Goal: Task Accomplishment & Management: Manage account settings

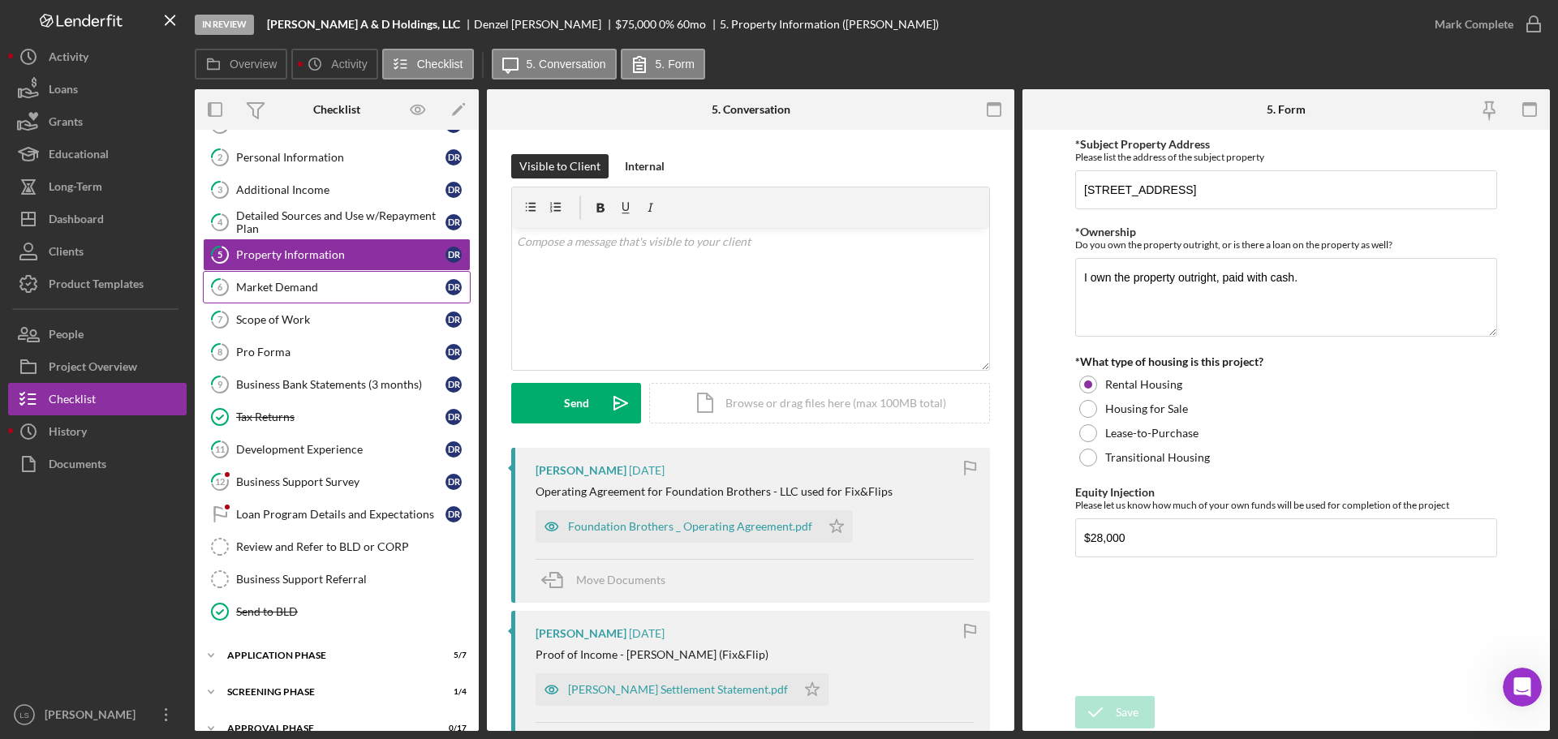
scroll to position [118, 0]
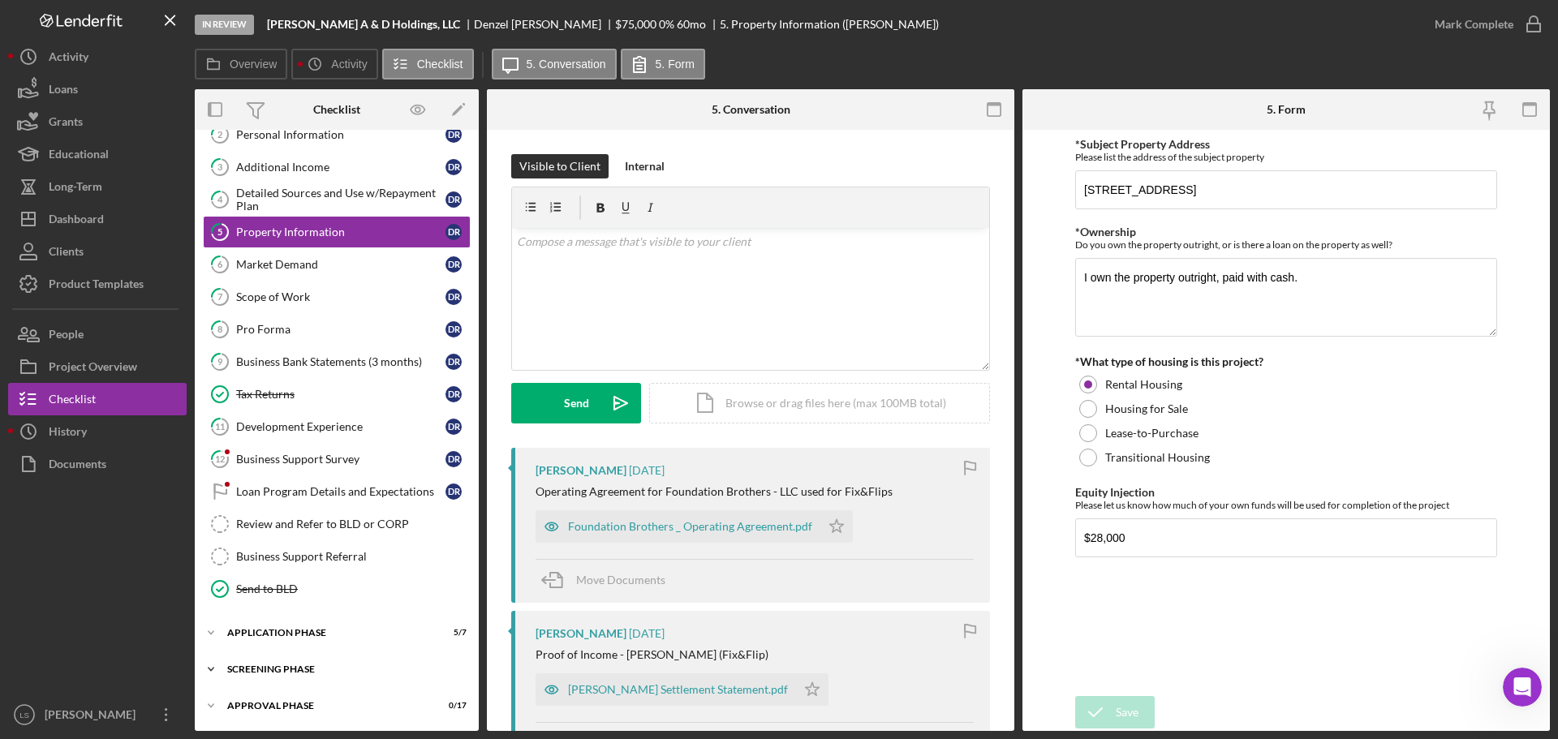
click at [334, 656] on div "Icon/Expander Screening Phase 1 / 4" at bounding box center [337, 669] width 284 height 32
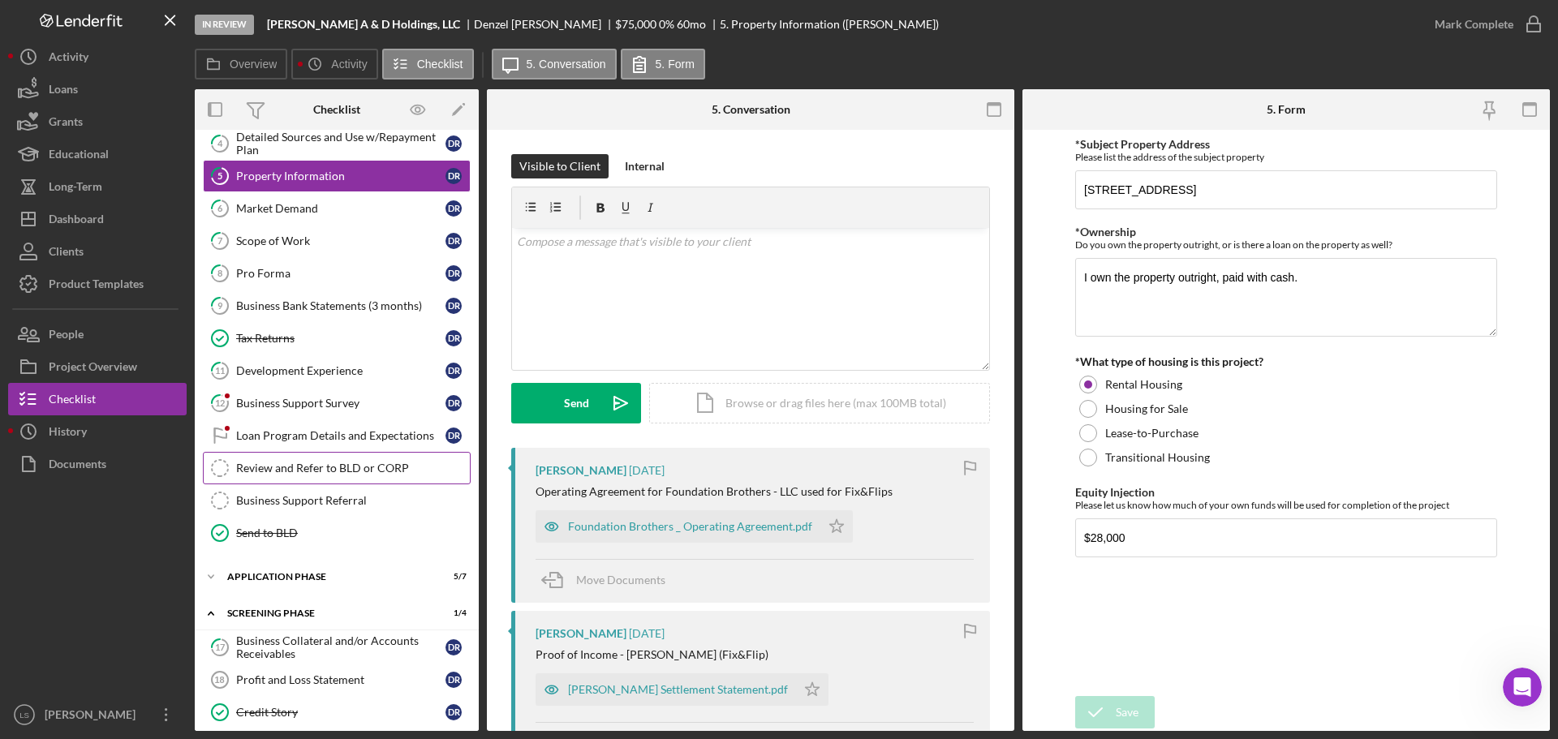
scroll to position [256, 0]
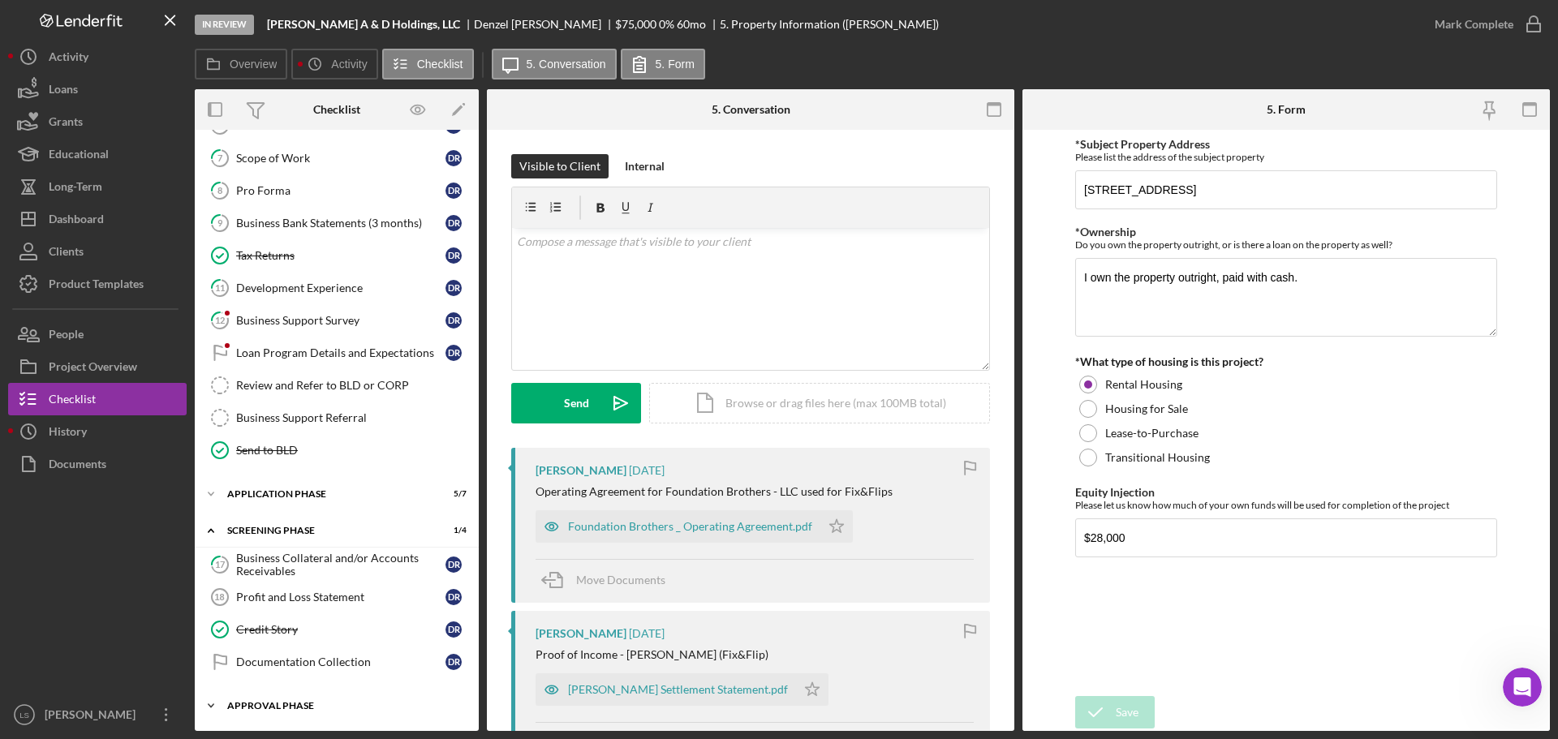
click at [319, 700] on div "Icon/Expander Approval Phase 0 / 17" at bounding box center [337, 706] width 284 height 32
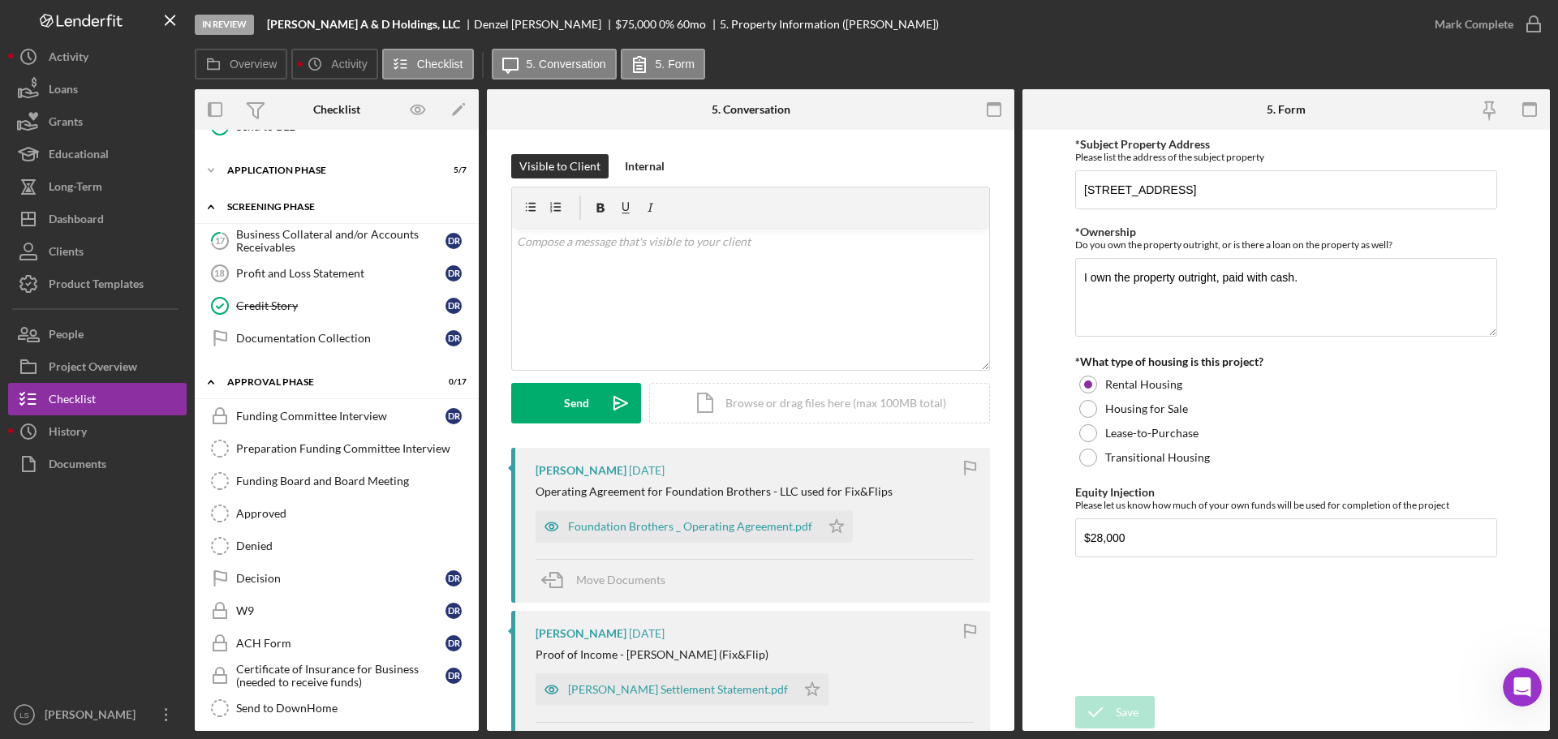
scroll to position [581, 0]
click at [323, 410] on div "Funding Committee Interview" at bounding box center [340, 415] width 209 height 13
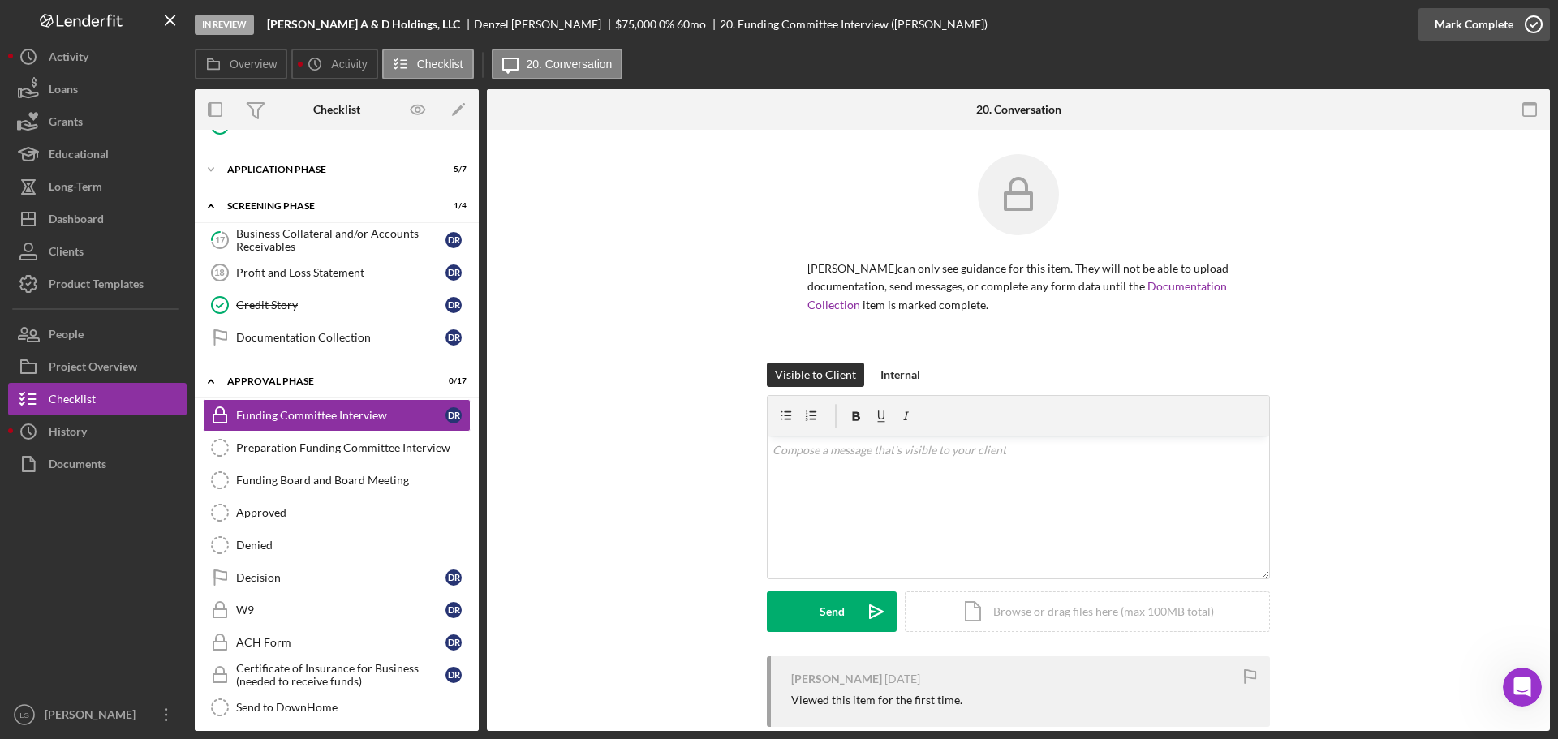
click at [1540, 26] on icon "button" at bounding box center [1534, 24] width 41 height 41
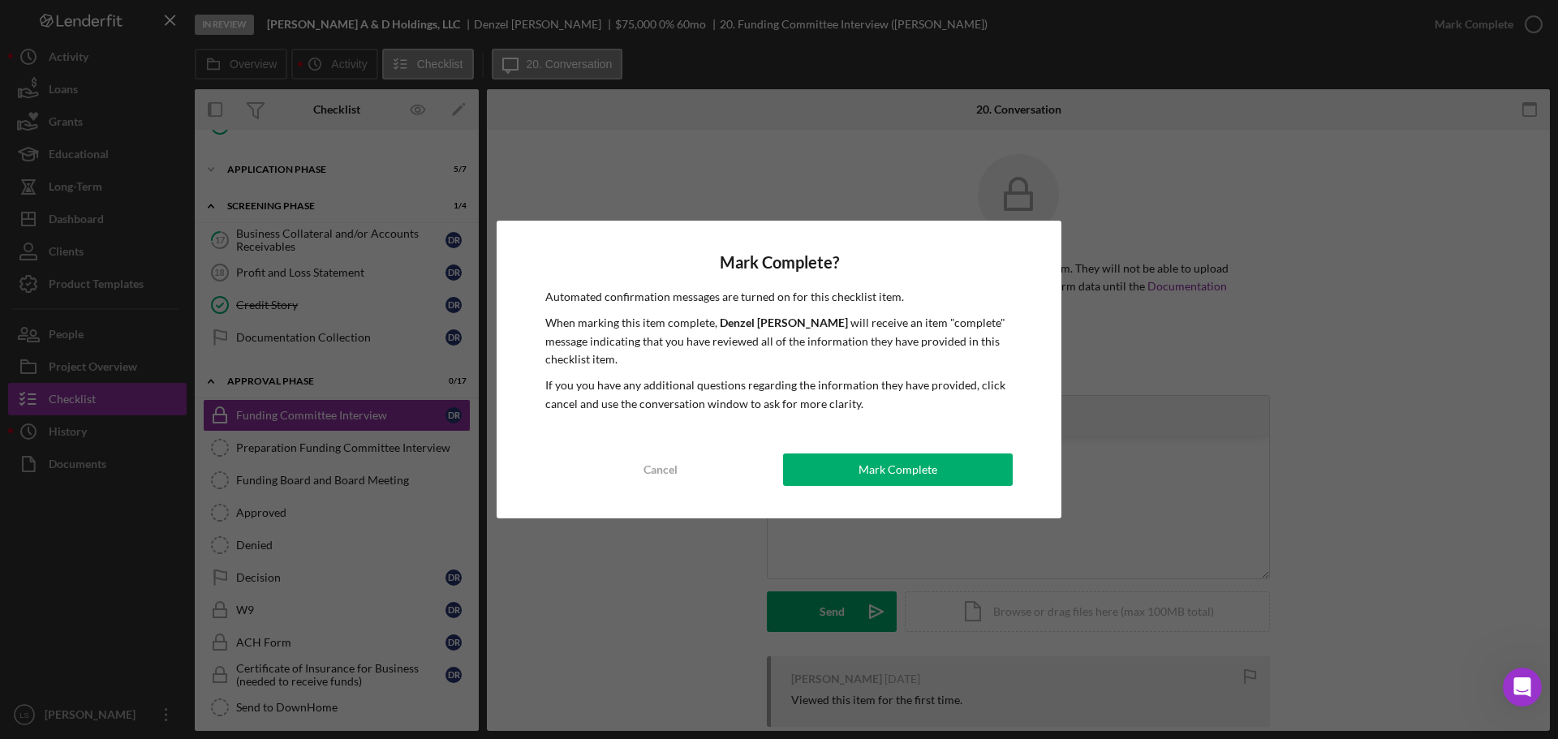
click at [897, 453] on div "Mark Complete? Automated confirmation messages are turned on for this checklist…" at bounding box center [779, 370] width 565 height 298
click at [886, 472] on div "Mark Complete" at bounding box center [898, 470] width 79 height 32
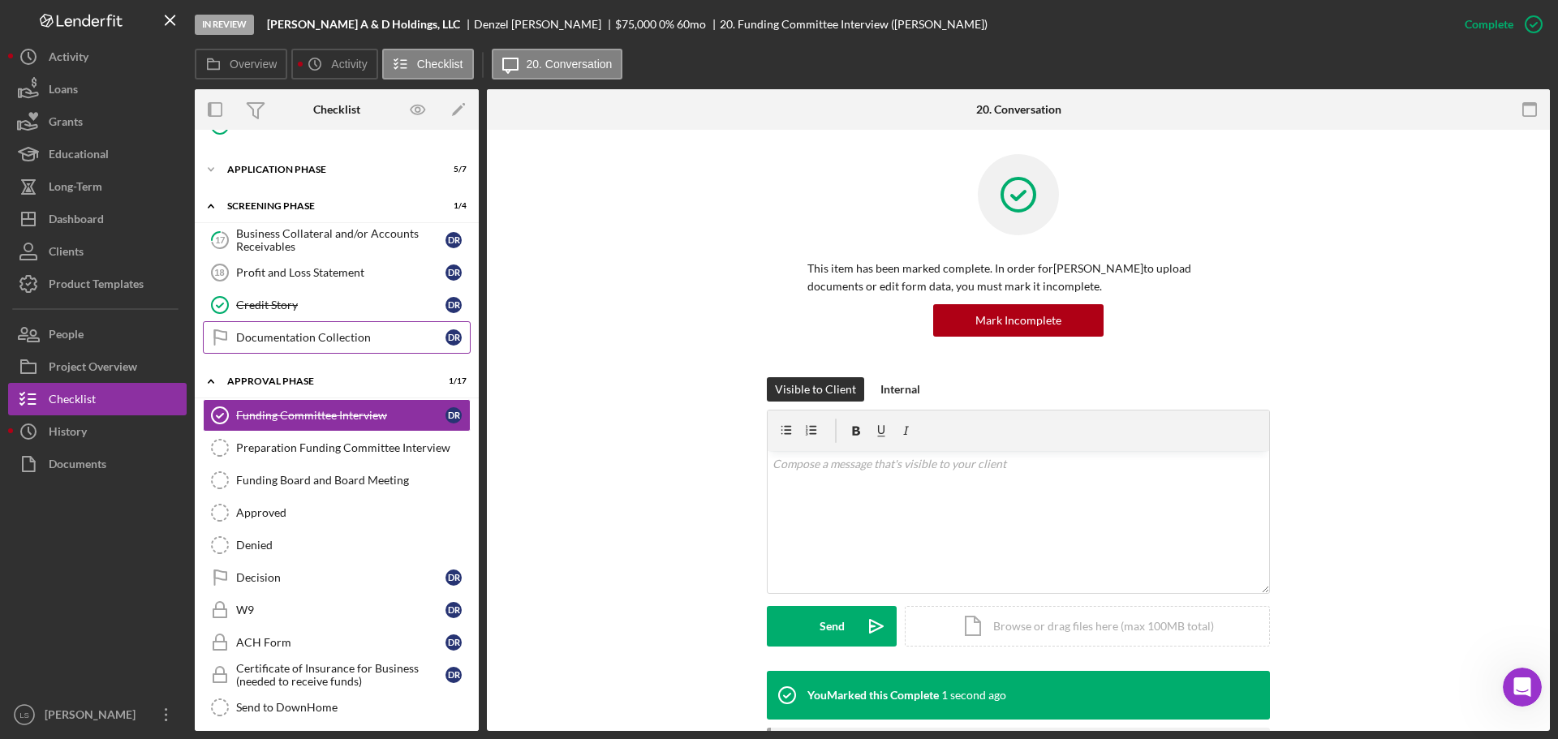
click at [412, 336] on div "Documentation Collection" at bounding box center [340, 337] width 209 height 13
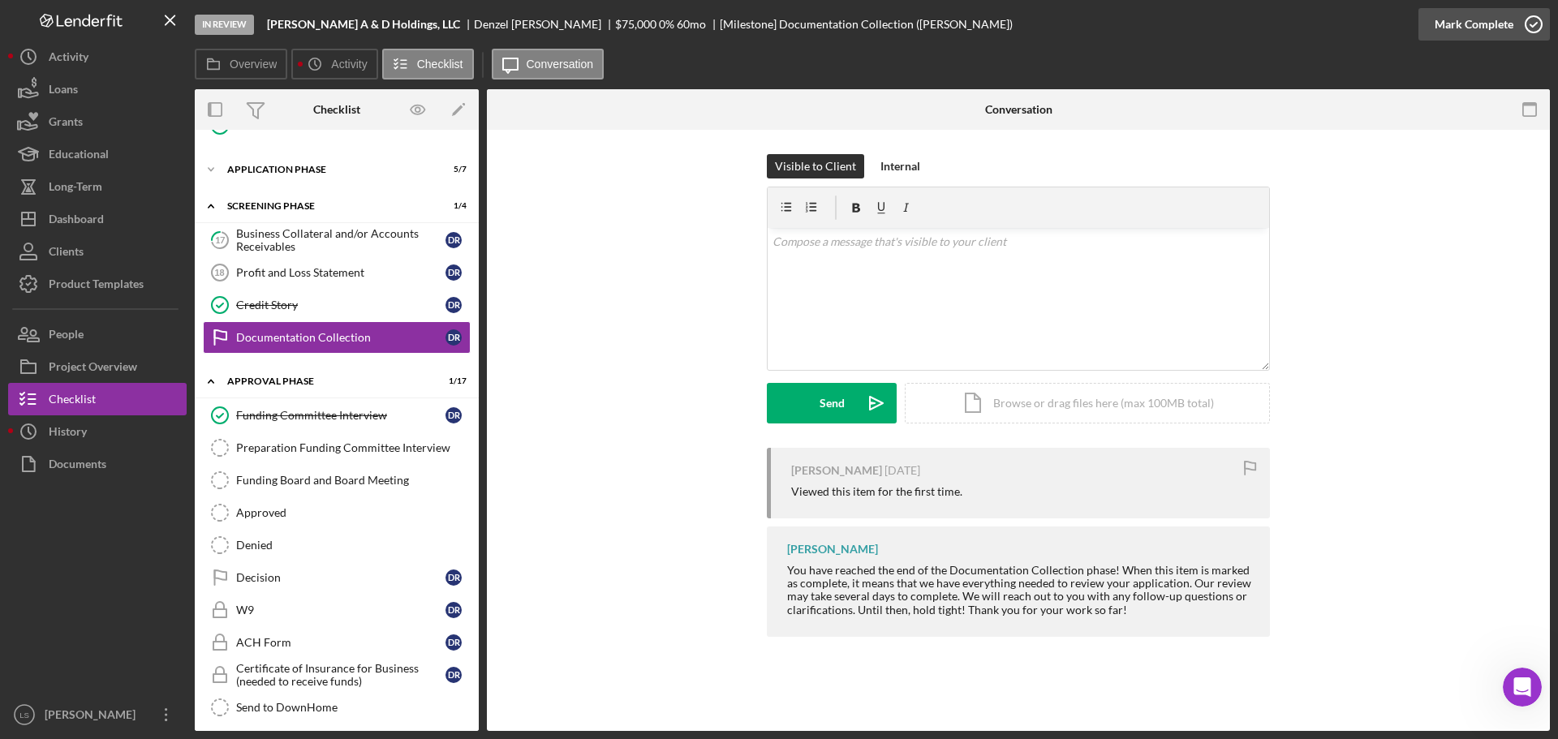
click at [1535, 29] on icon "button" at bounding box center [1534, 24] width 41 height 41
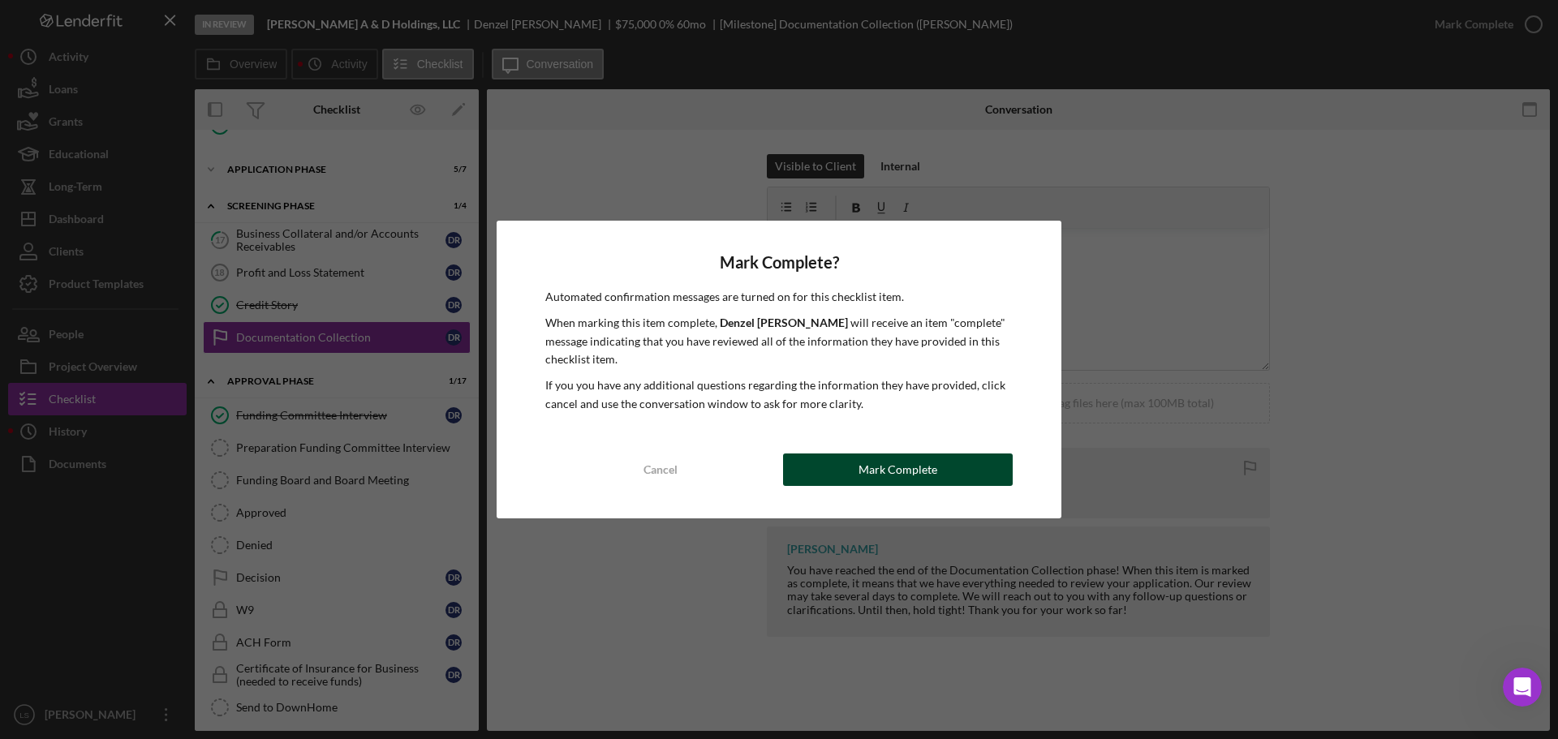
click at [894, 459] on div "Mark Complete" at bounding box center [898, 470] width 79 height 32
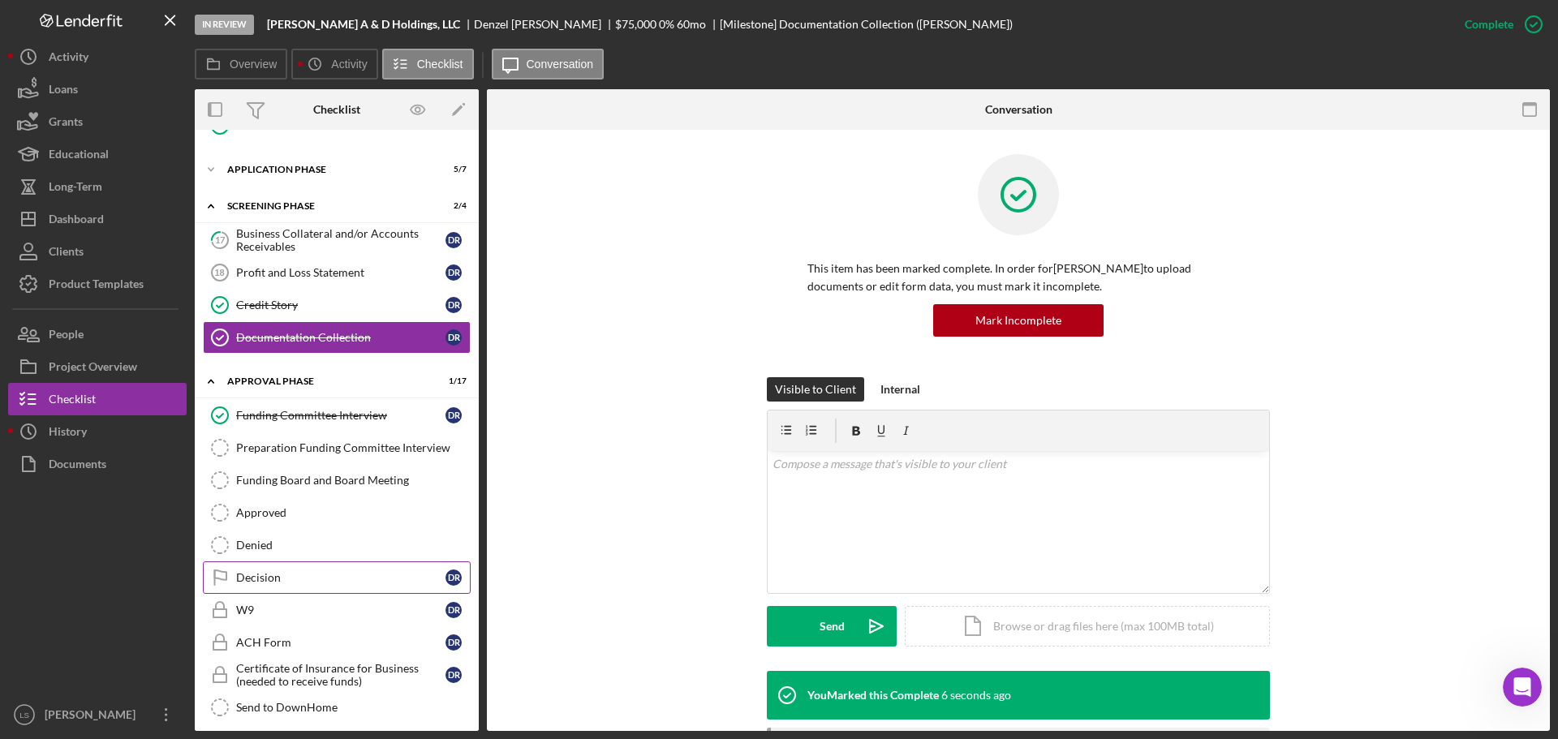
click at [351, 571] on div "Decision" at bounding box center [340, 577] width 209 height 13
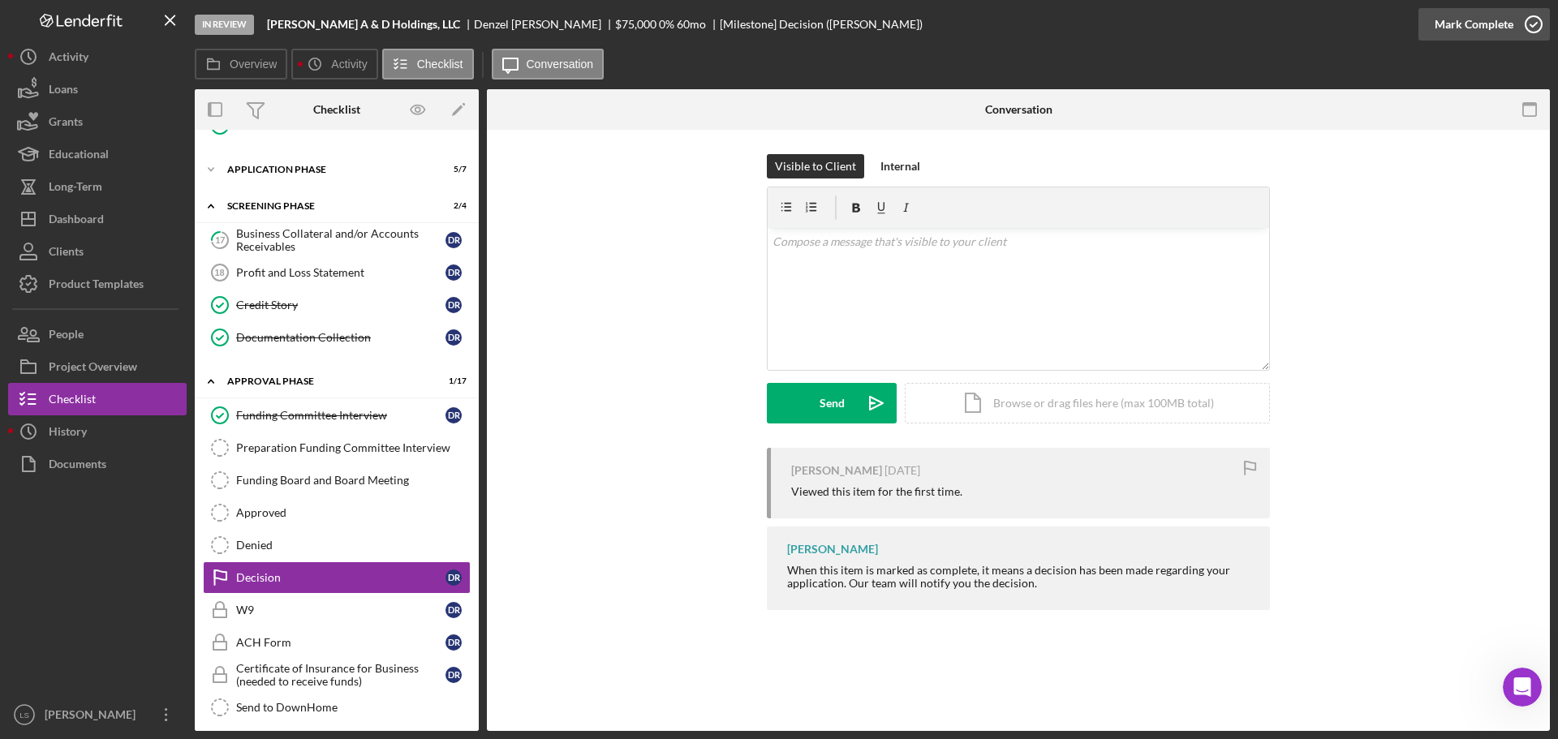
click at [1537, 28] on icon "button" at bounding box center [1534, 24] width 41 height 41
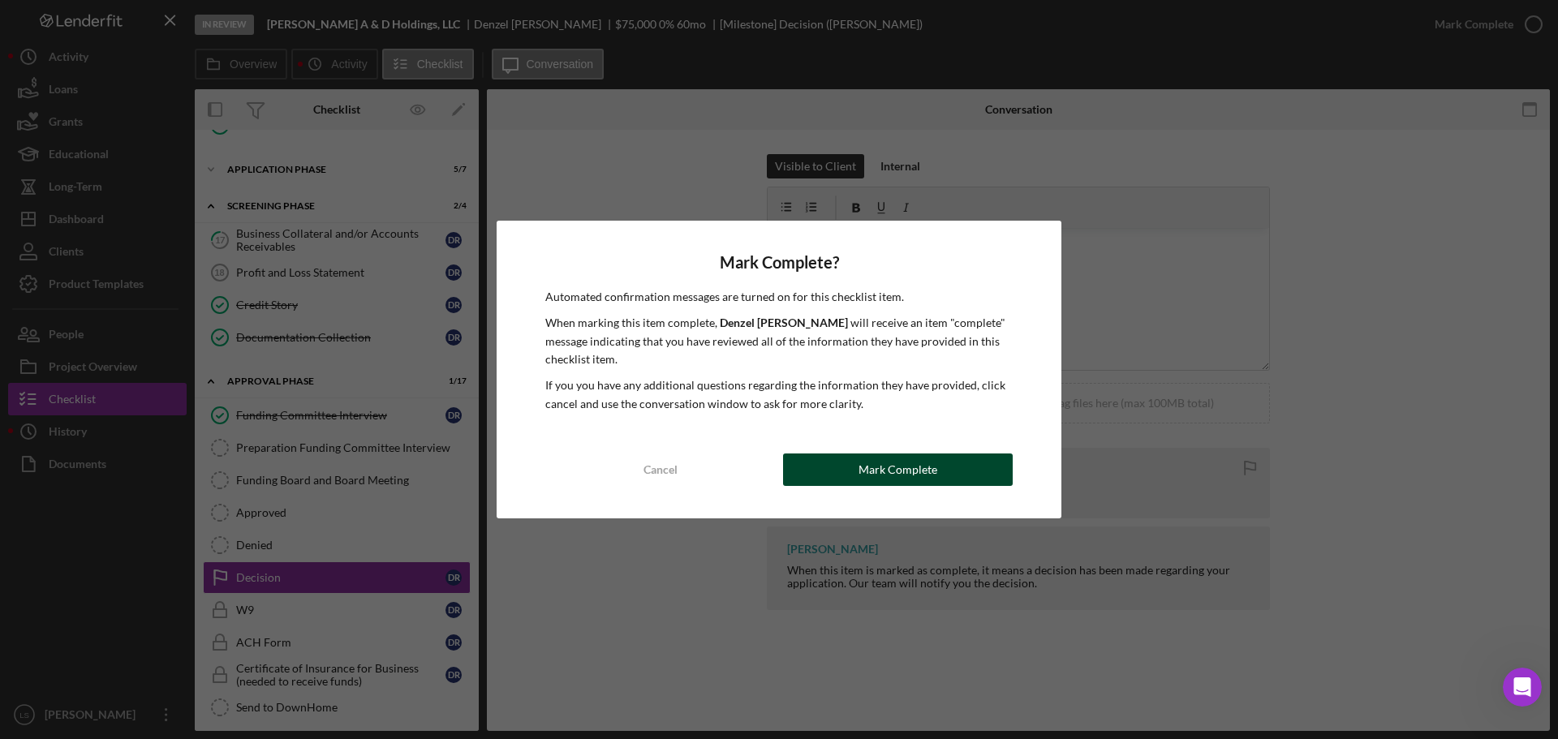
click at [822, 467] on button "Mark Complete" at bounding box center [898, 470] width 230 height 32
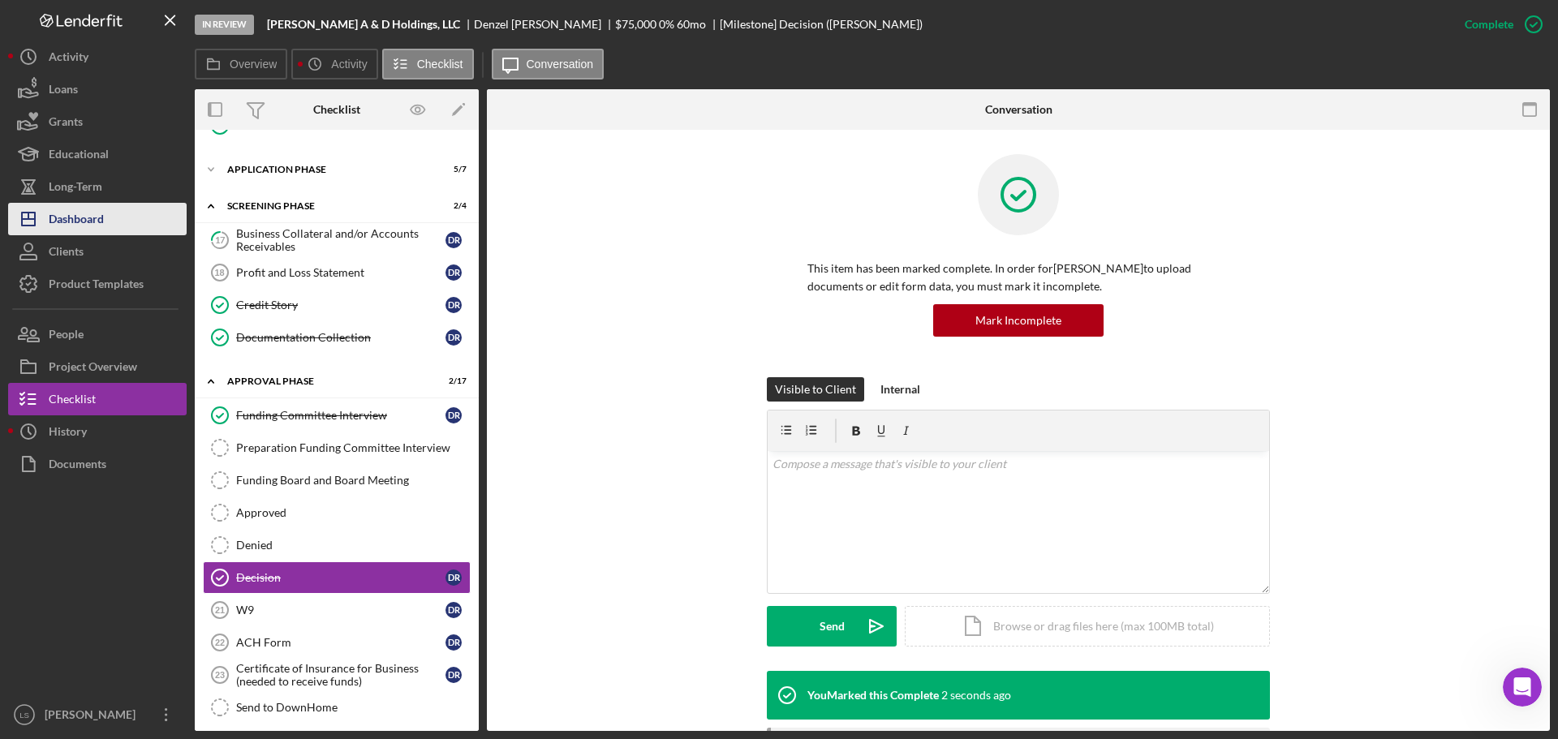
click at [69, 210] on div "Dashboard" at bounding box center [76, 221] width 55 height 37
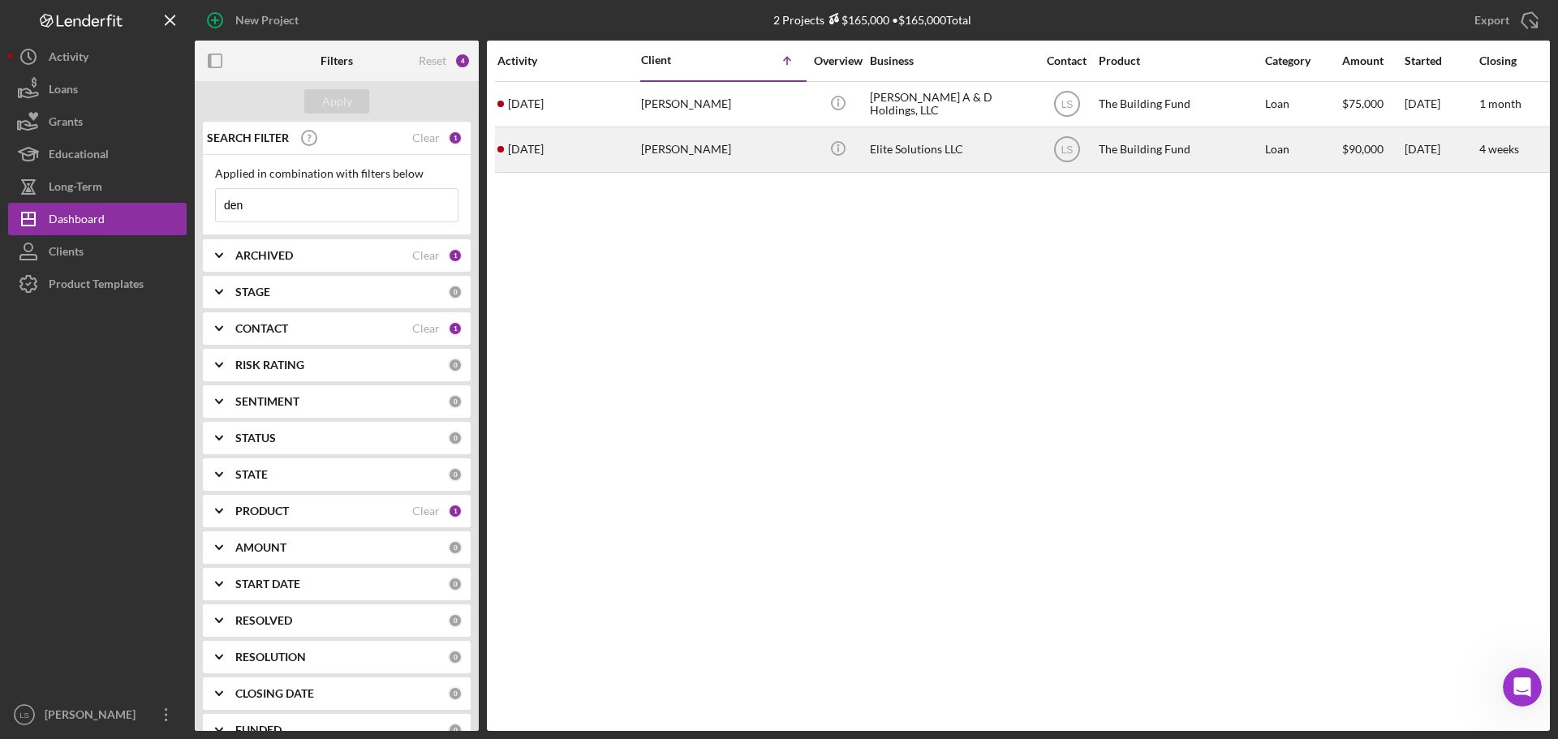
click at [674, 149] on div "[PERSON_NAME]" at bounding box center [722, 149] width 162 height 43
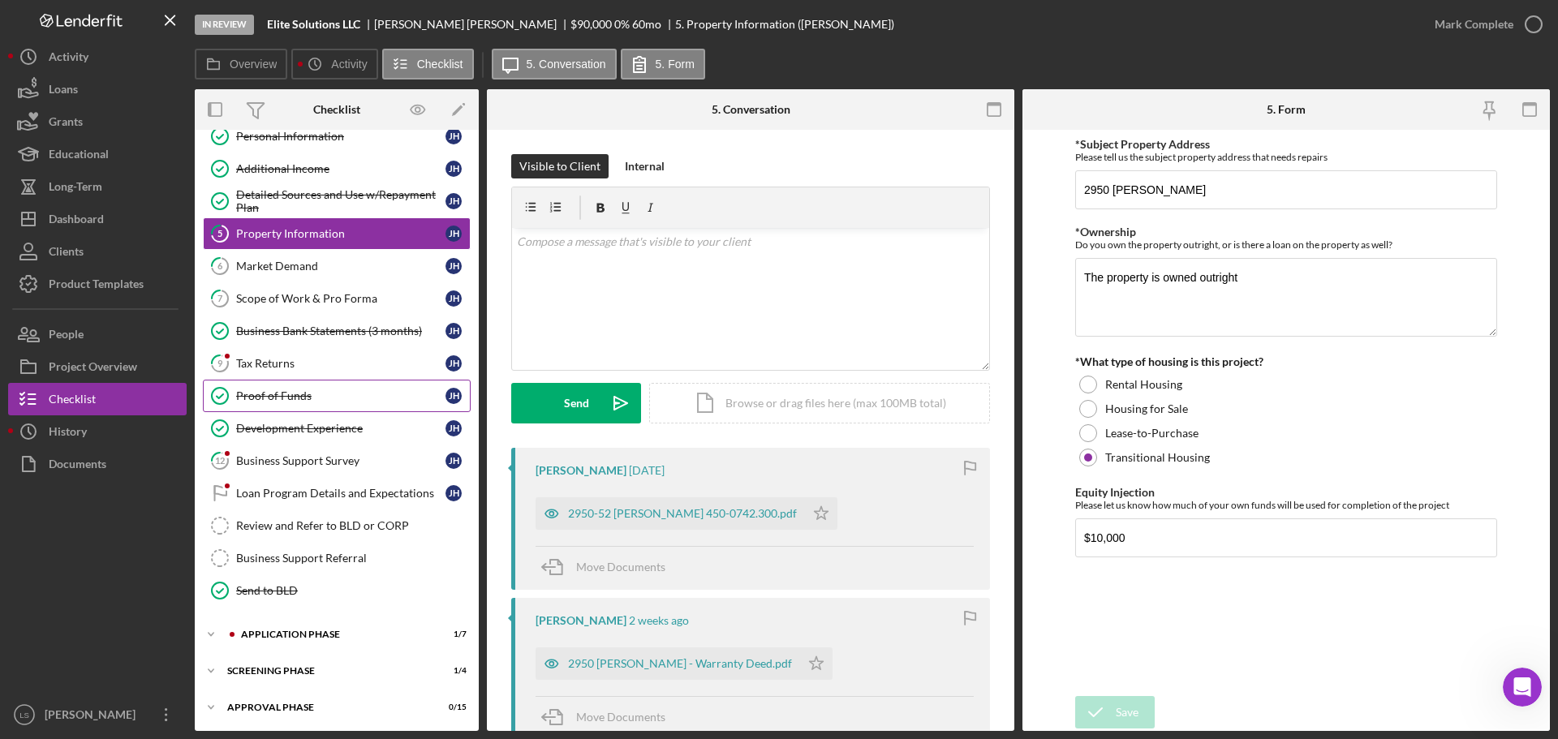
scroll to position [118, 0]
click at [327, 707] on div "Approval Phase" at bounding box center [342, 706] width 231 height 10
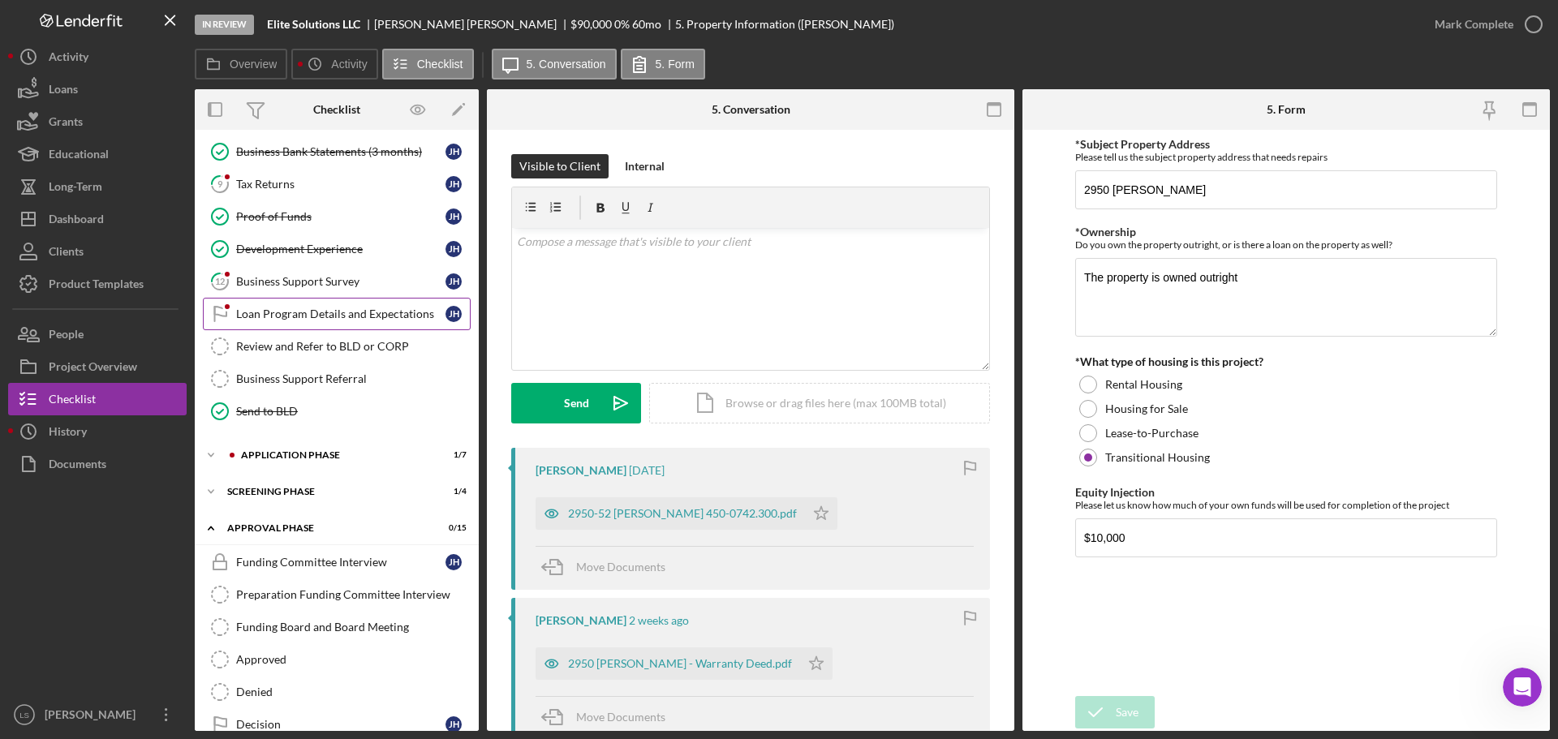
scroll to position [361, 0]
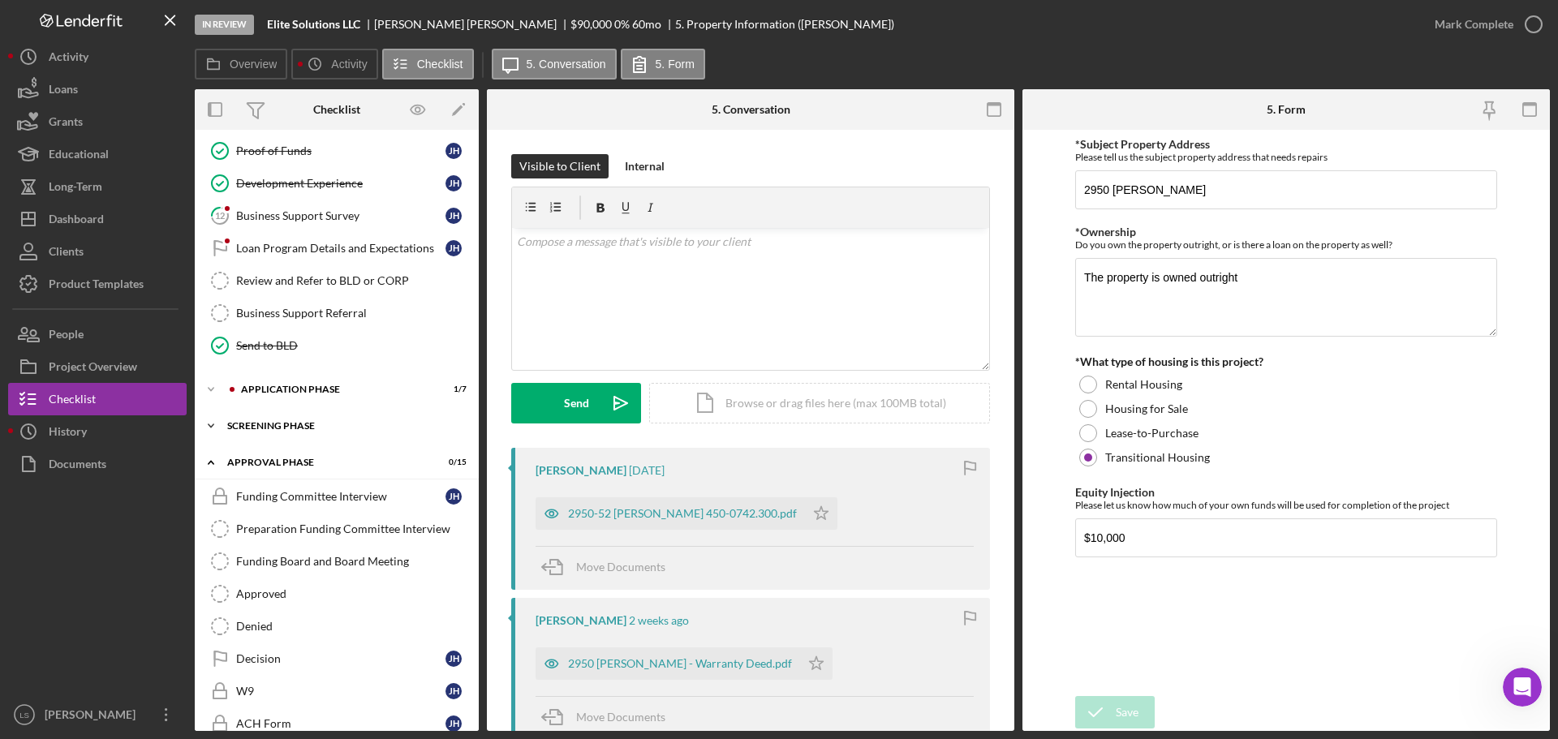
click at [329, 422] on div "Screening Phase" at bounding box center [342, 426] width 231 height 10
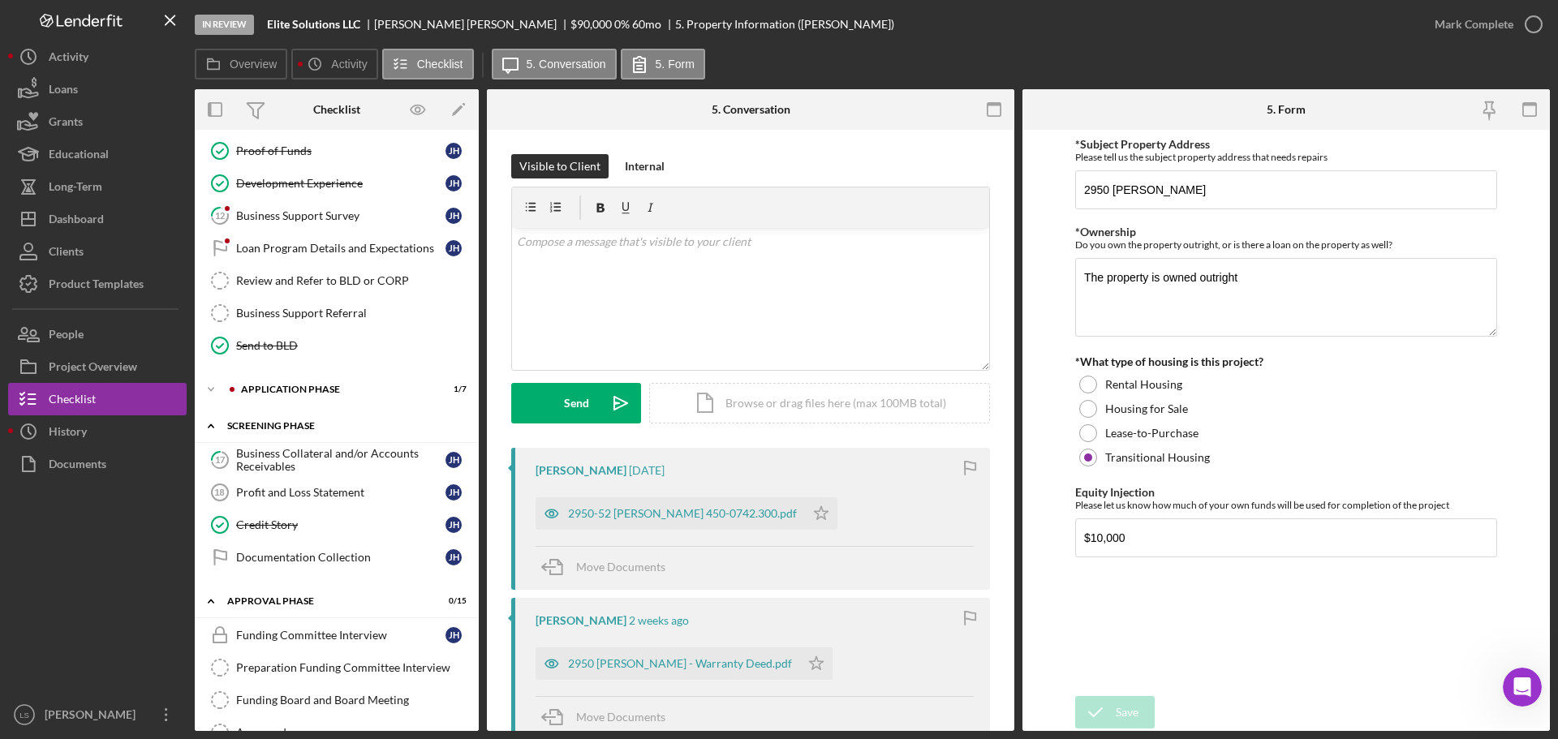
scroll to position [442, 0]
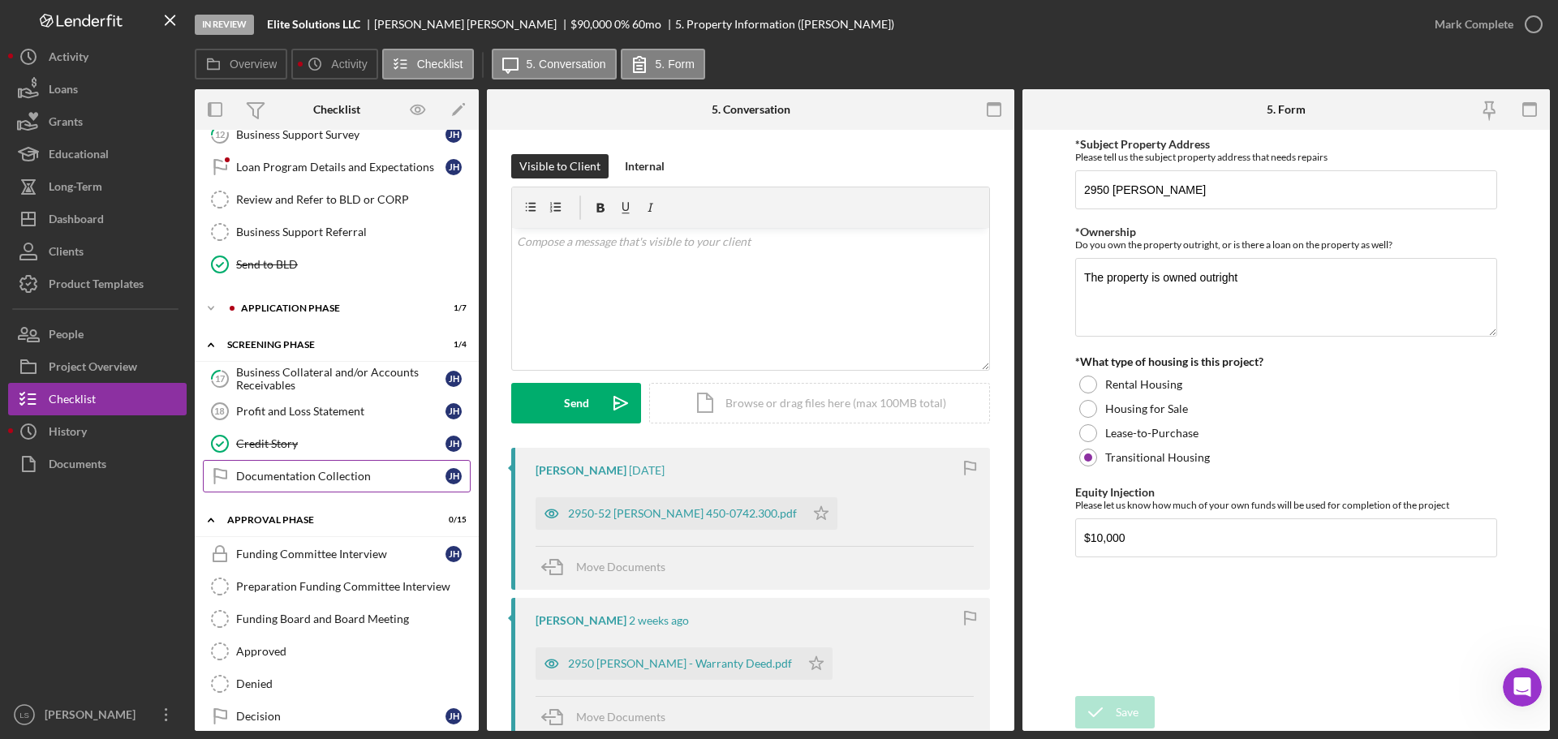
click at [317, 480] on div "Documentation Collection" at bounding box center [340, 476] width 209 height 13
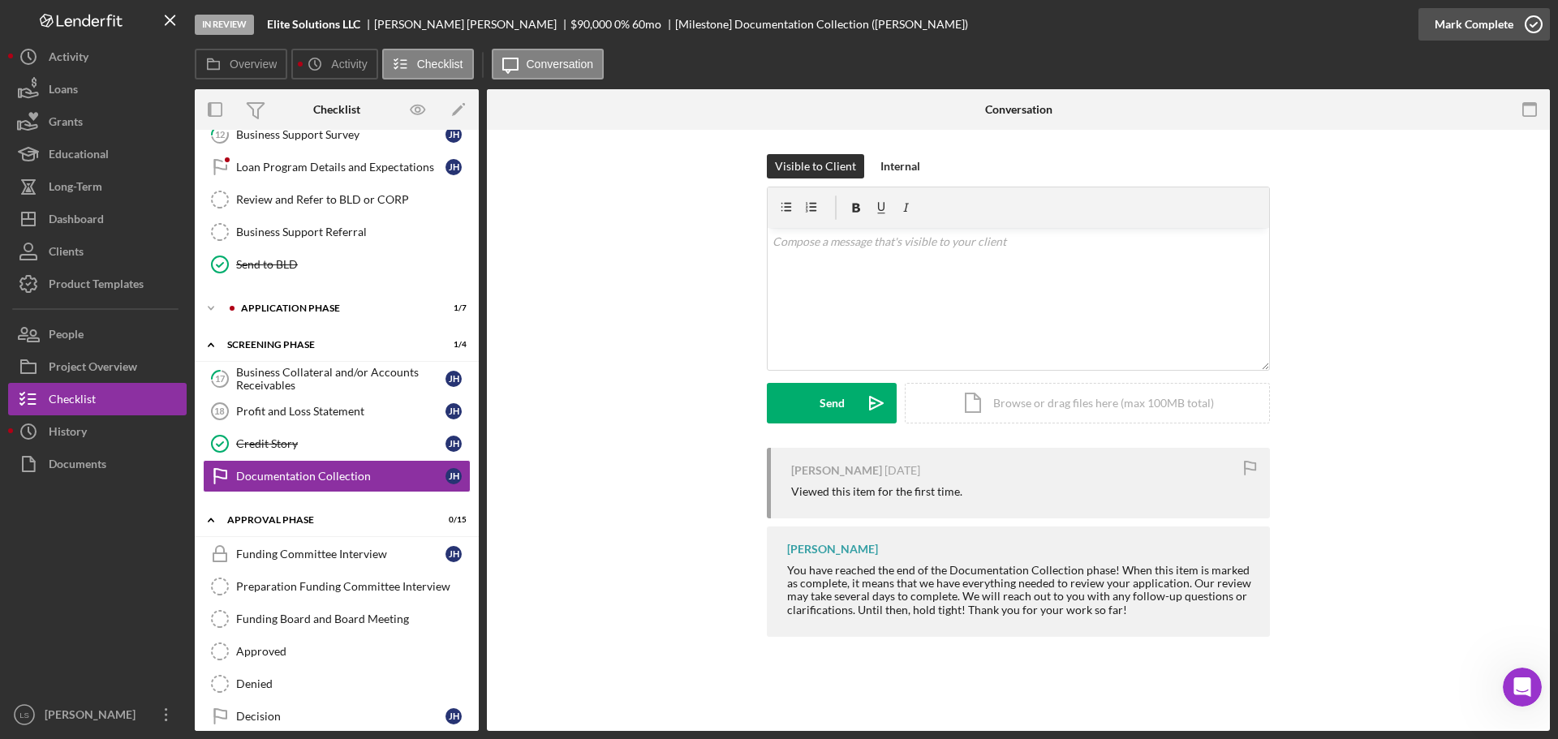
click at [1543, 19] on icon "button" at bounding box center [1534, 24] width 41 height 41
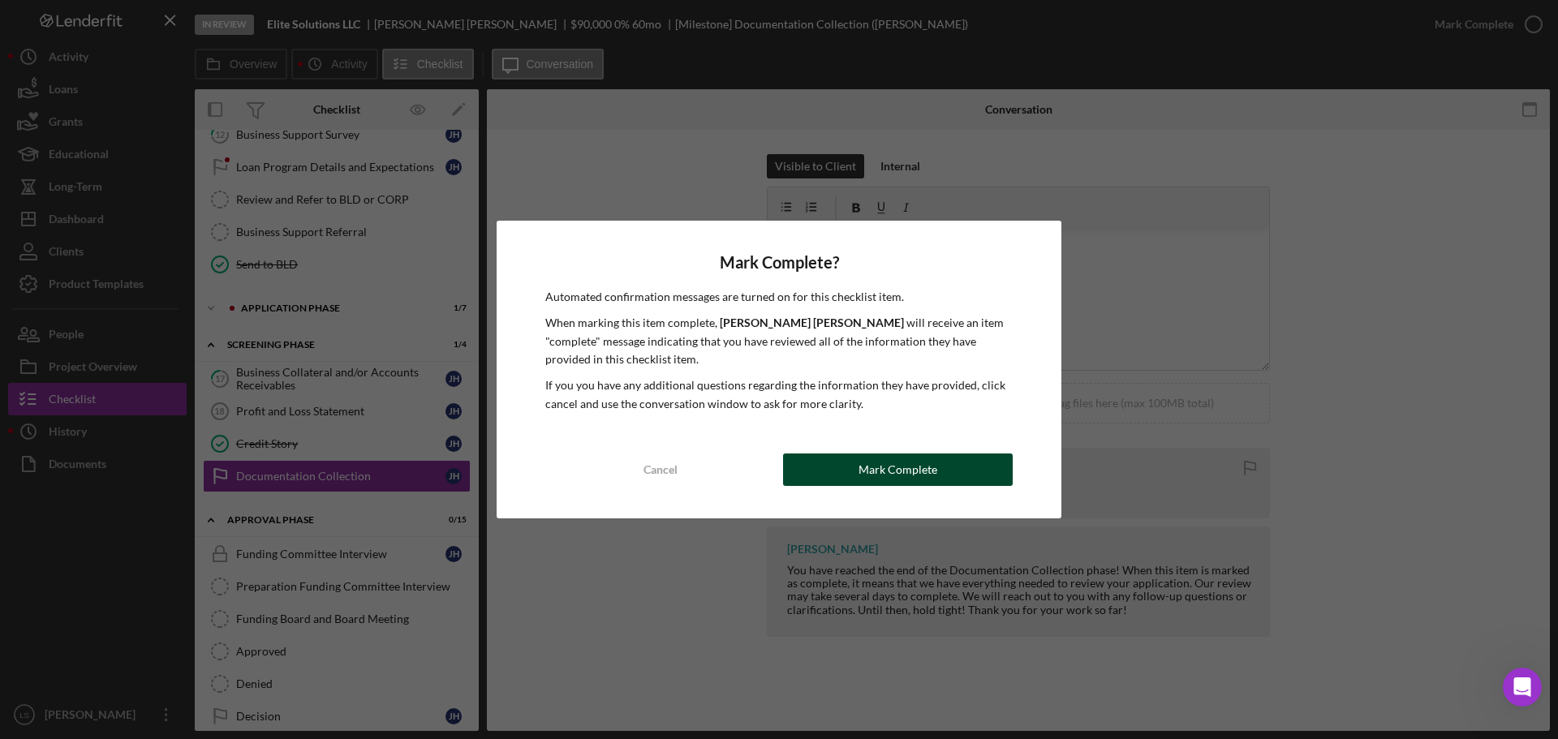
click at [824, 483] on button "Mark Complete" at bounding box center [898, 470] width 230 height 32
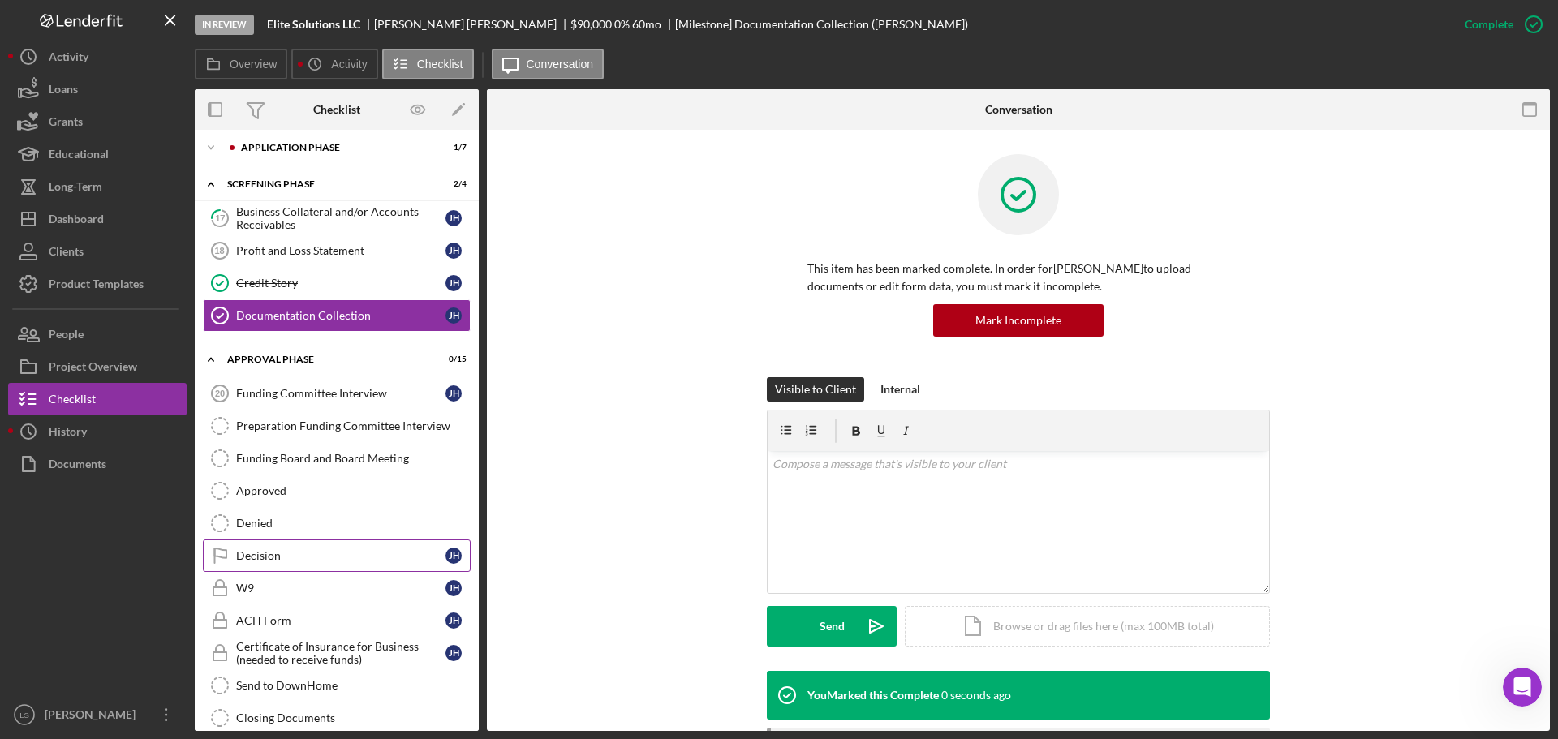
scroll to position [605, 0]
click at [285, 567] on link "Decision Decision [PERSON_NAME]" at bounding box center [337, 554] width 268 height 32
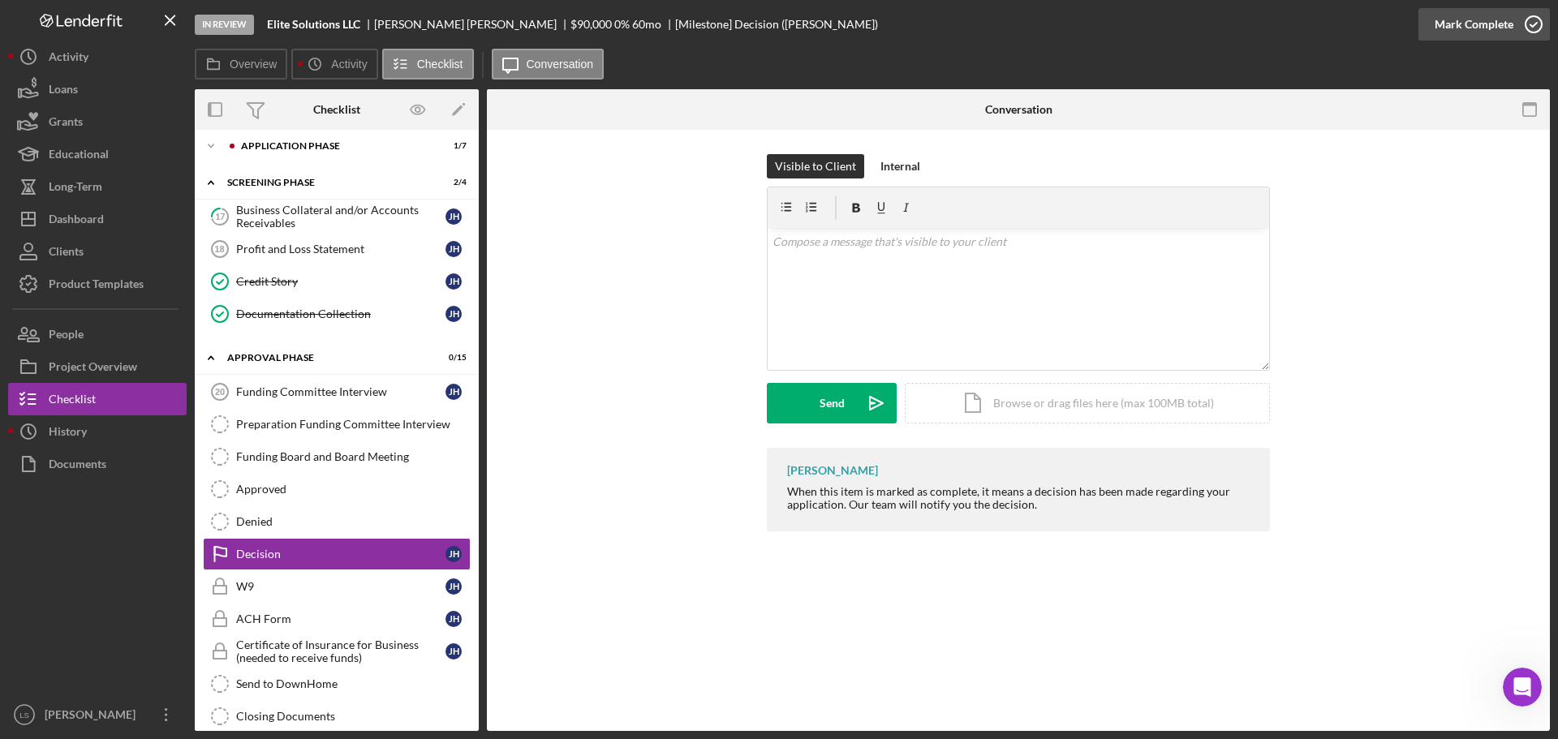
click at [1532, 26] on icon "button" at bounding box center [1534, 24] width 41 height 41
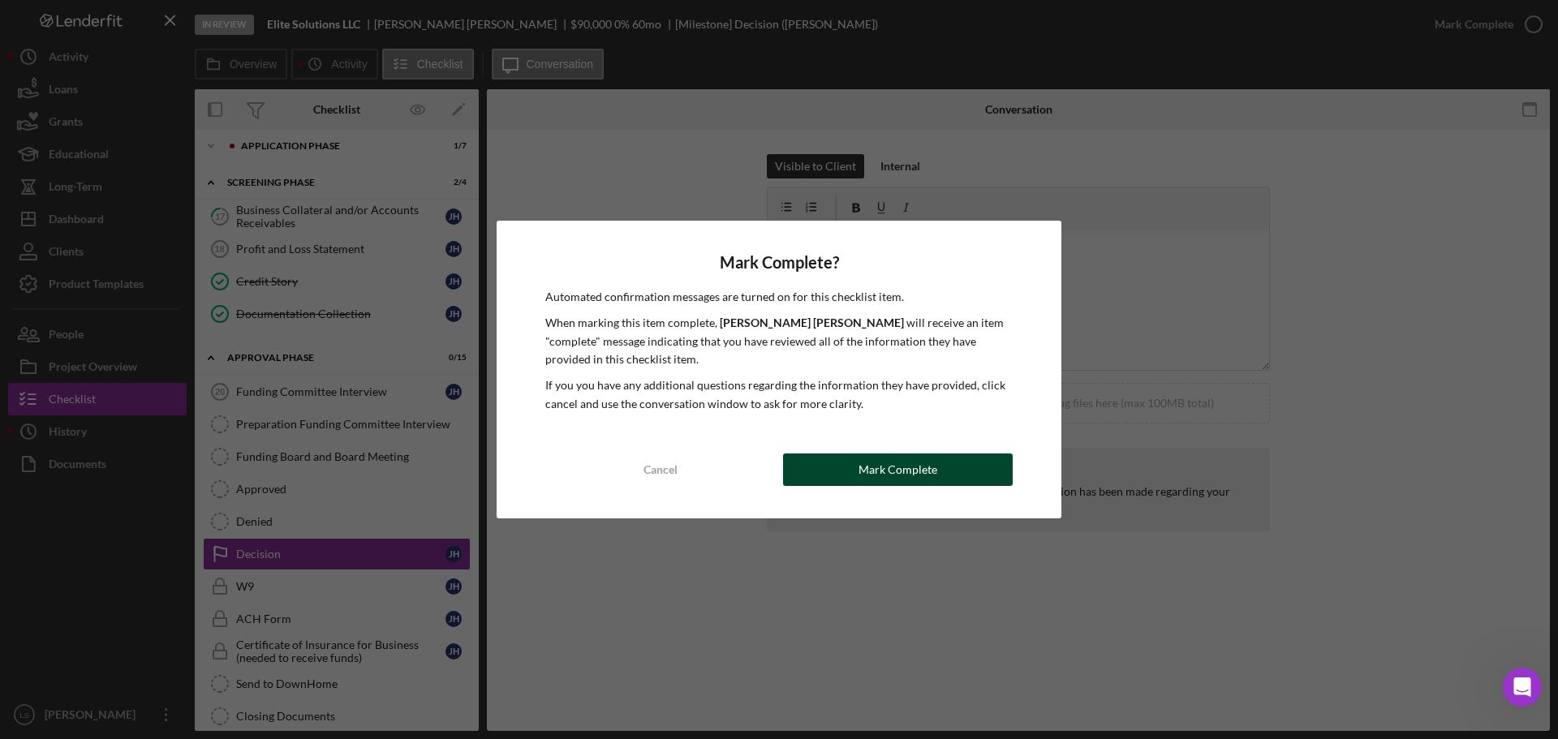
click at [831, 475] on button "Mark Complete" at bounding box center [898, 470] width 230 height 32
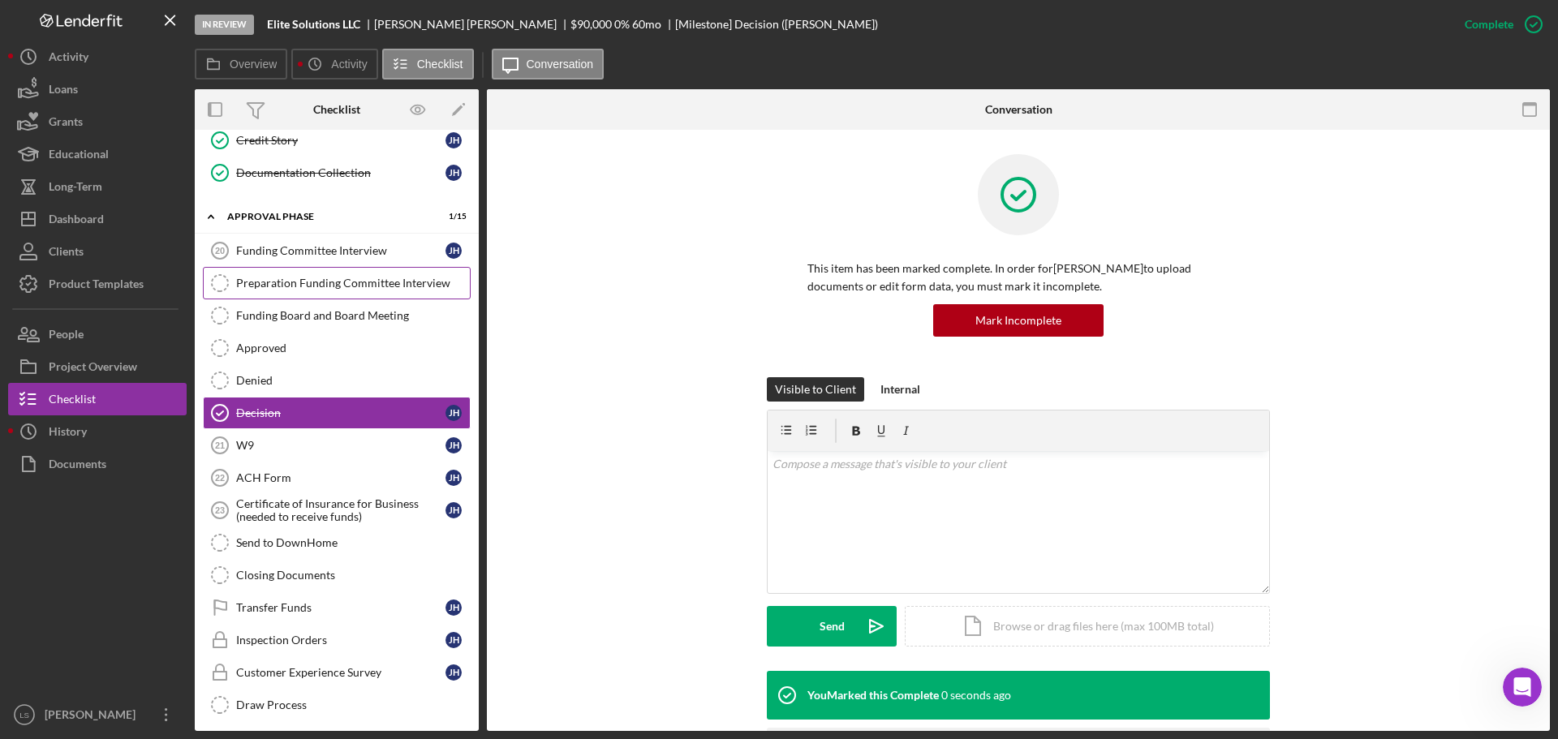
scroll to position [752, 0]
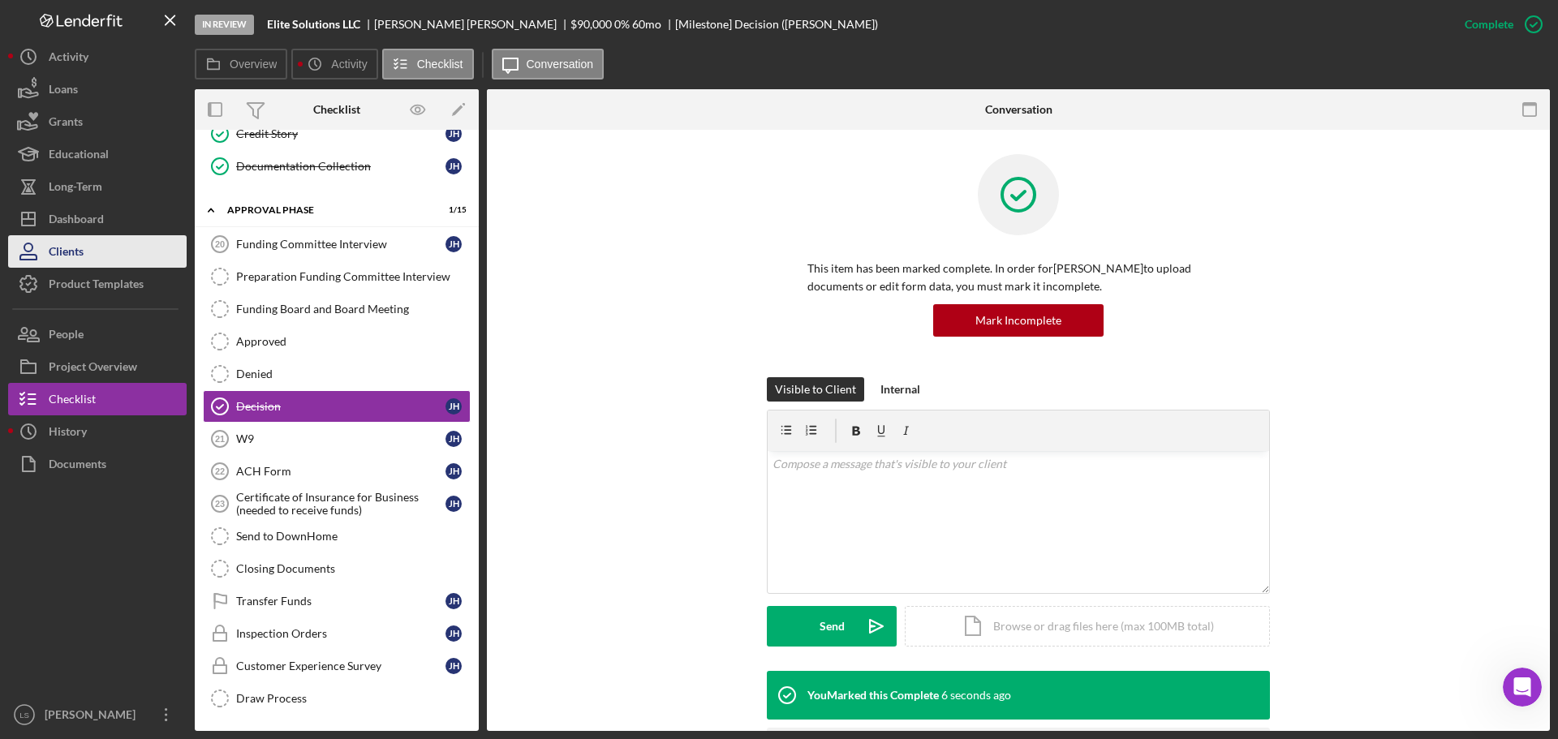
click at [91, 235] on button "Clients" at bounding box center [97, 251] width 179 height 32
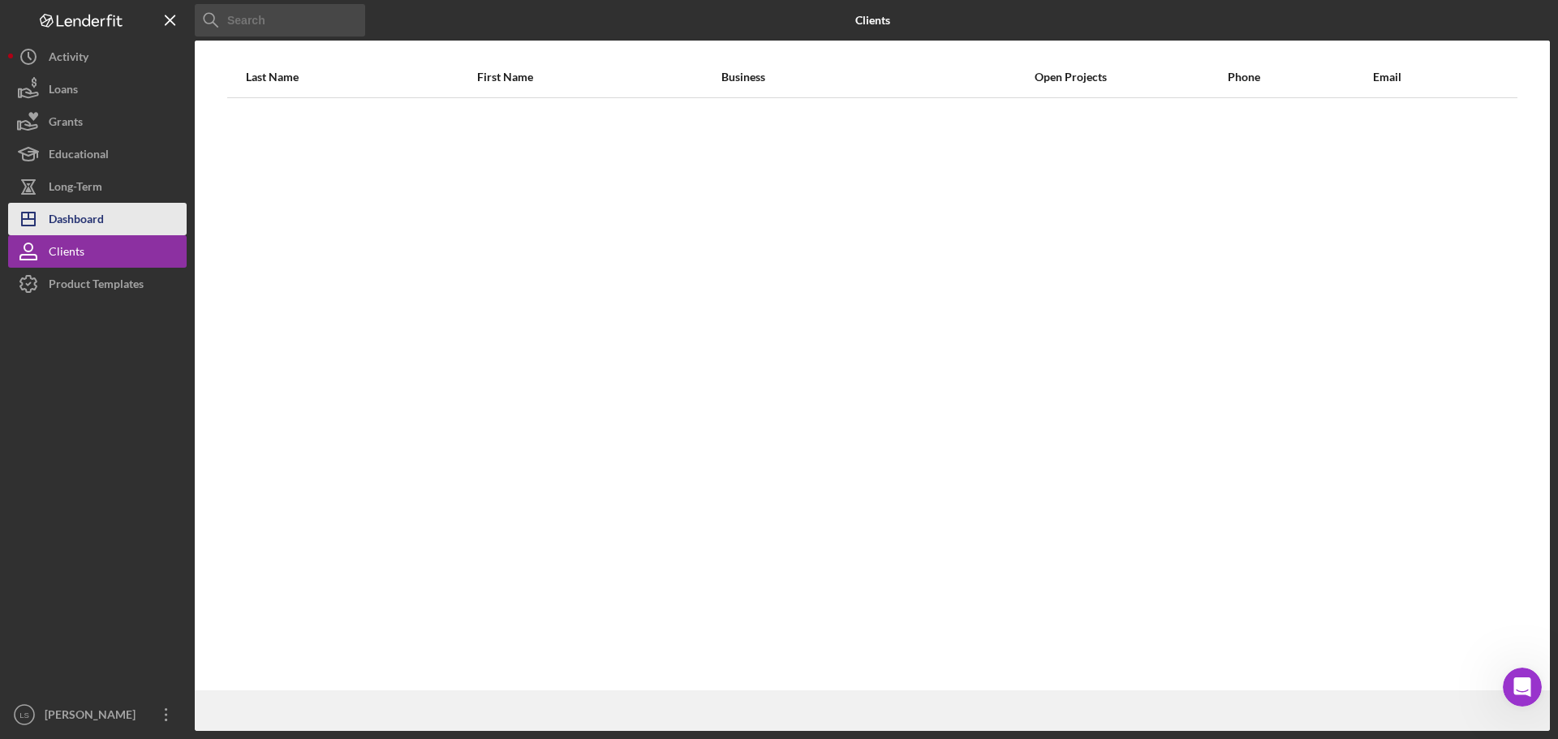
click at [94, 223] on div "Dashboard" at bounding box center [76, 221] width 55 height 37
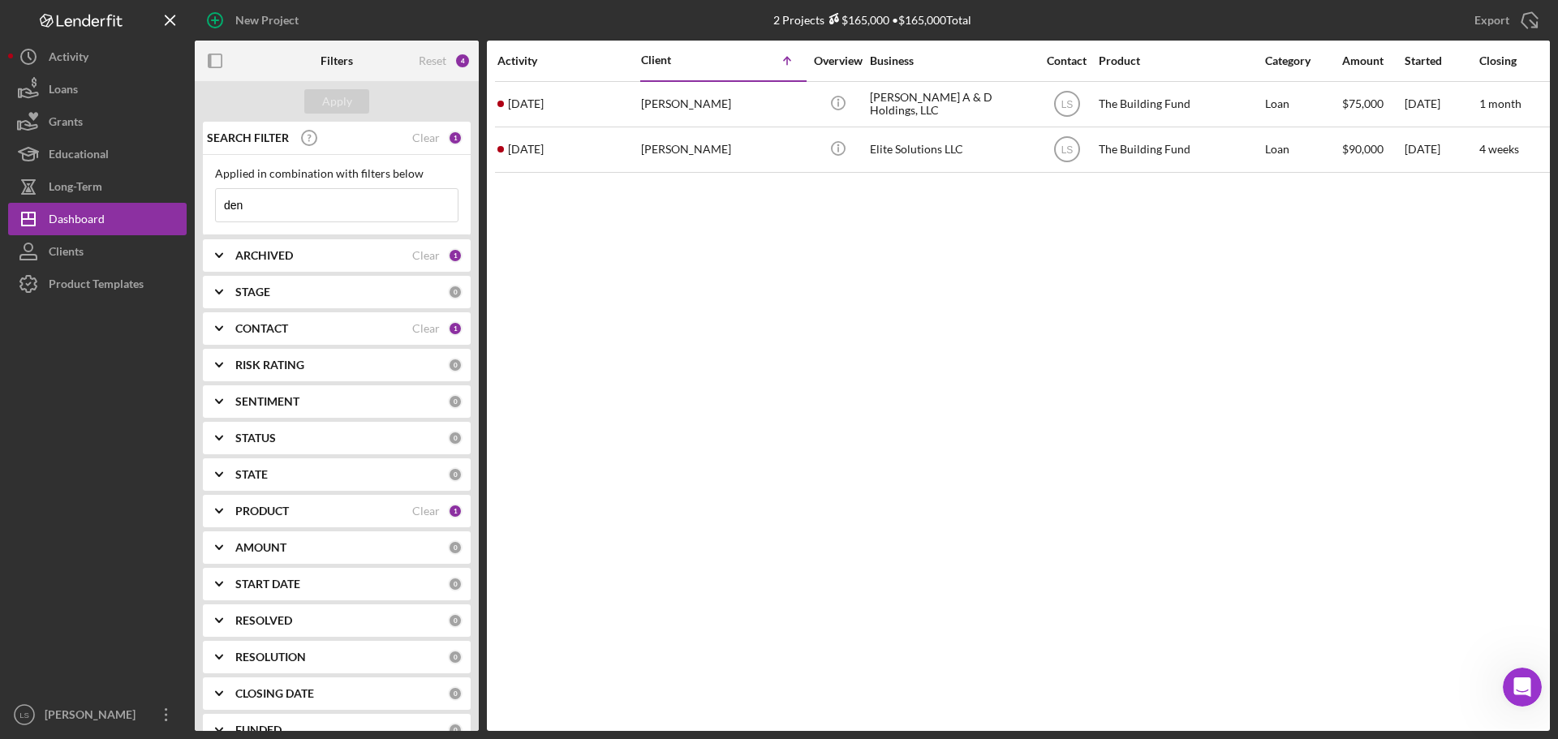
click at [254, 205] on input "den" at bounding box center [337, 205] width 242 height 32
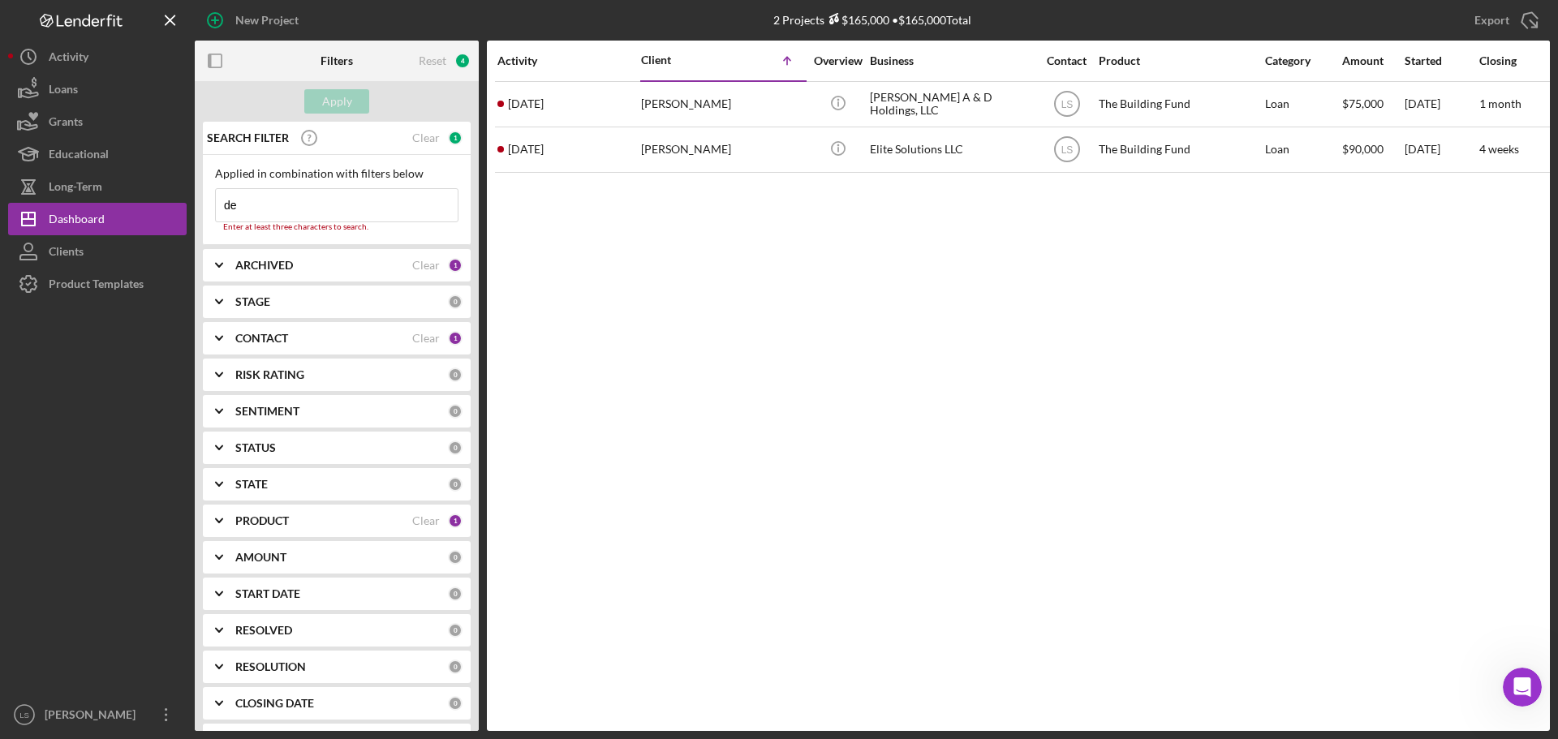
type input "d"
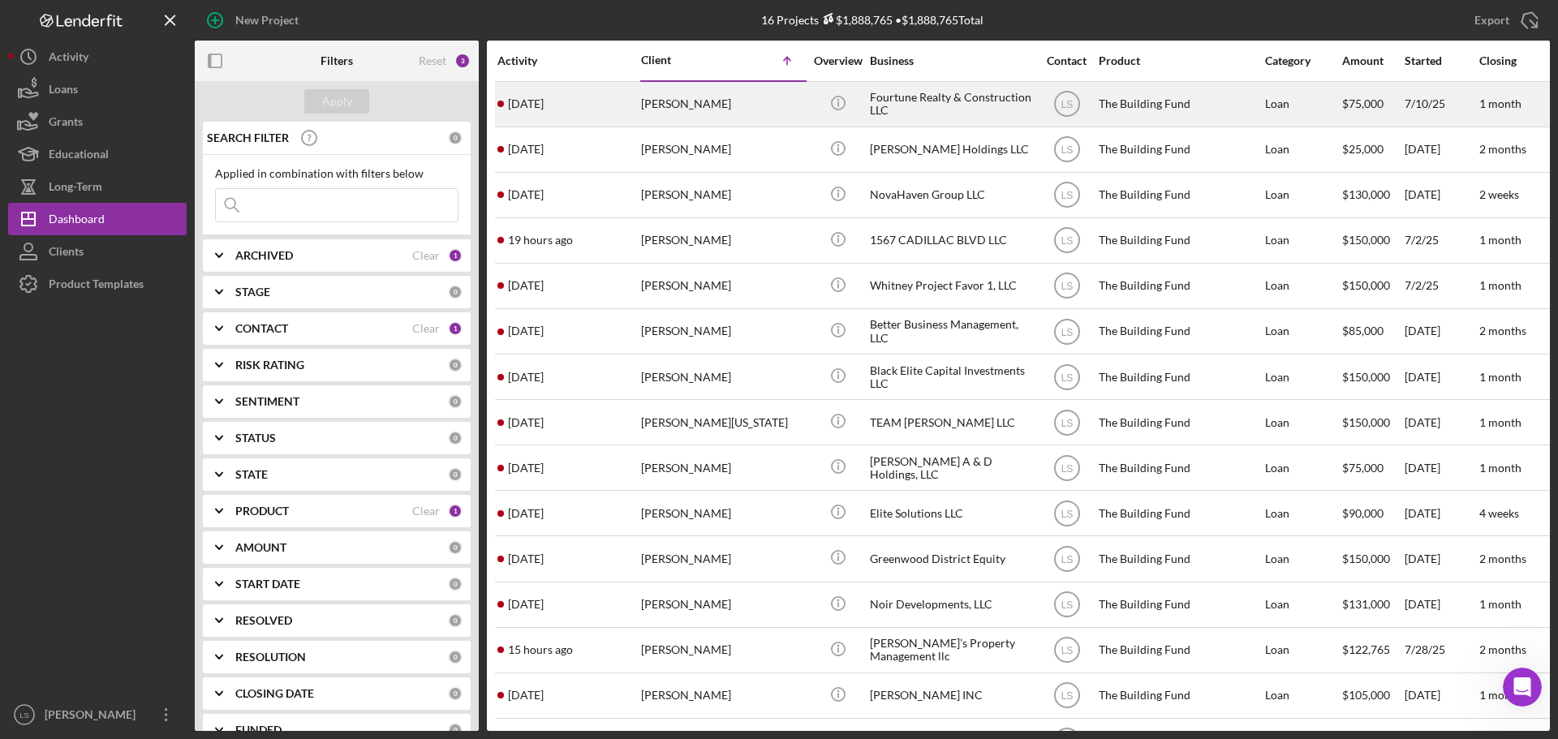
click at [667, 94] on div "[PERSON_NAME]" at bounding box center [722, 104] width 162 height 43
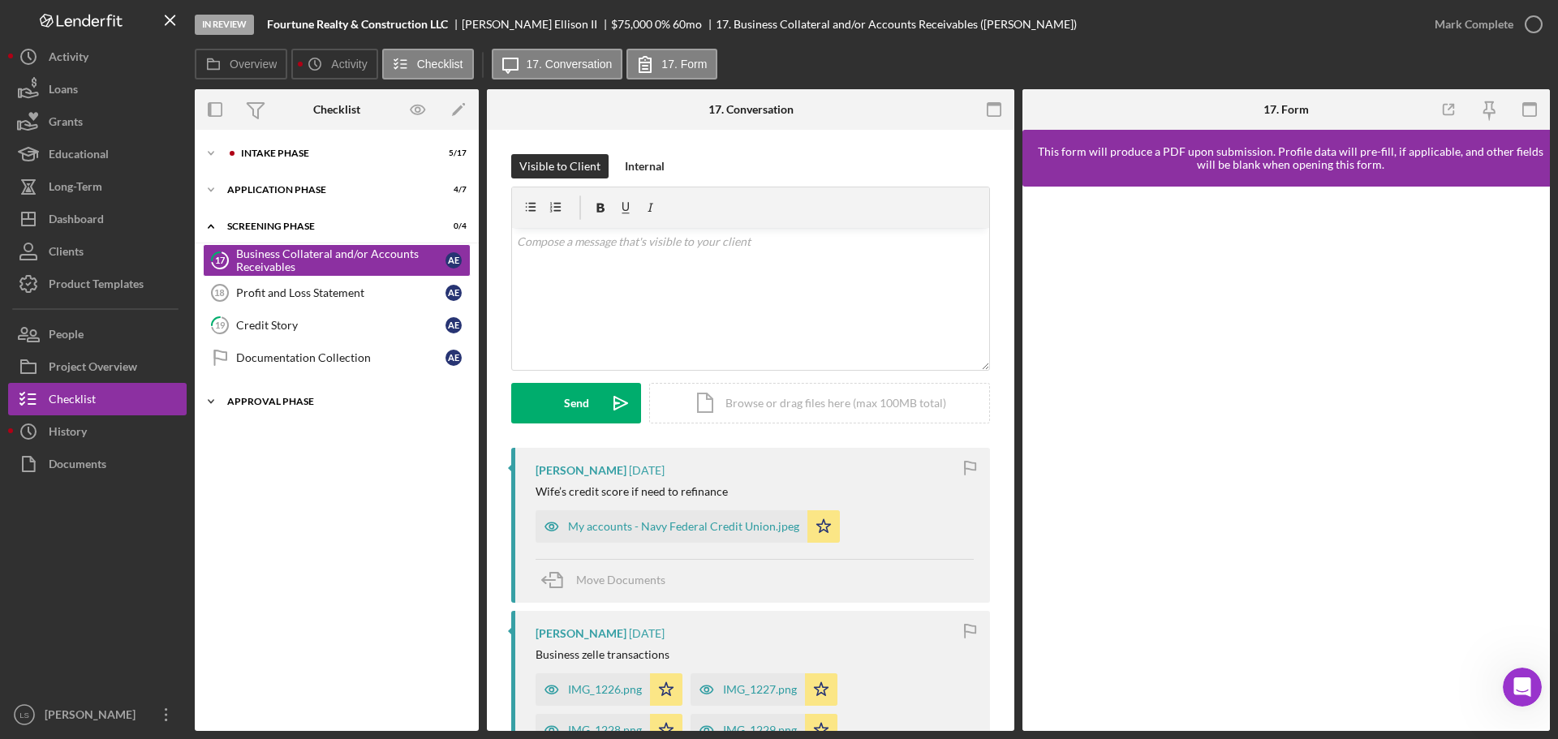
click at [373, 397] on div "Approval Phase" at bounding box center [342, 402] width 231 height 10
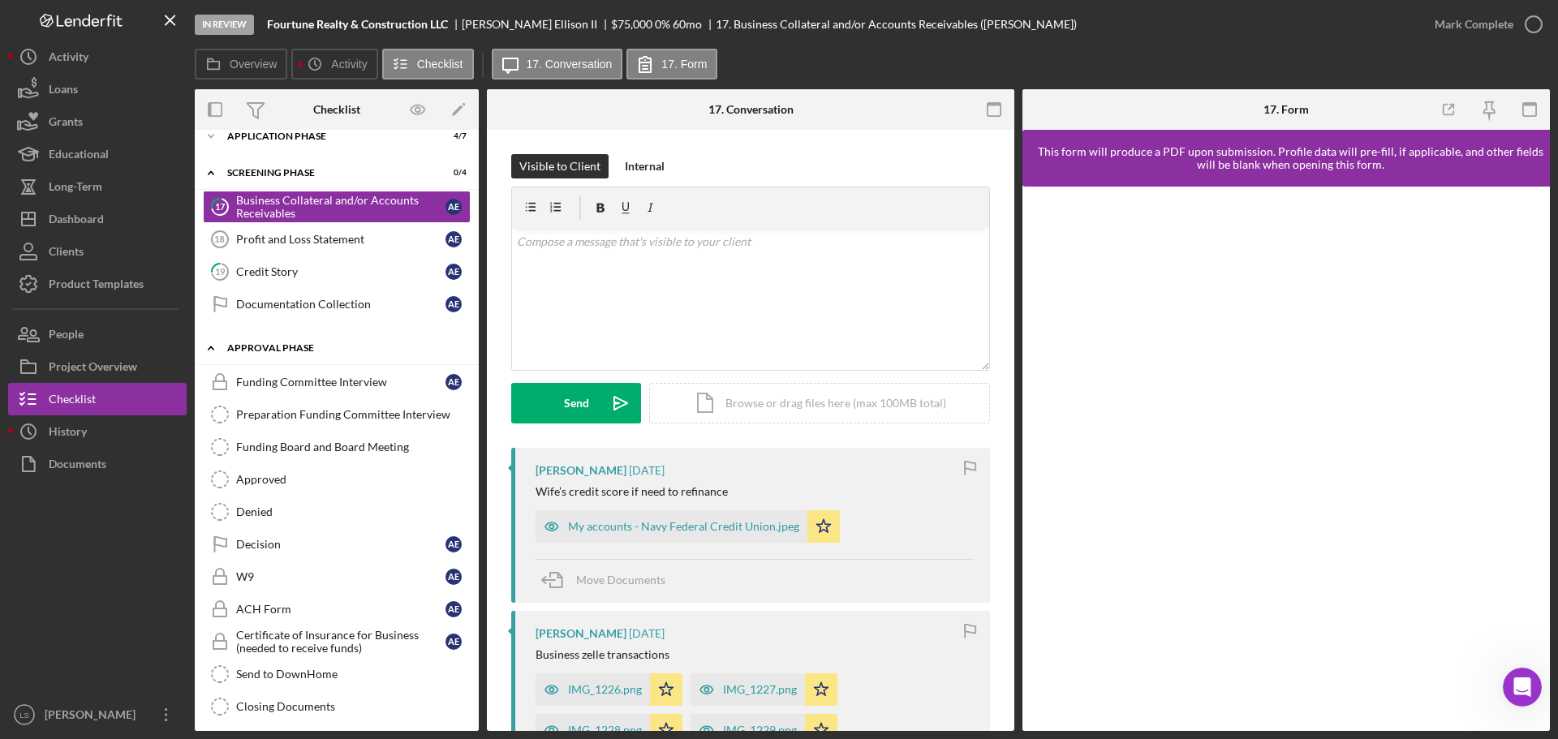
scroll to position [81, 0]
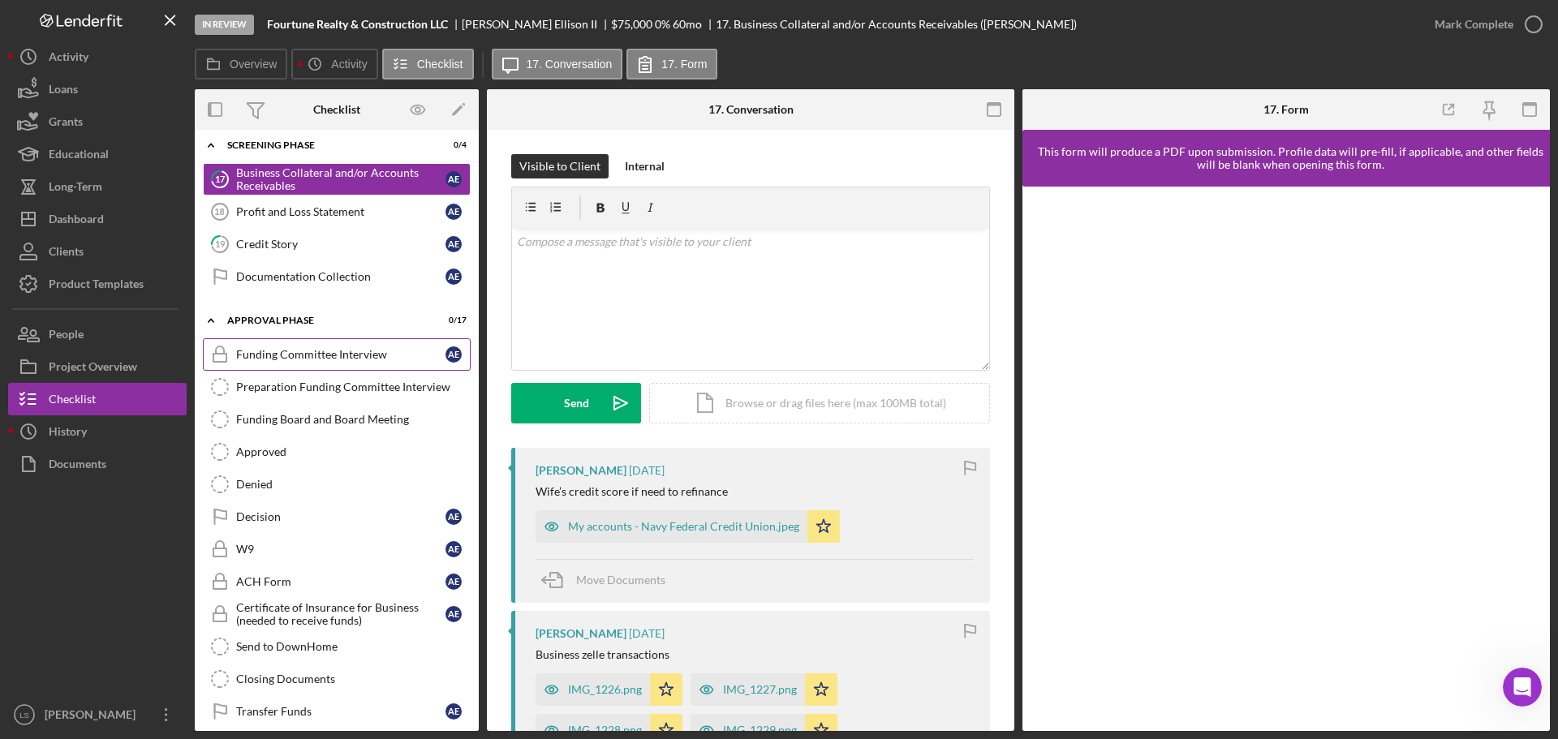
click at [360, 355] on div "Funding Committee Interview" at bounding box center [340, 354] width 209 height 13
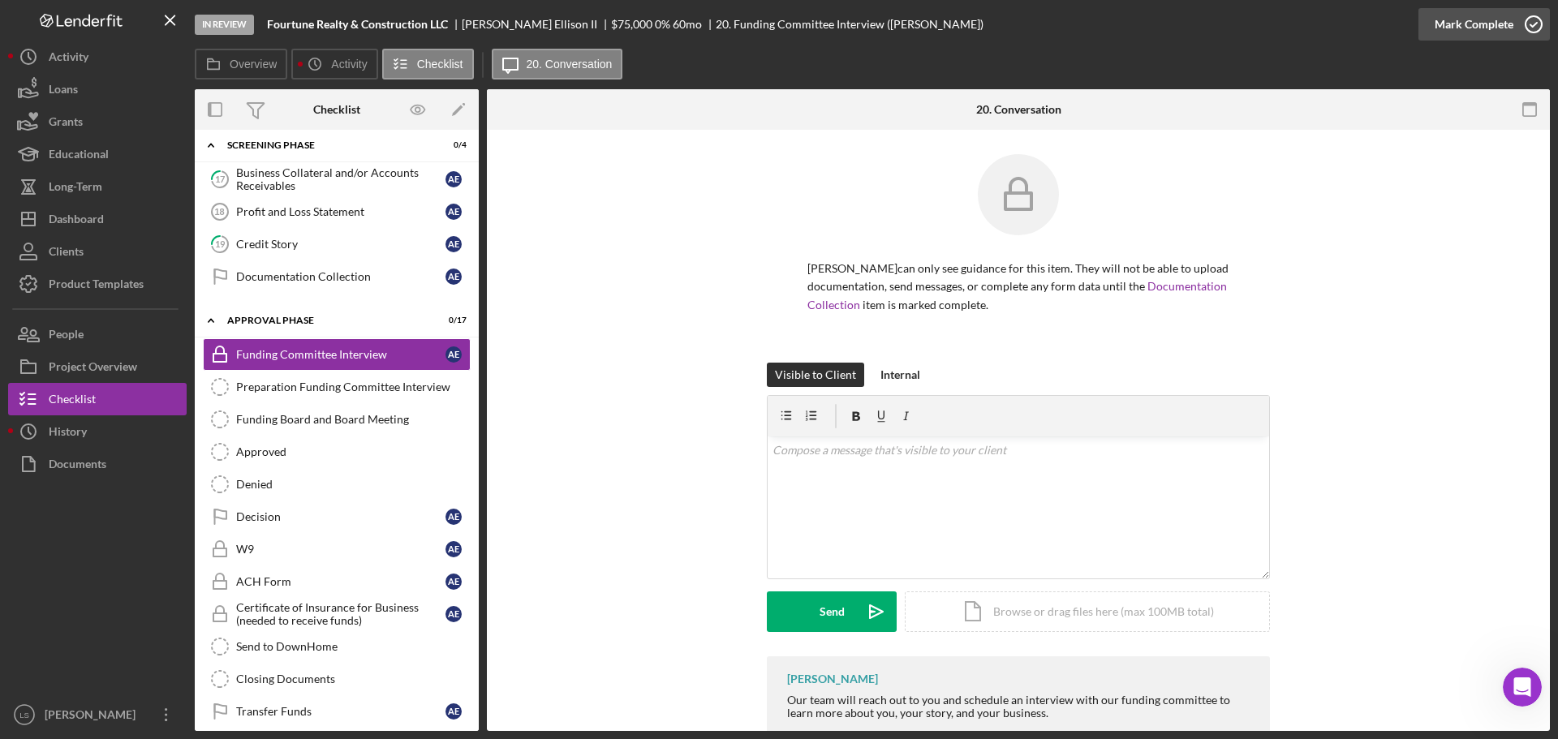
click at [1533, 24] on icon "button" at bounding box center [1534, 24] width 41 height 41
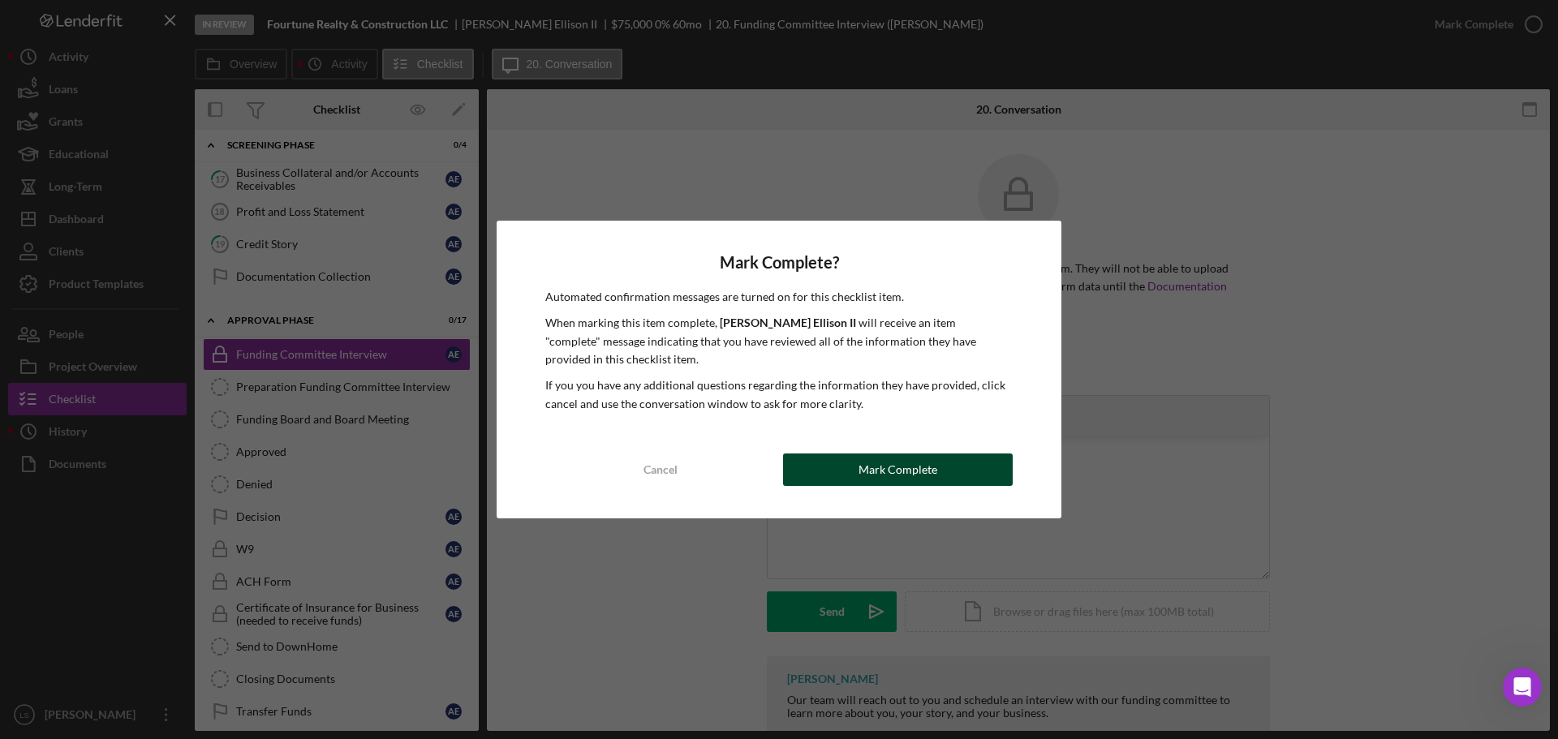
click at [900, 466] on div "Mark Complete" at bounding box center [898, 470] width 79 height 32
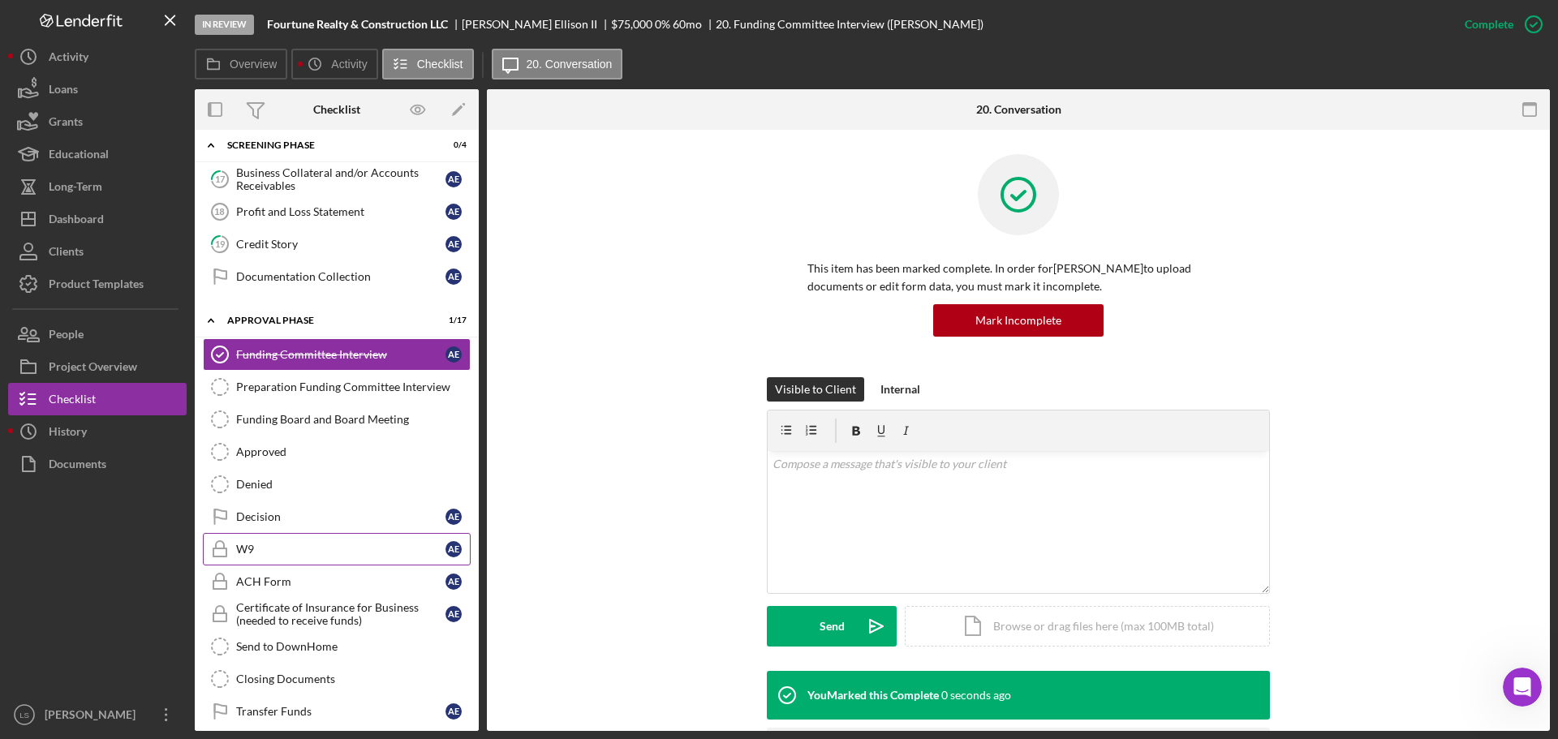
click at [299, 536] on link "W9 W9 A E" at bounding box center [337, 549] width 268 height 32
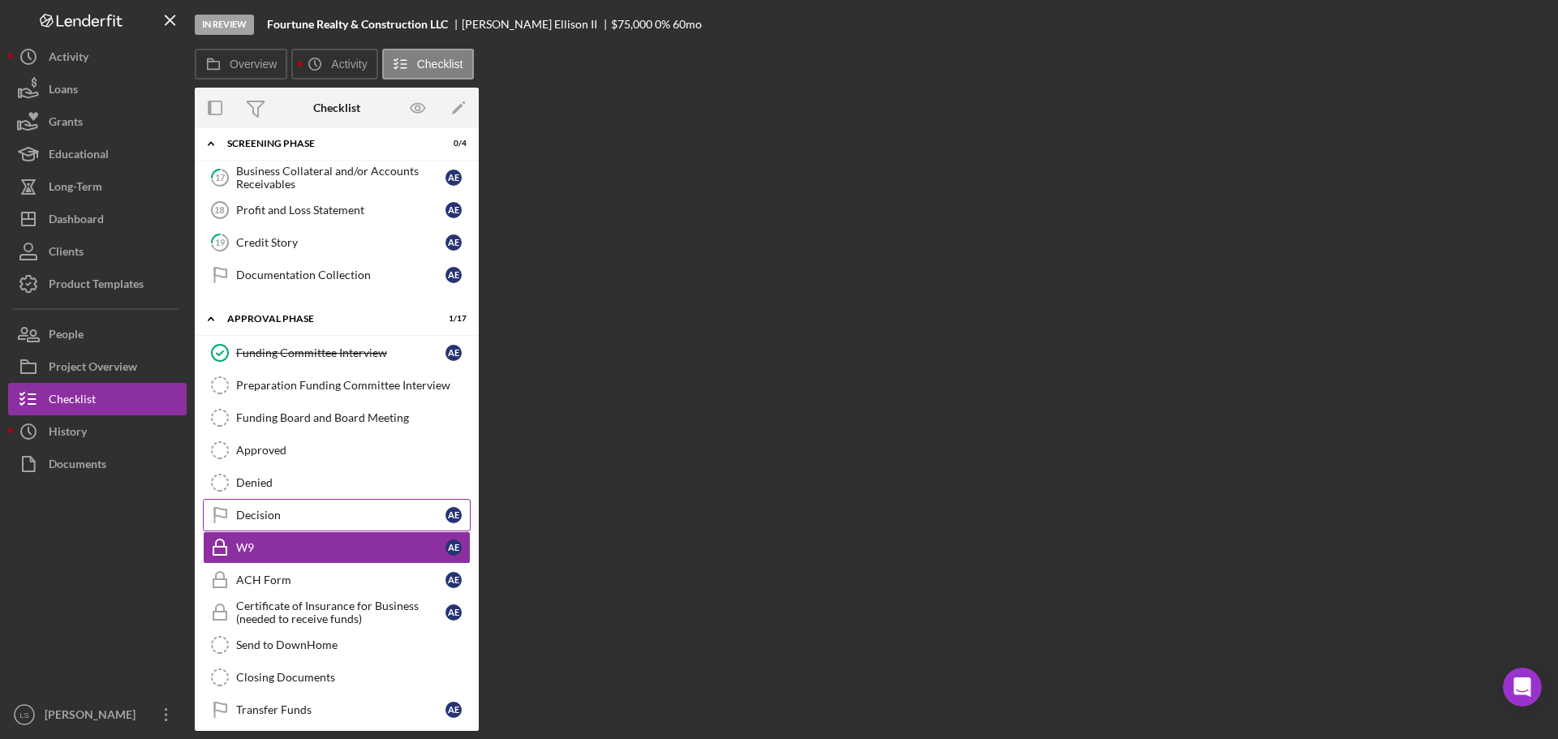
click at [320, 519] on div "Decision" at bounding box center [340, 515] width 209 height 13
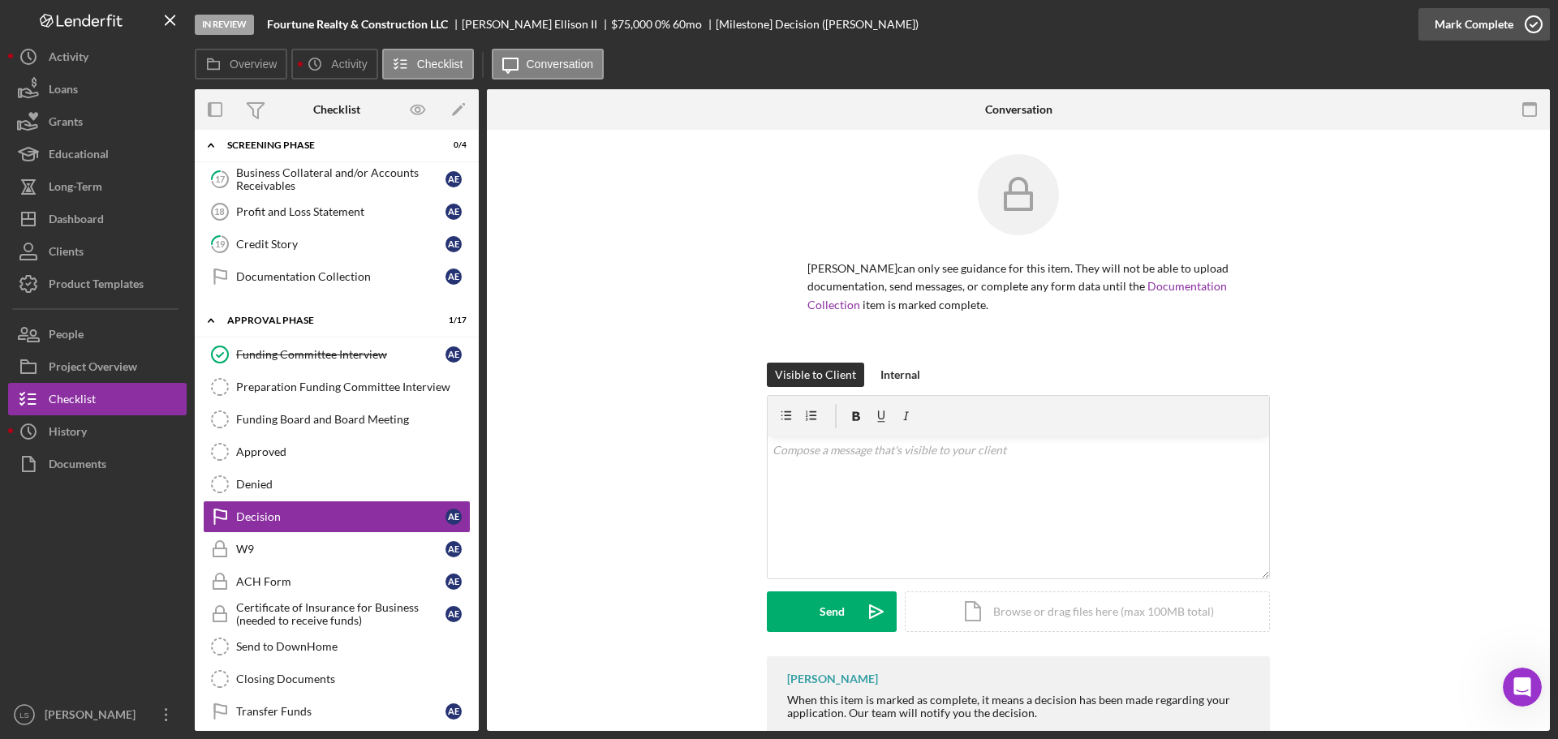
click at [1535, 18] on icon "button" at bounding box center [1534, 24] width 41 height 41
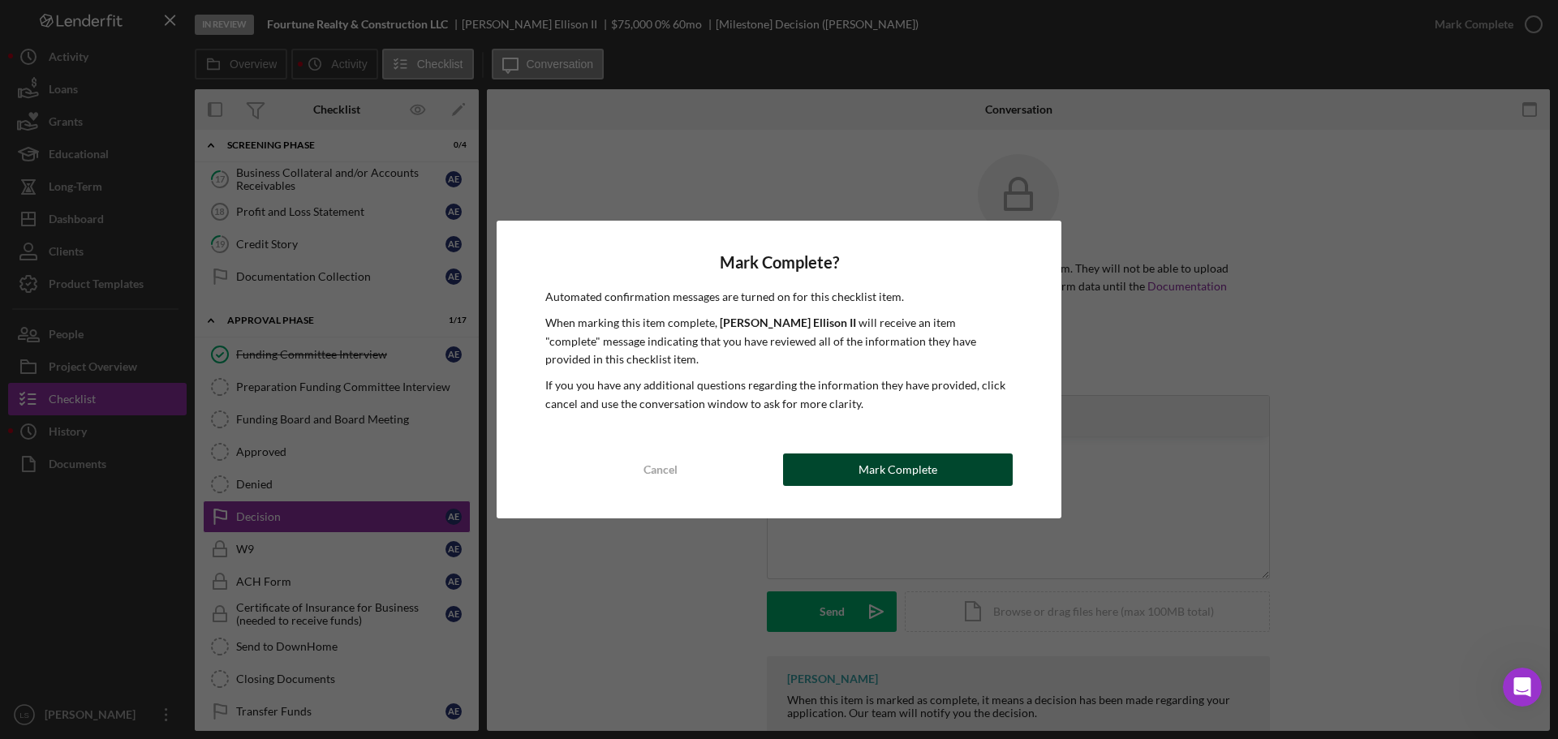
click at [911, 460] on div "Mark Complete" at bounding box center [898, 470] width 79 height 32
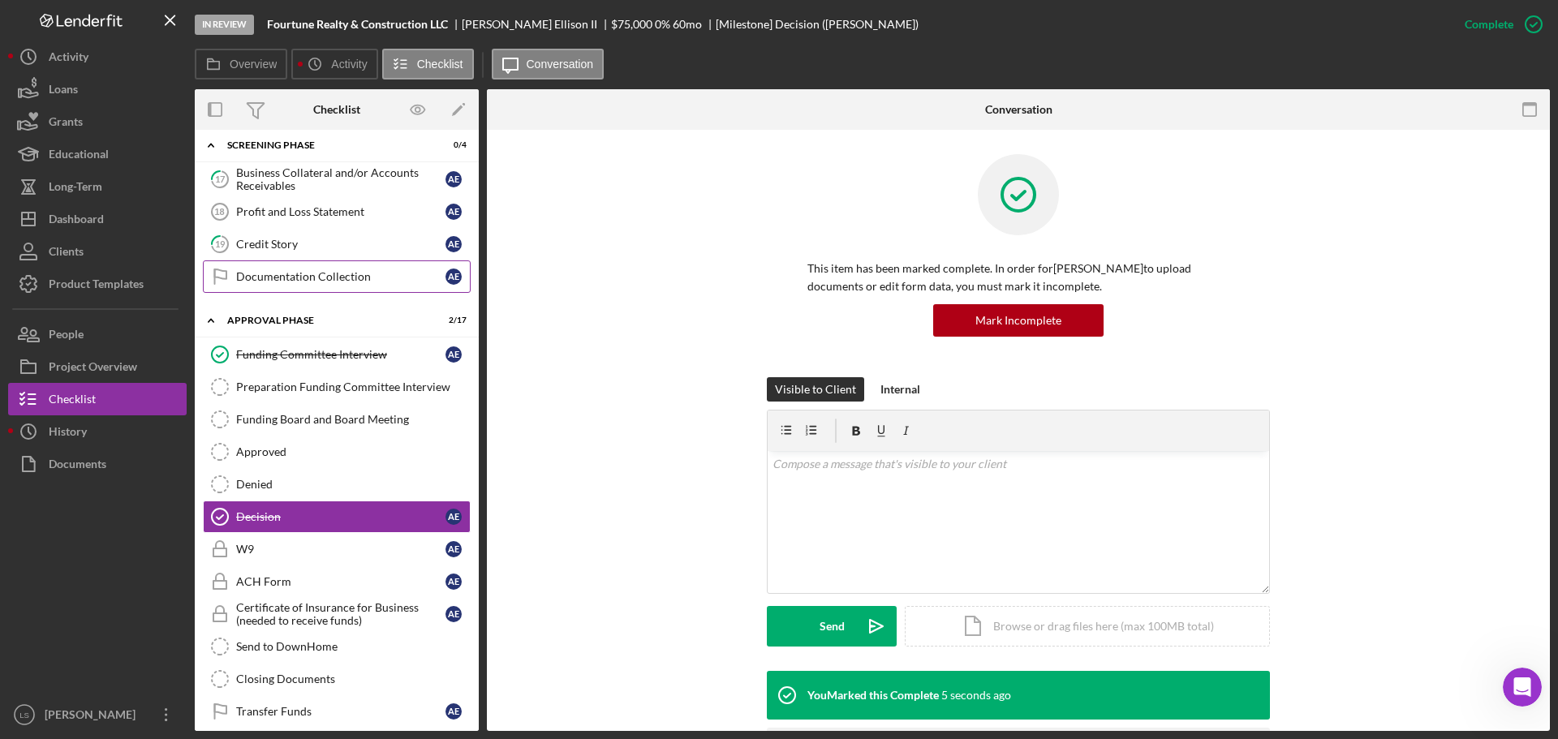
click at [385, 274] on div "Documentation Collection" at bounding box center [340, 276] width 209 height 13
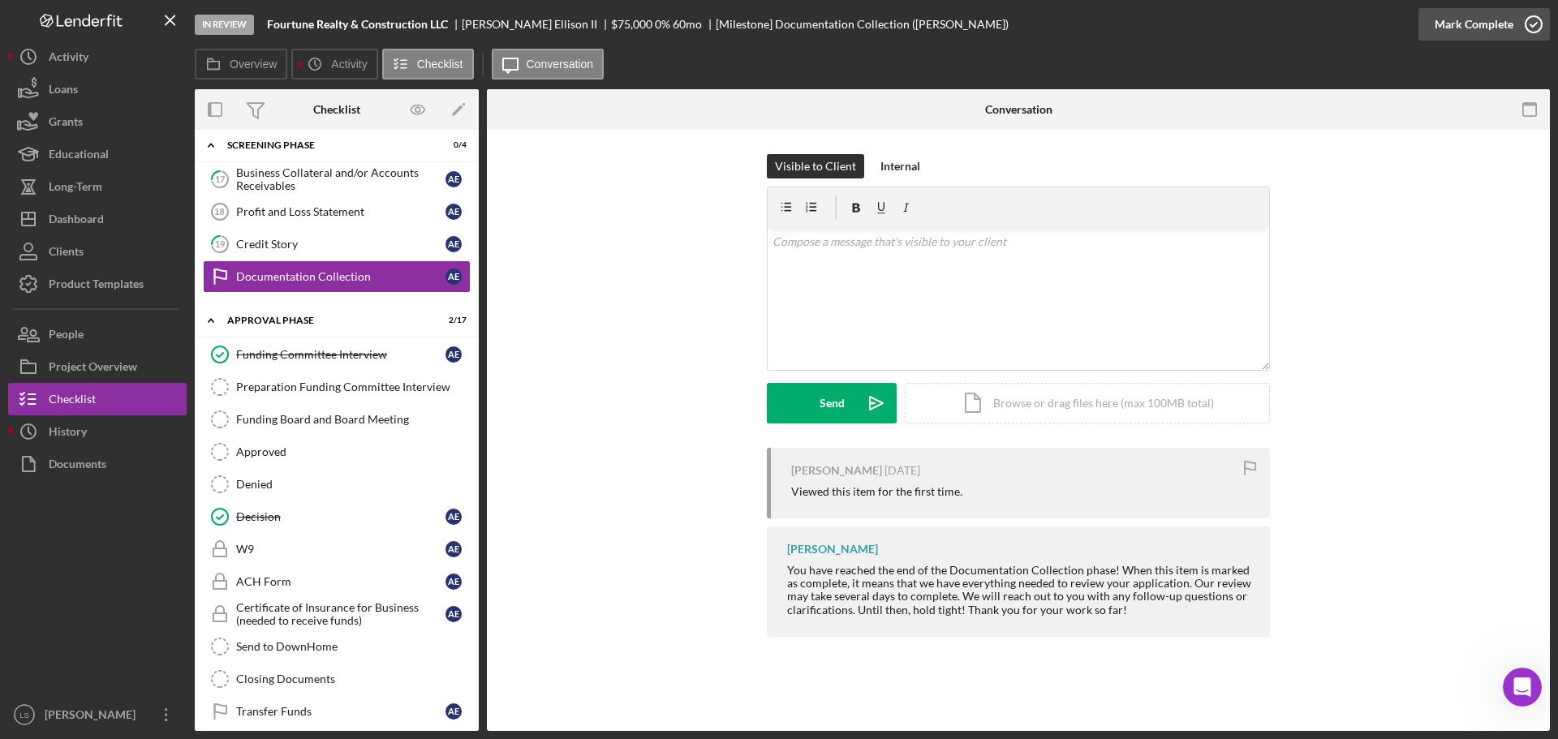
click at [1524, 32] on icon "button" at bounding box center [1534, 24] width 41 height 41
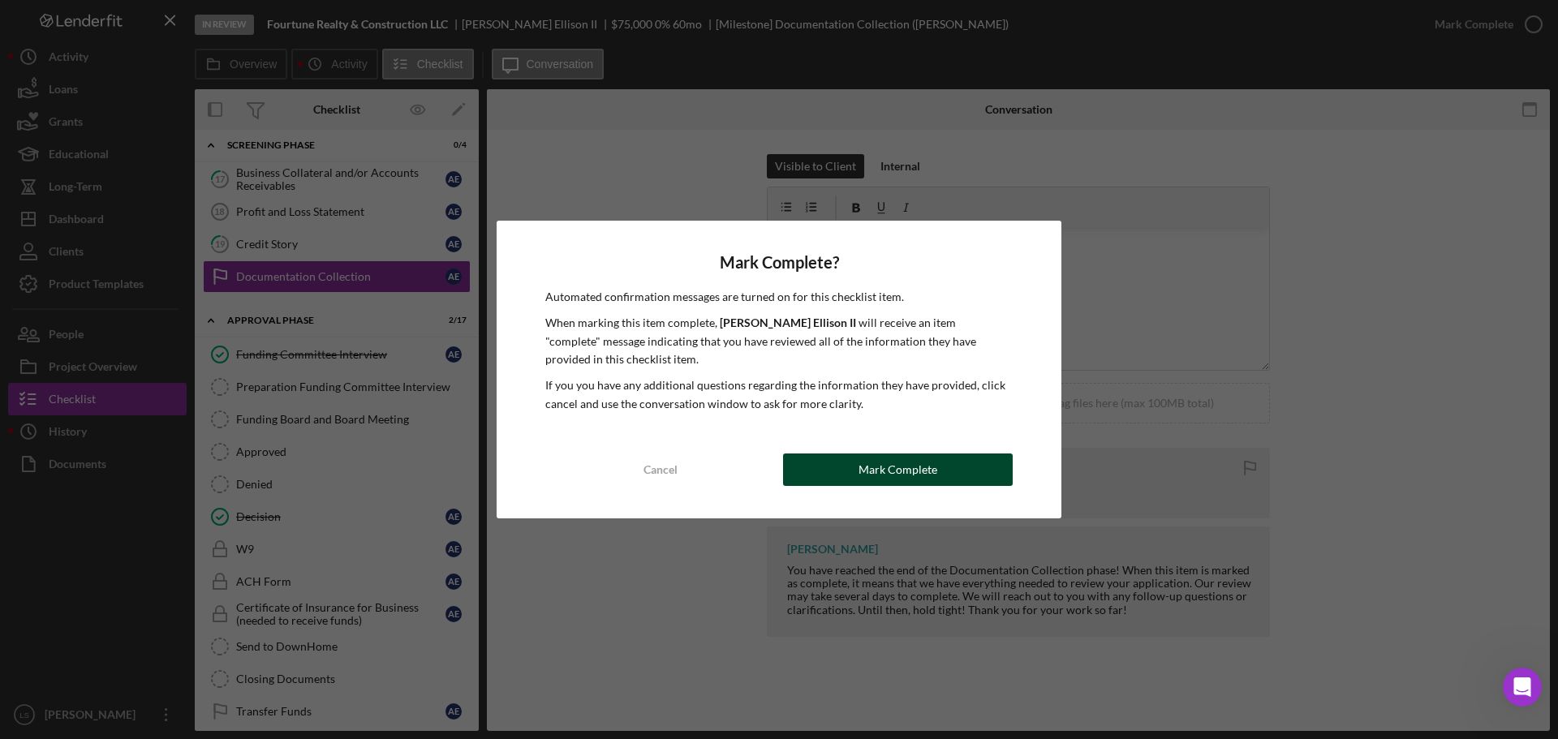
click at [908, 481] on div "Mark Complete" at bounding box center [898, 470] width 79 height 32
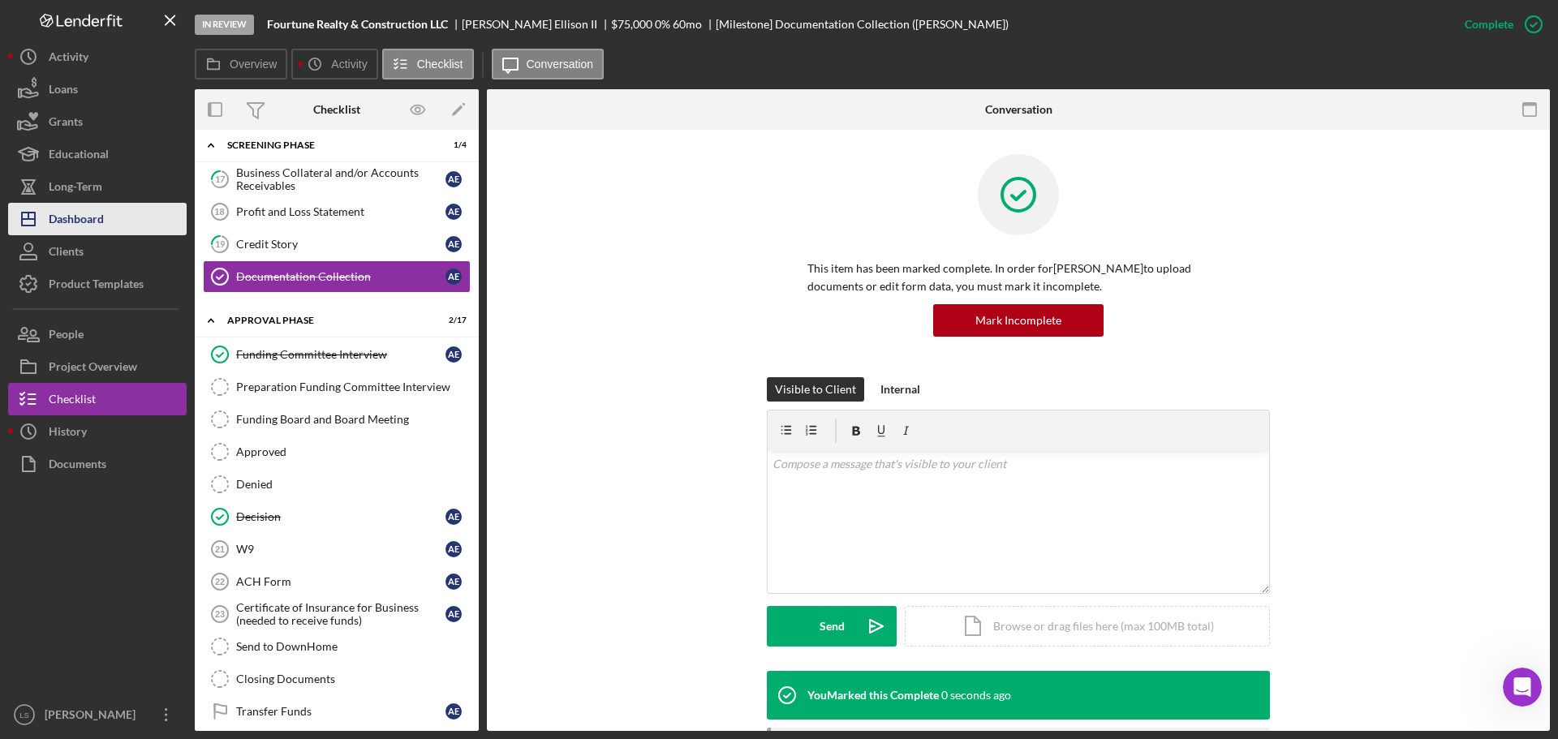
click at [118, 228] on button "Icon/Dashboard Dashboard" at bounding box center [97, 219] width 179 height 32
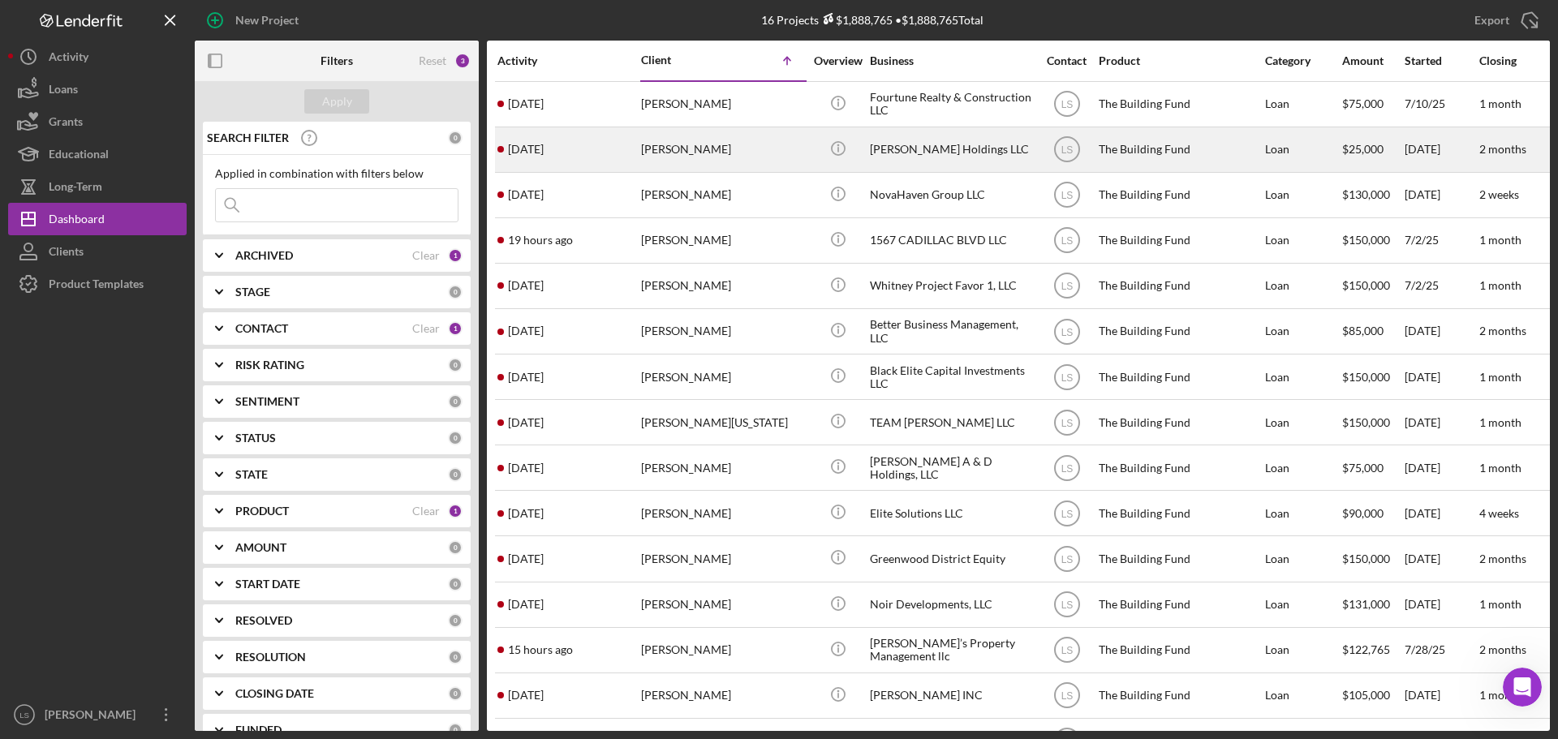
click at [789, 132] on div "[PERSON_NAME]" at bounding box center [722, 149] width 162 height 43
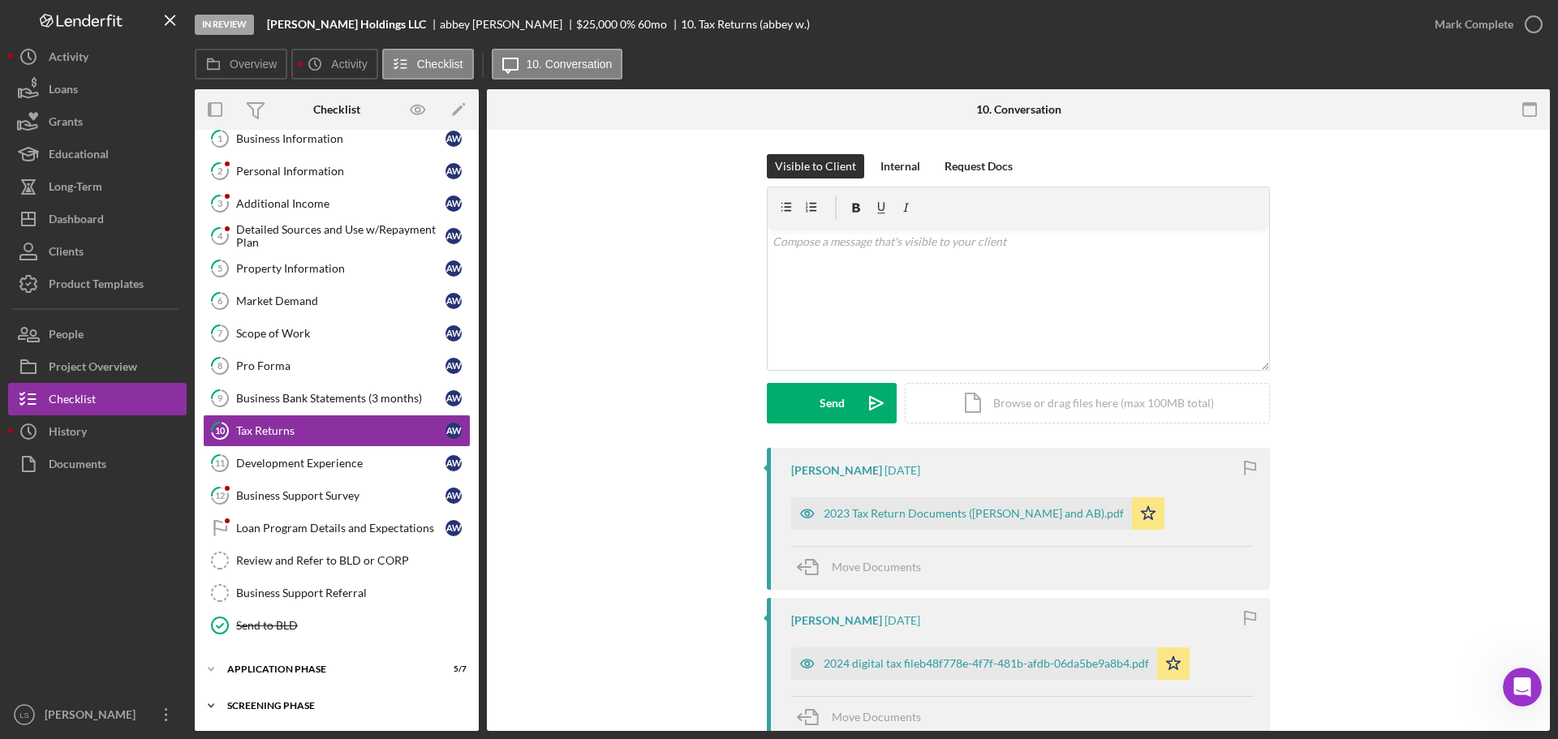
scroll to position [118, 0]
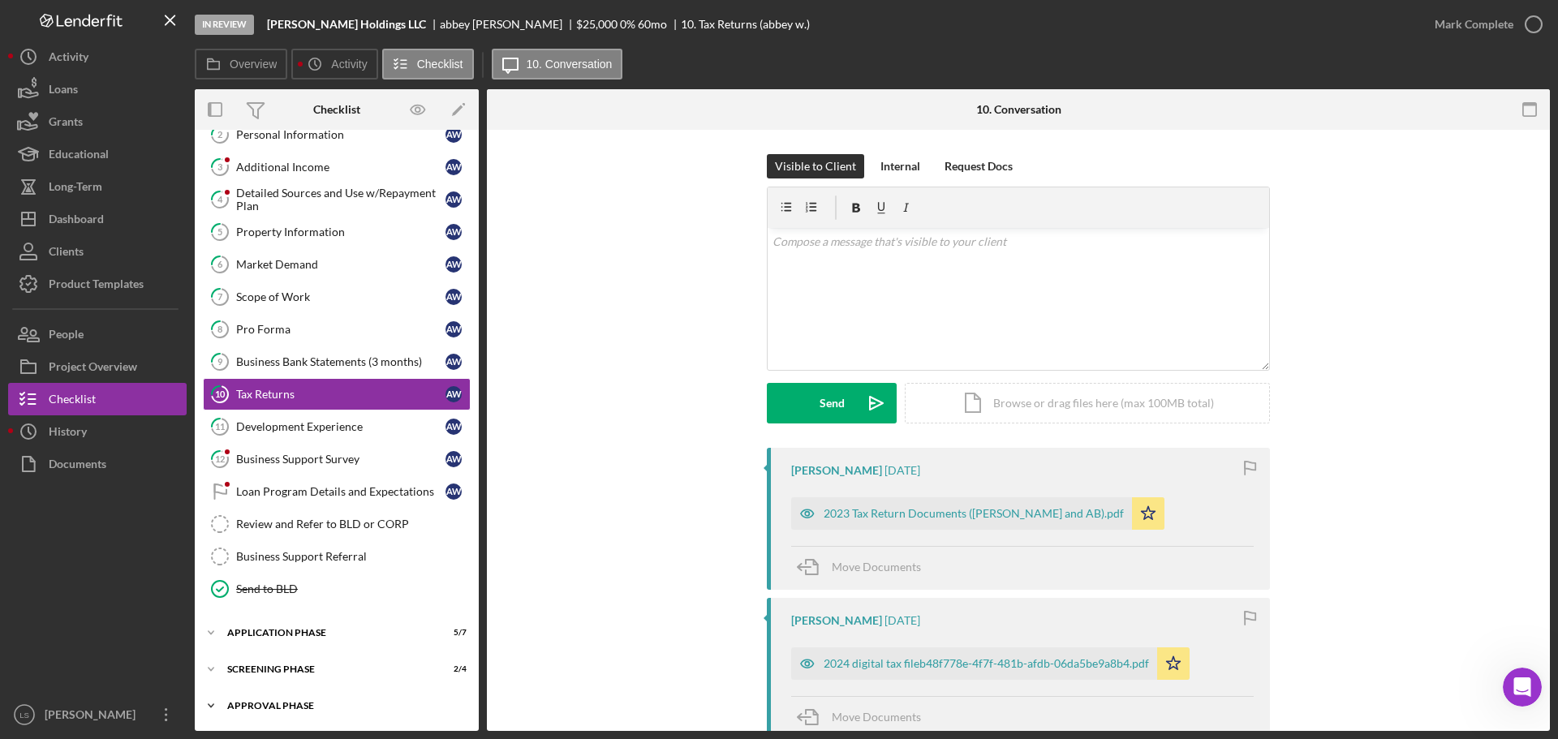
click at [338, 705] on div "Approval Phase" at bounding box center [342, 706] width 231 height 10
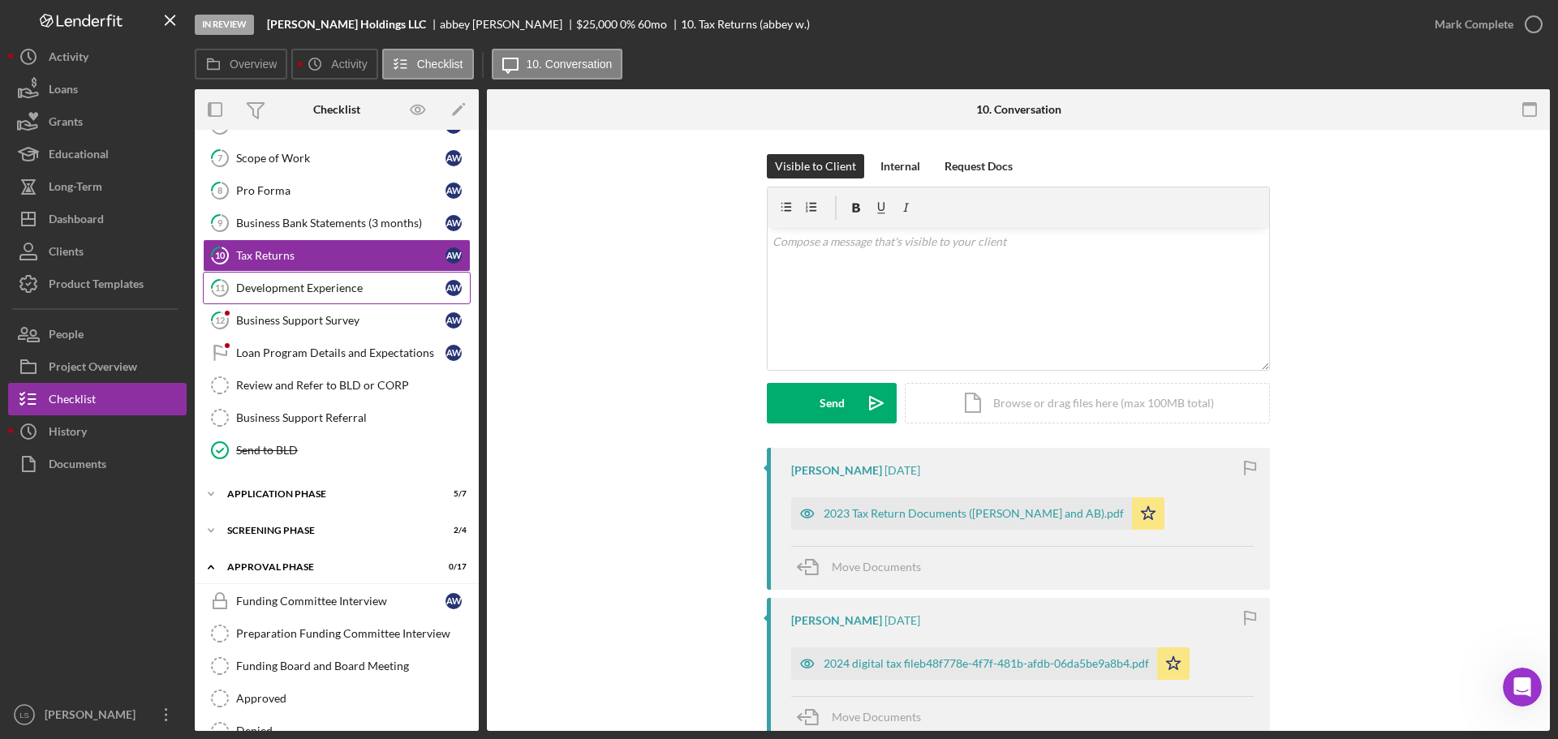
scroll to position [523, 0]
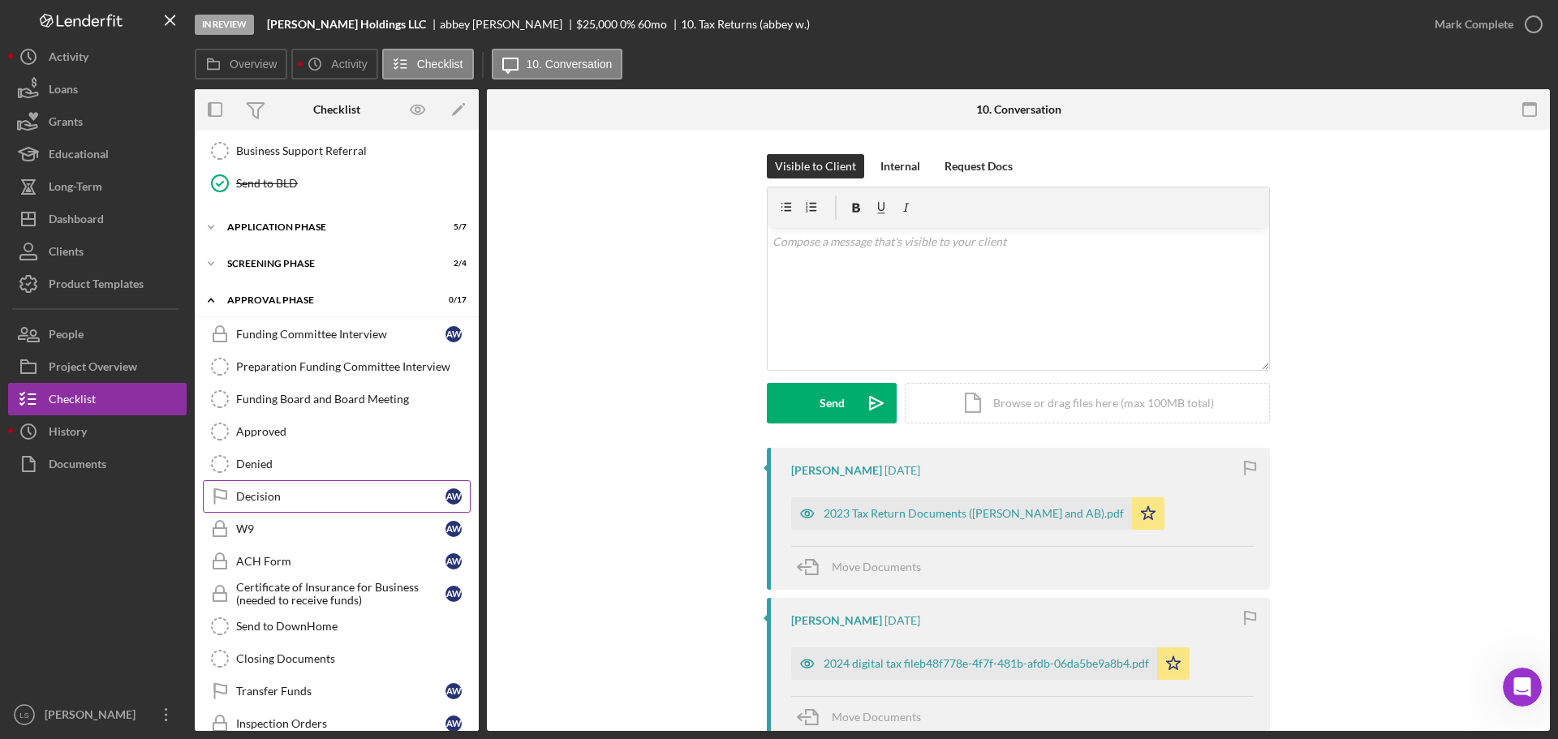
click at [318, 482] on link "Decision Decision a w" at bounding box center [337, 496] width 268 height 32
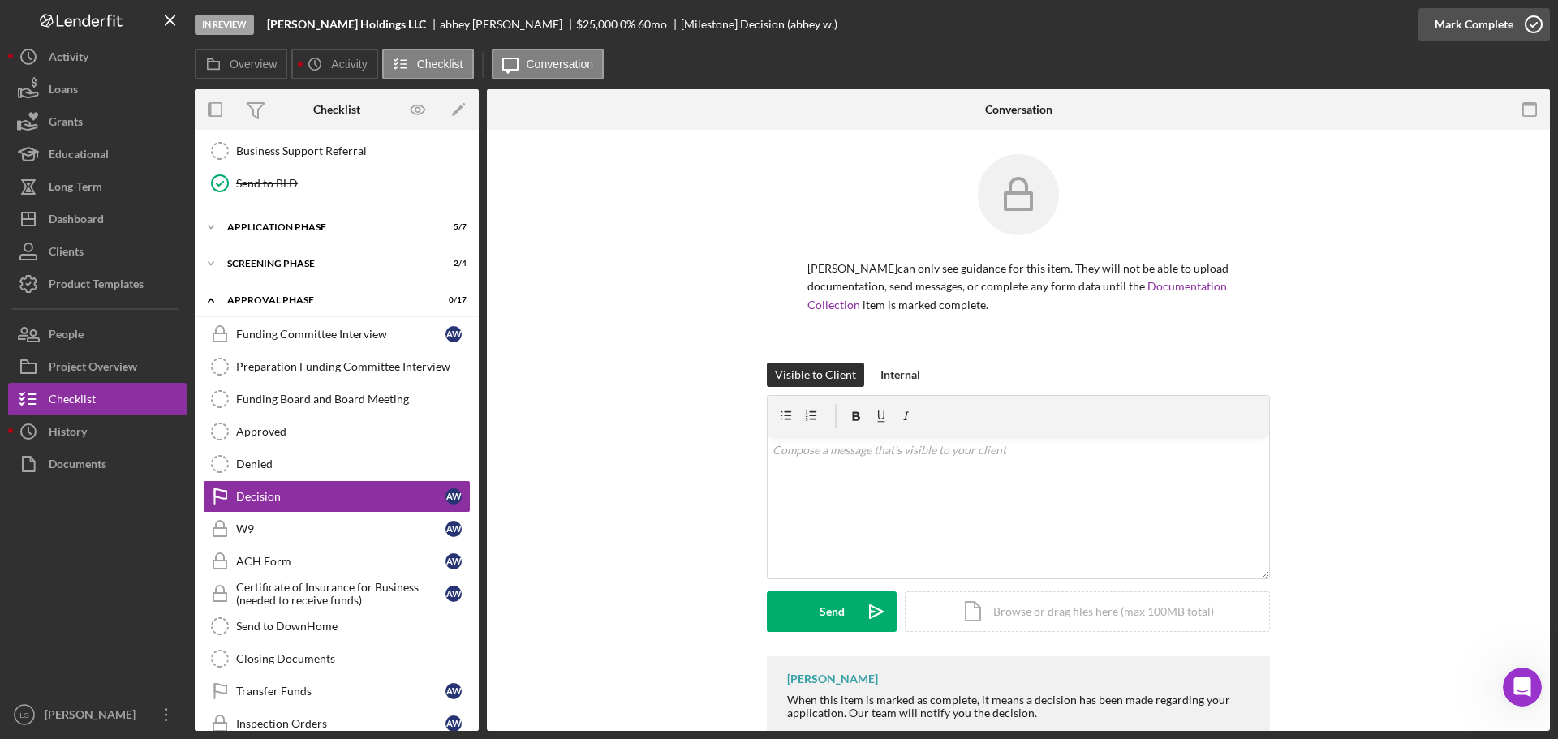
click at [1517, 28] on icon "button" at bounding box center [1534, 24] width 41 height 41
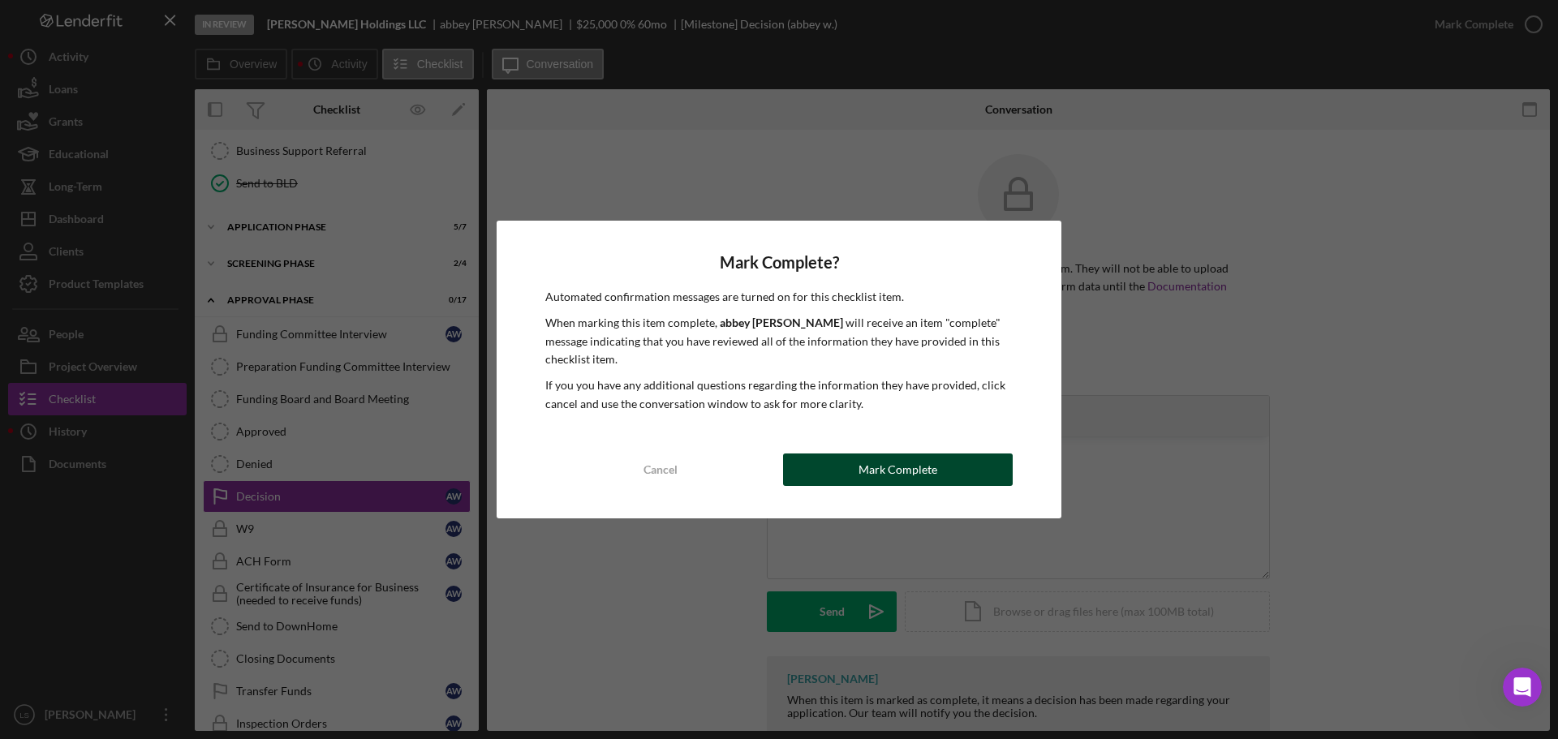
click at [811, 467] on button "Mark Complete" at bounding box center [898, 470] width 230 height 32
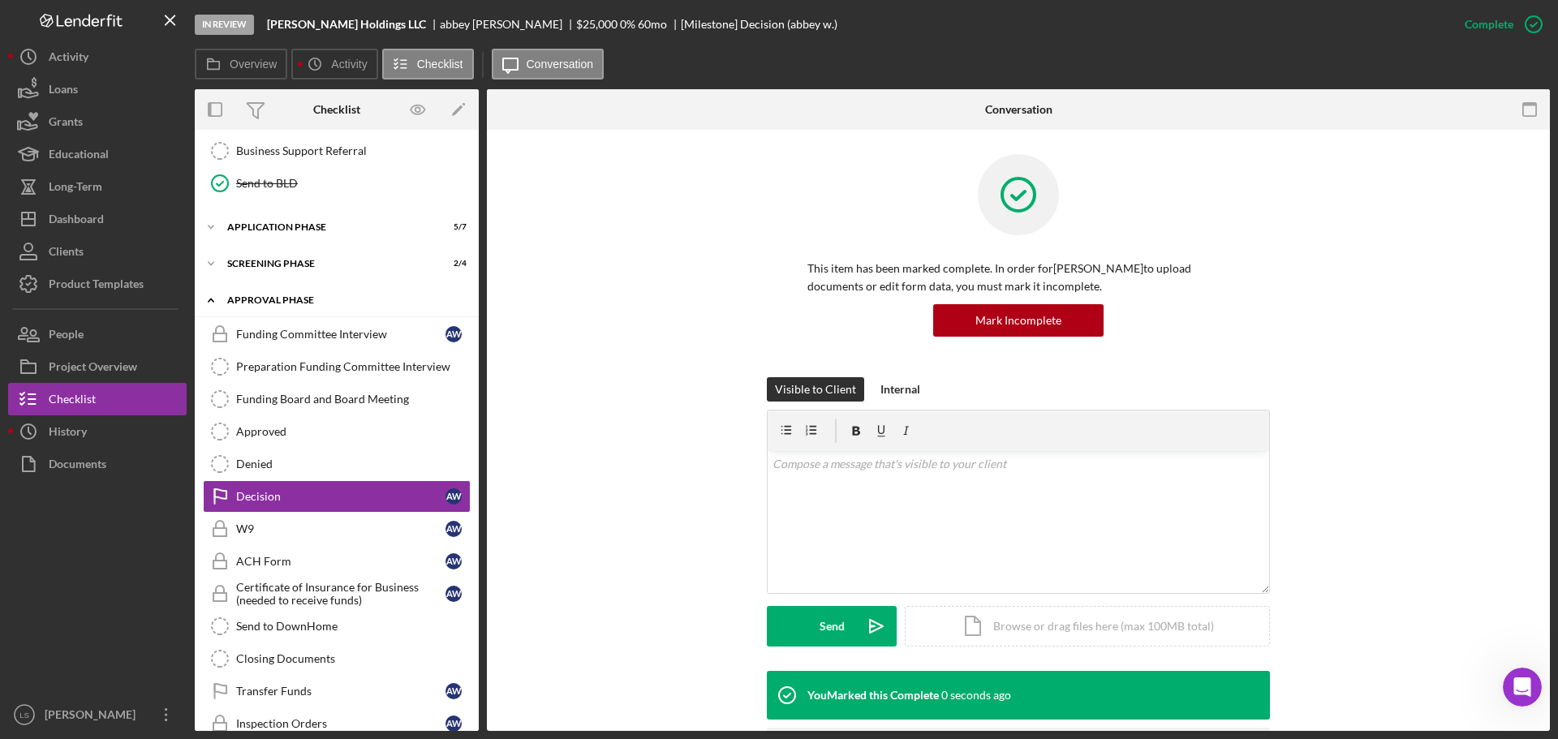
click at [339, 304] on div "Approval Phase" at bounding box center [342, 300] width 231 height 10
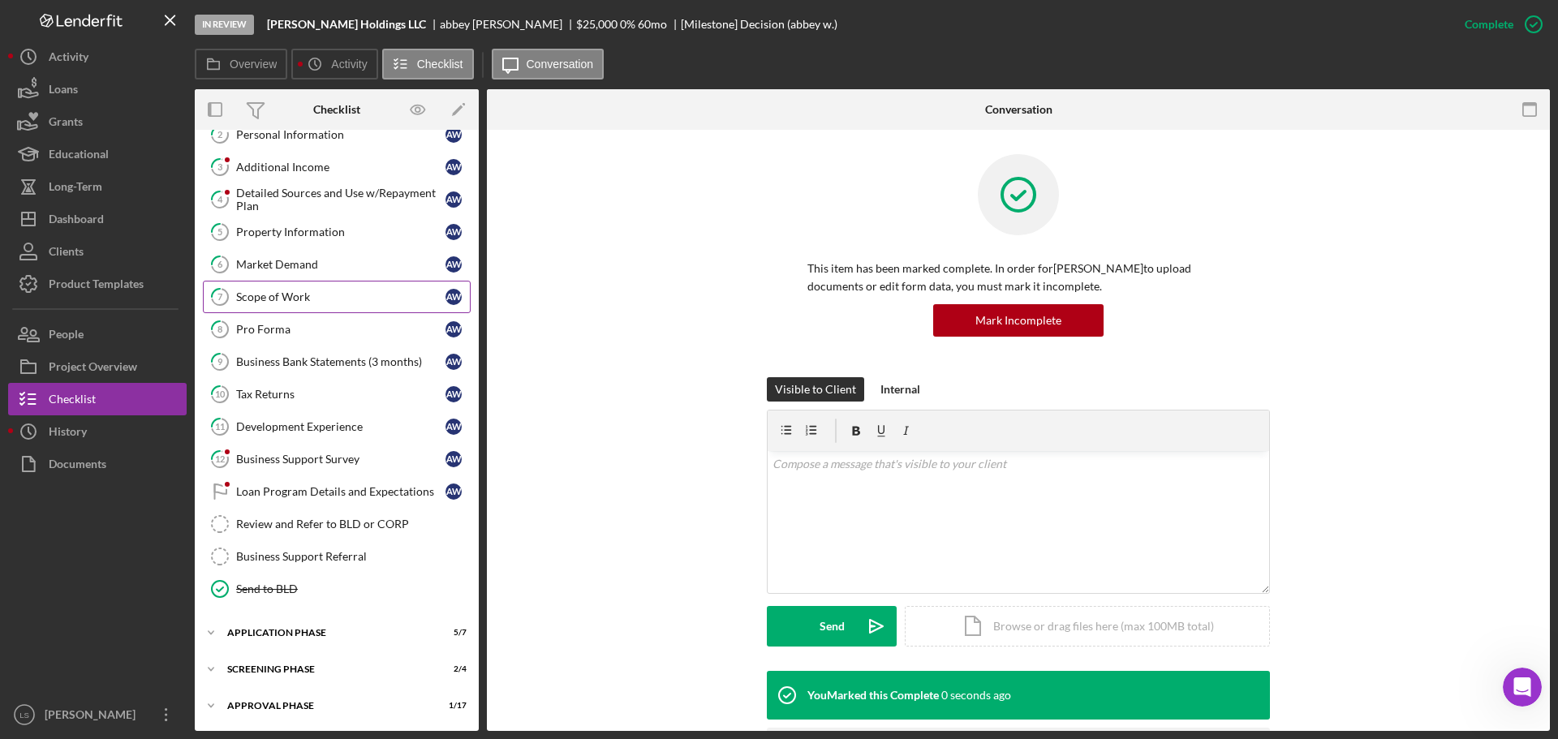
scroll to position [118, 0]
click at [307, 678] on div "Icon/Expander Screening Phase 2 / 4" at bounding box center [337, 669] width 284 height 32
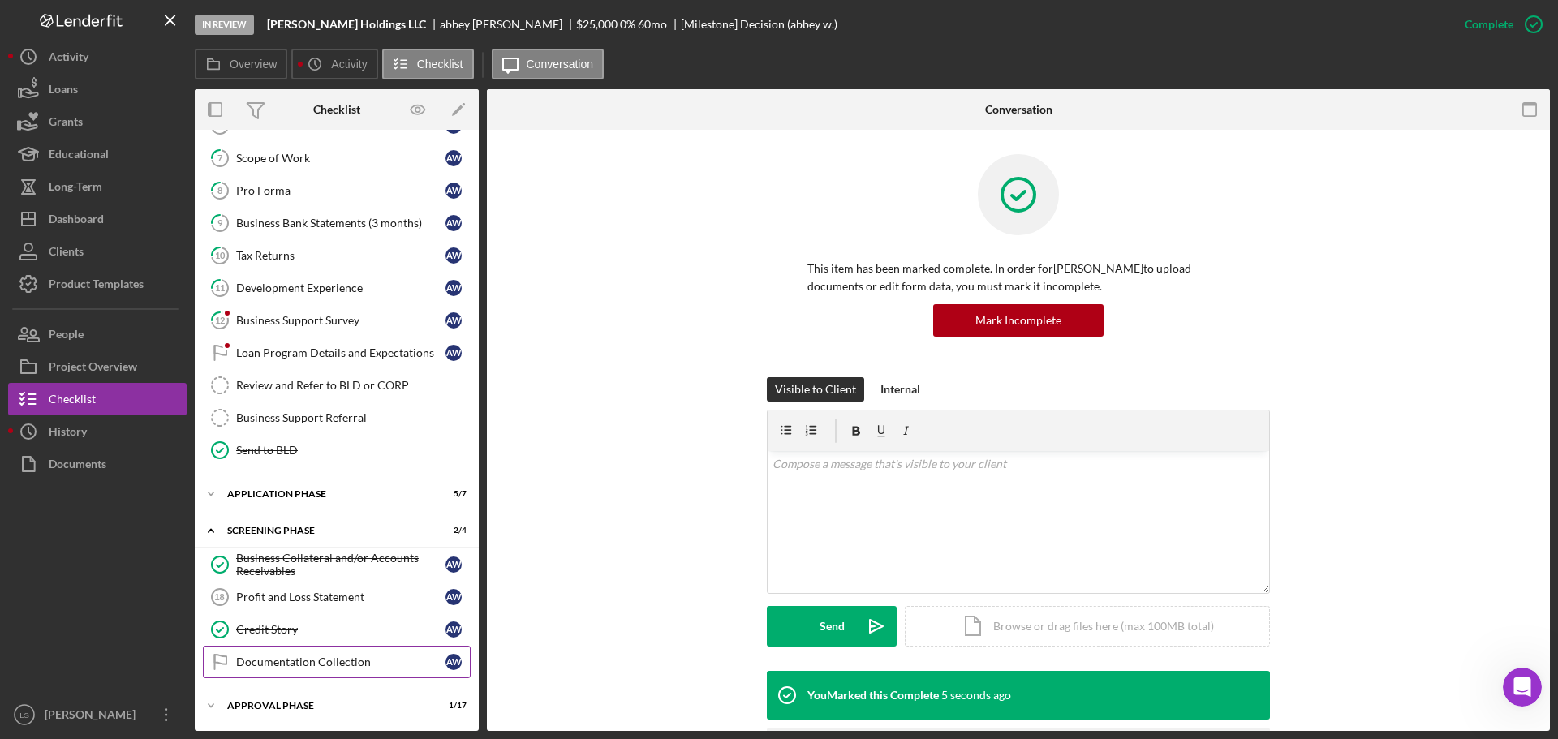
click at [295, 652] on link "Documentation Collection Documentation Collection a w" at bounding box center [337, 662] width 268 height 32
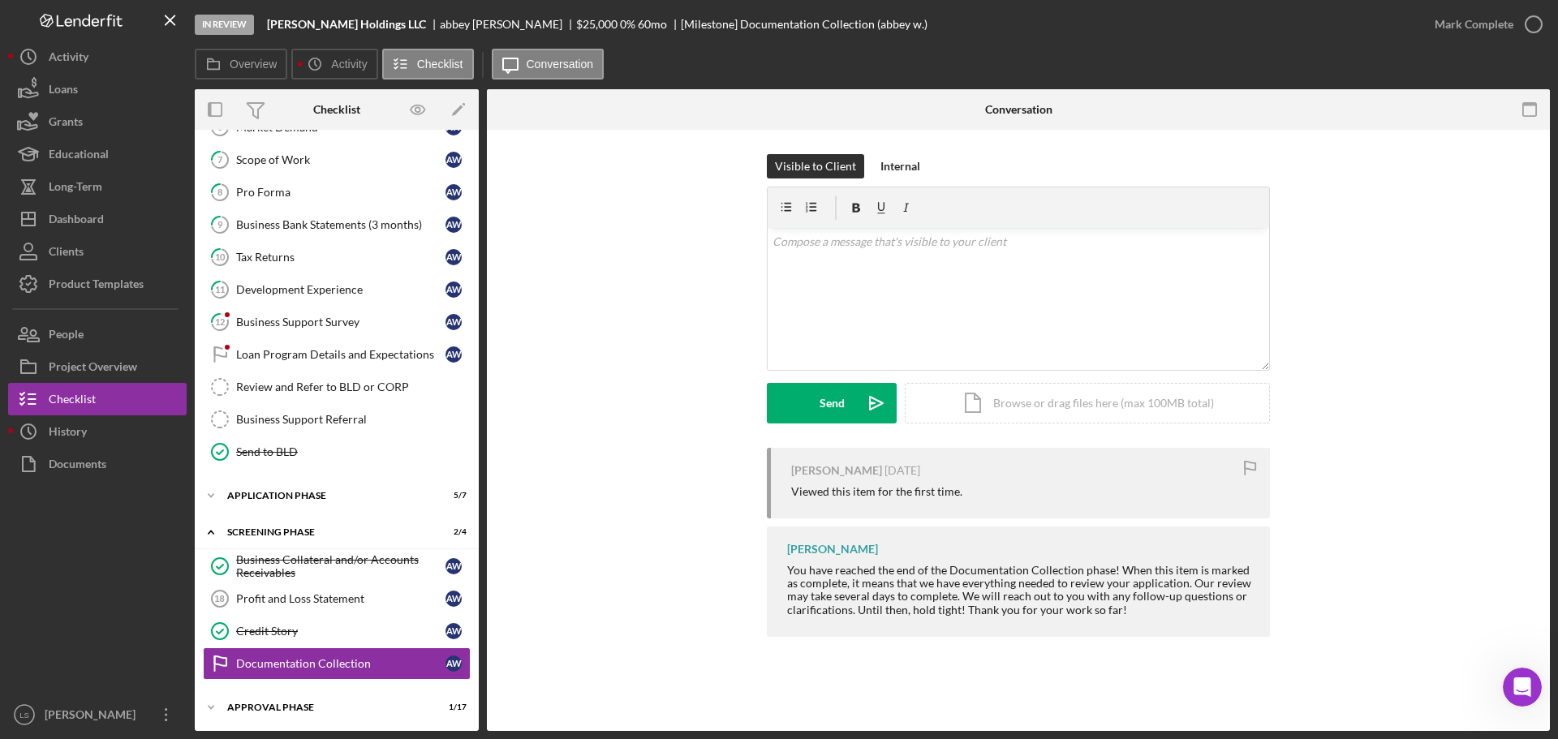
scroll to position [256, 0]
click at [1544, 19] on icon "button" at bounding box center [1534, 24] width 41 height 41
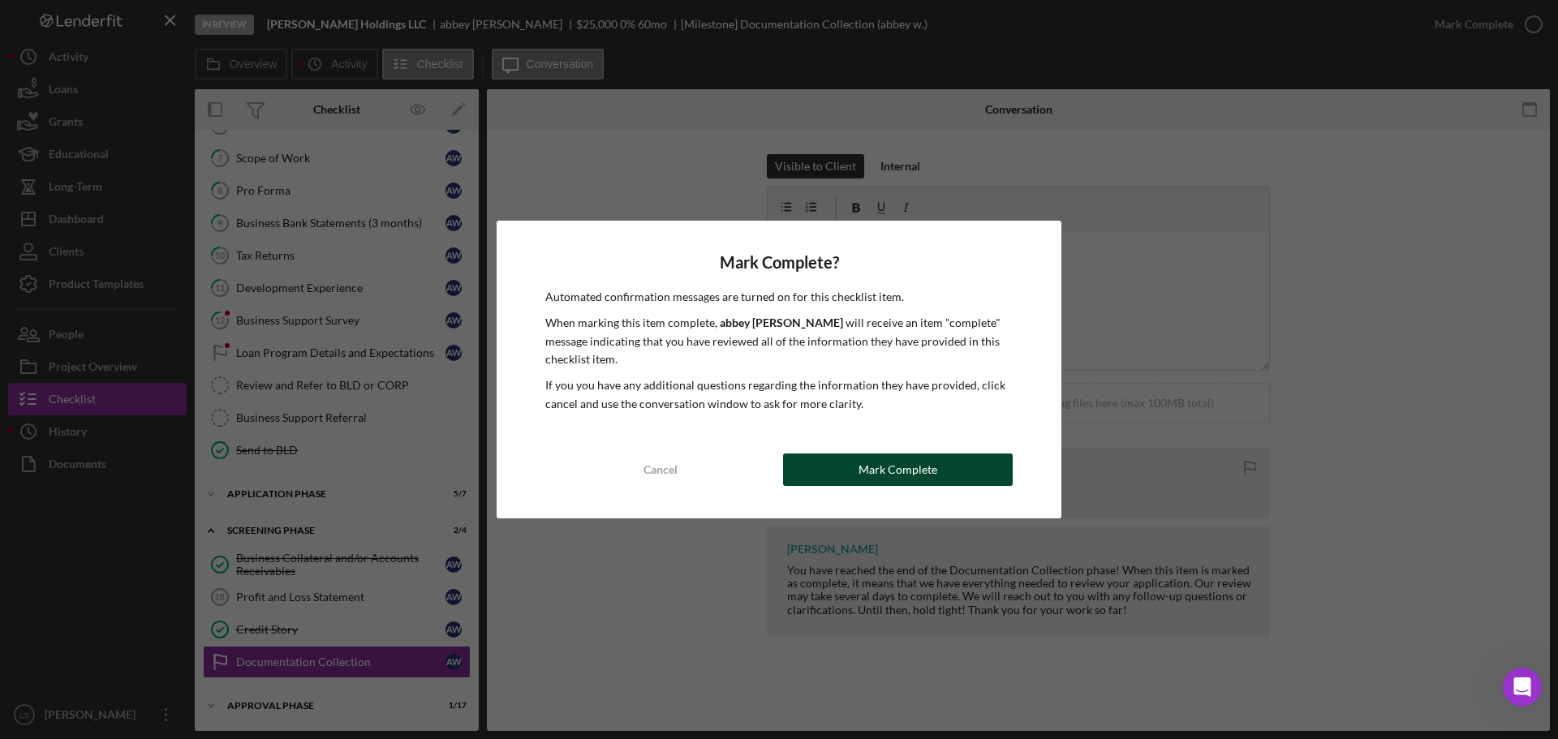
click at [909, 467] on div "Mark Complete" at bounding box center [898, 470] width 79 height 32
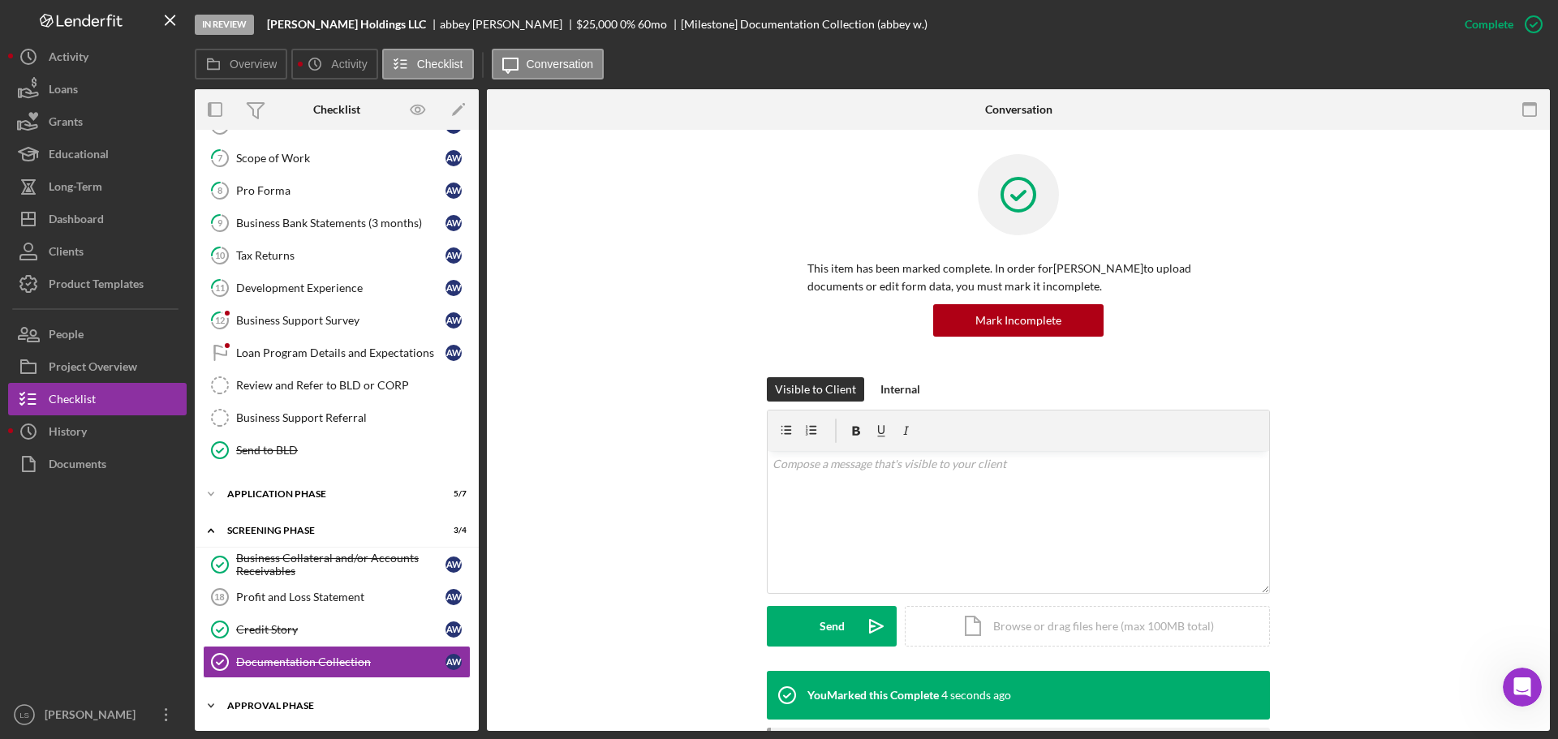
click at [366, 711] on div "Icon/Expander Approval Phase 1 / 17" at bounding box center [337, 706] width 284 height 32
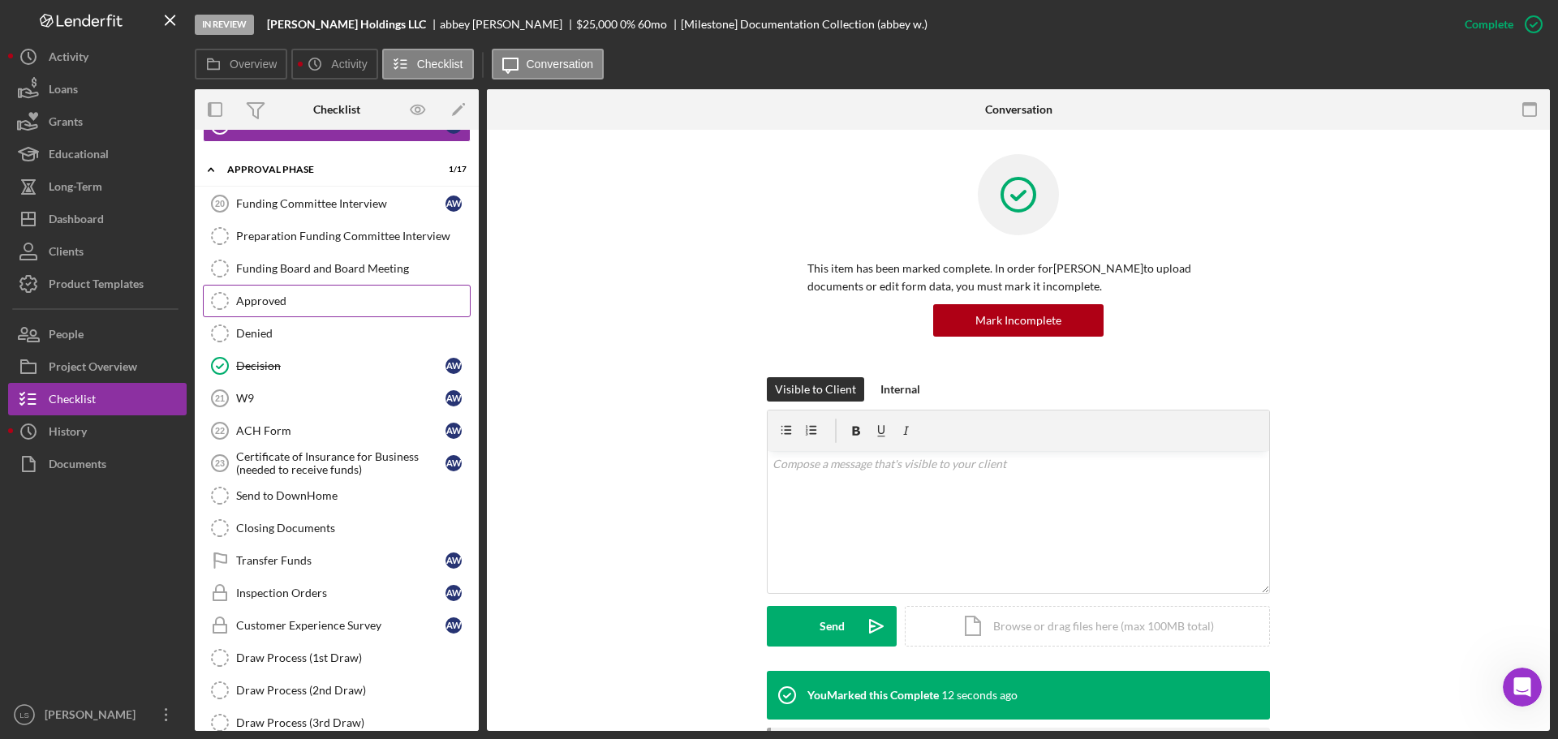
scroll to position [817, 0]
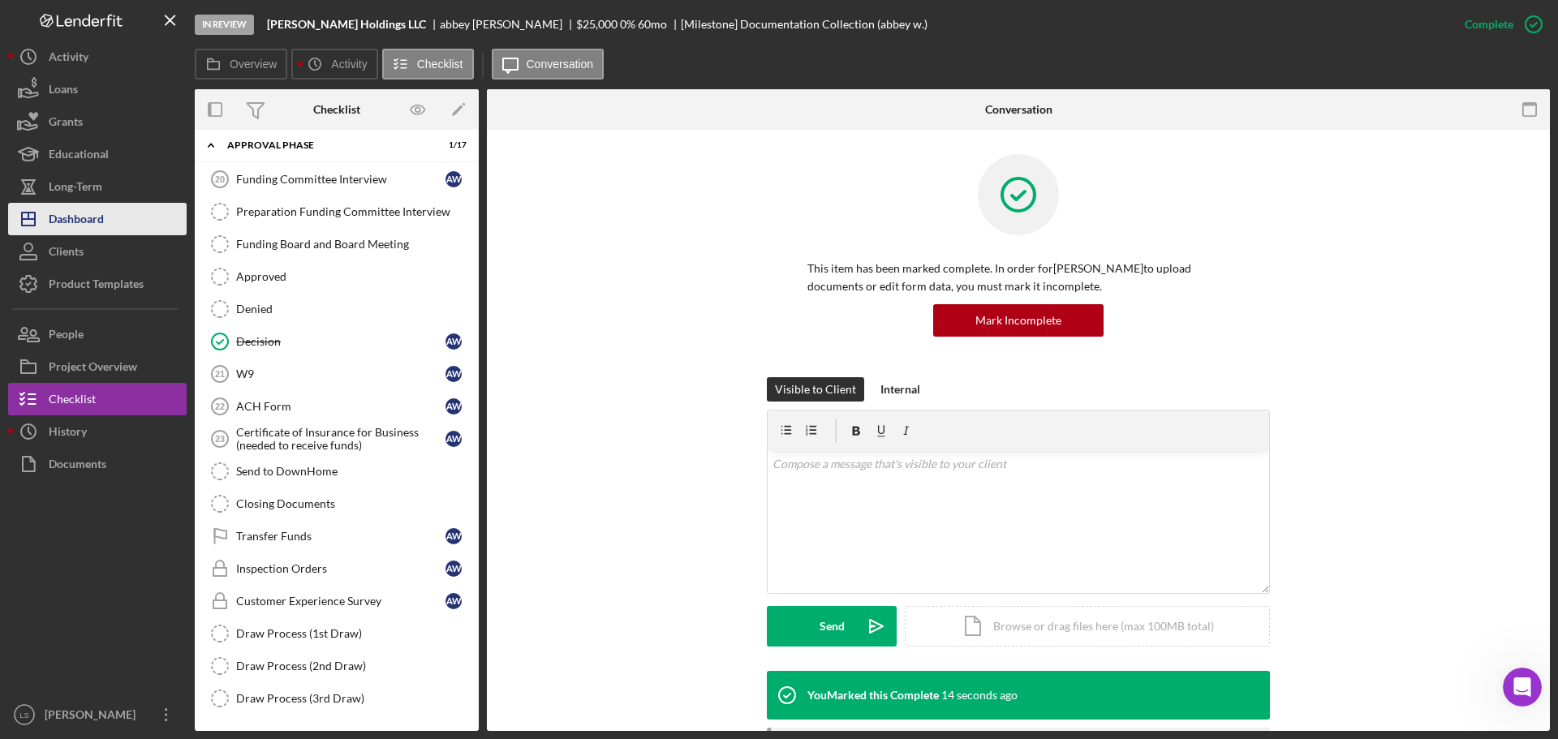
click at [97, 230] on div "Dashboard" at bounding box center [76, 221] width 55 height 37
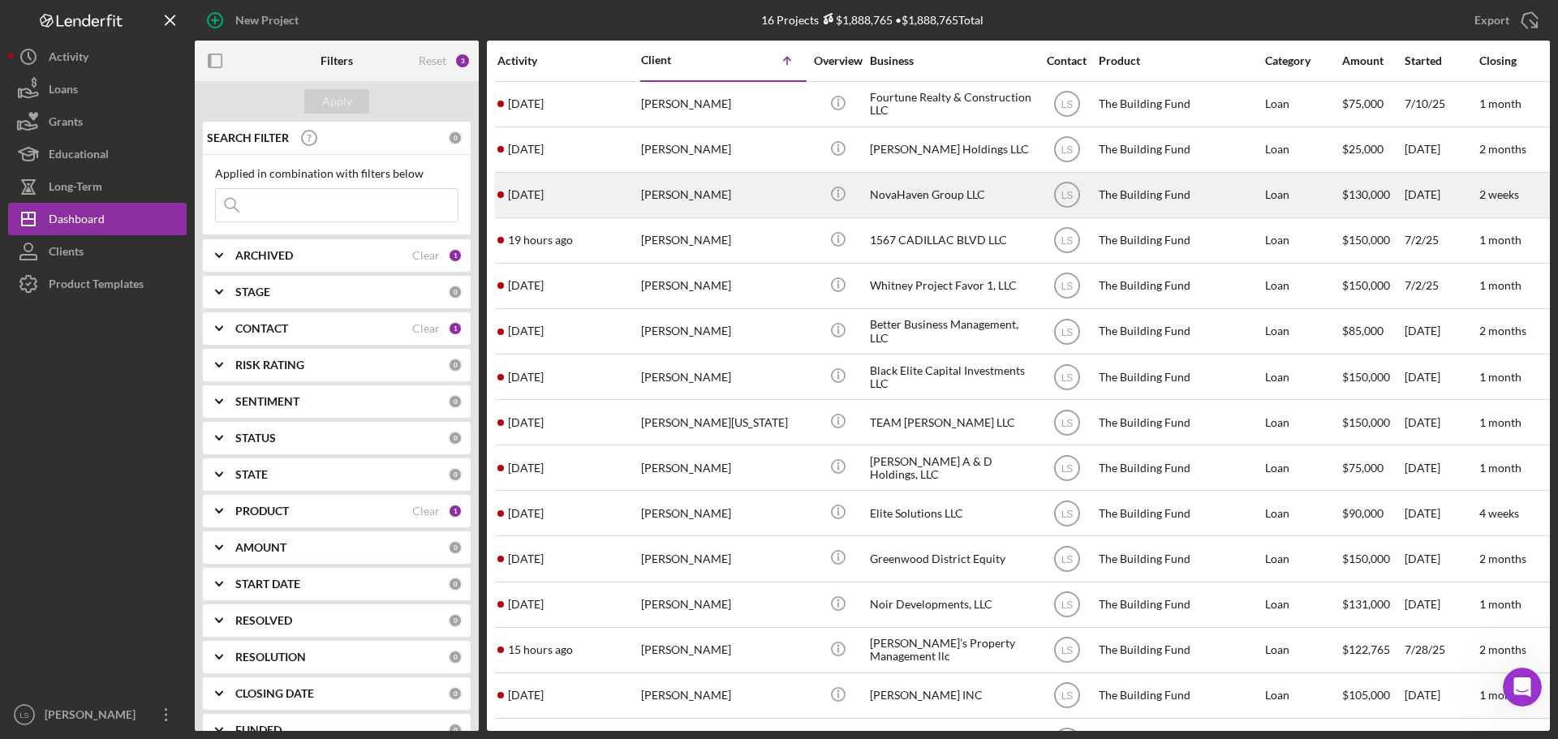
click at [691, 179] on div "[PERSON_NAME]" at bounding box center [722, 195] width 162 height 43
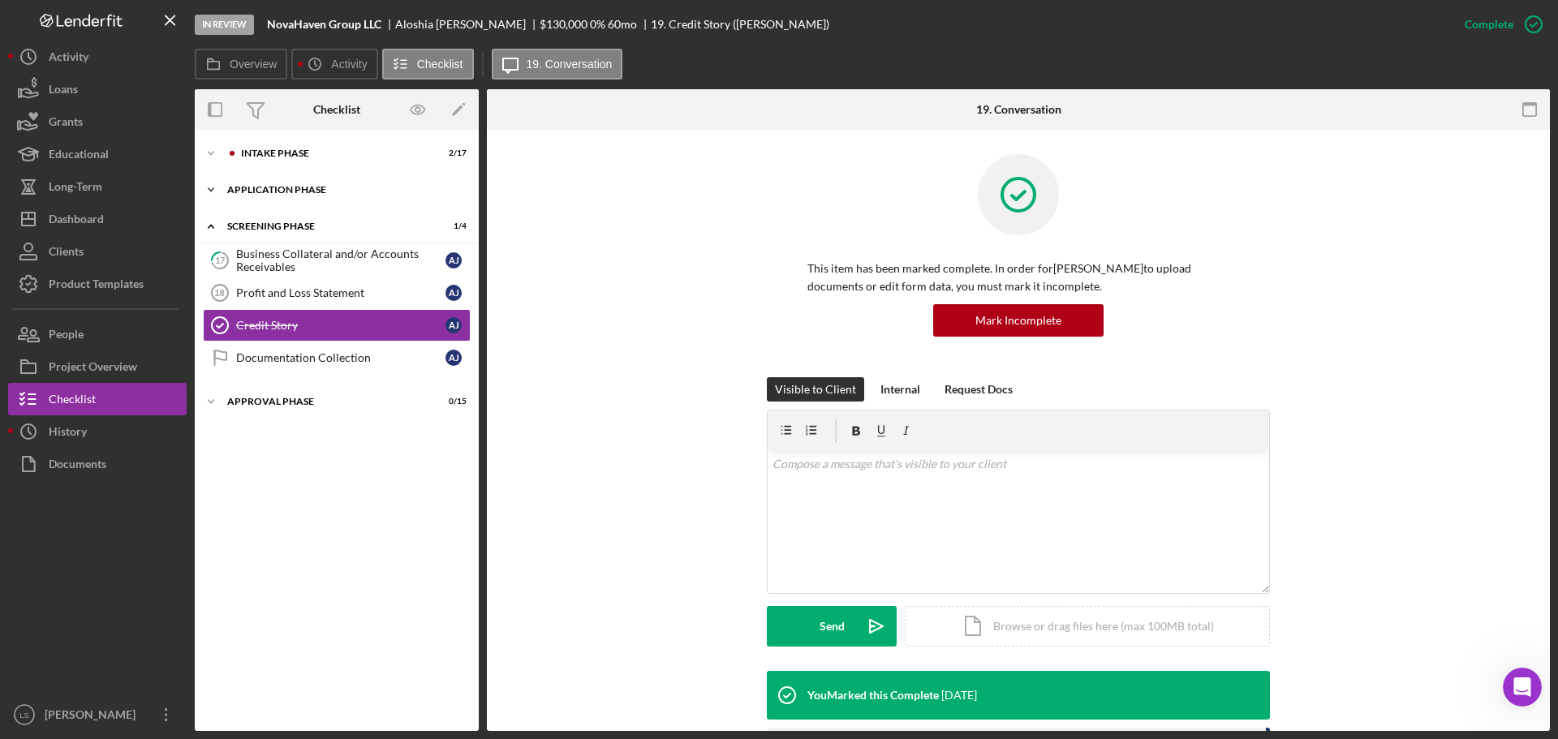
click at [363, 196] on div "Icon/Expander Application Phase 4 / 7" at bounding box center [337, 190] width 284 height 32
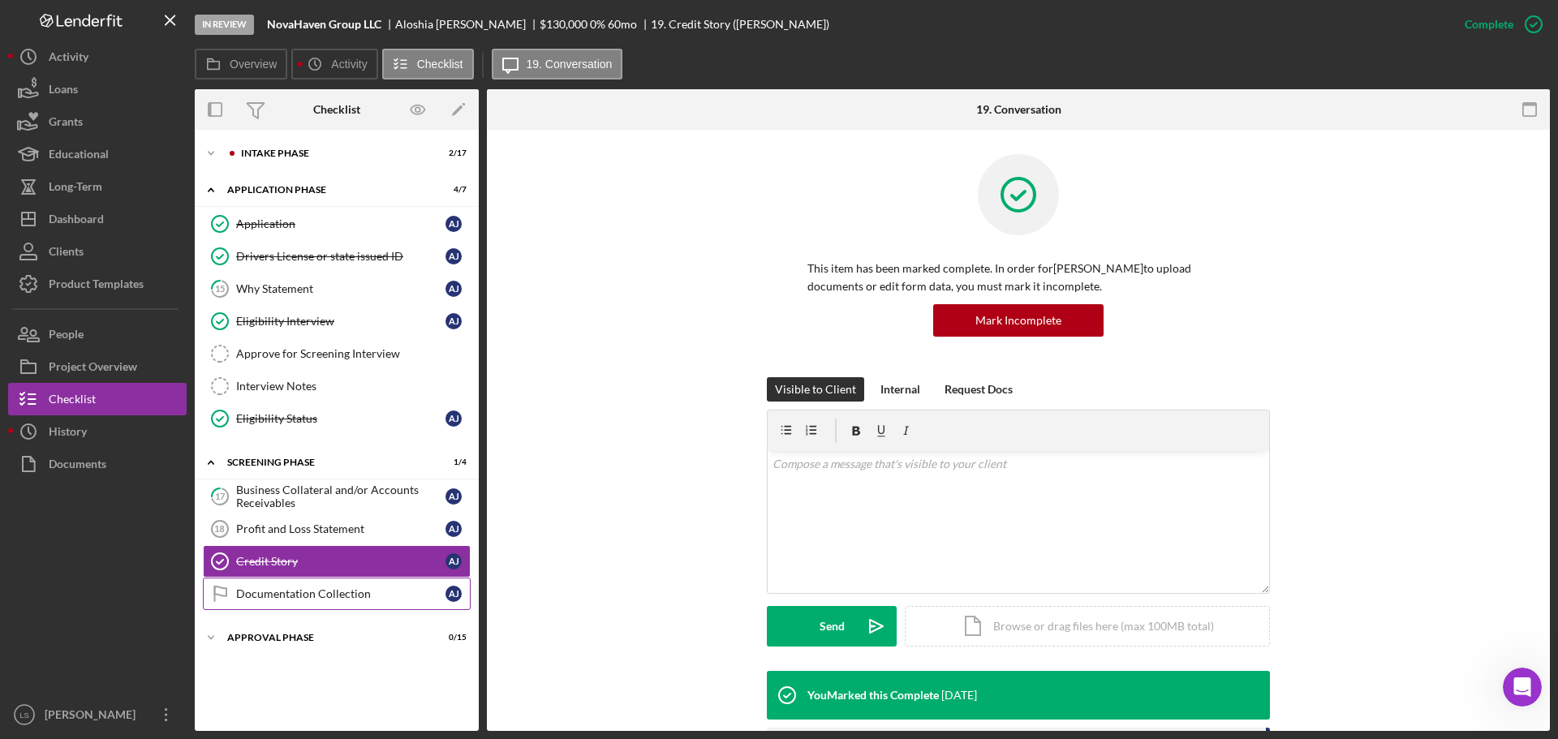
drag, startPoint x: 349, startPoint y: 601, endPoint x: 356, endPoint y: 589, distance: 13.5
click at [349, 600] on div "Documentation Collection" at bounding box center [340, 594] width 209 height 13
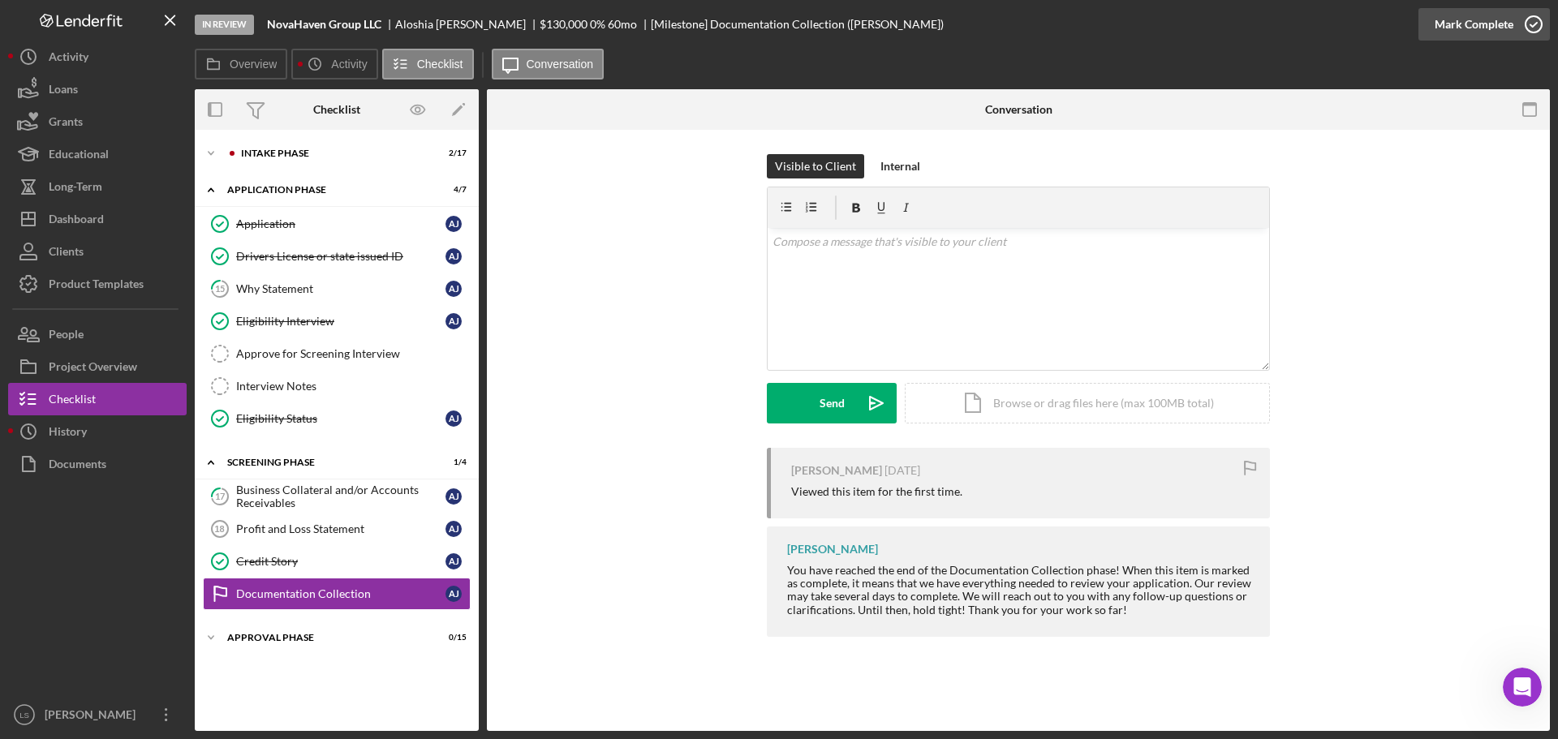
click at [1527, 23] on icon "button" at bounding box center [1534, 24] width 41 height 41
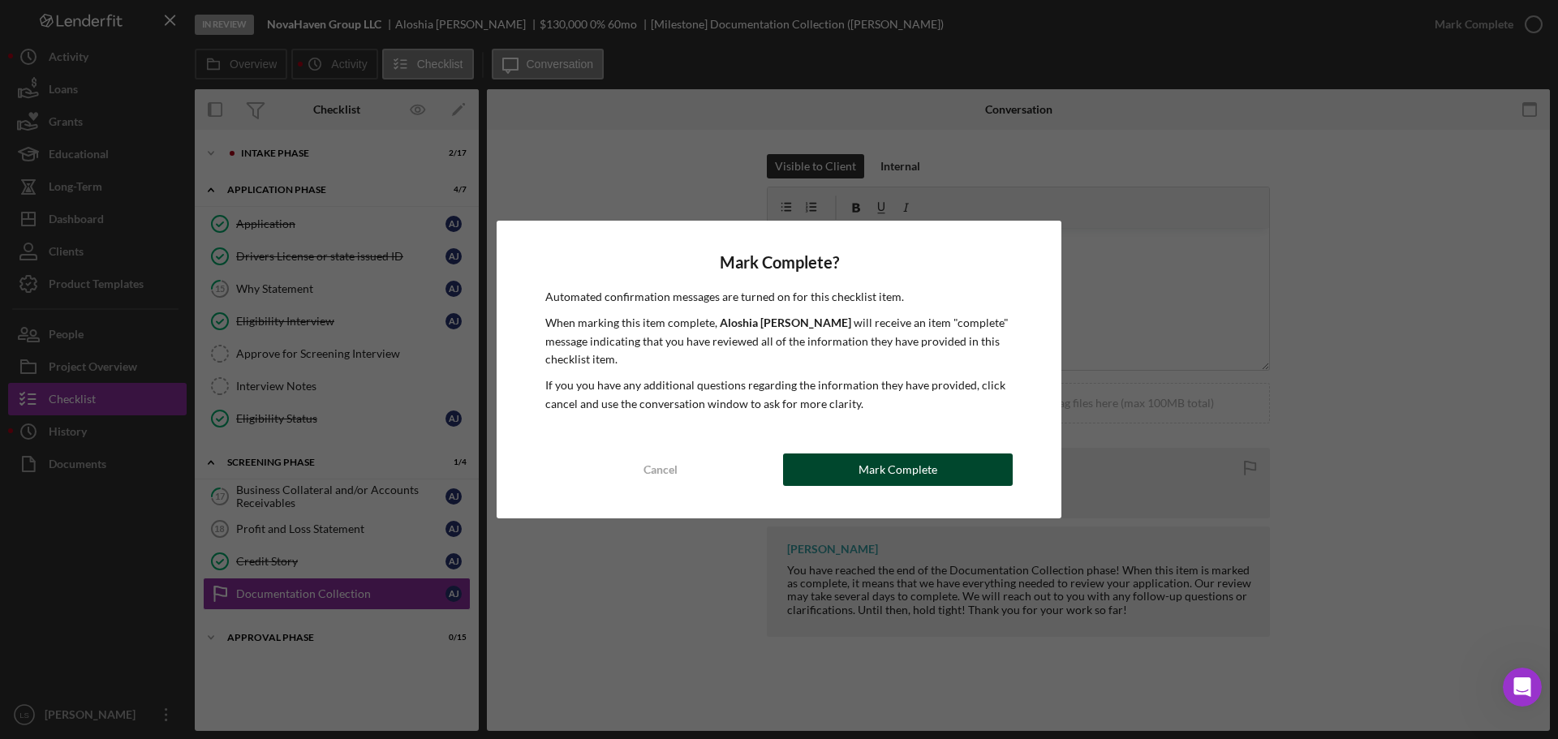
click at [842, 475] on button "Mark Complete" at bounding box center [898, 470] width 230 height 32
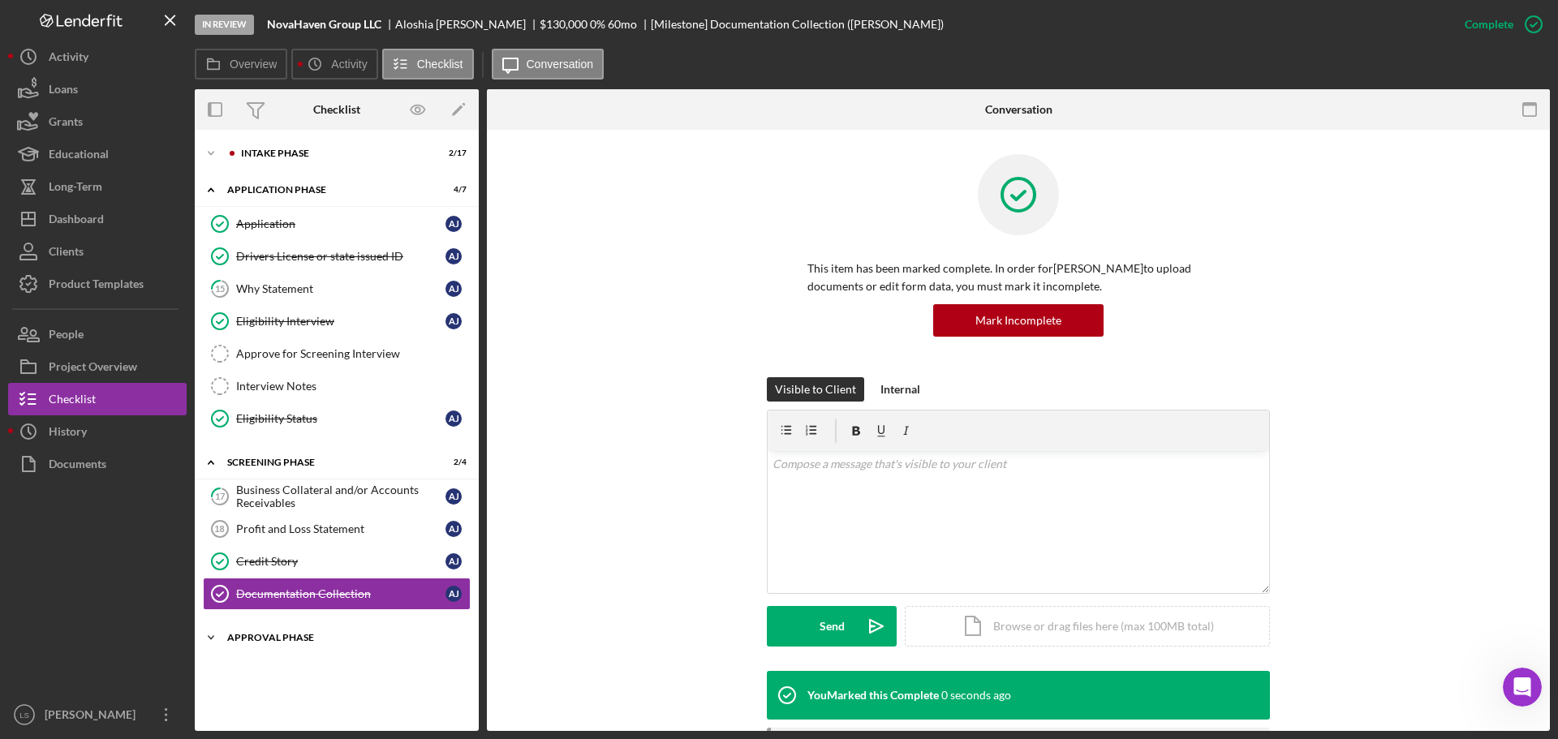
click at [309, 643] on div "Icon/Expander Approval Phase 0 / 15" at bounding box center [337, 638] width 284 height 32
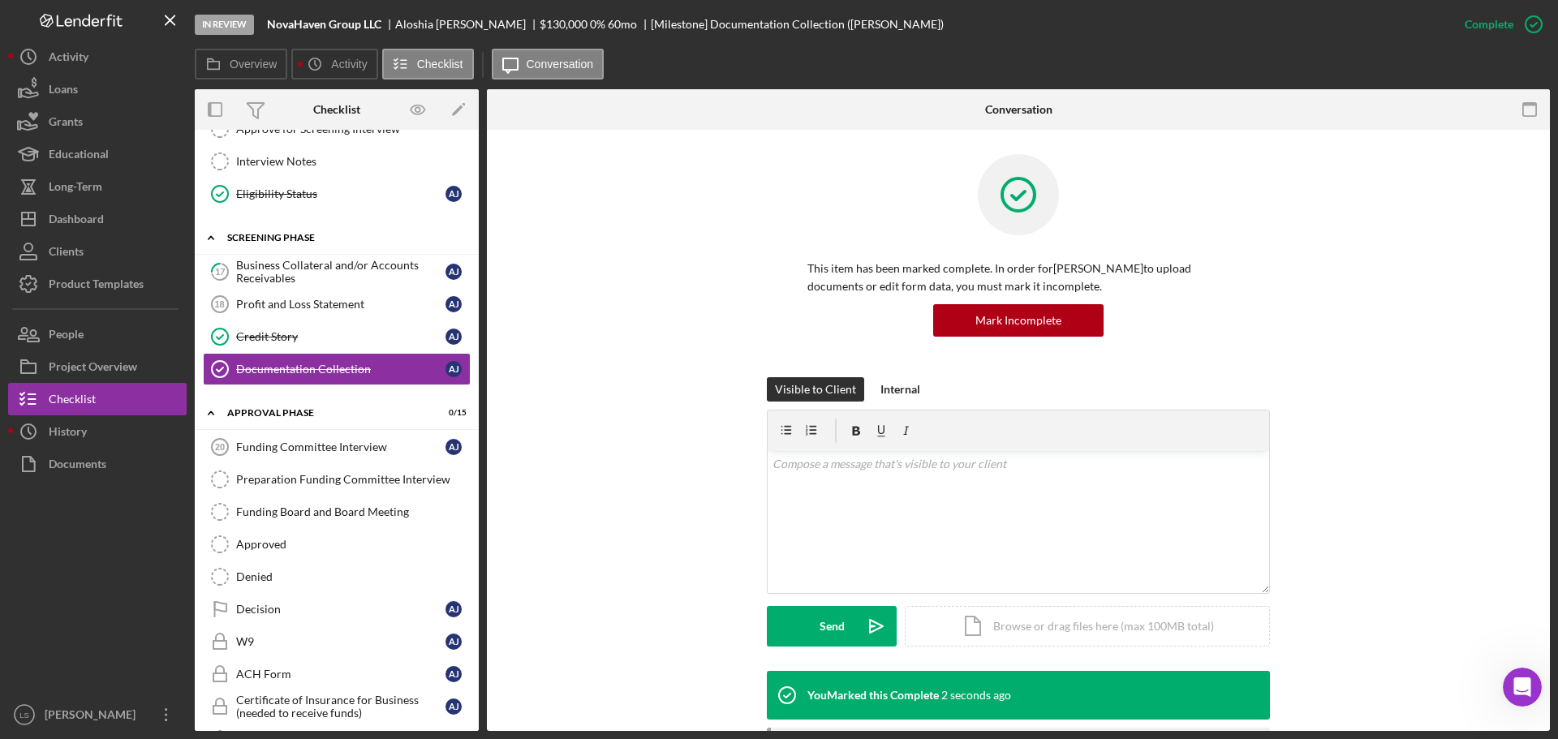
scroll to position [243, 0]
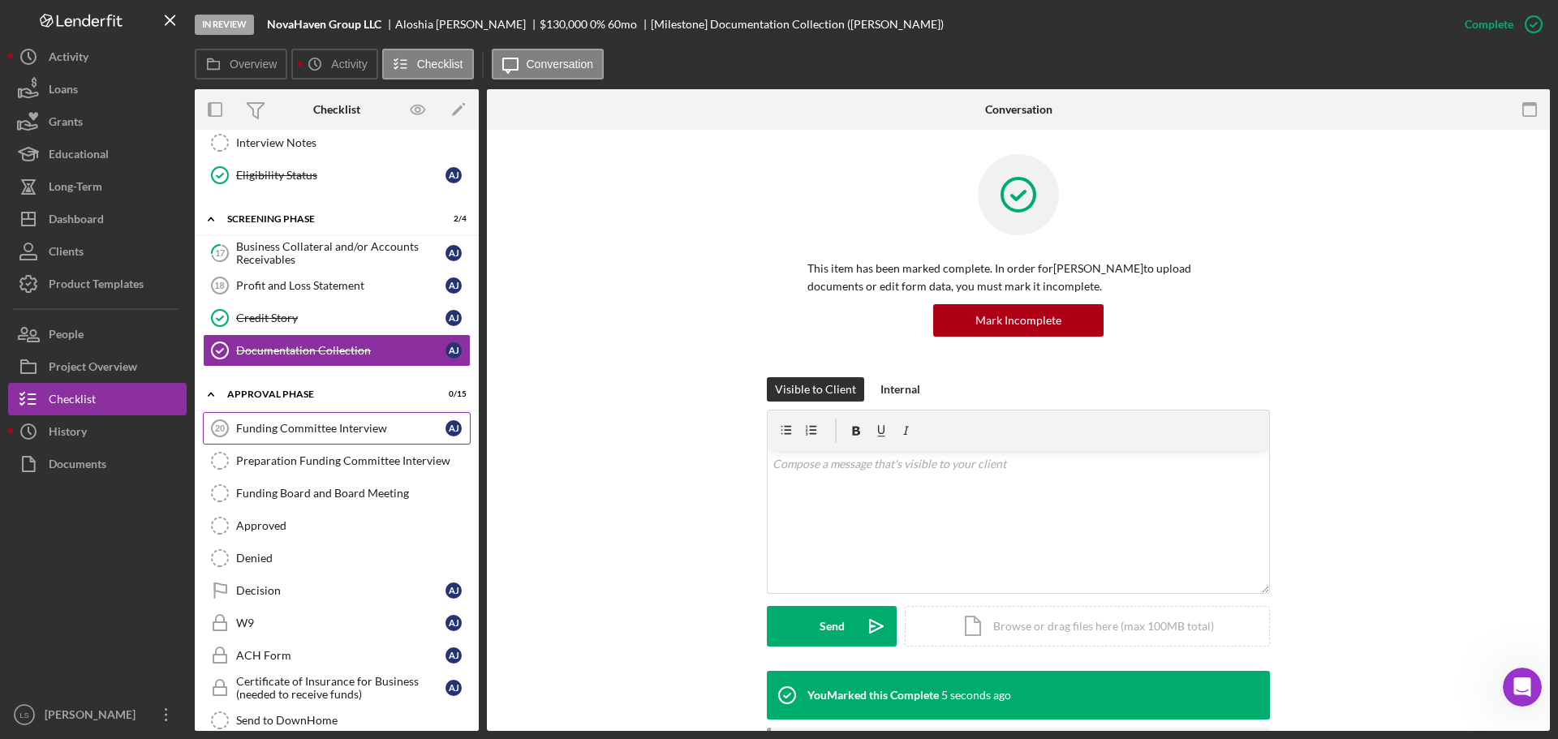
click at [357, 427] on div "Funding Committee Interview" at bounding box center [340, 428] width 209 height 13
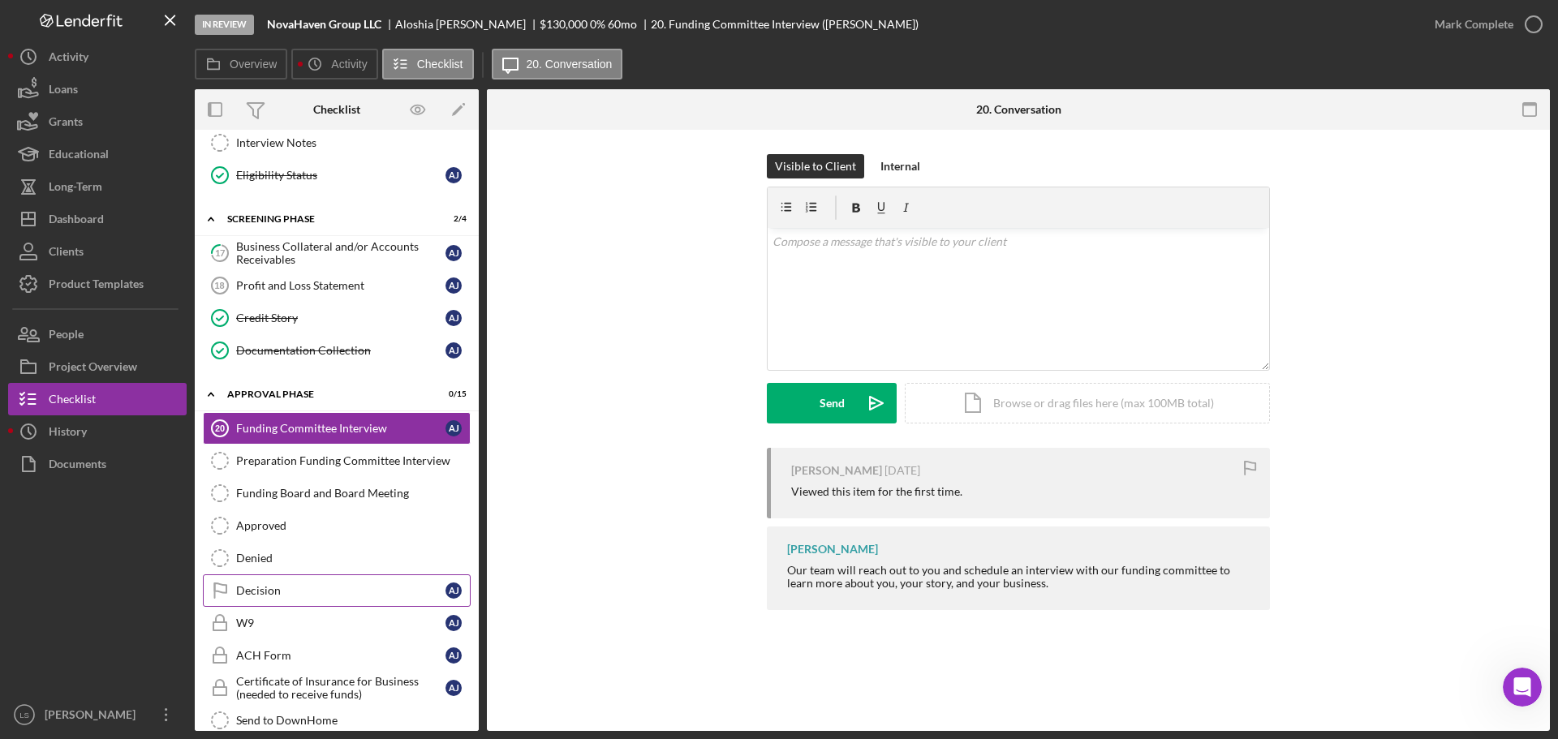
click at [392, 601] on link "Decision Decision A J" at bounding box center [337, 591] width 268 height 32
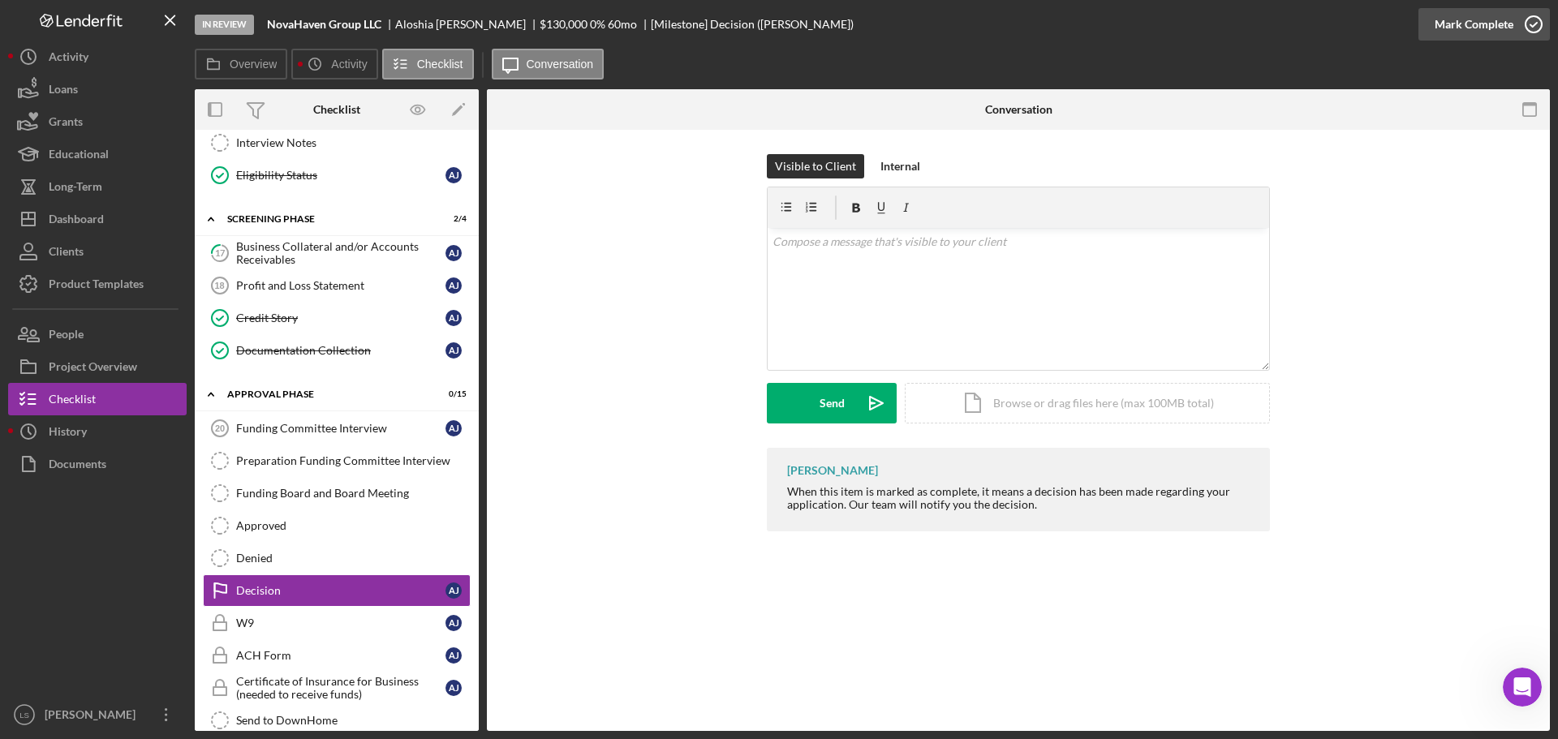
click at [1538, 15] on icon "button" at bounding box center [1534, 24] width 41 height 41
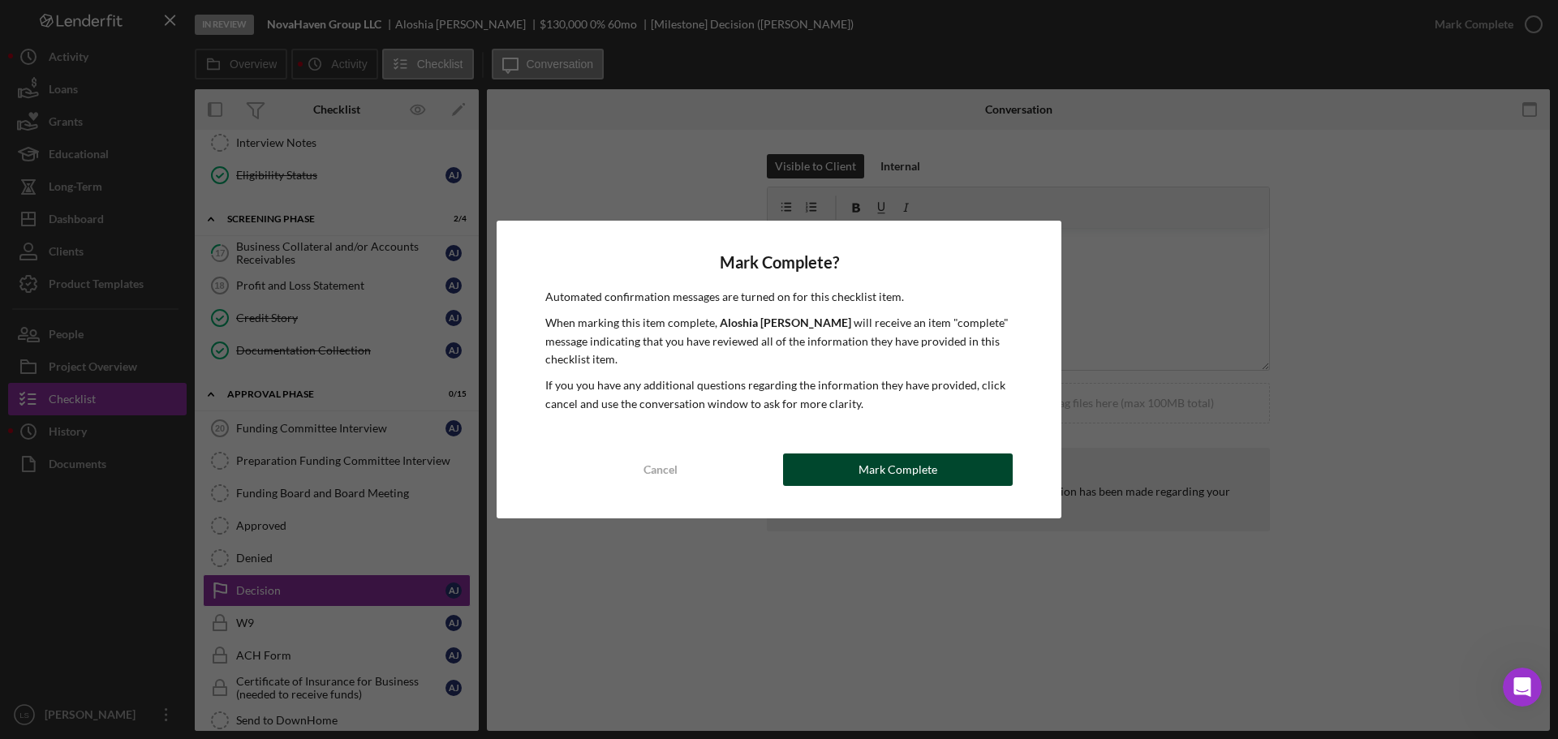
click at [855, 478] on button "Mark Complete" at bounding box center [898, 470] width 230 height 32
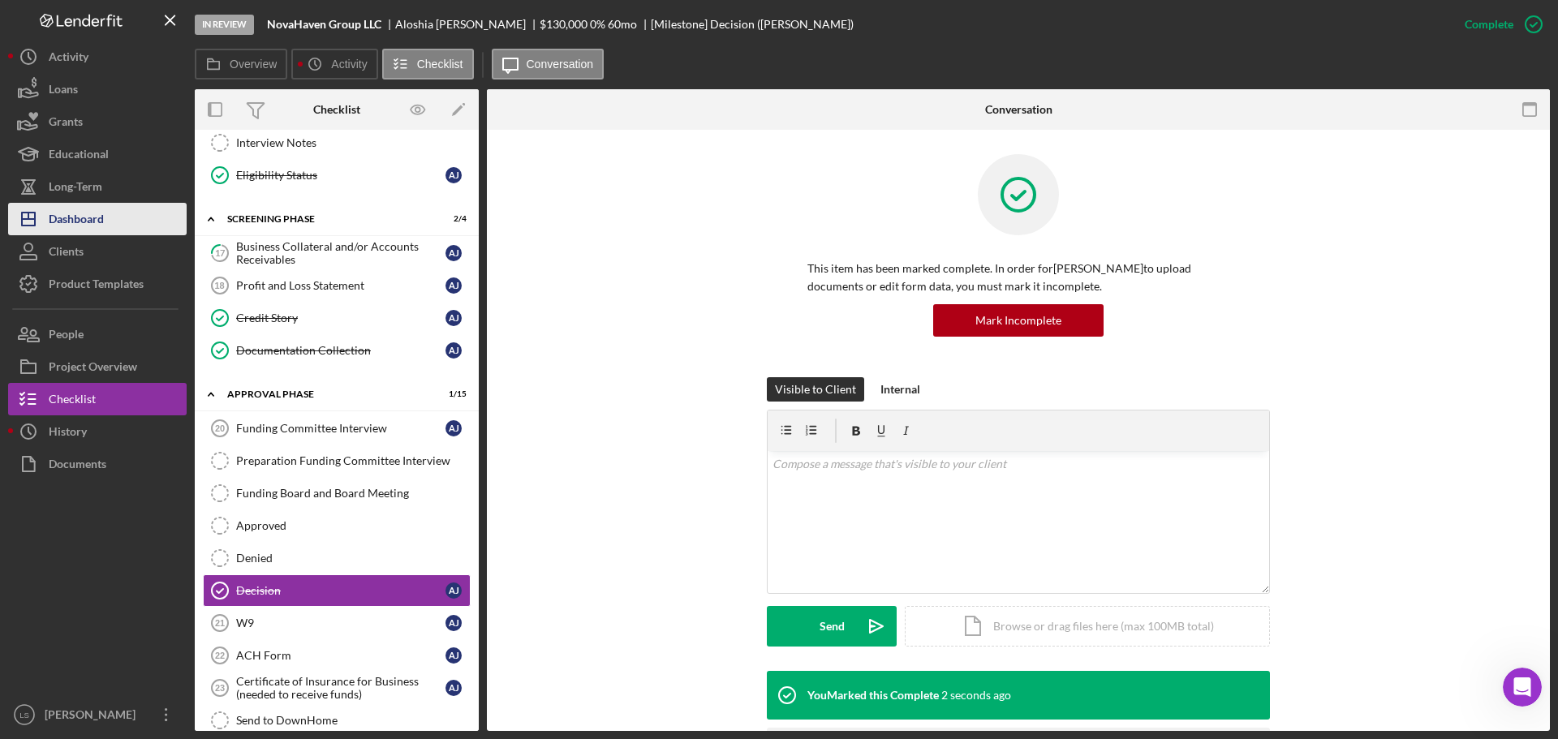
click at [106, 224] on button "Icon/Dashboard Dashboard" at bounding box center [97, 219] width 179 height 32
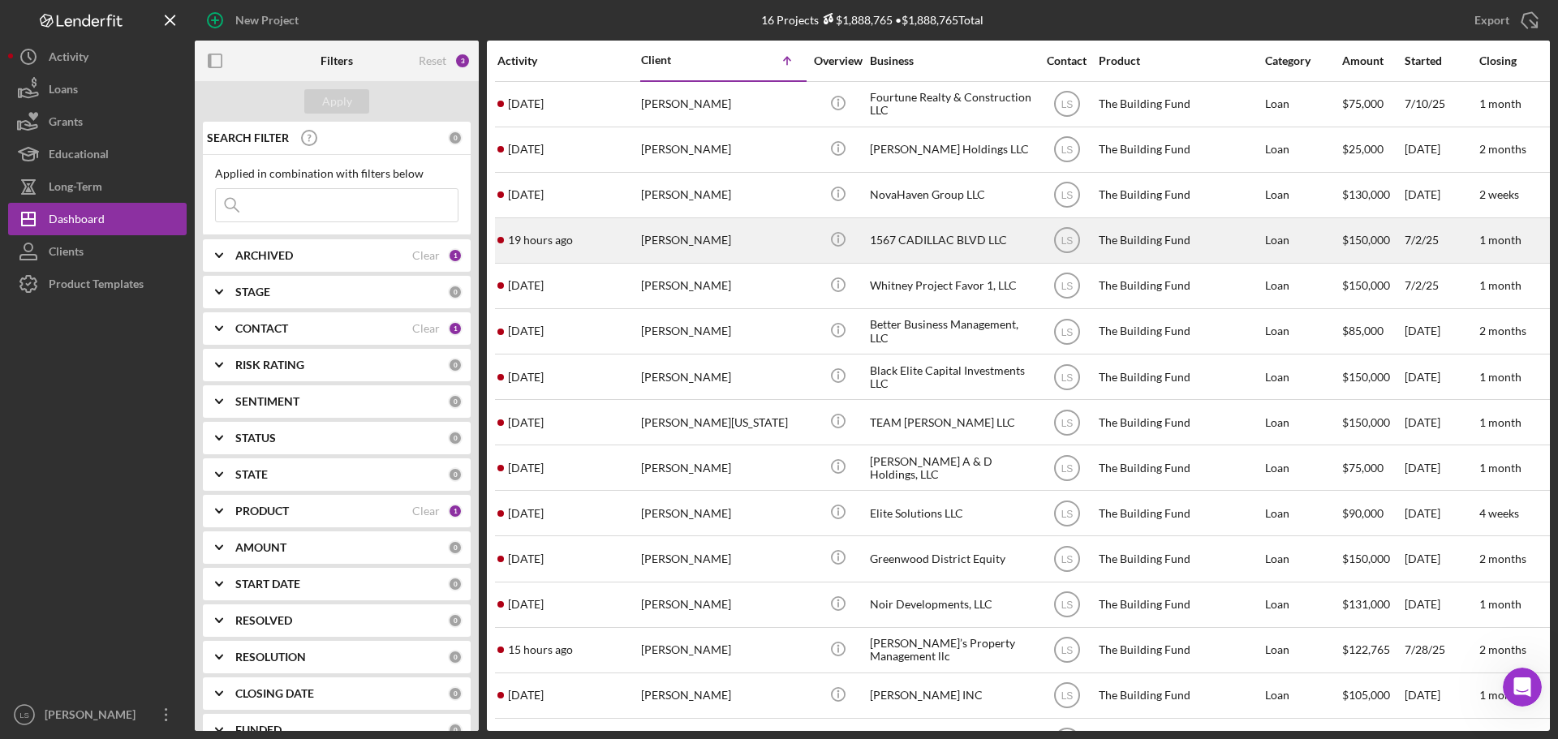
click at [732, 251] on div "[PERSON_NAME]" at bounding box center [722, 240] width 162 height 43
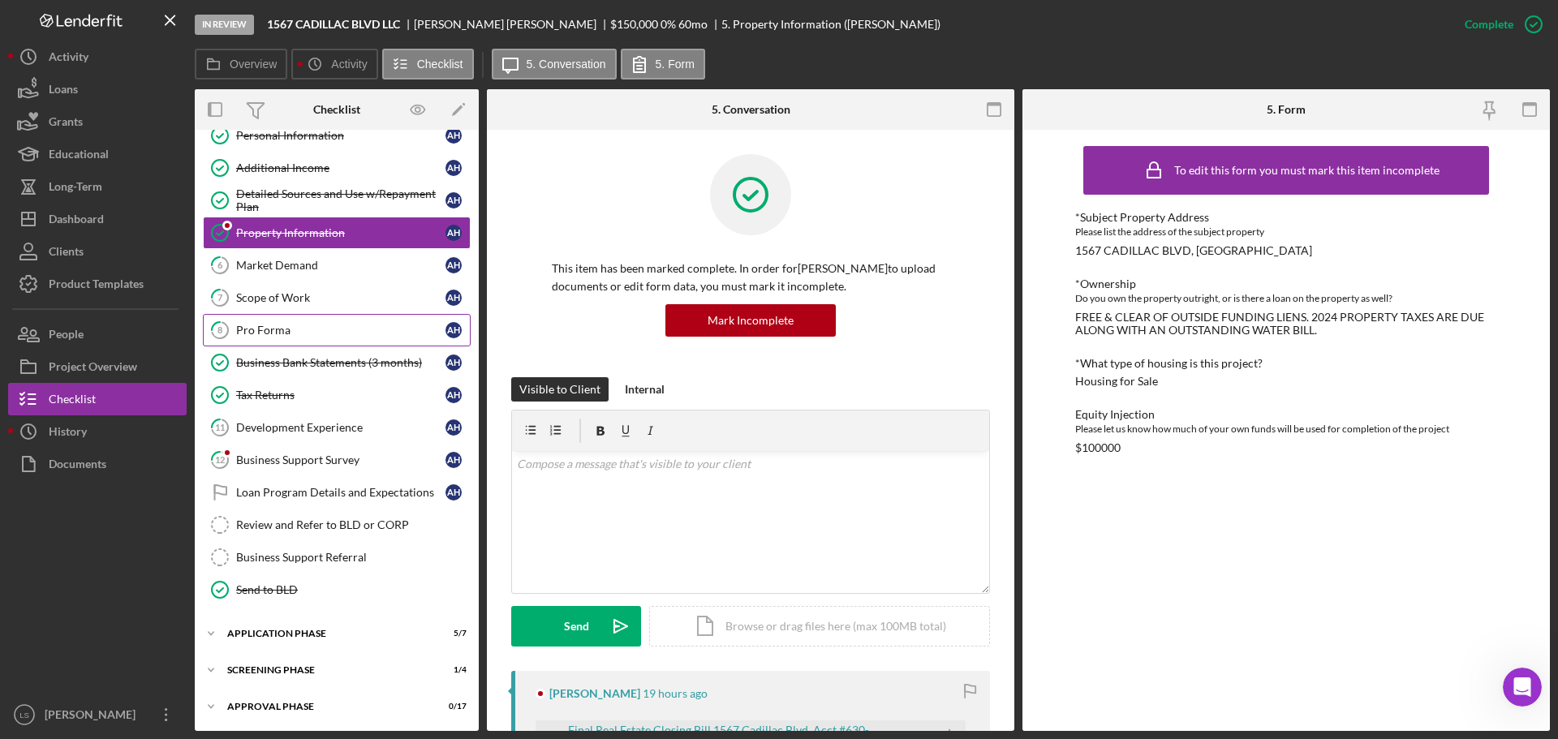
scroll to position [118, 0]
click at [325, 628] on div "Application Phase" at bounding box center [342, 633] width 231 height 10
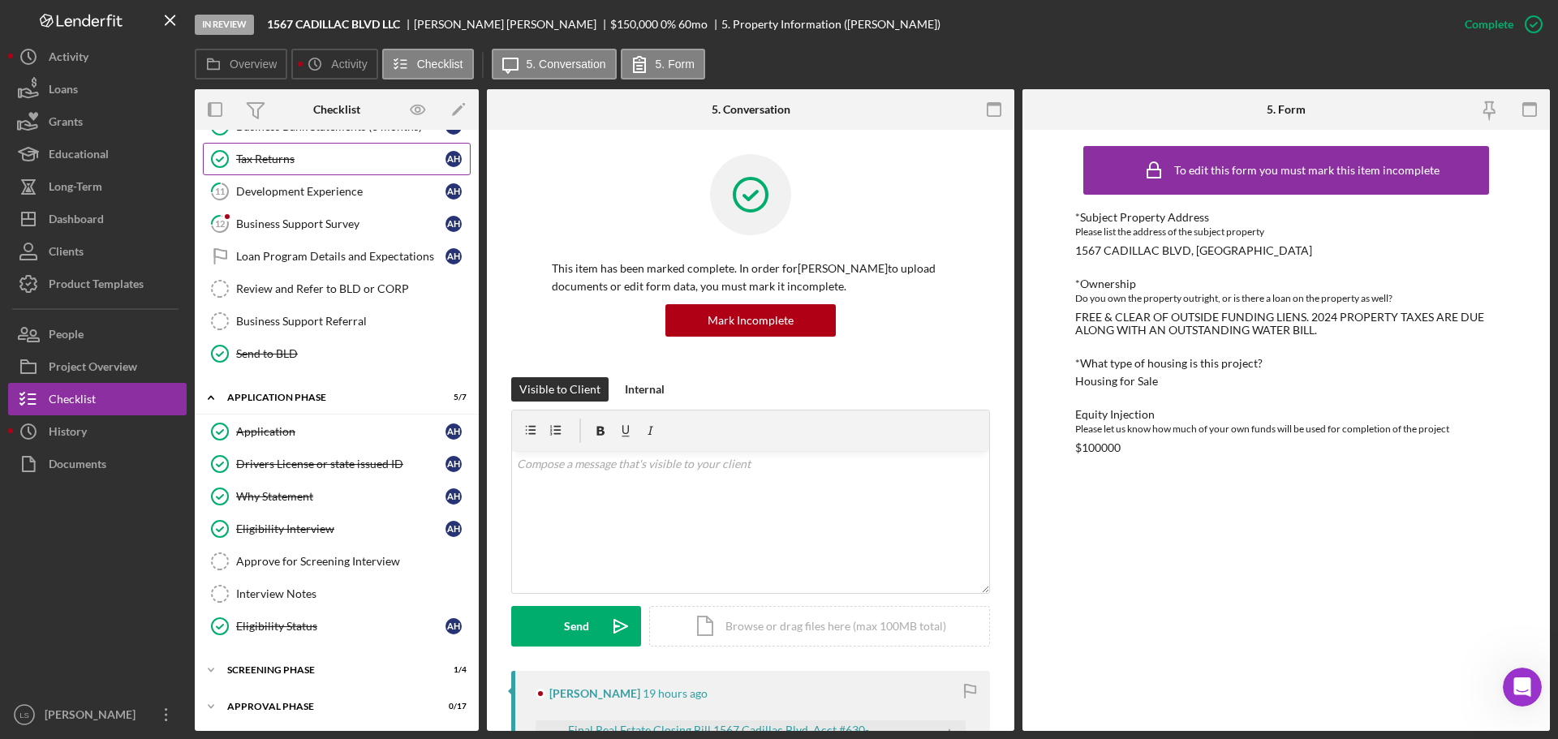
scroll to position [354, 0]
click at [325, 661] on div "Icon/Expander Screening Phase 1 / 4" at bounding box center [337, 669] width 284 height 32
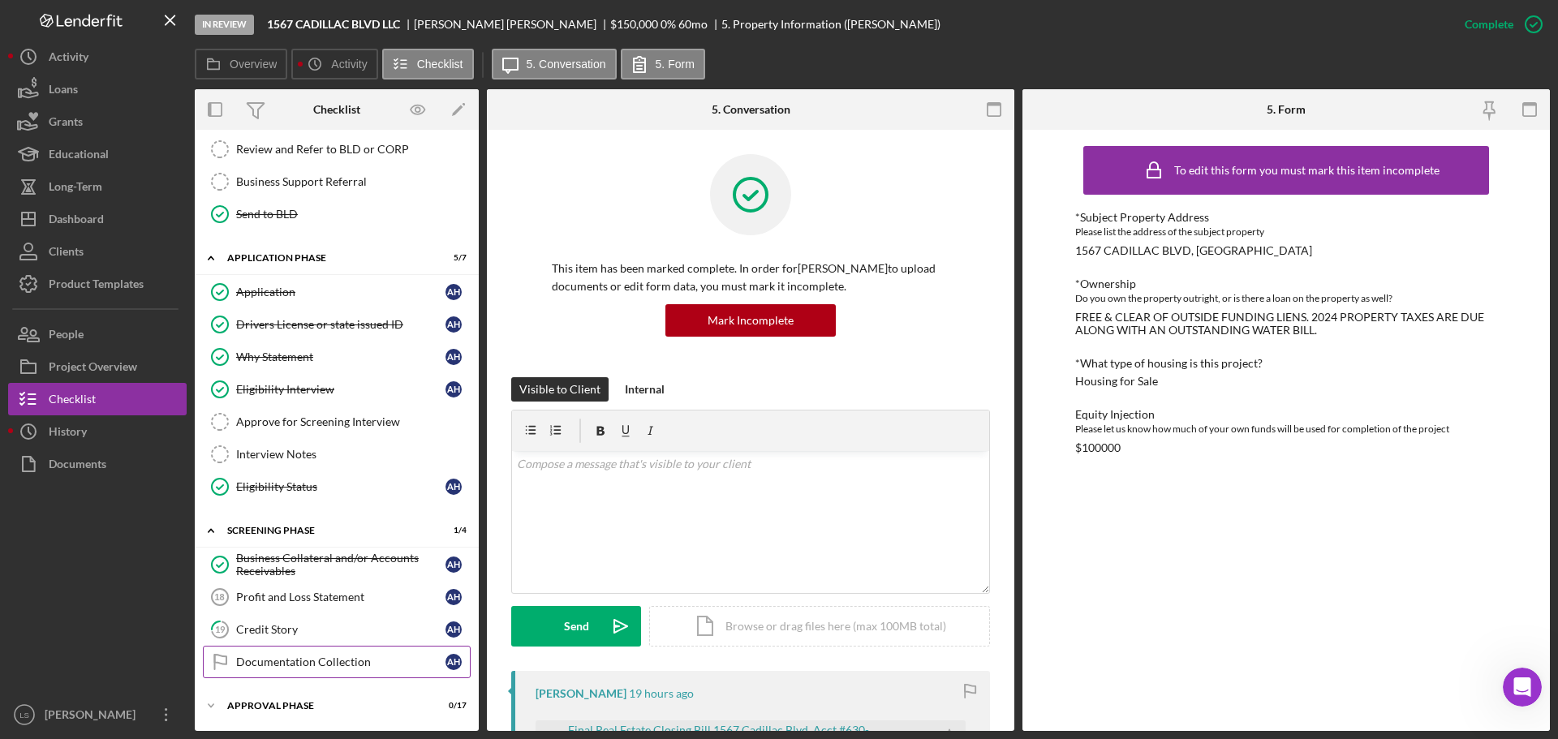
click at [329, 669] on div "Documentation Collection" at bounding box center [340, 662] width 209 height 13
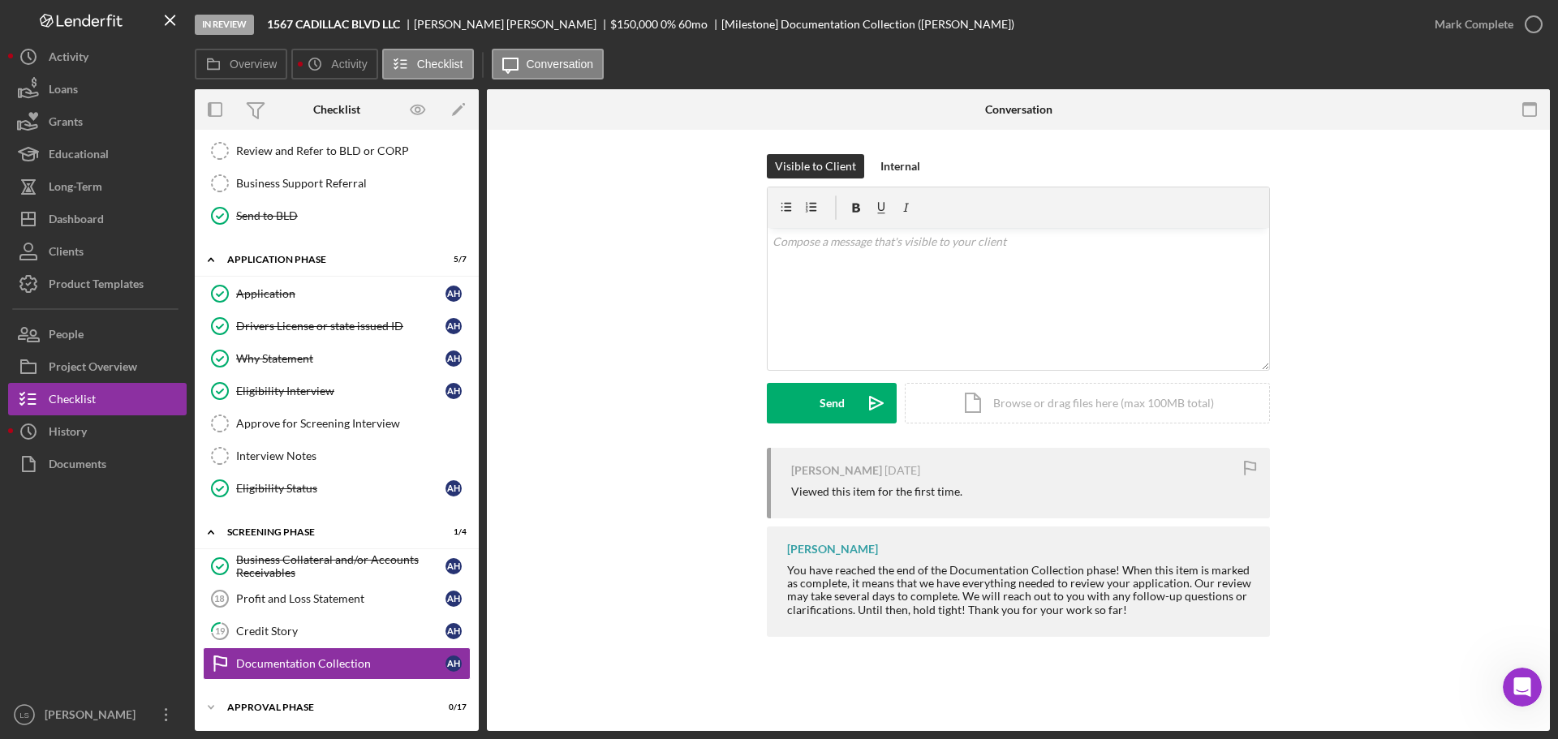
scroll to position [493, 0]
click at [1538, 22] on icon "button" at bounding box center [1534, 24] width 41 height 41
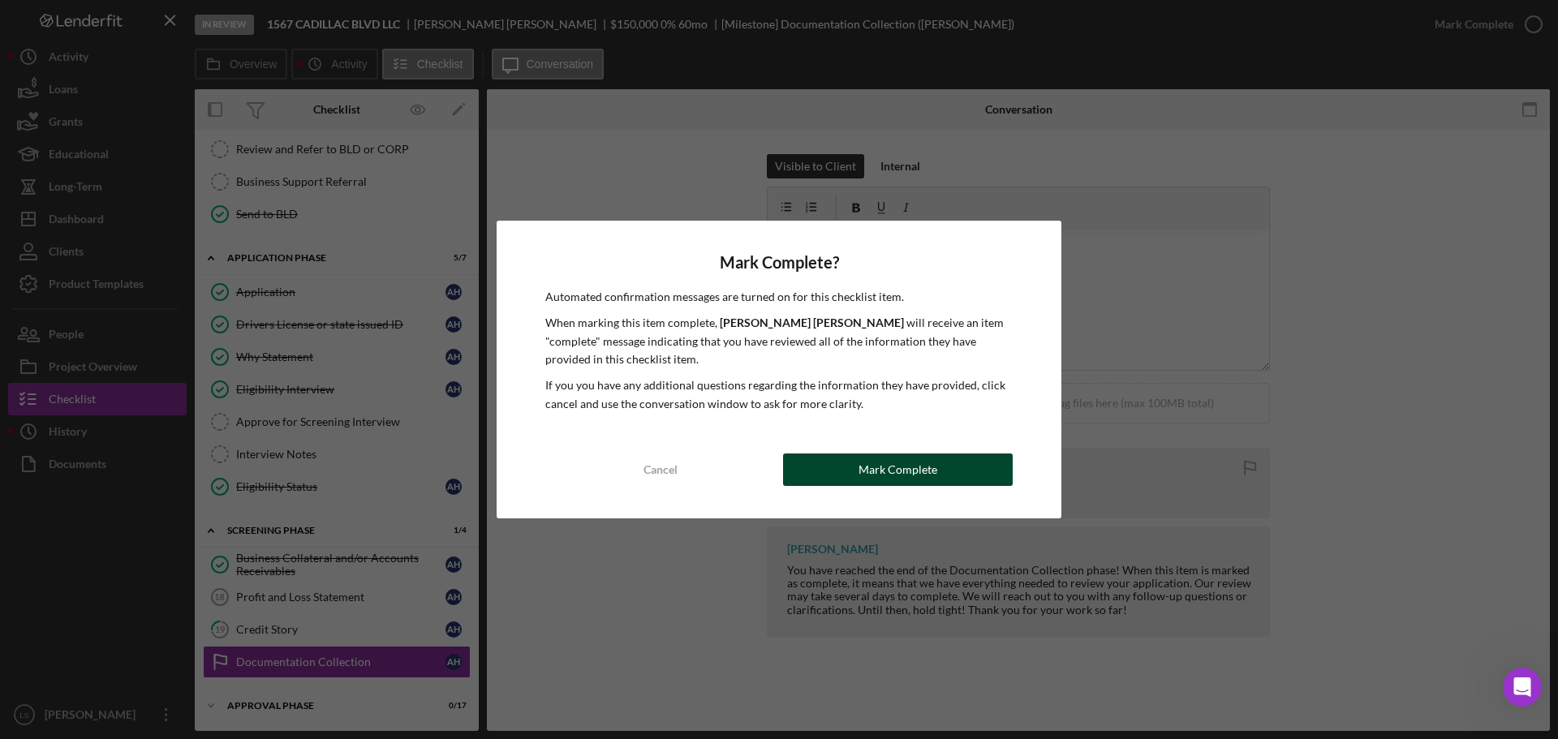
click at [865, 470] on div "Mark Complete" at bounding box center [898, 470] width 79 height 32
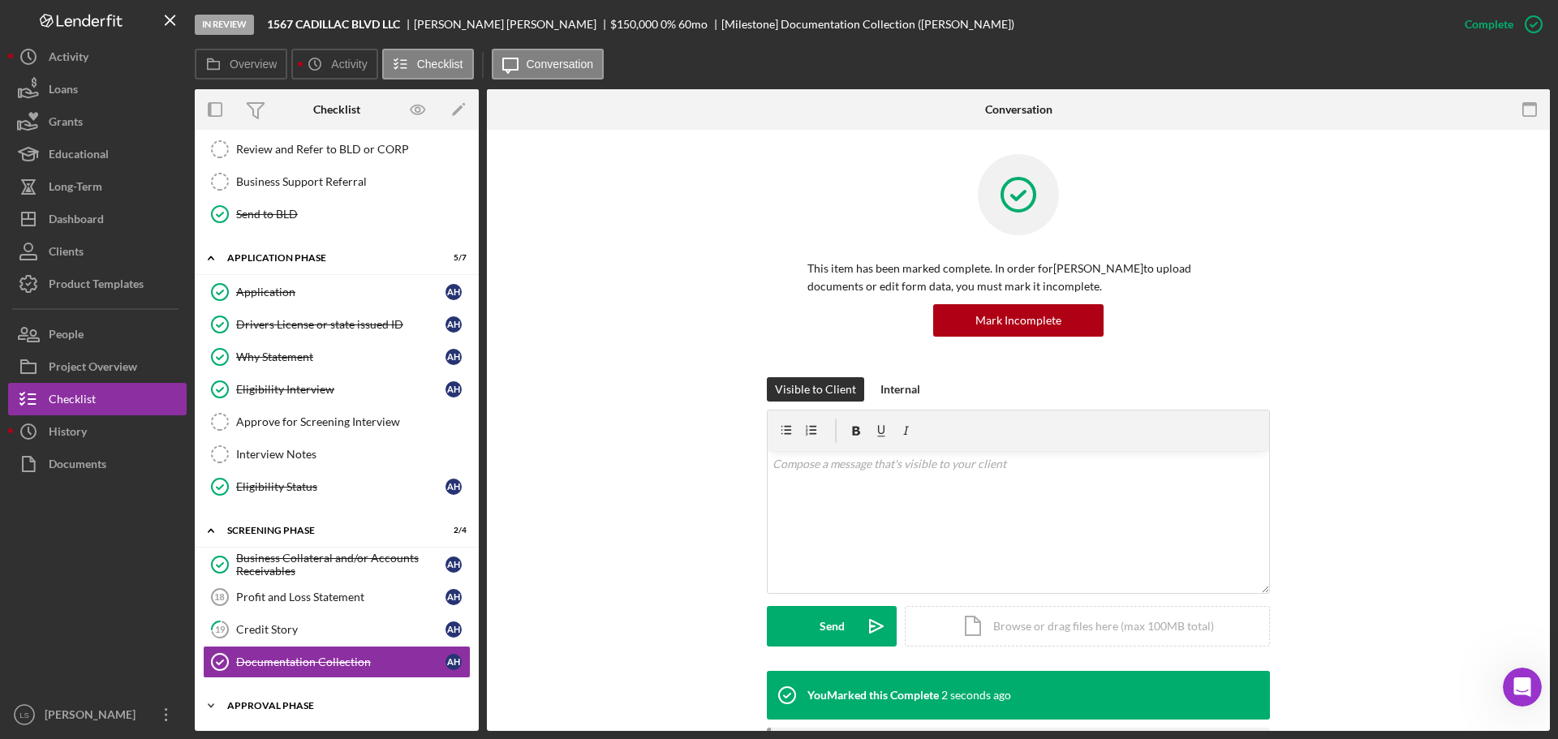
click at [330, 713] on div "Icon/Expander Approval Phase 0 / 17" at bounding box center [337, 706] width 284 height 32
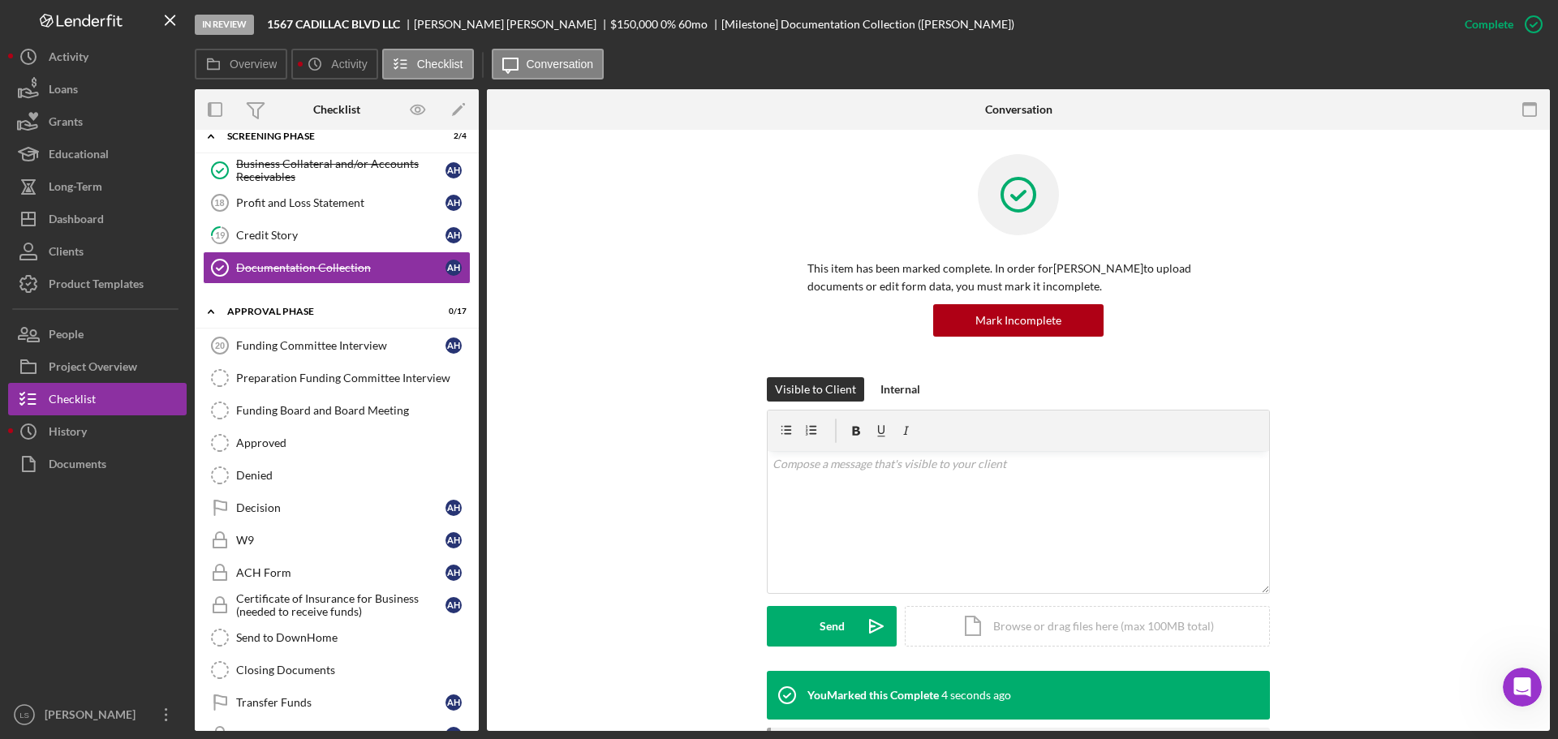
scroll to position [898, 0]
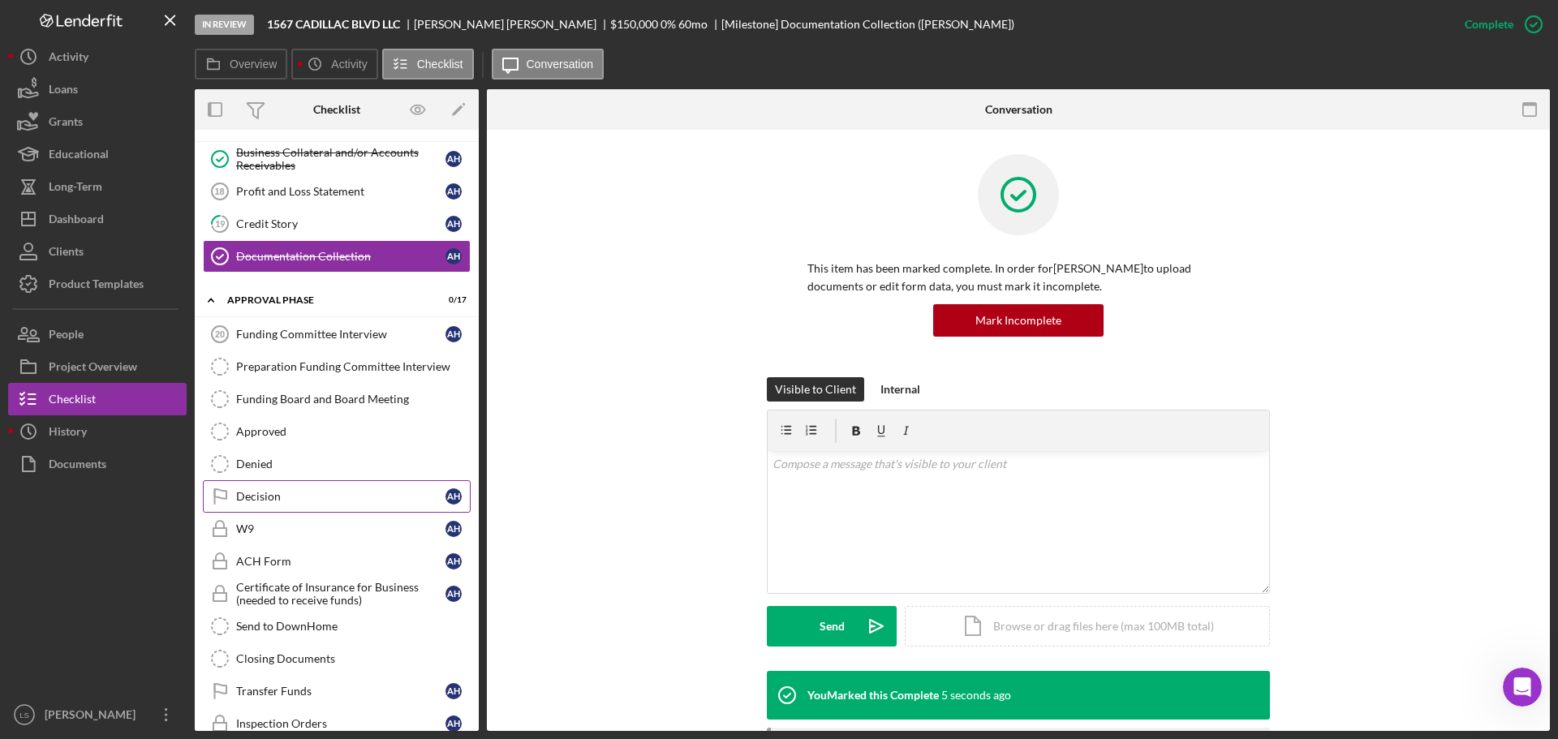
click at [366, 493] on div "Decision" at bounding box center [340, 496] width 209 height 13
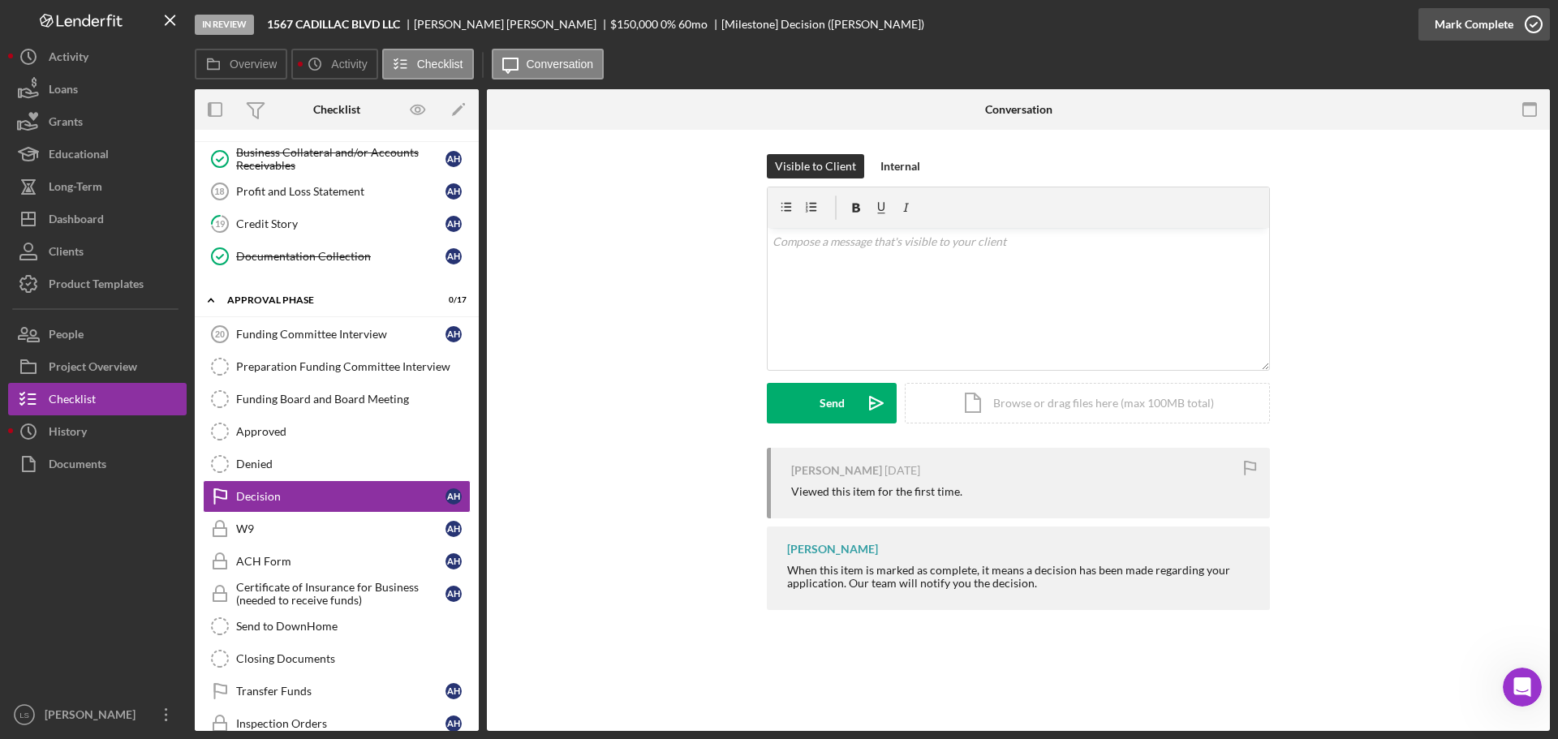
click at [1533, 11] on icon "button" at bounding box center [1534, 24] width 41 height 41
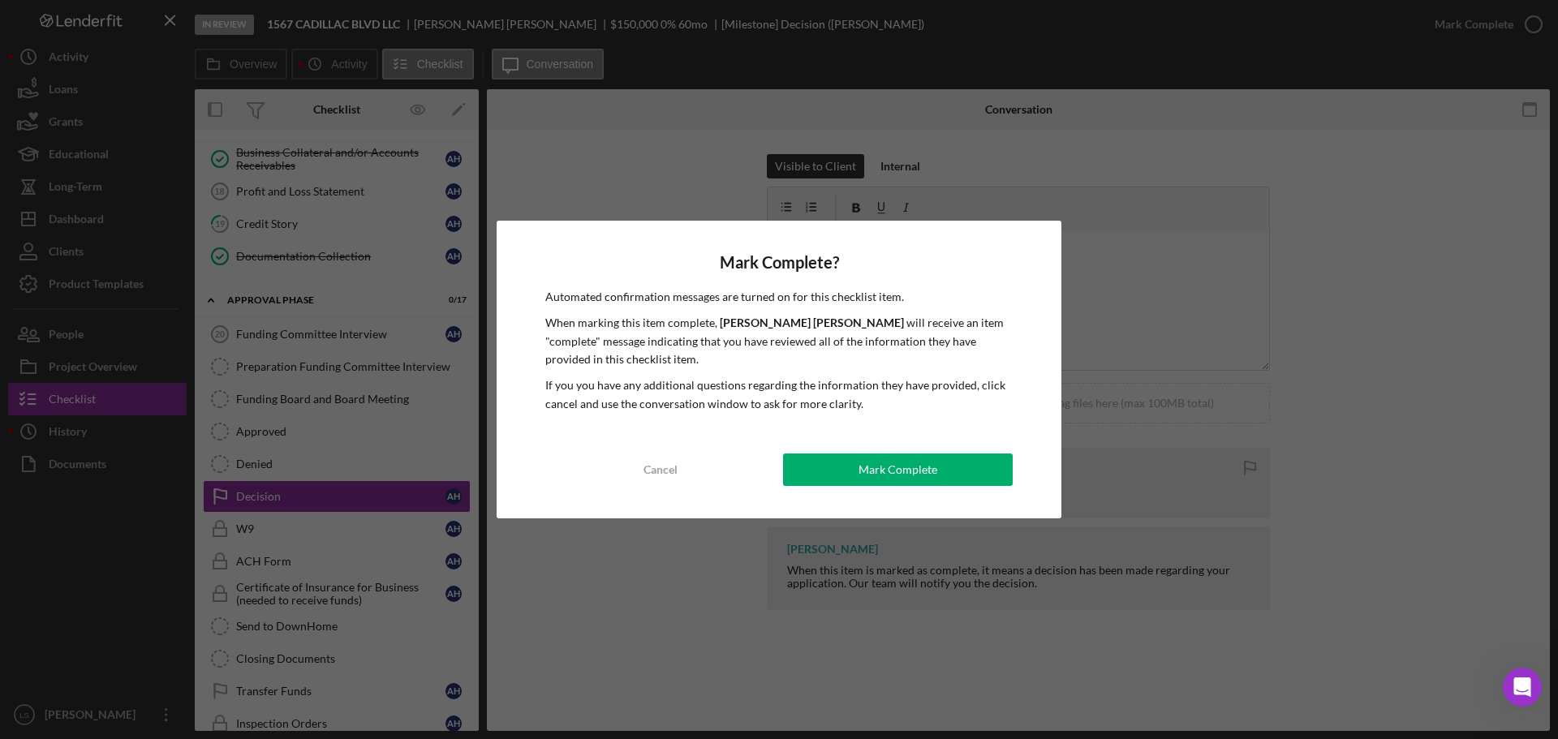
click at [951, 446] on div "Mark Complete? Automated confirmation messages are turned on for this checklist…" at bounding box center [779, 370] width 565 height 298
click at [939, 459] on button "Mark Complete" at bounding box center [898, 470] width 230 height 32
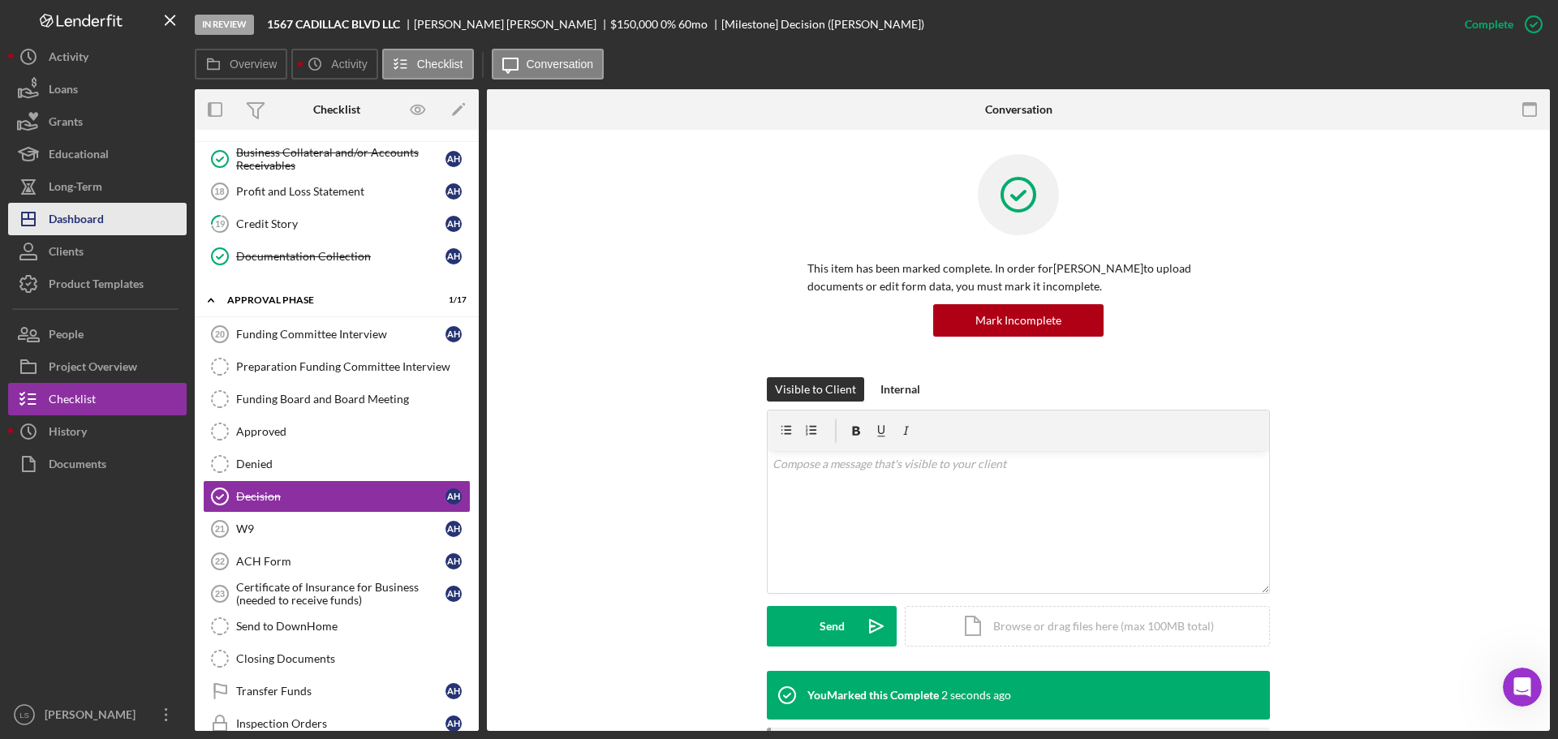
click at [99, 228] on div "Dashboard" at bounding box center [76, 221] width 55 height 37
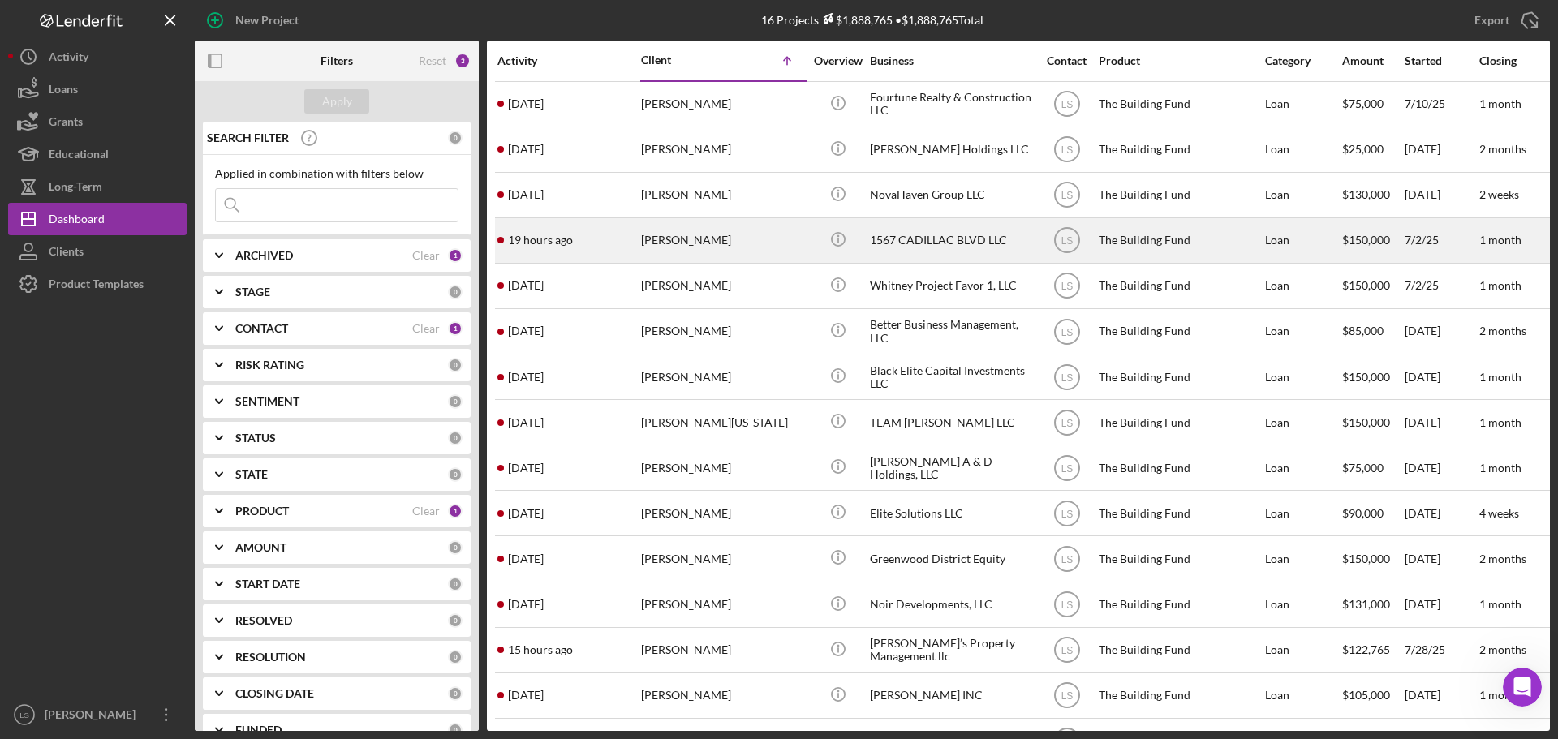
click at [695, 254] on div "[PERSON_NAME]" at bounding box center [722, 240] width 162 height 43
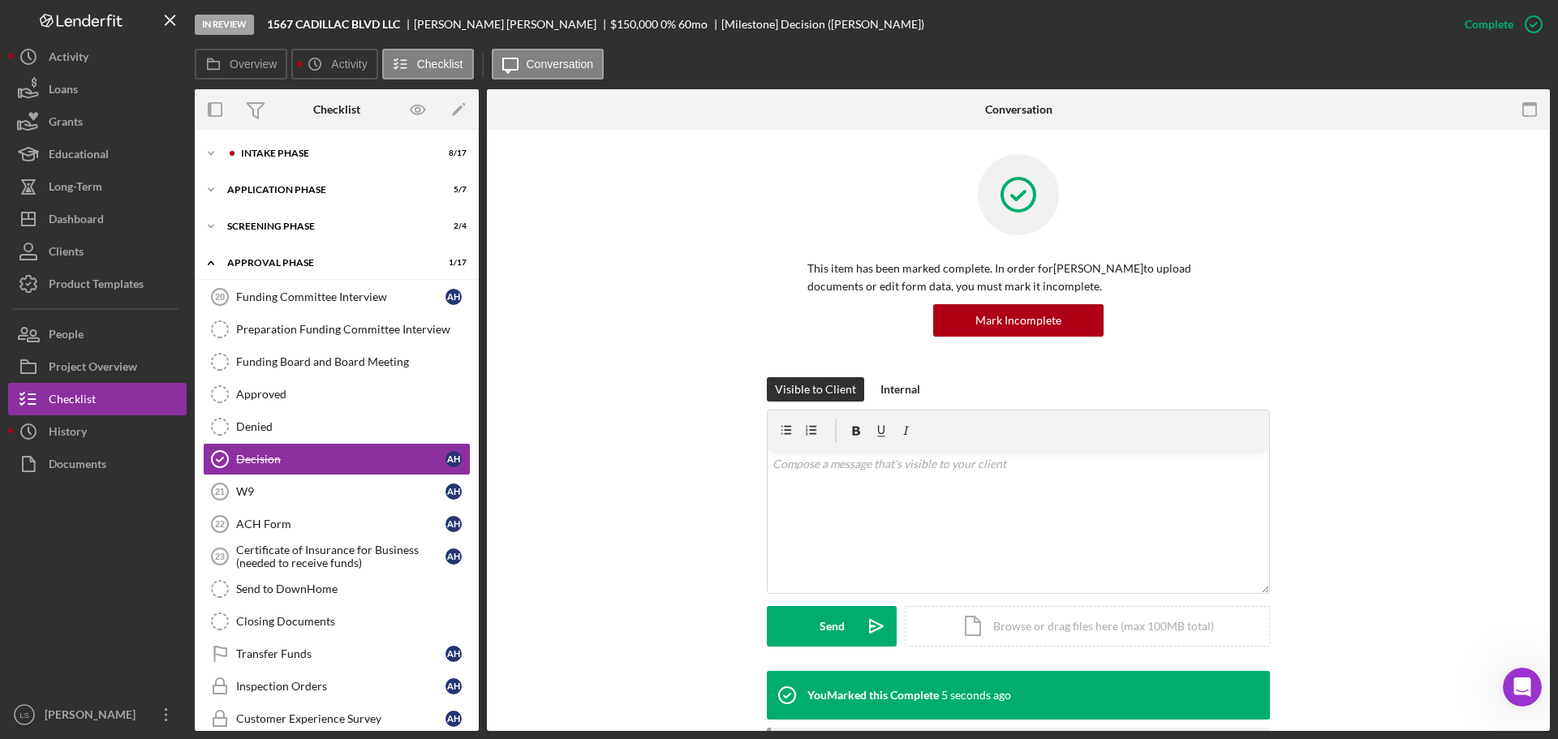
scroll to position [28, 0]
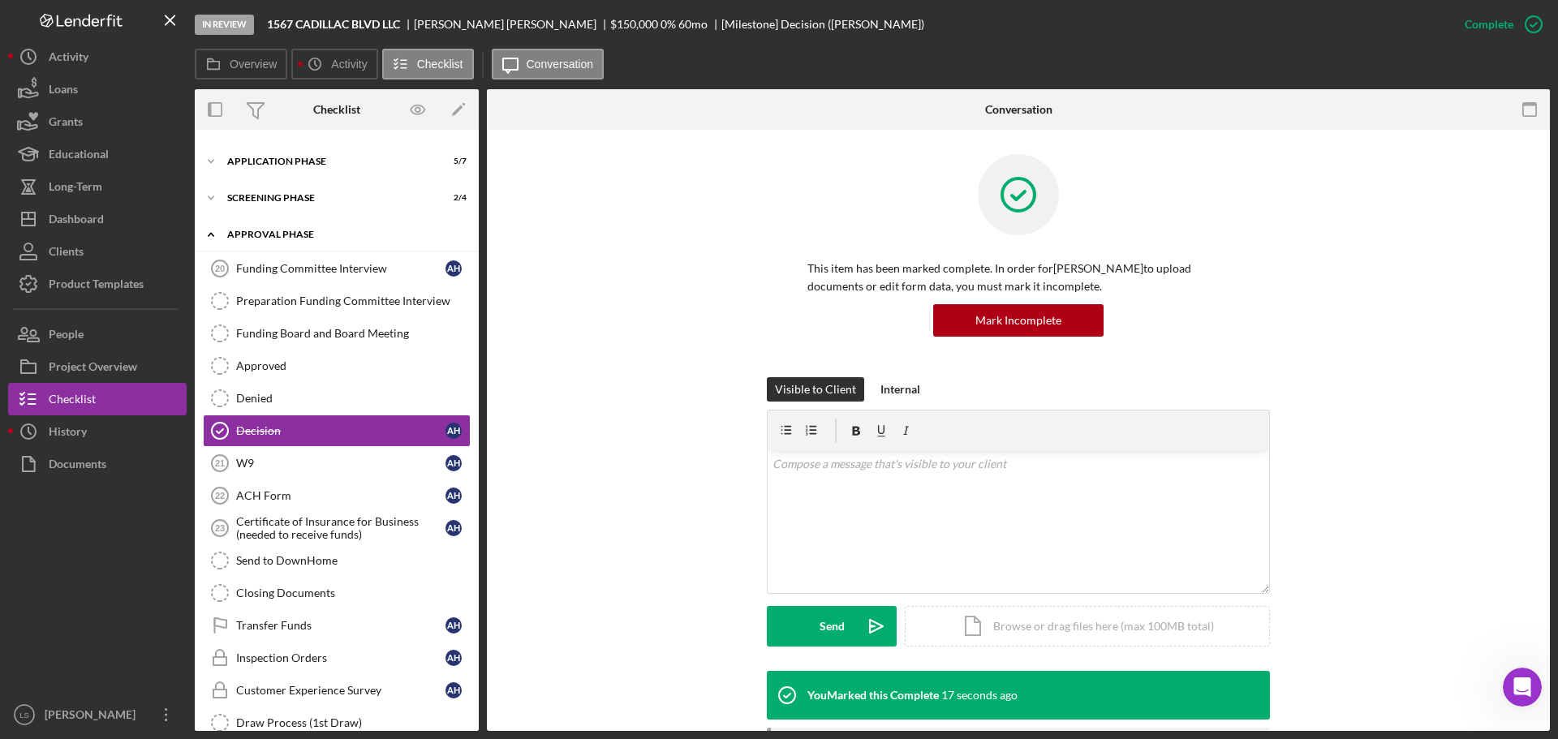
click at [300, 248] on div "Icon/Expander Approval Phase 1 / 17" at bounding box center [337, 234] width 284 height 33
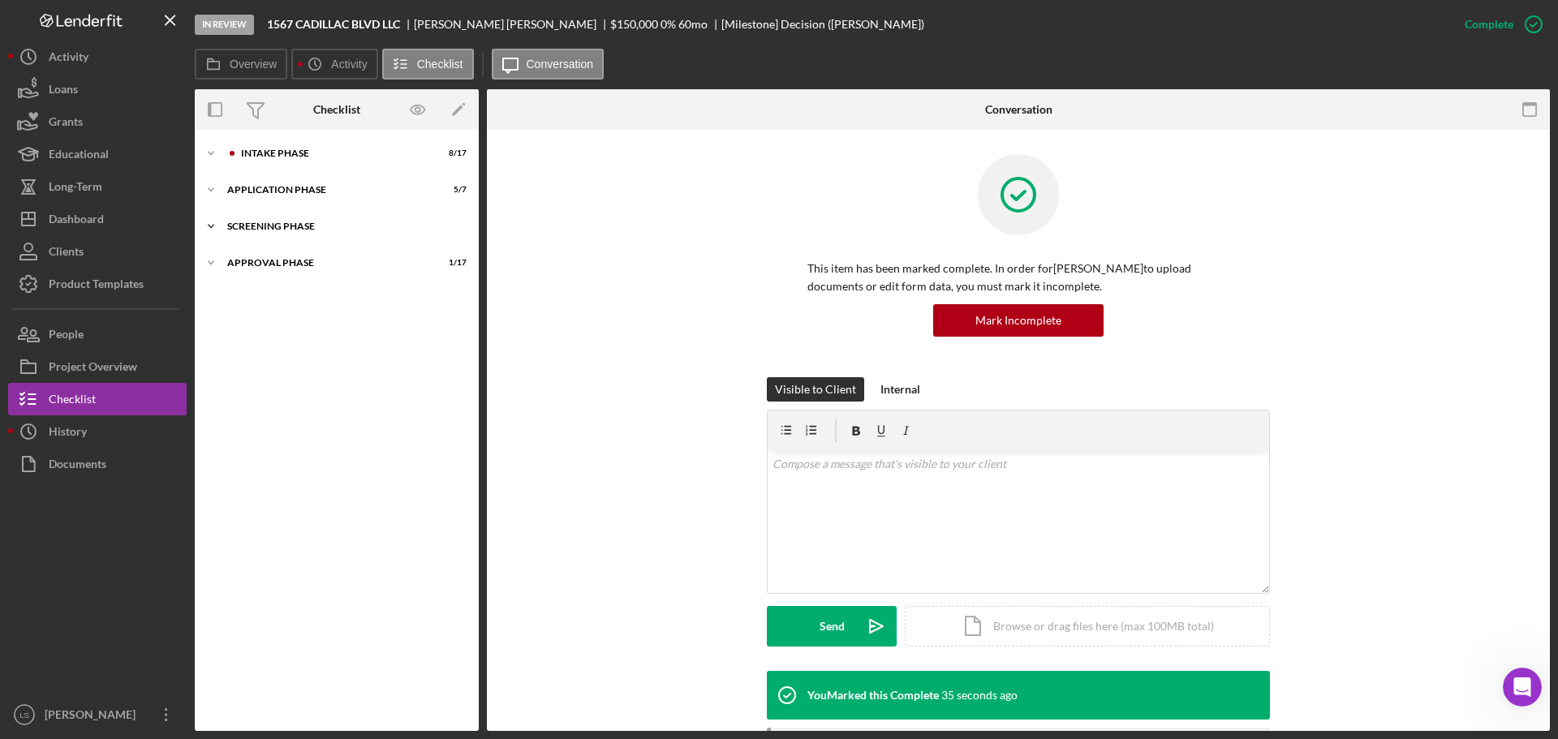
click at [306, 239] on div "Icon/Expander Screening Phase 2 / 4" at bounding box center [337, 226] width 284 height 32
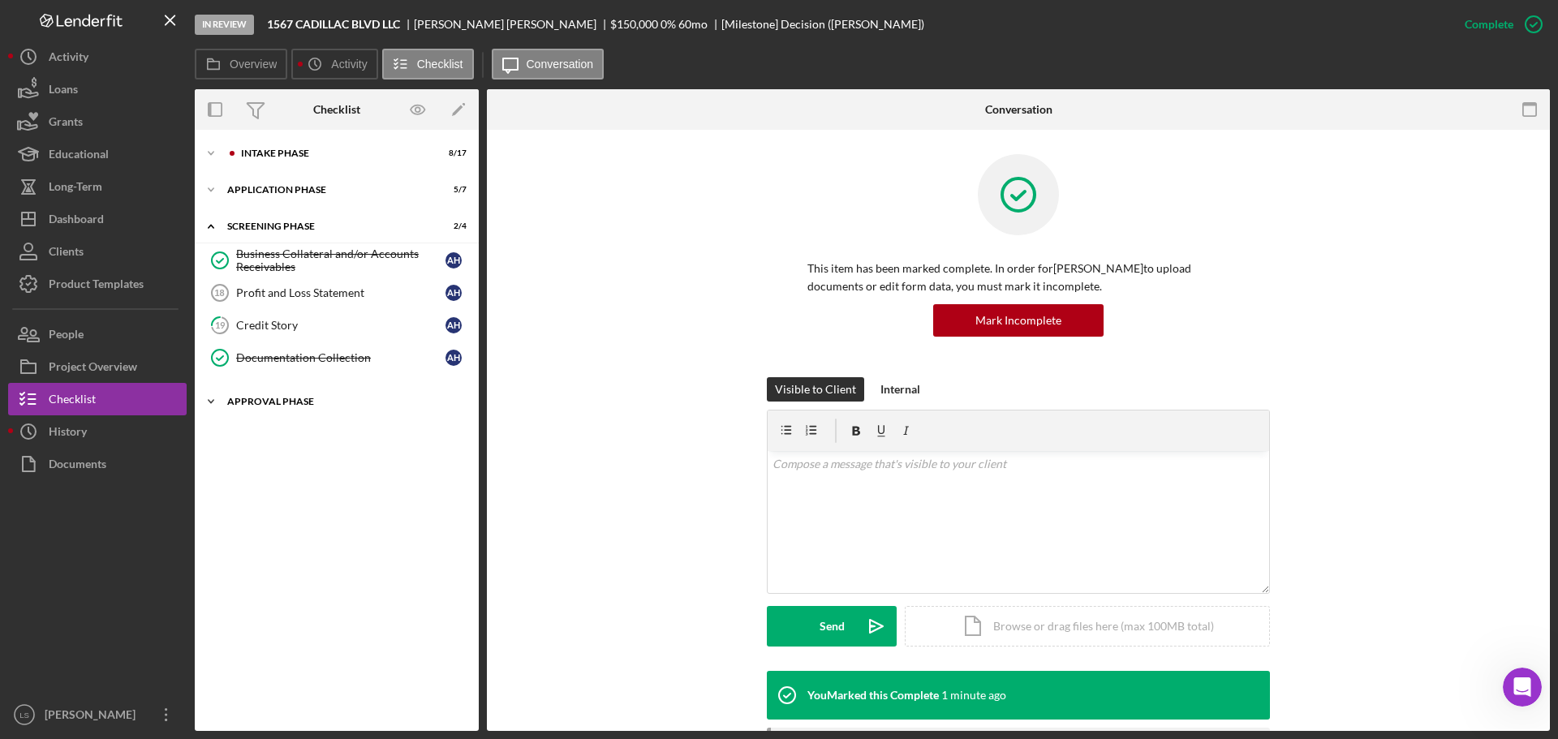
click at [324, 397] on div "Approval Phase" at bounding box center [342, 402] width 231 height 10
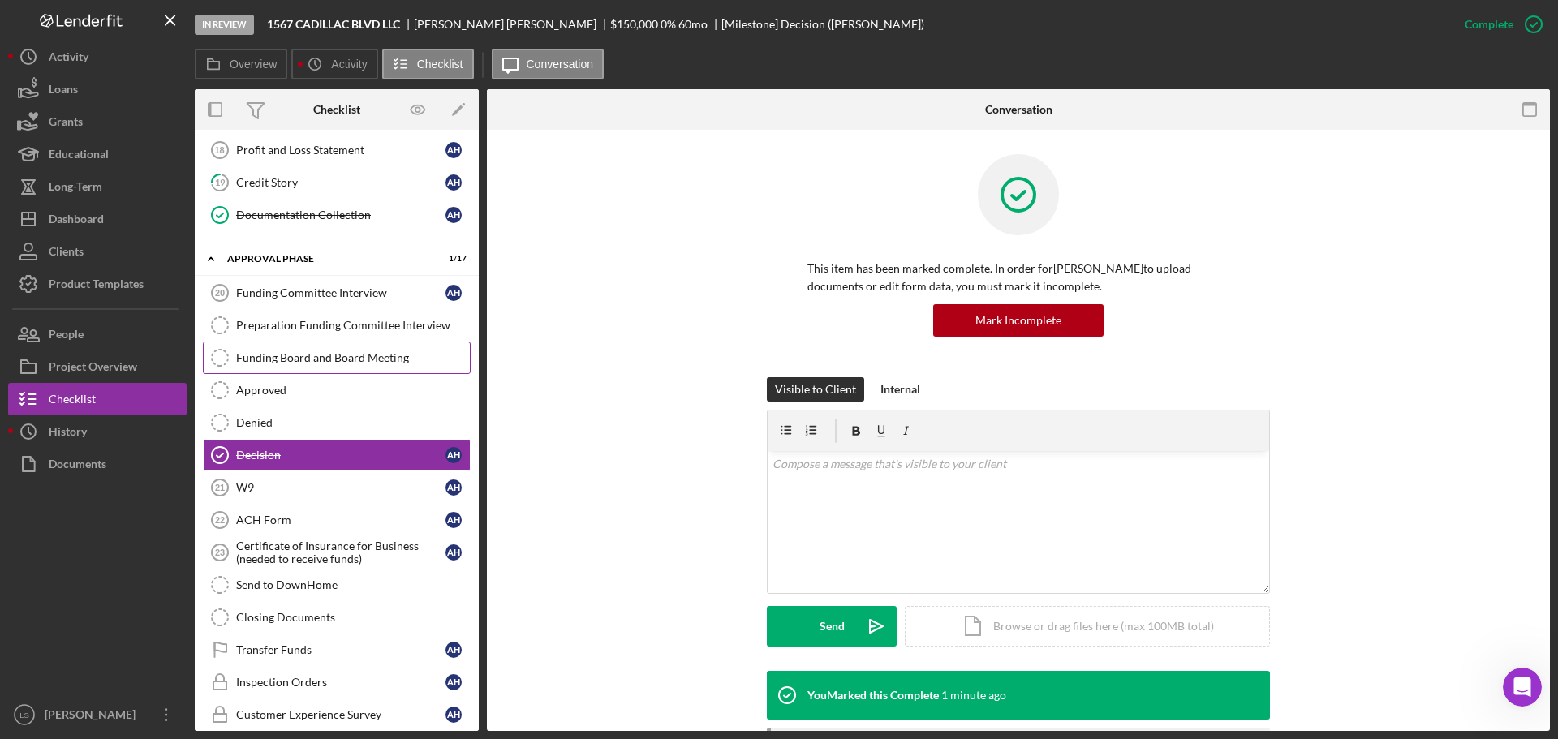
scroll to position [168, 0]
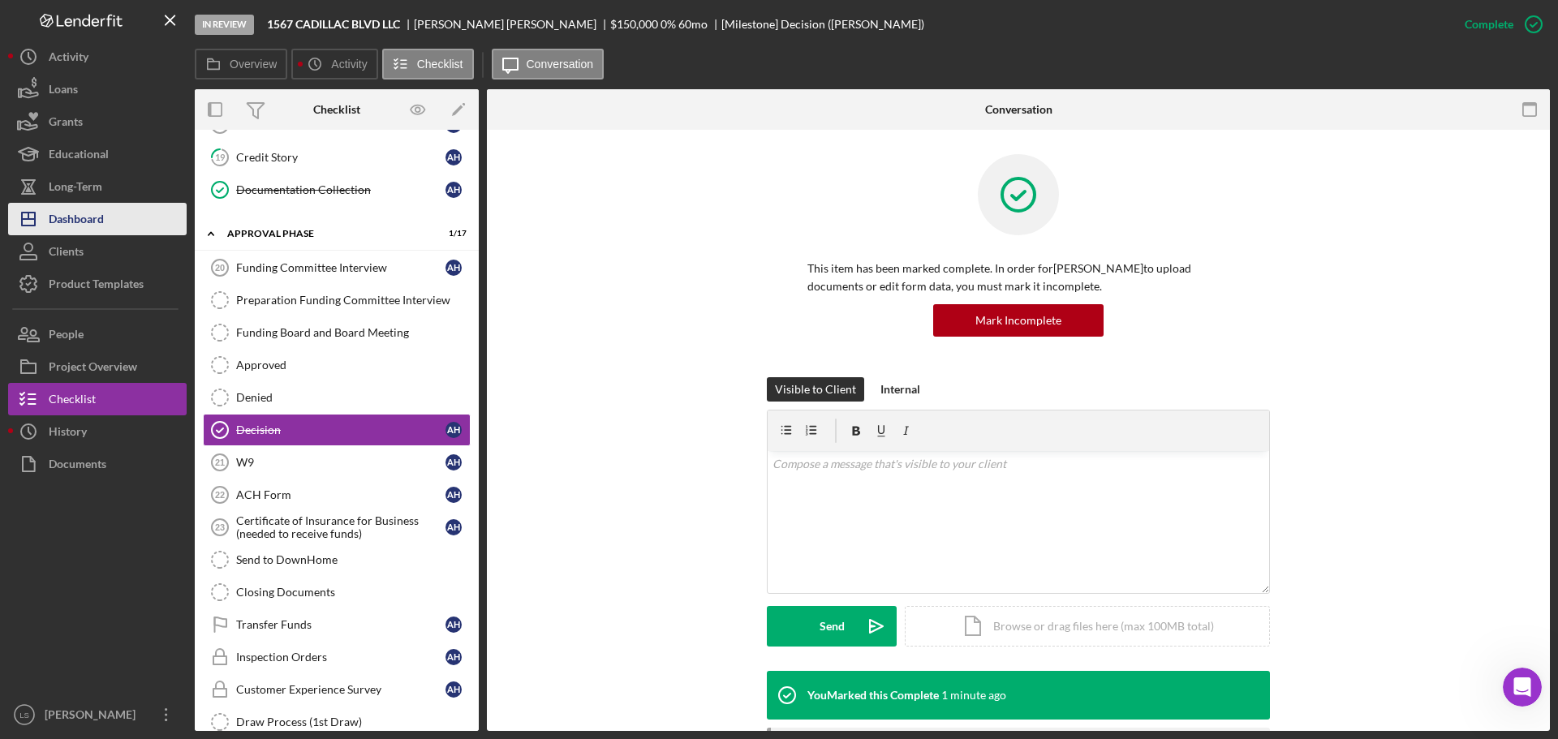
click at [102, 232] on div "Dashboard" at bounding box center [76, 221] width 55 height 37
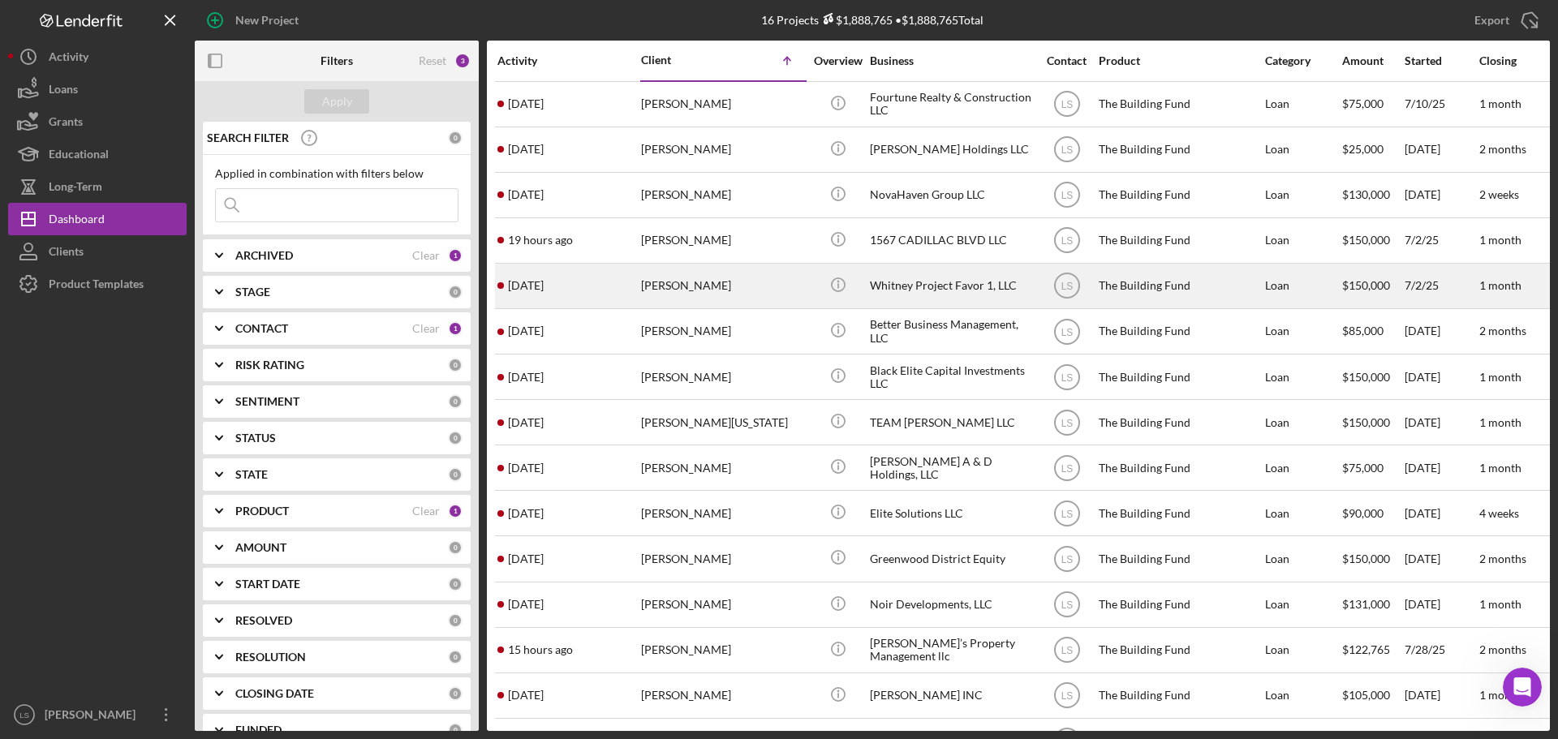
click at [688, 277] on div "[PERSON_NAME]" at bounding box center [722, 286] width 162 height 43
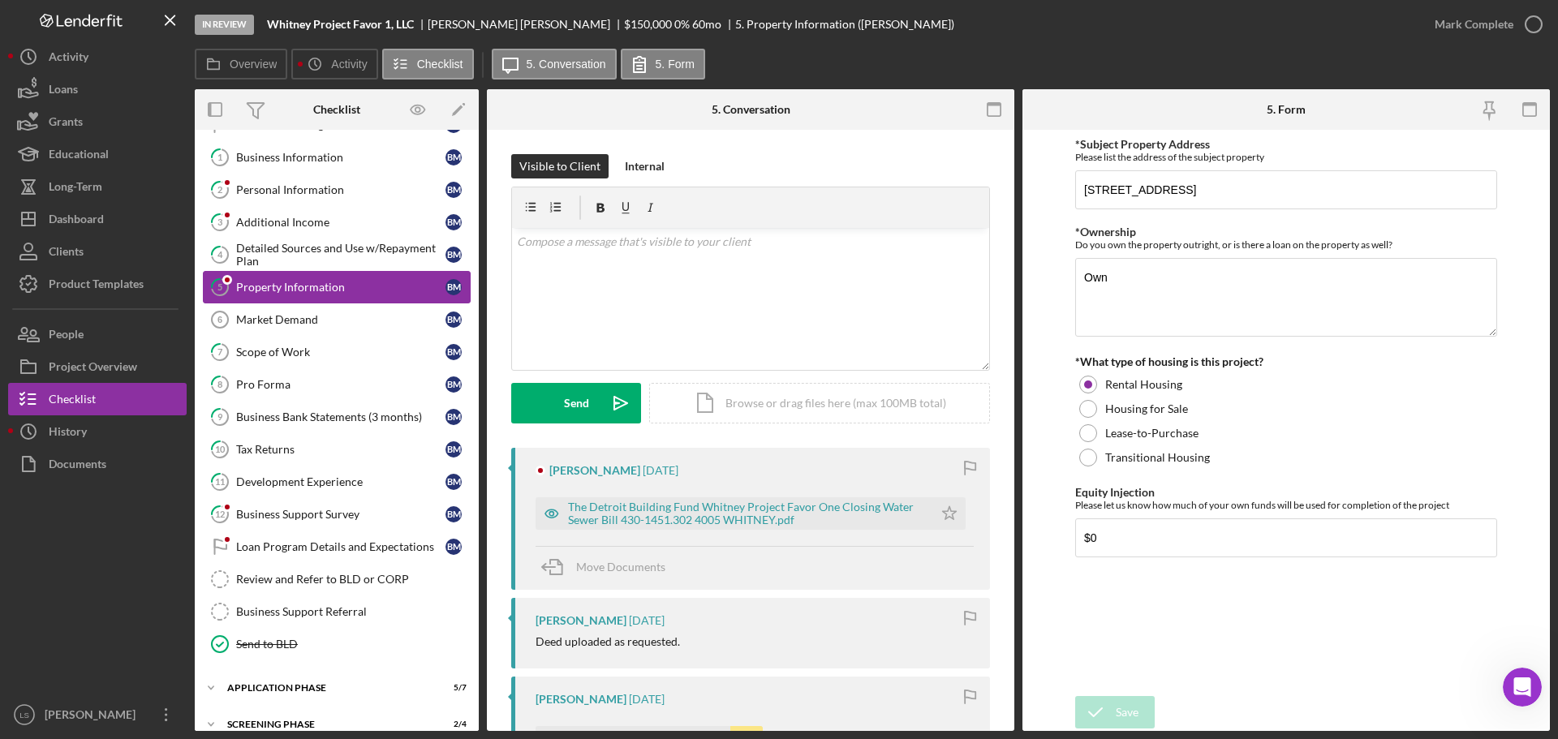
scroll to position [118, 0]
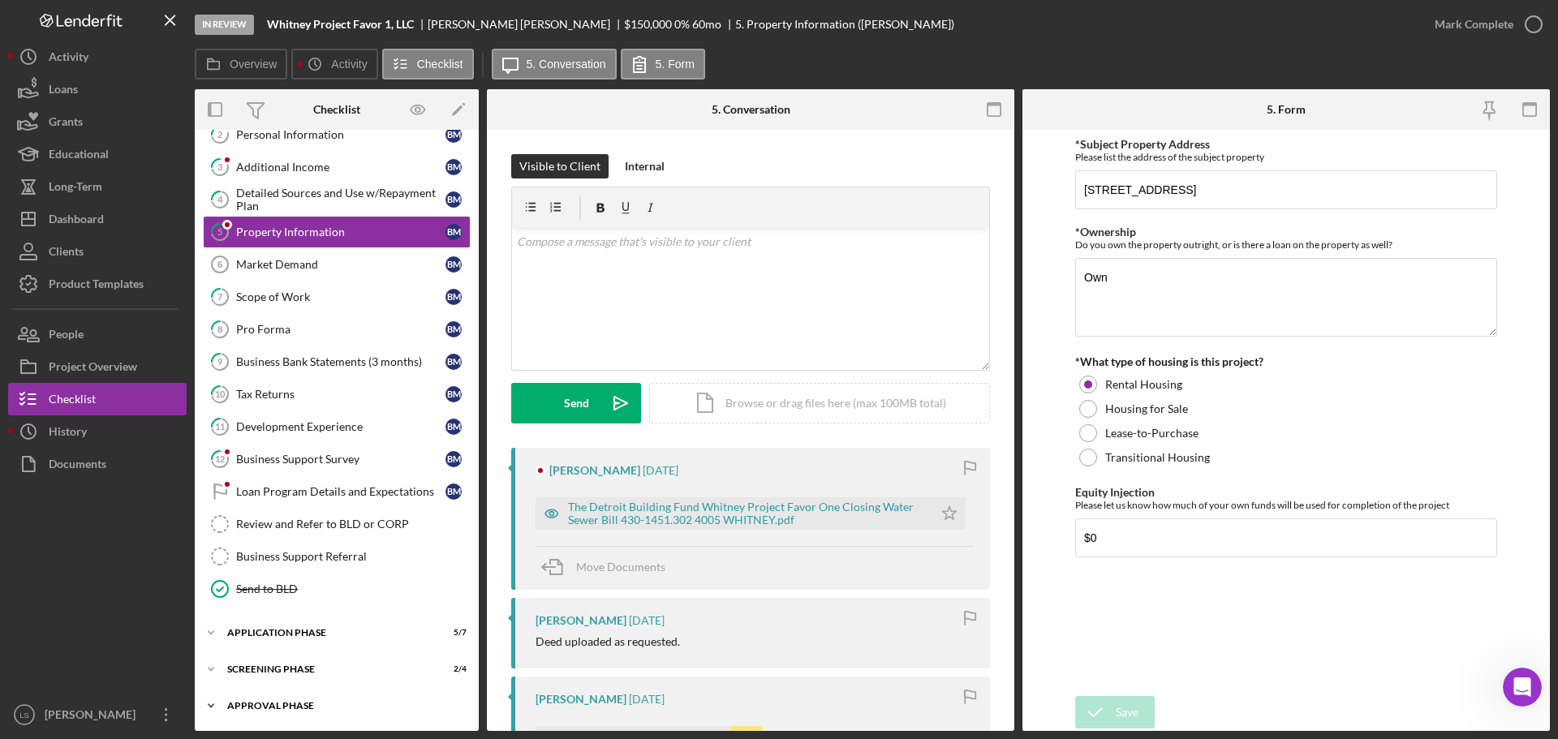
click at [373, 697] on div "Icon/Expander Approval Phase 0 / 17" at bounding box center [337, 706] width 284 height 32
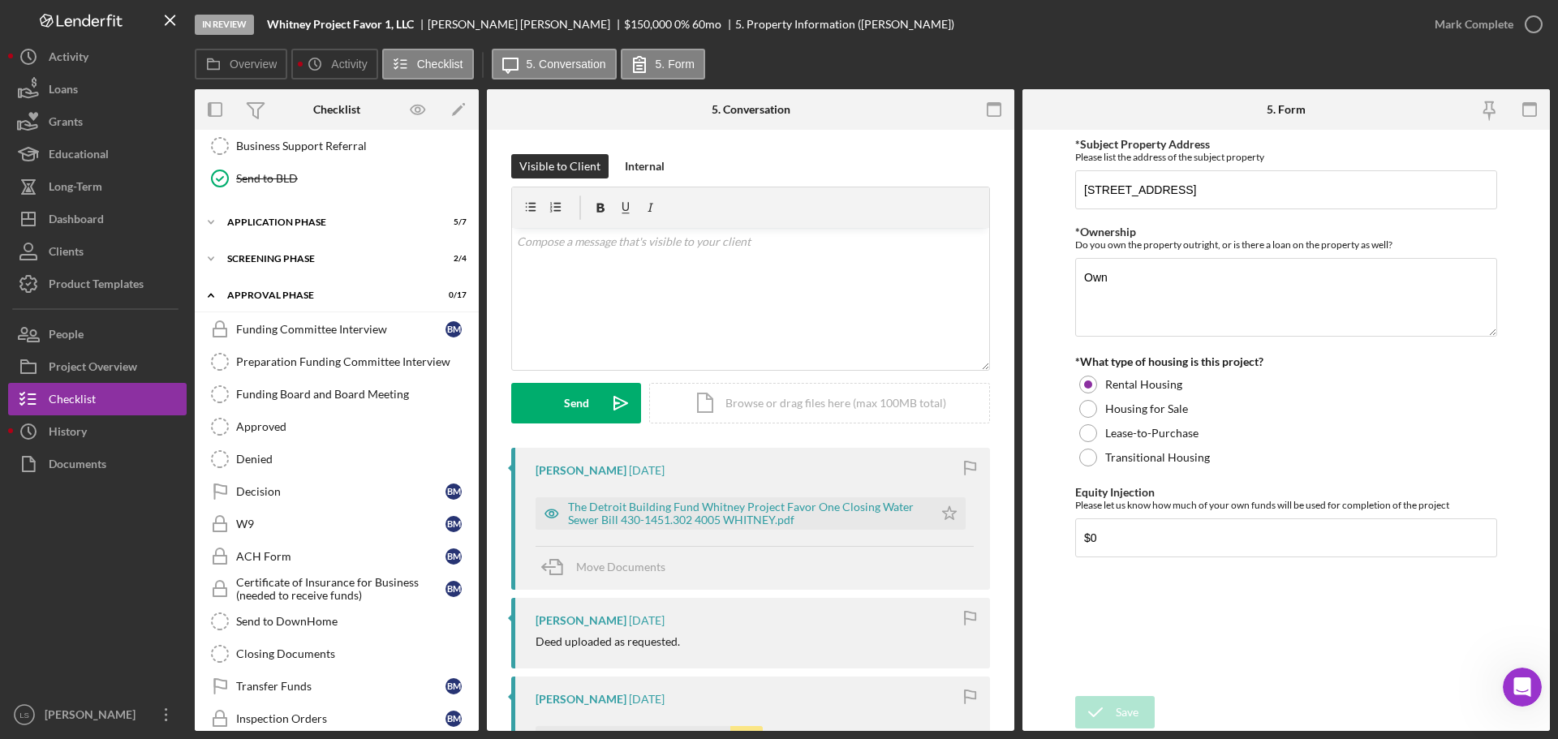
scroll to position [605, 0]
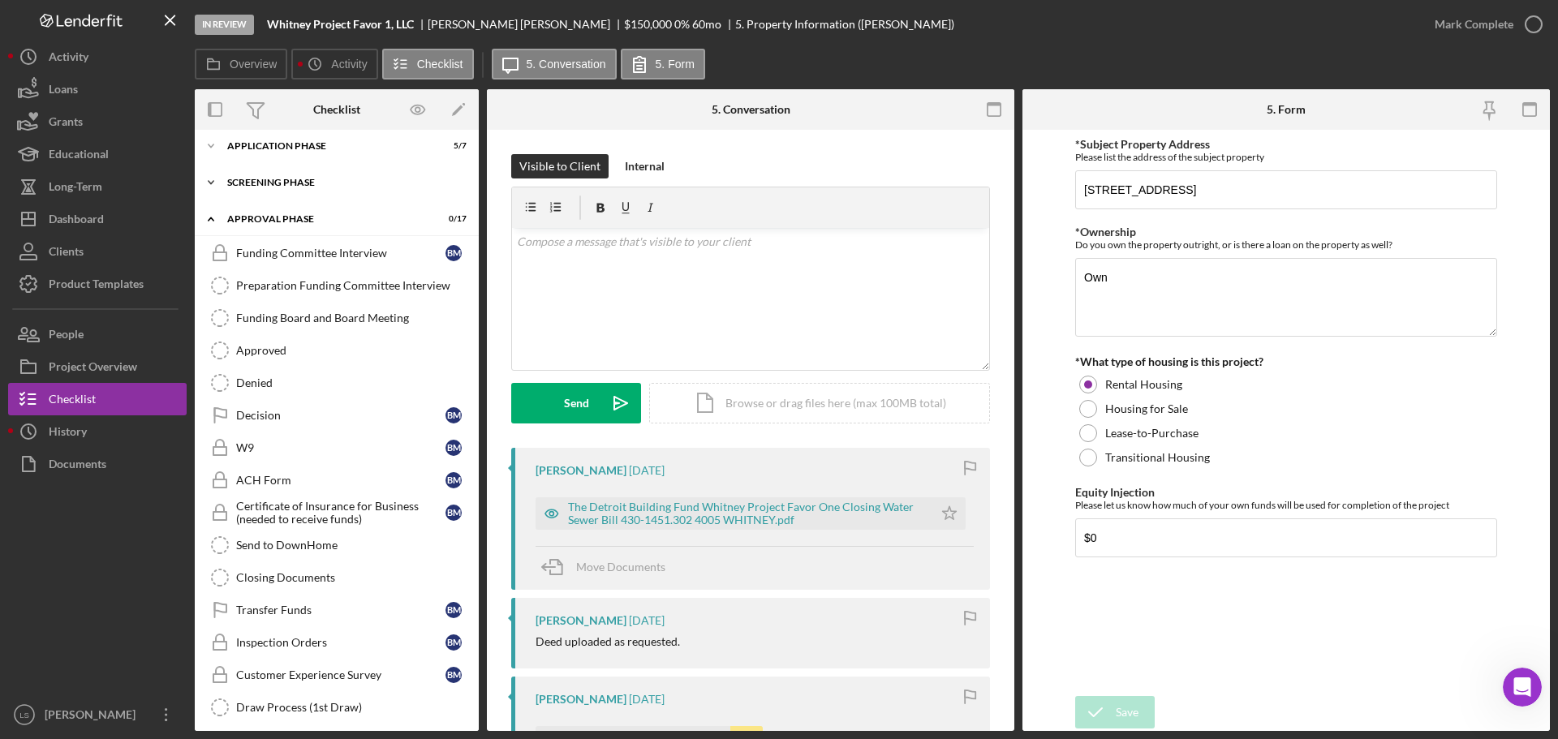
click at [377, 183] on div "Screening Phase" at bounding box center [342, 183] width 231 height 10
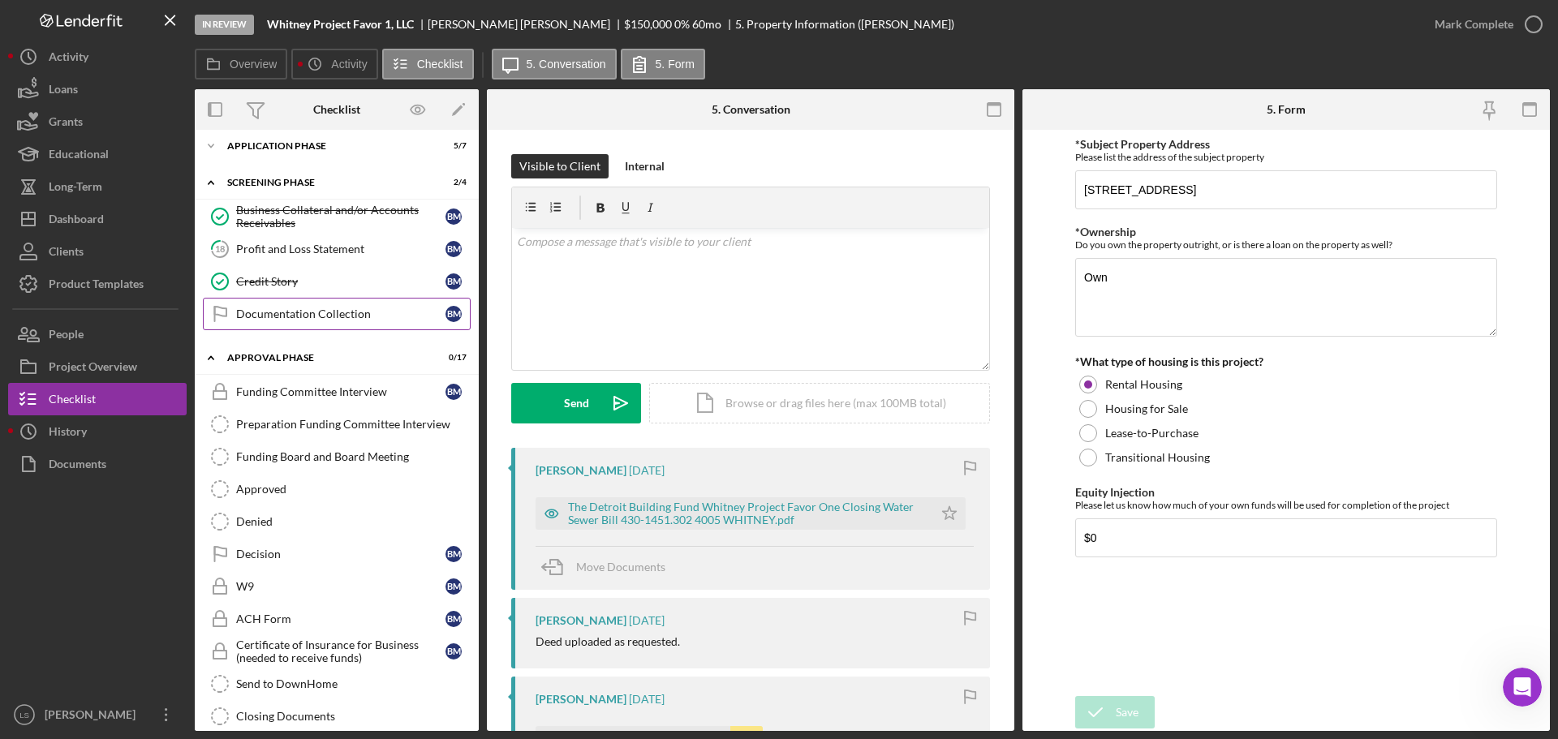
click at [387, 324] on link "Documentation Collection Documentation Collection B M" at bounding box center [337, 314] width 268 height 32
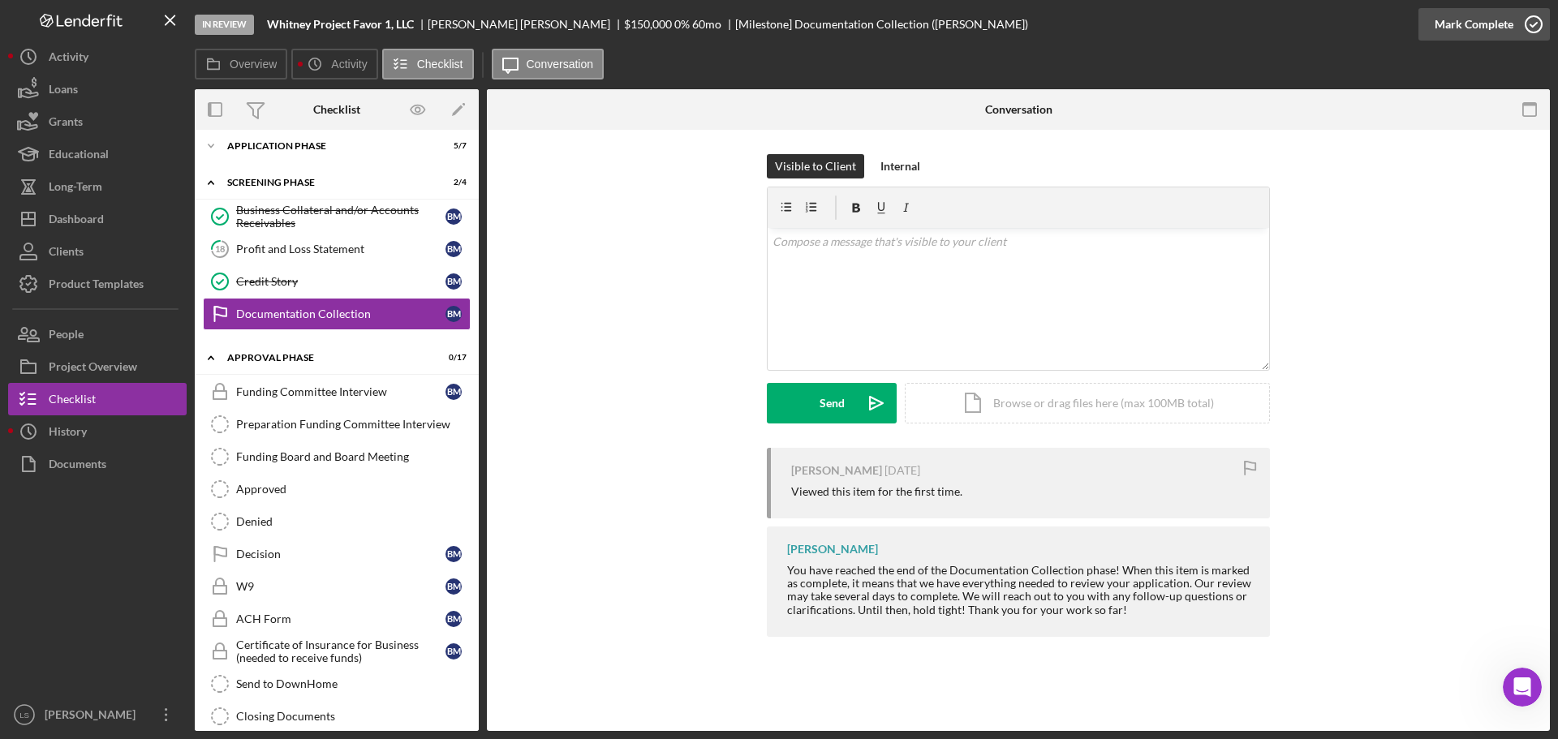
click at [1523, 29] on icon "button" at bounding box center [1534, 24] width 41 height 41
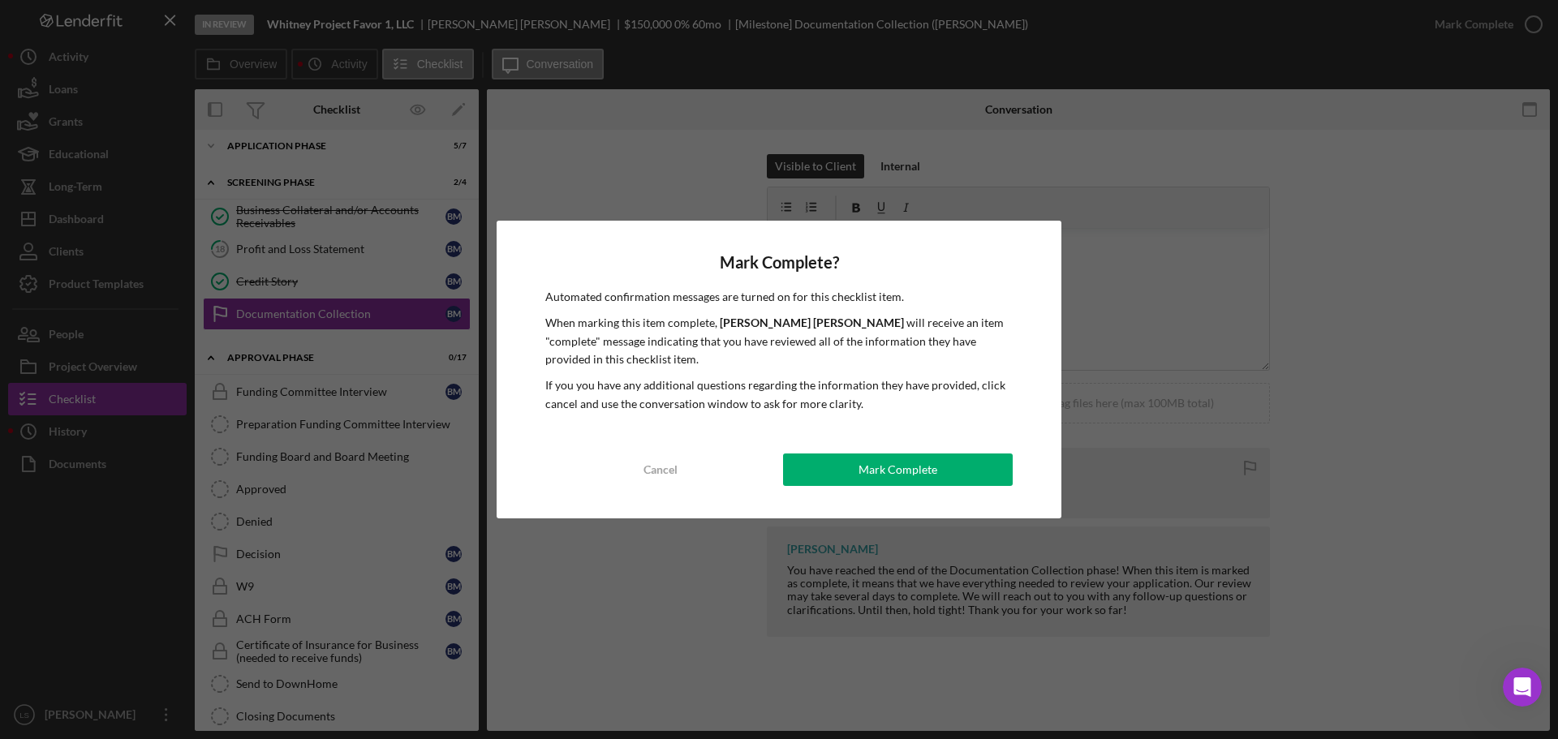
click at [891, 447] on div "Mark Complete? Automated confirmation messages are turned on for this checklist…" at bounding box center [779, 370] width 565 height 298
click at [877, 467] on div "Mark Complete" at bounding box center [898, 470] width 79 height 32
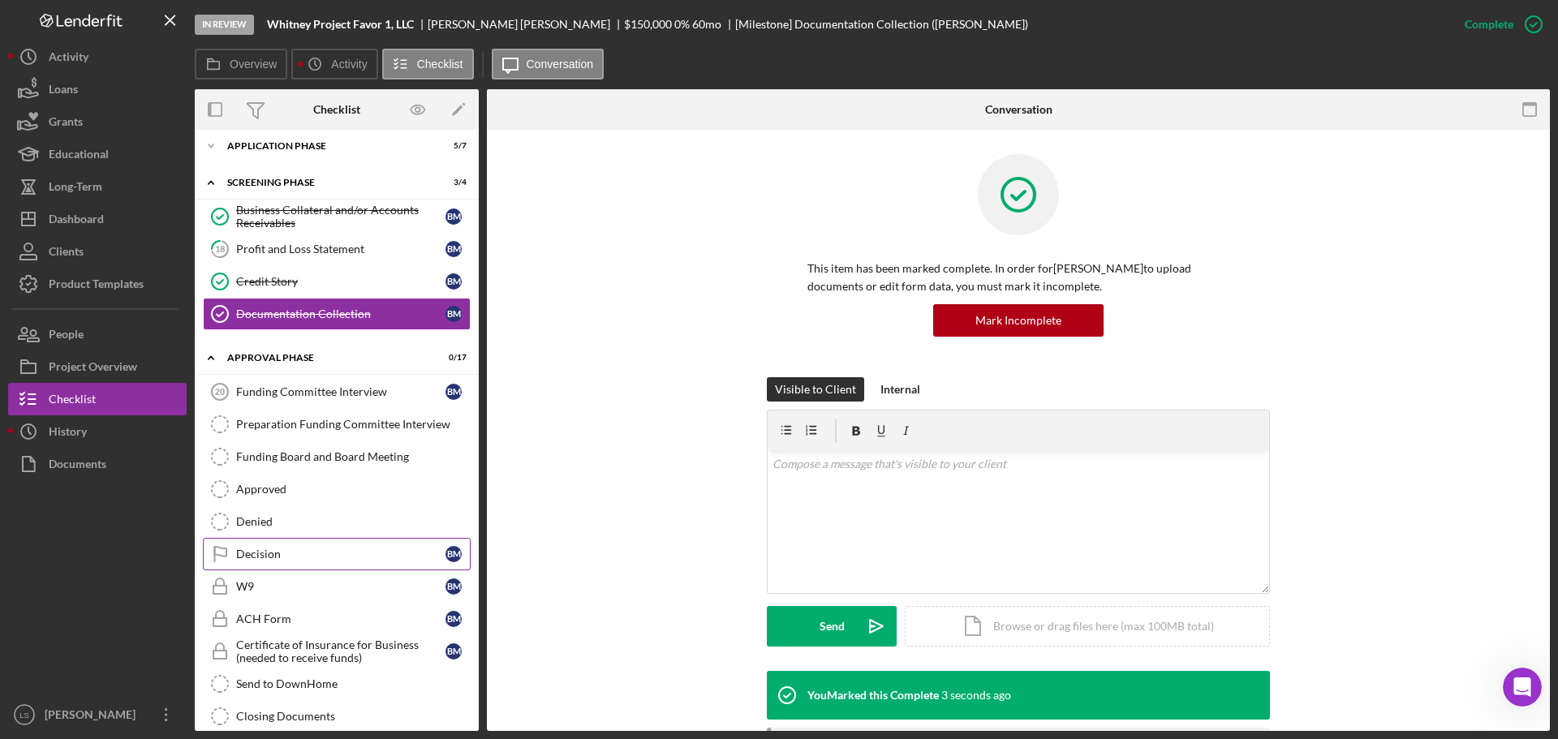
click at [299, 552] on div "Decision" at bounding box center [340, 554] width 209 height 13
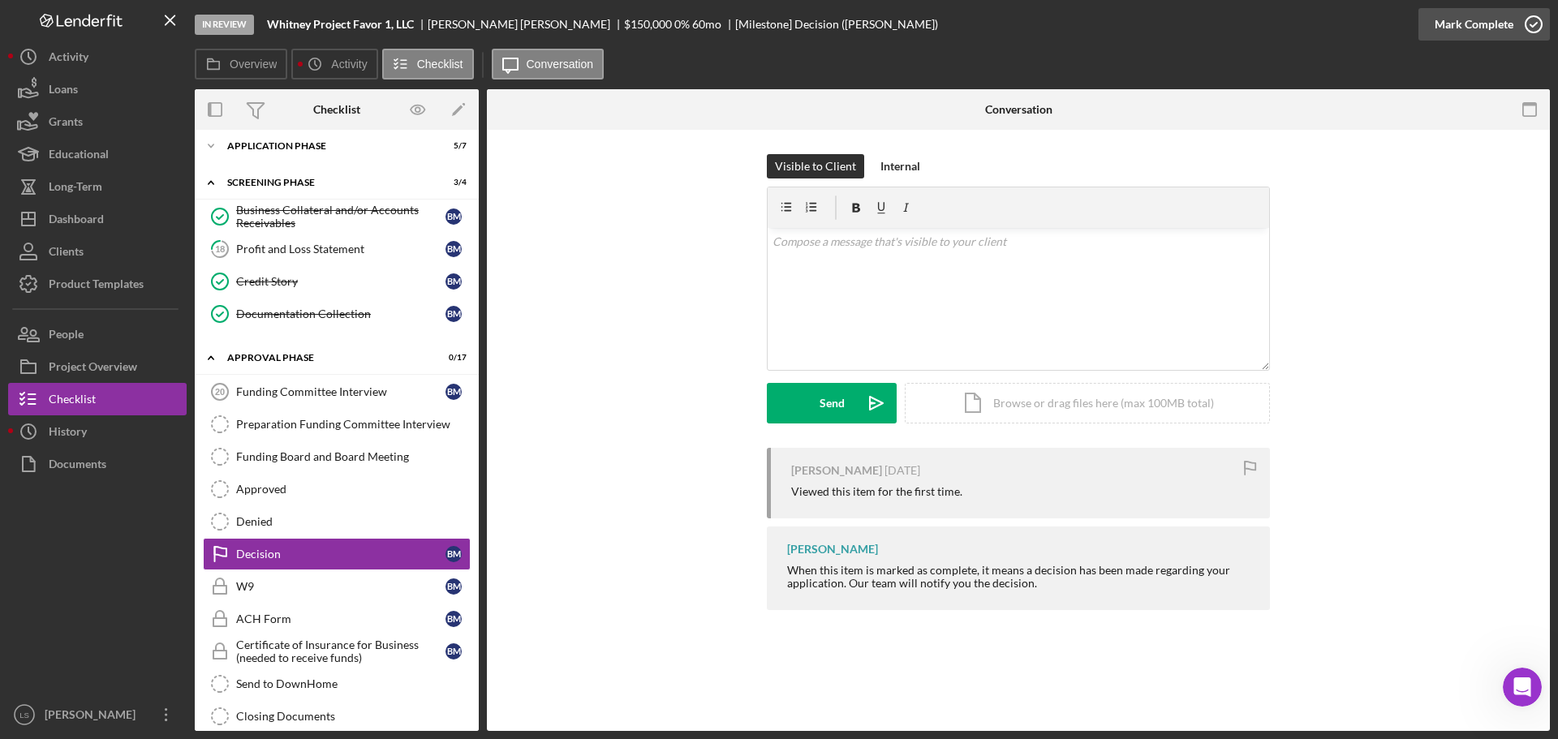
click at [1527, 19] on icon "button" at bounding box center [1534, 24] width 41 height 41
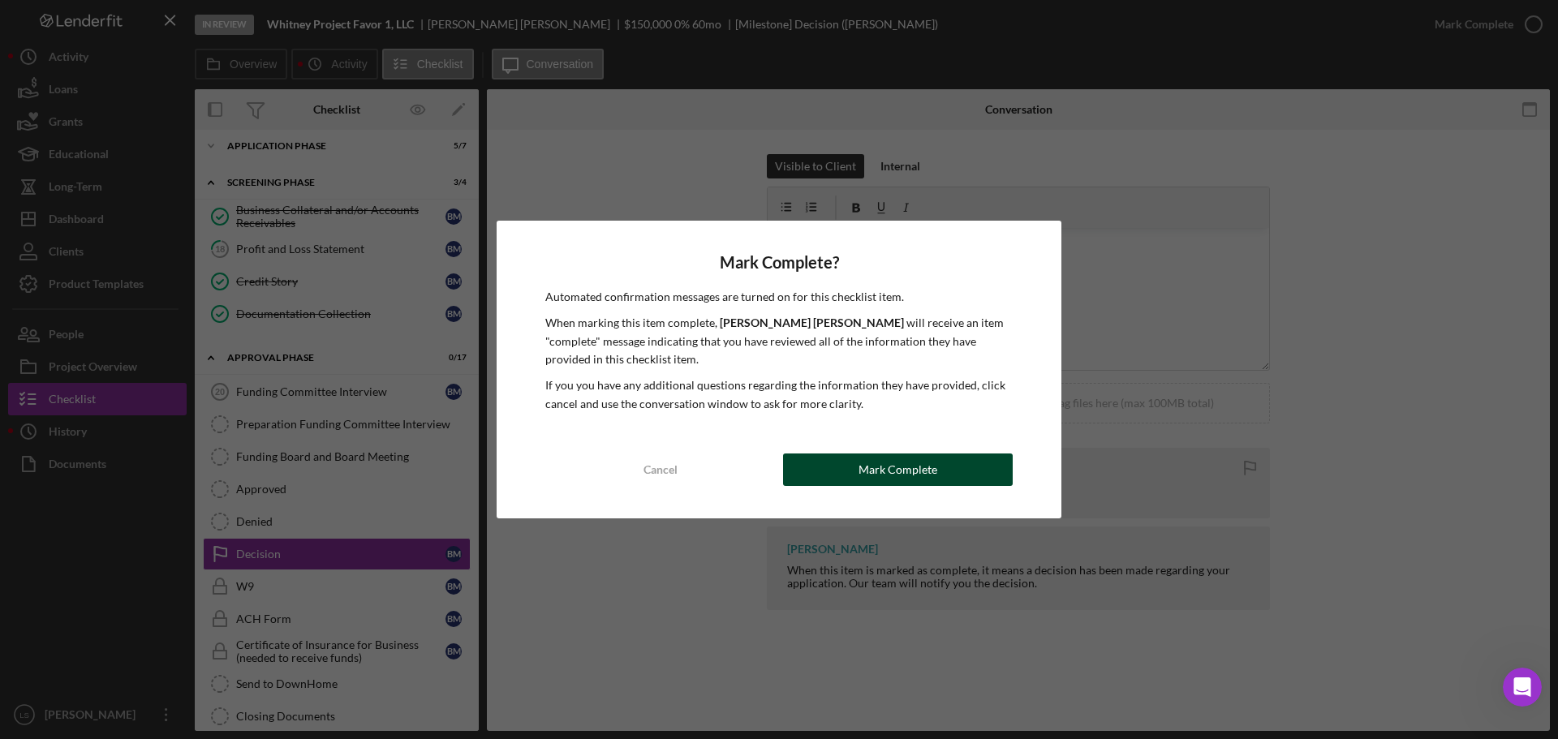
click at [829, 462] on button "Mark Complete" at bounding box center [898, 470] width 230 height 32
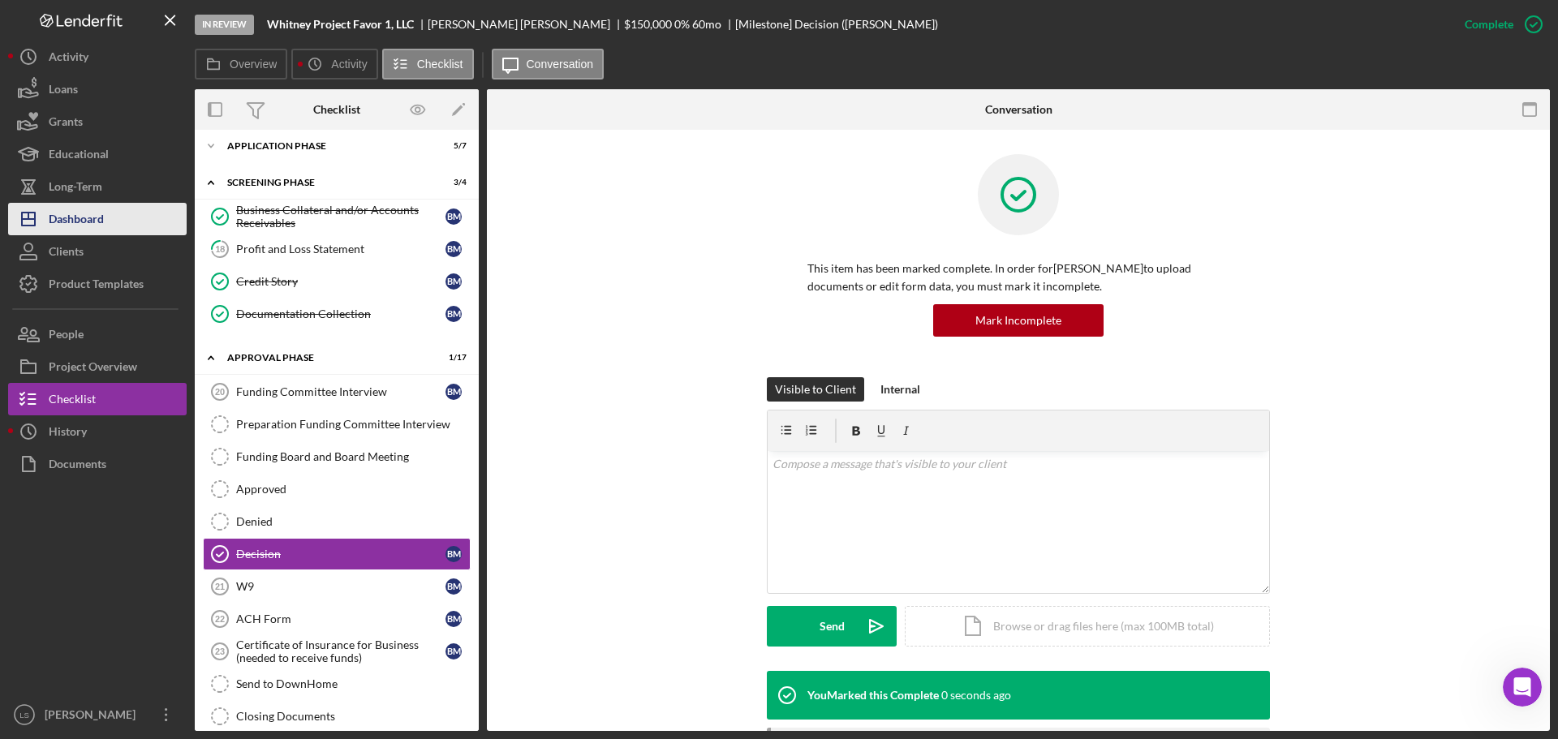
click at [109, 226] on button "Icon/Dashboard Dashboard" at bounding box center [97, 219] width 179 height 32
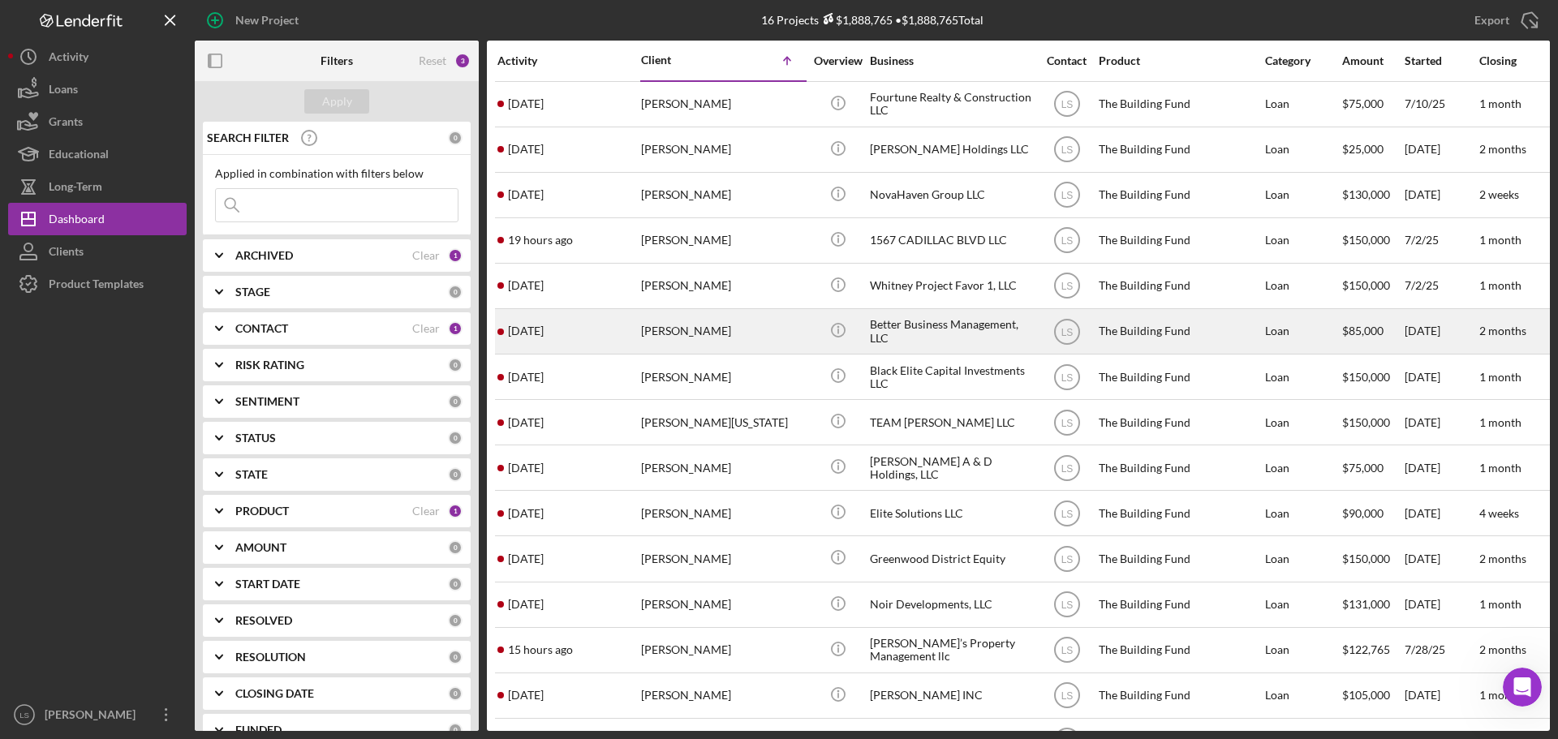
click at [739, 337] on div "[PERSON_NAME]" at bounding box center [722, 331] width 162 height 43
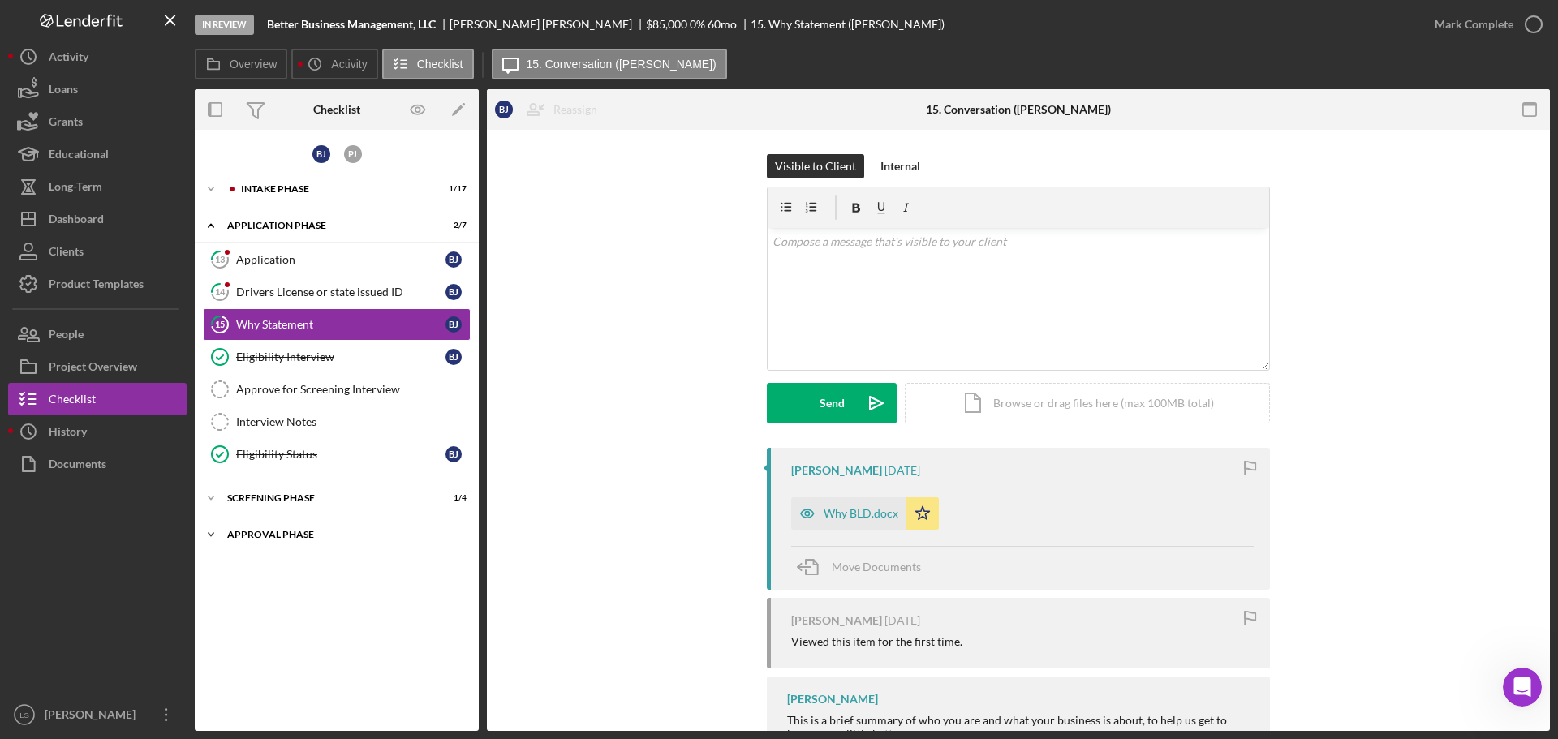
click at [349, 544] on div "Icon/Expander Approval Phase 0 / 17" at bounding box center [337, 535] width 284 height 32
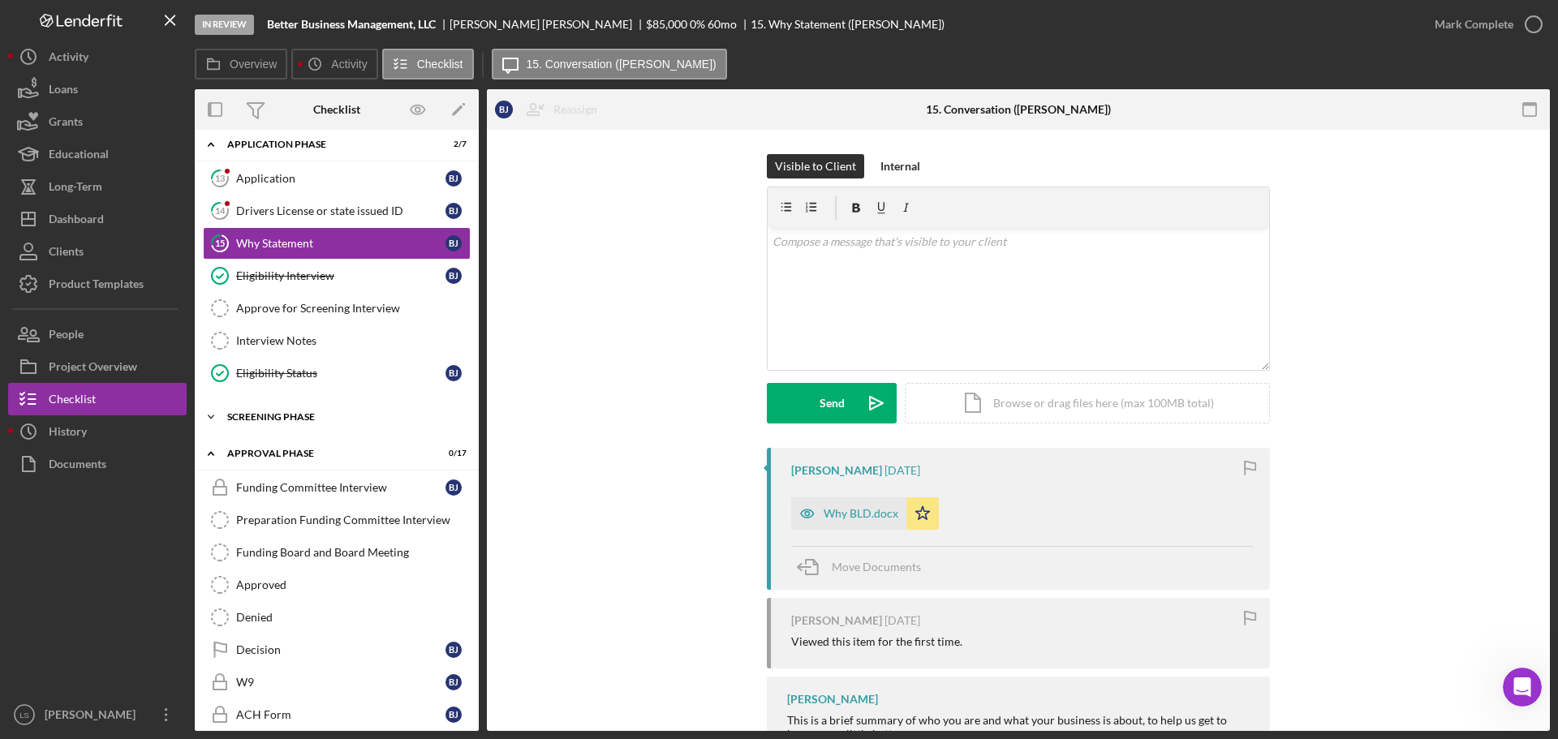
click at [358, 407] on div "Icon/Expander Screening Phase 1 / 4" at bounding box center [337, 417] width 284 height 32
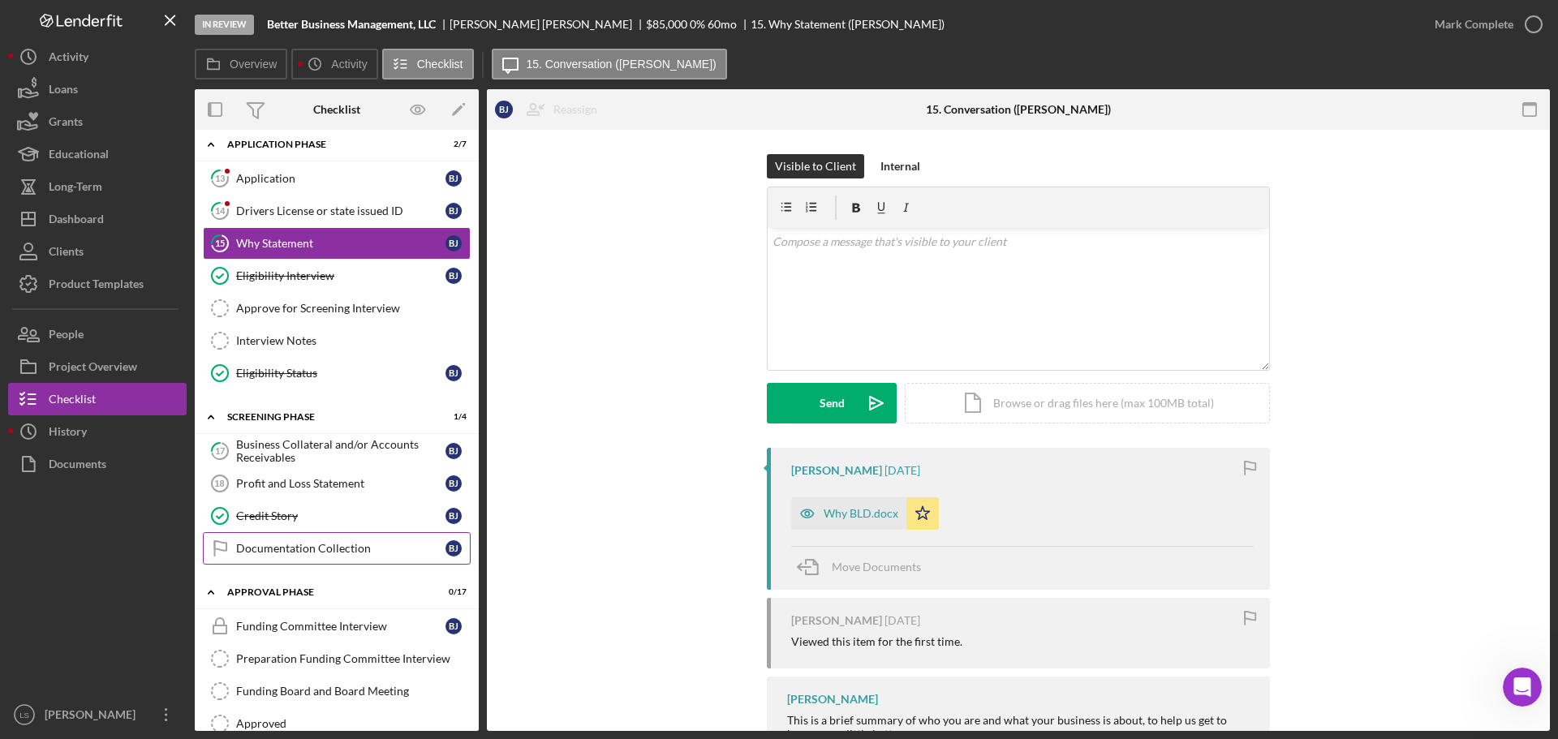
click at [291, 550] on div "Documentation Collection" at bounding box center [340, 548] width 209 height 13
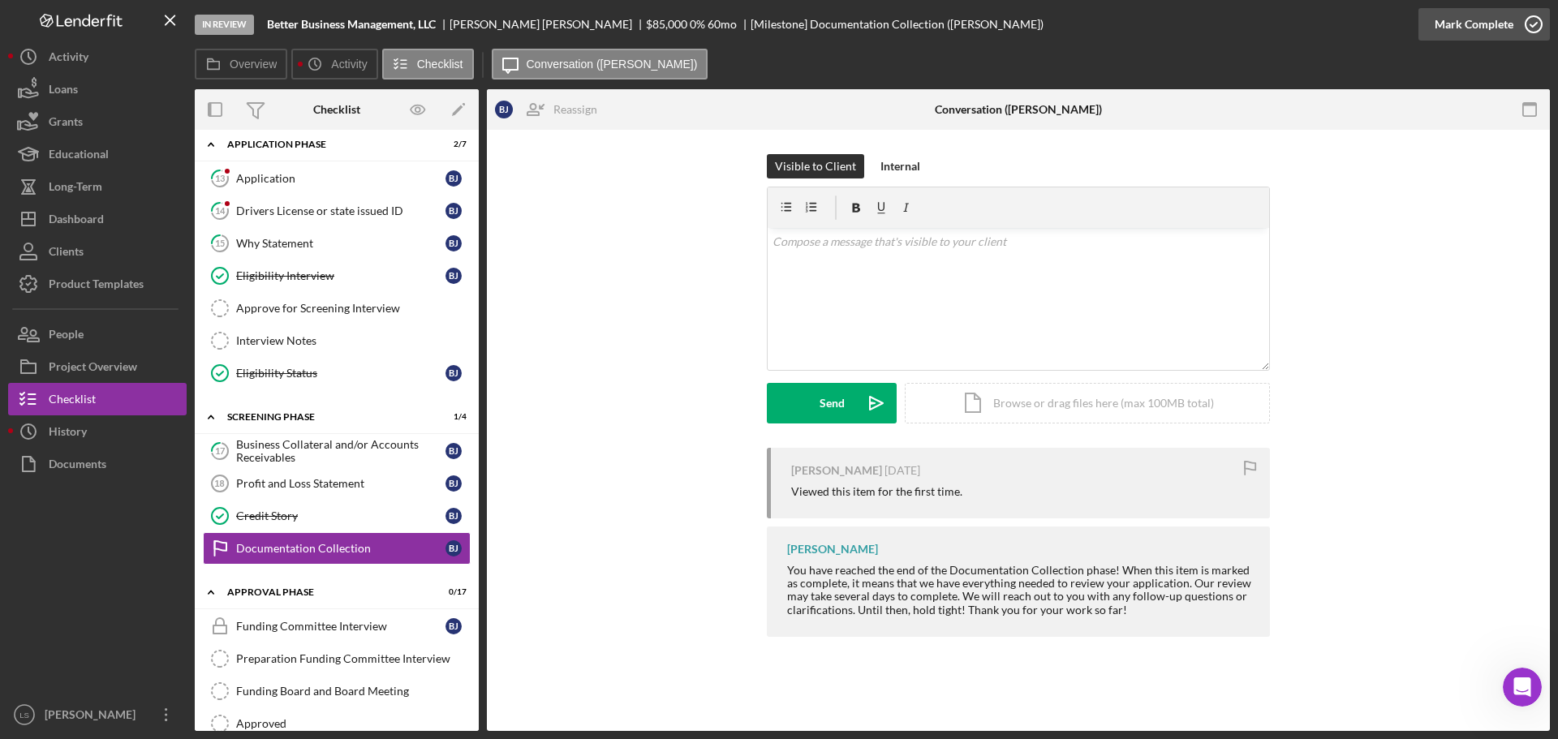
click at [1534, 24] on icon "button" at bounding box center [1534, 24] width 41 height 41
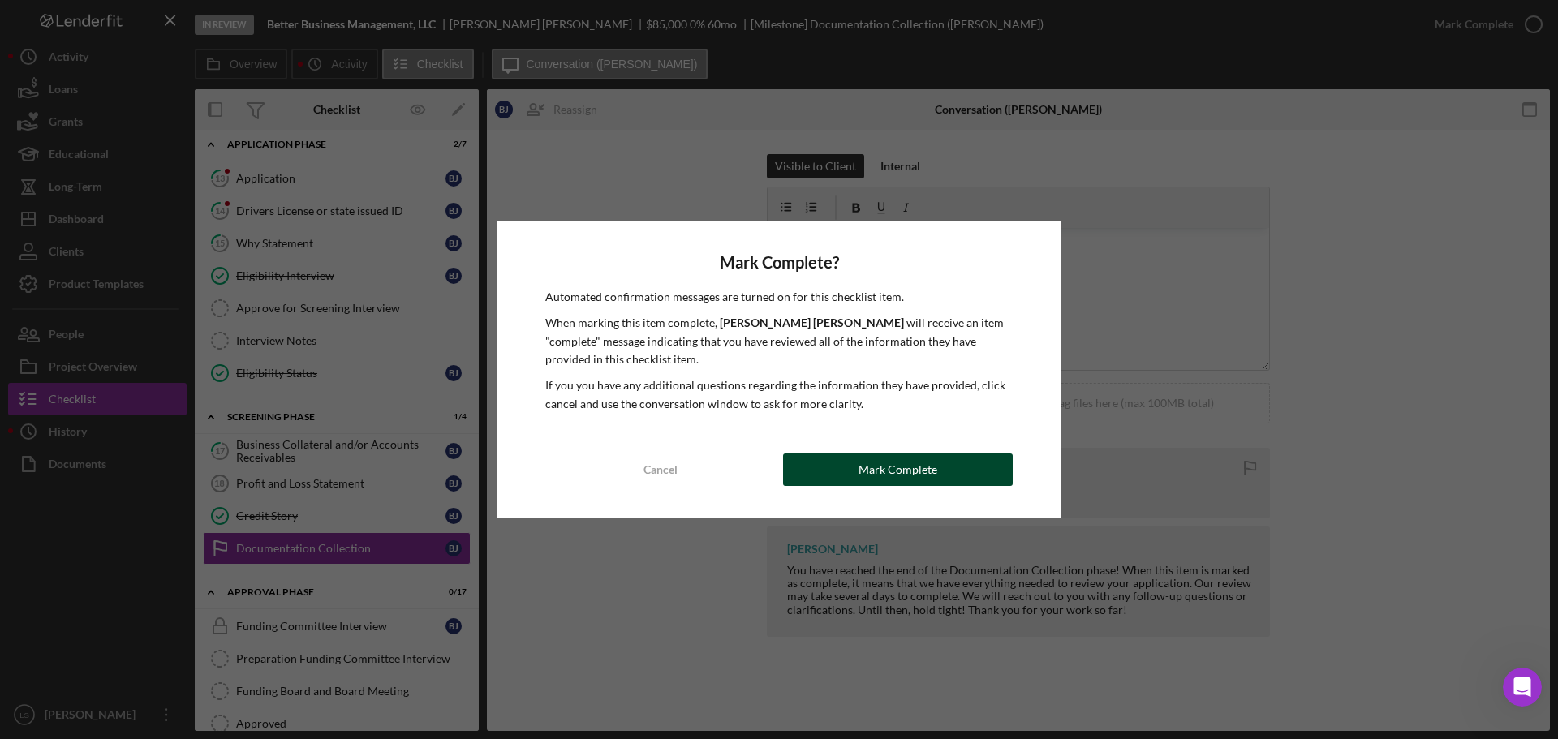
click at [905, 462] on div "Mark Complete" at bounding box center [898, 470] width 79 height 32
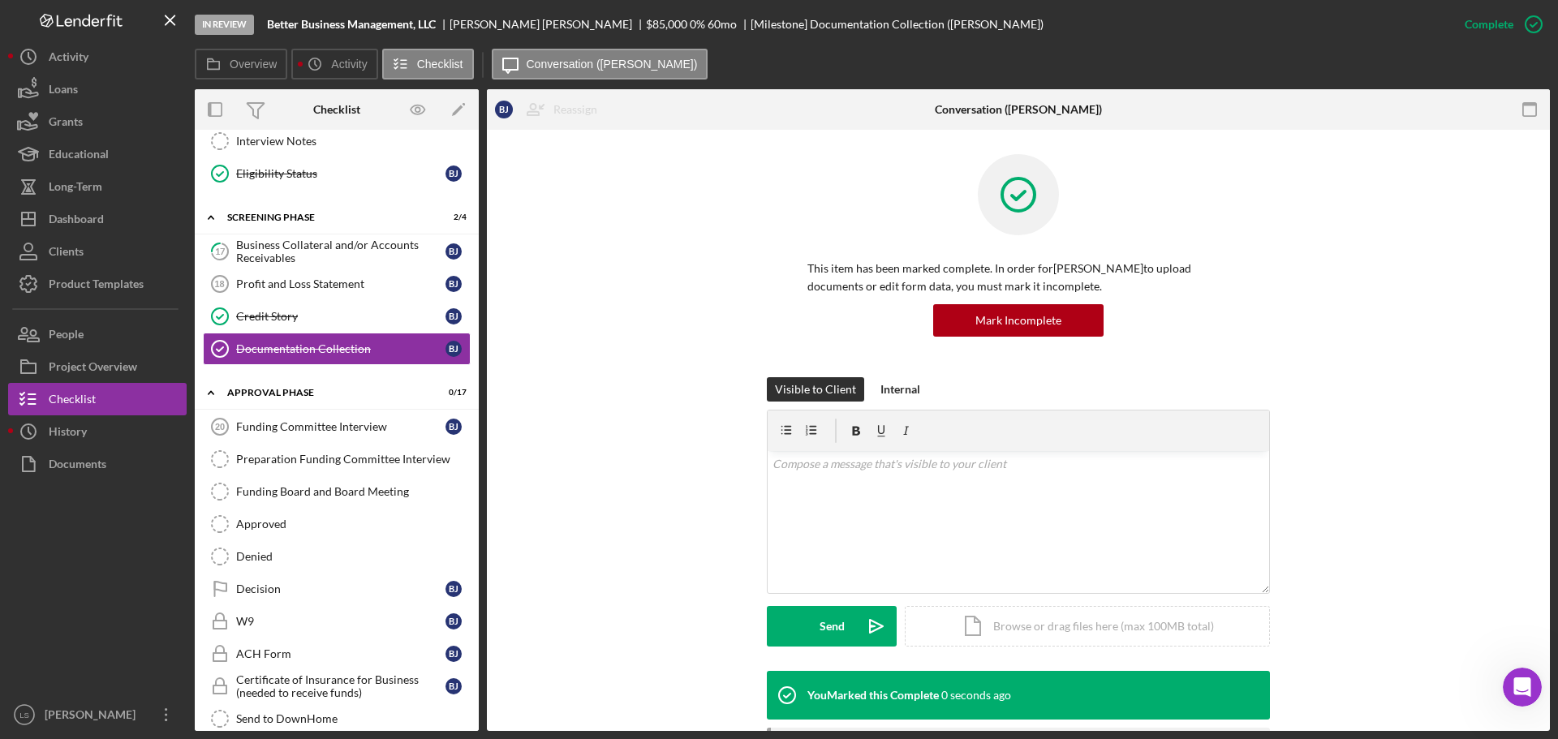
scroll to position [325, 0]
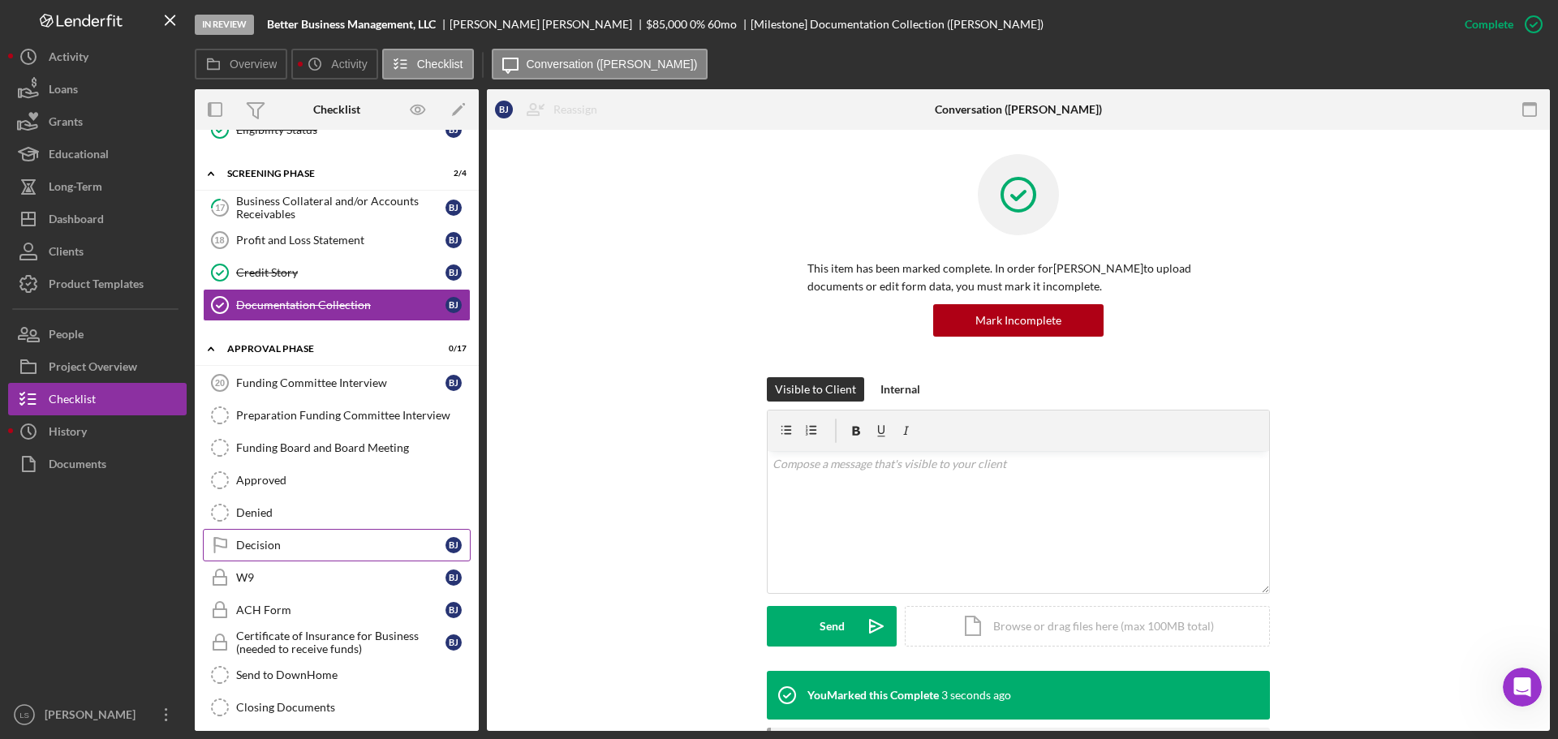
click at [355, 553] on link "Decision Decision [PERSON_NAME]" at bounding box center [337, 545] width 268 height 32
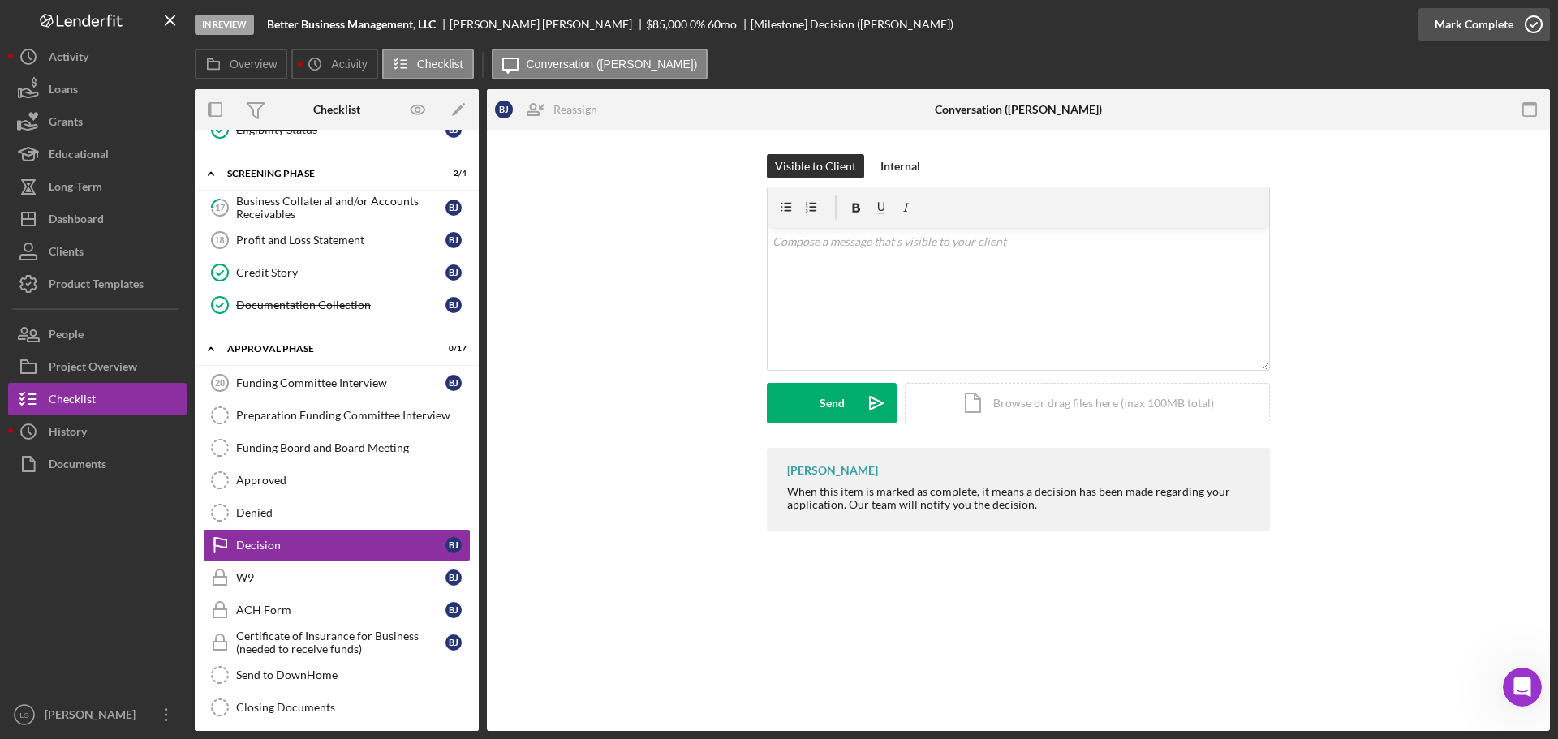
click at [1527, 32] on icon "button" at bounding box center [1534, 24] width 41 height 41
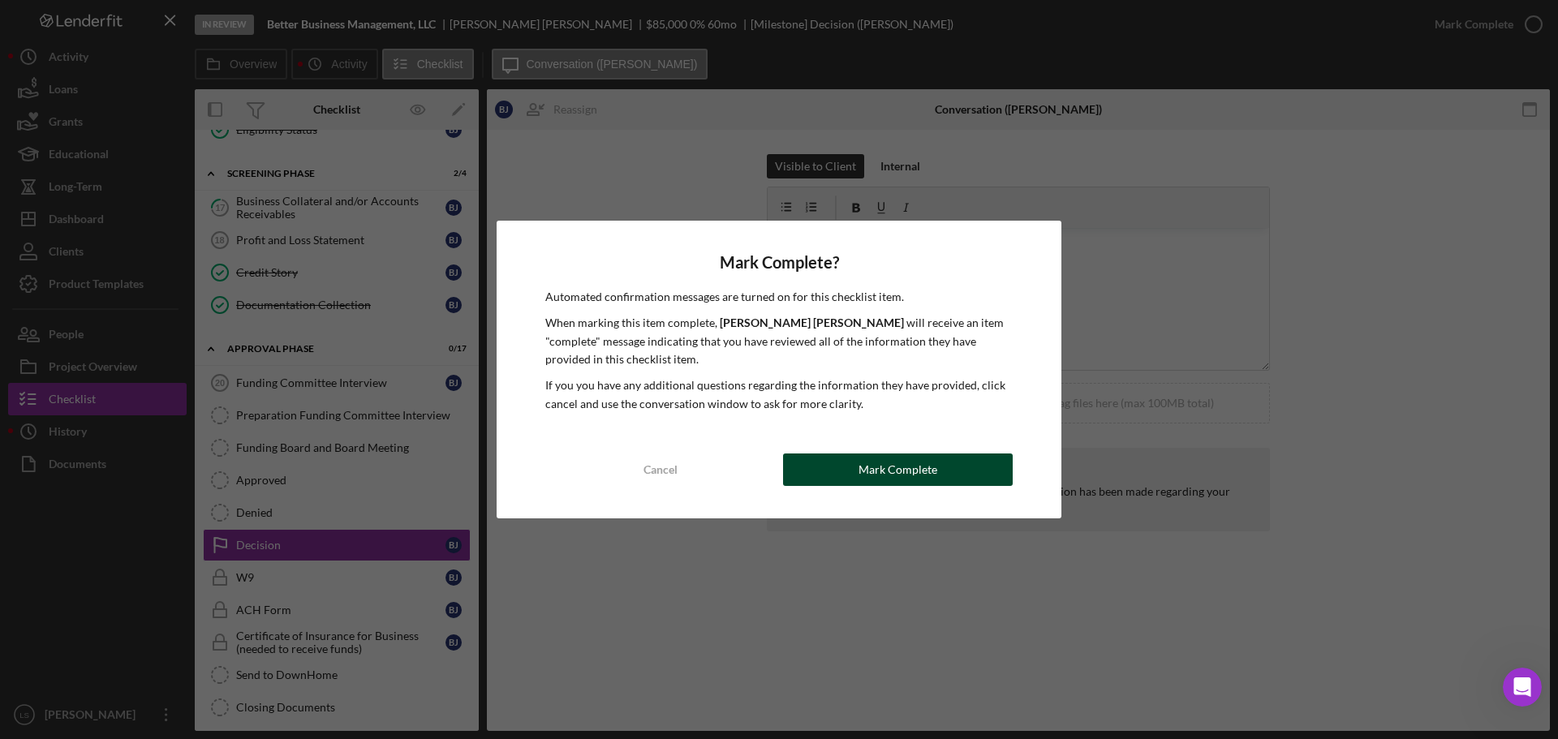
click at [890, 463] on div "Mark Complete" at bounding box center [898, 470] width 79 height 32
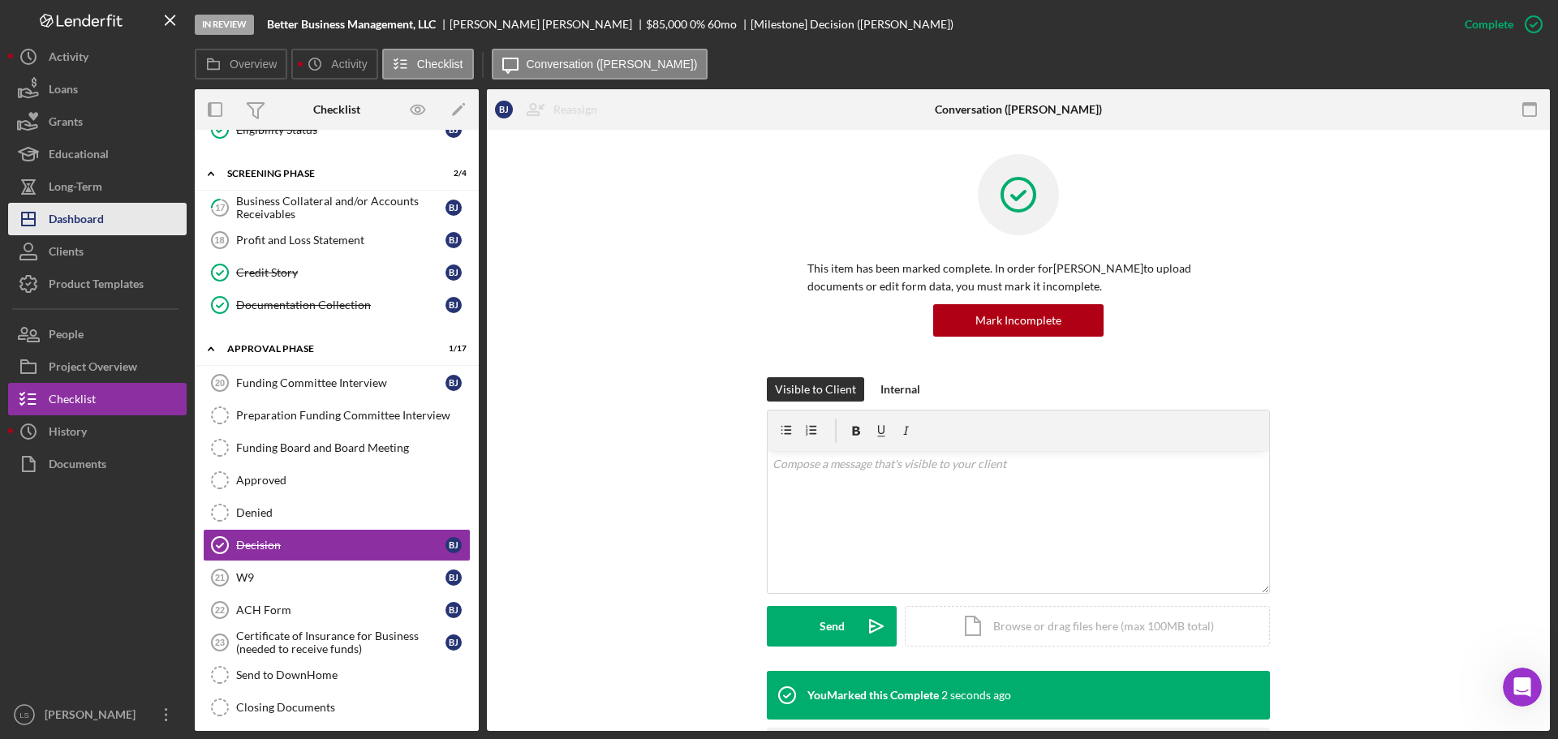
click at [74, 211] on div "Dashboard" at bounding box center [76, 221] width 55 height 37
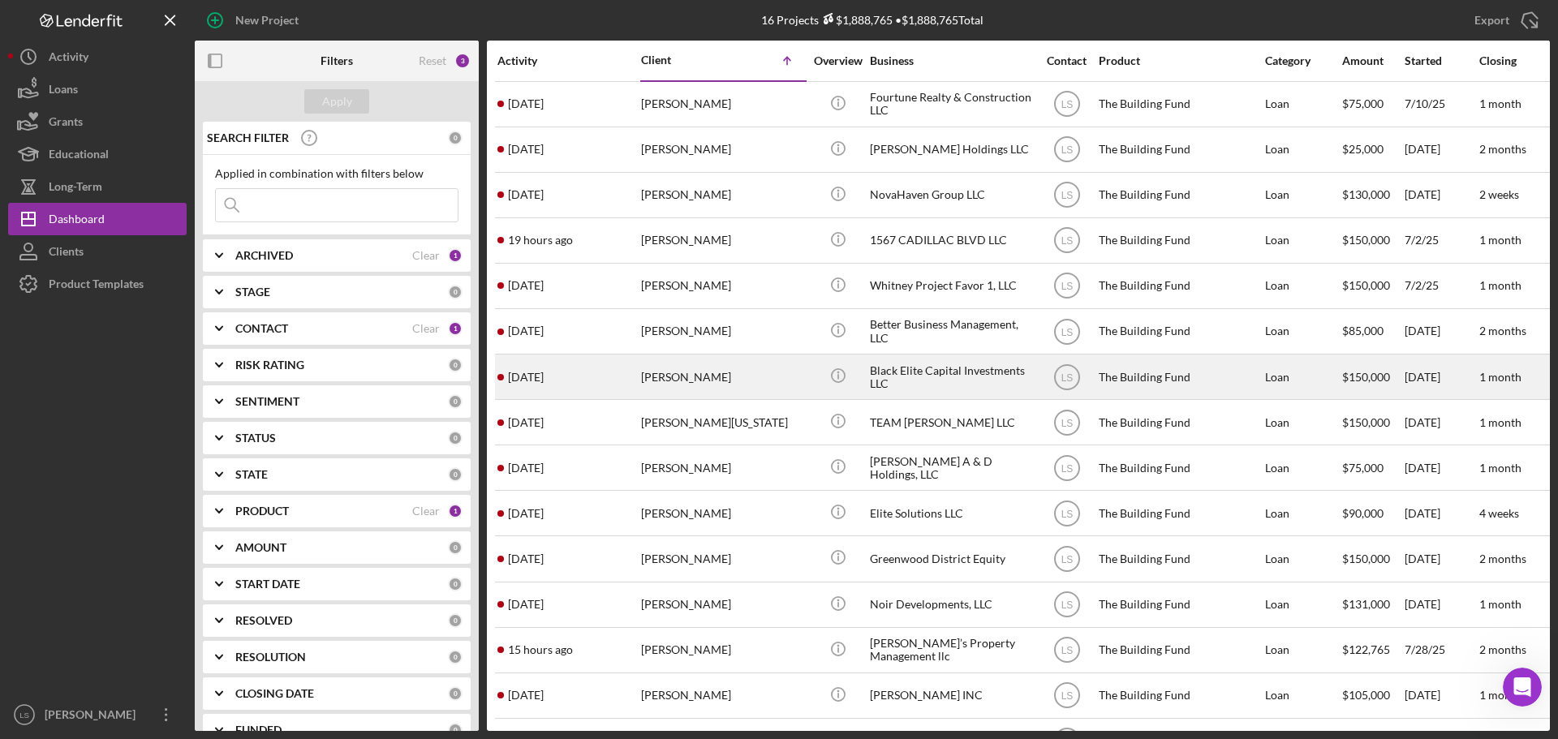
click at [708, 369] on div "[PERSON_NAME]" at bounding box center [722, 376] width 162 height 43
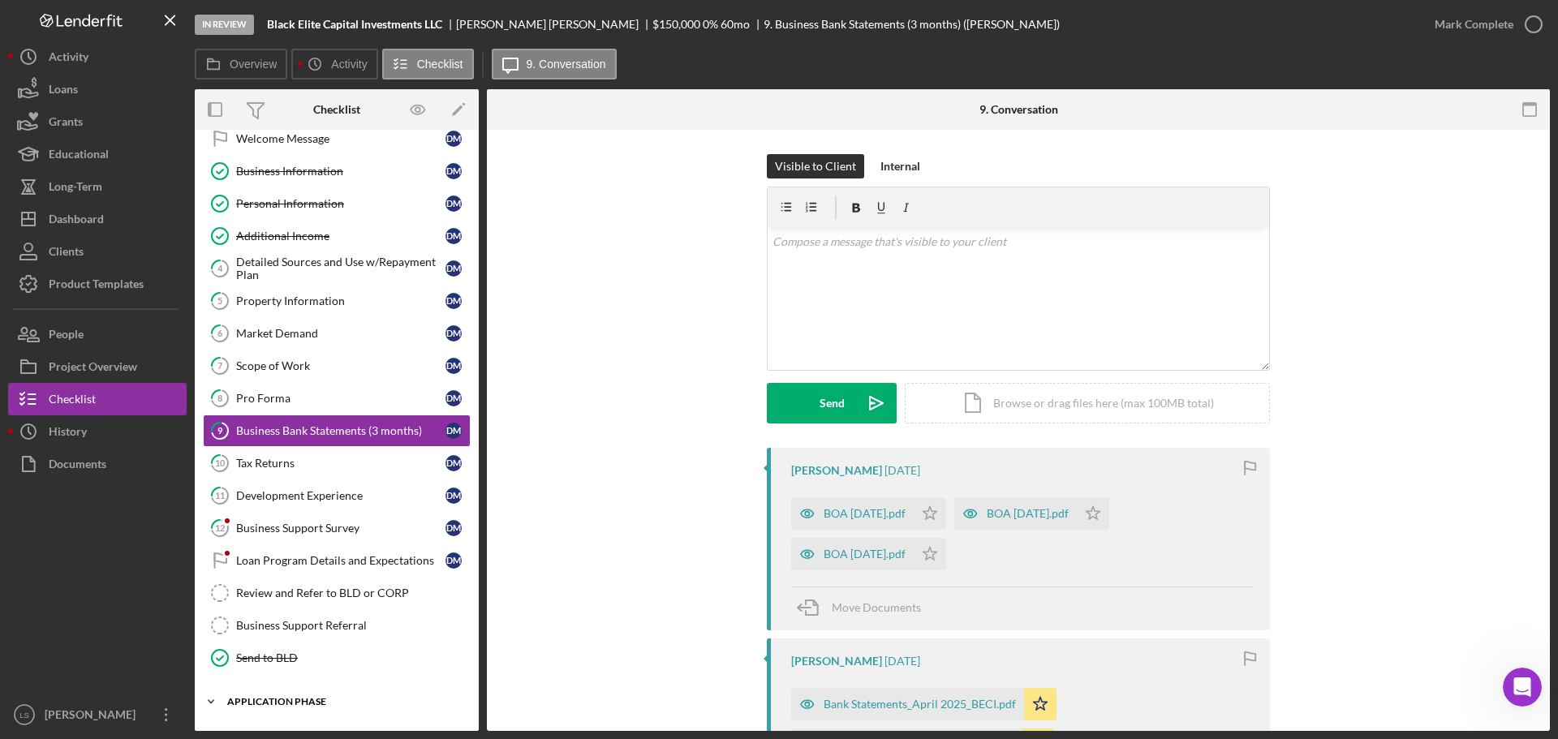
scroll to position [118, 0]
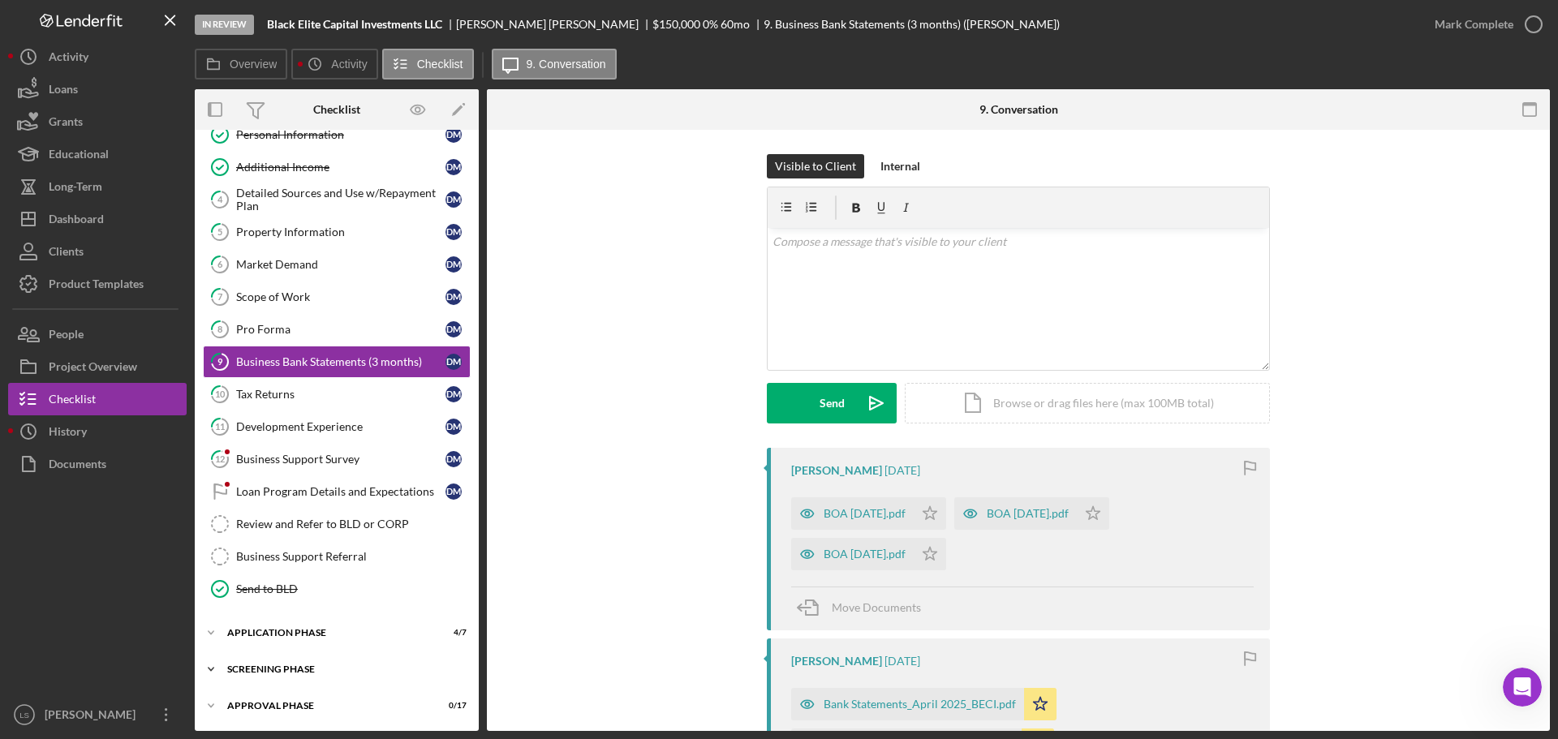
click at [329, 669] on div "Screening Phase" at bounding box center [342, 670] width 231 height 10
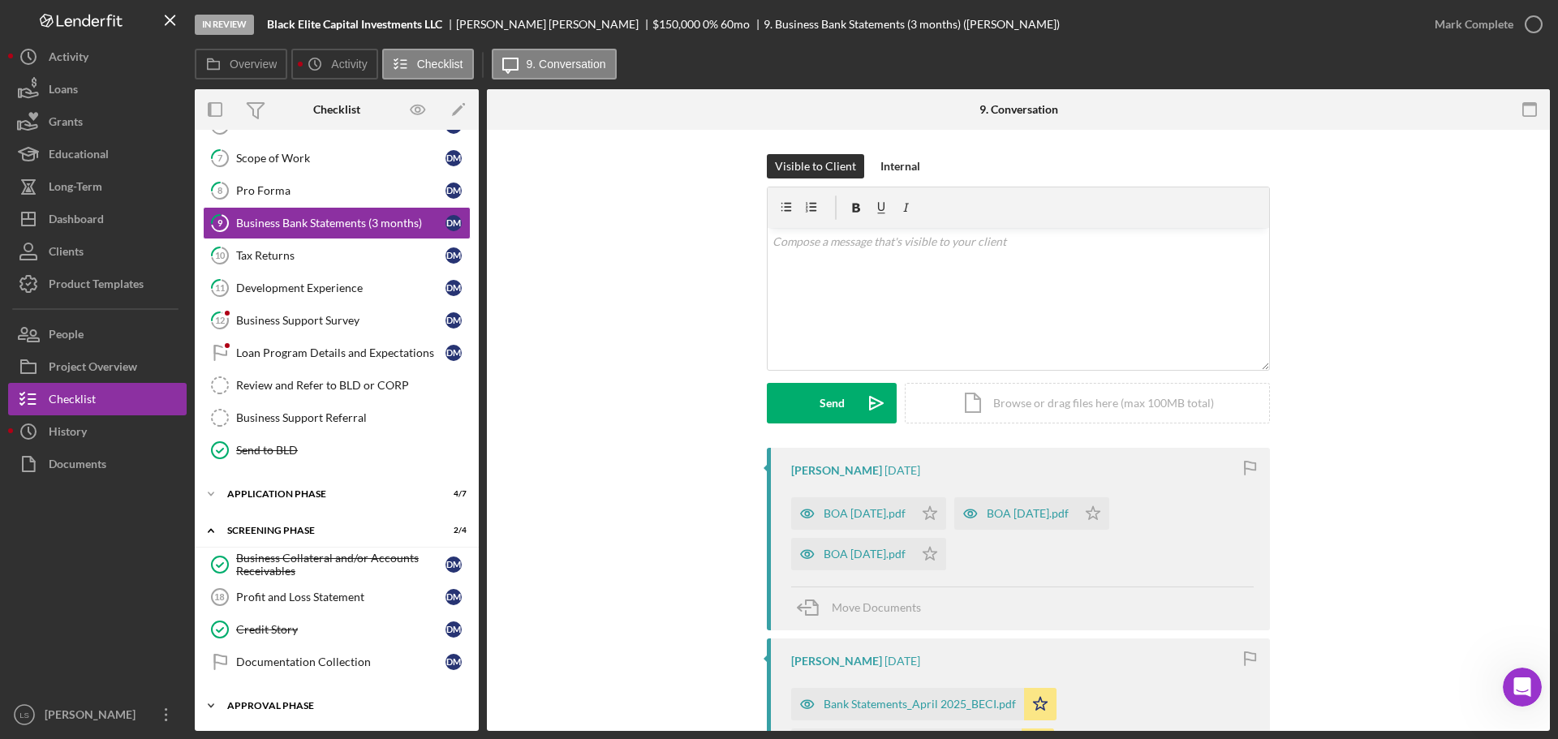
click at [308, 703] on div "Approval Phase" at bounding box center [342, 706] width 231 height 10
click at [312, 672] on link "Documentation Collection Documentation Collection [PERSON_NAME]" at bounding box center [337, 662] width 268 height 32
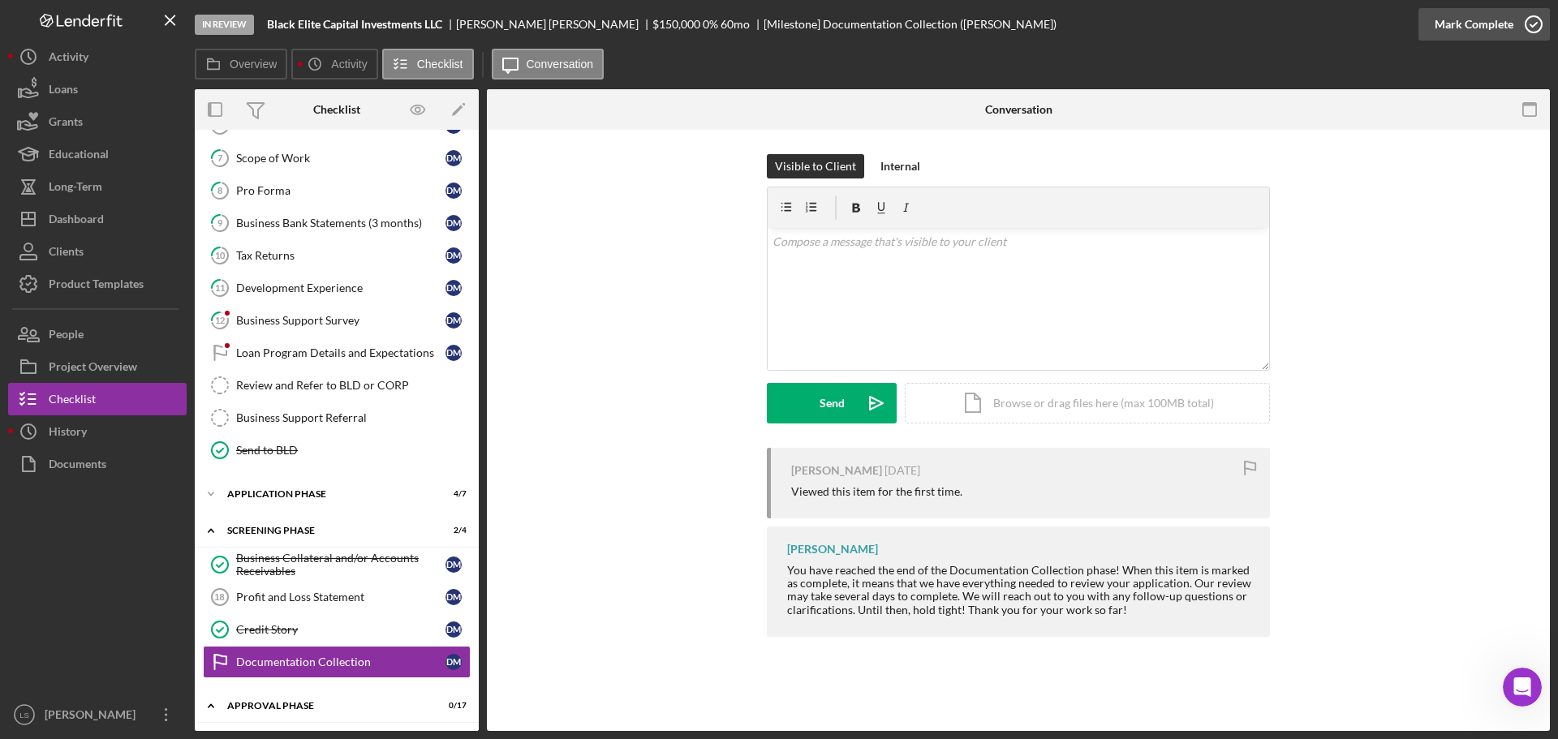
click at [1514, 19] on icon "button" at bounding box center [1534, 24] width 41 height 41
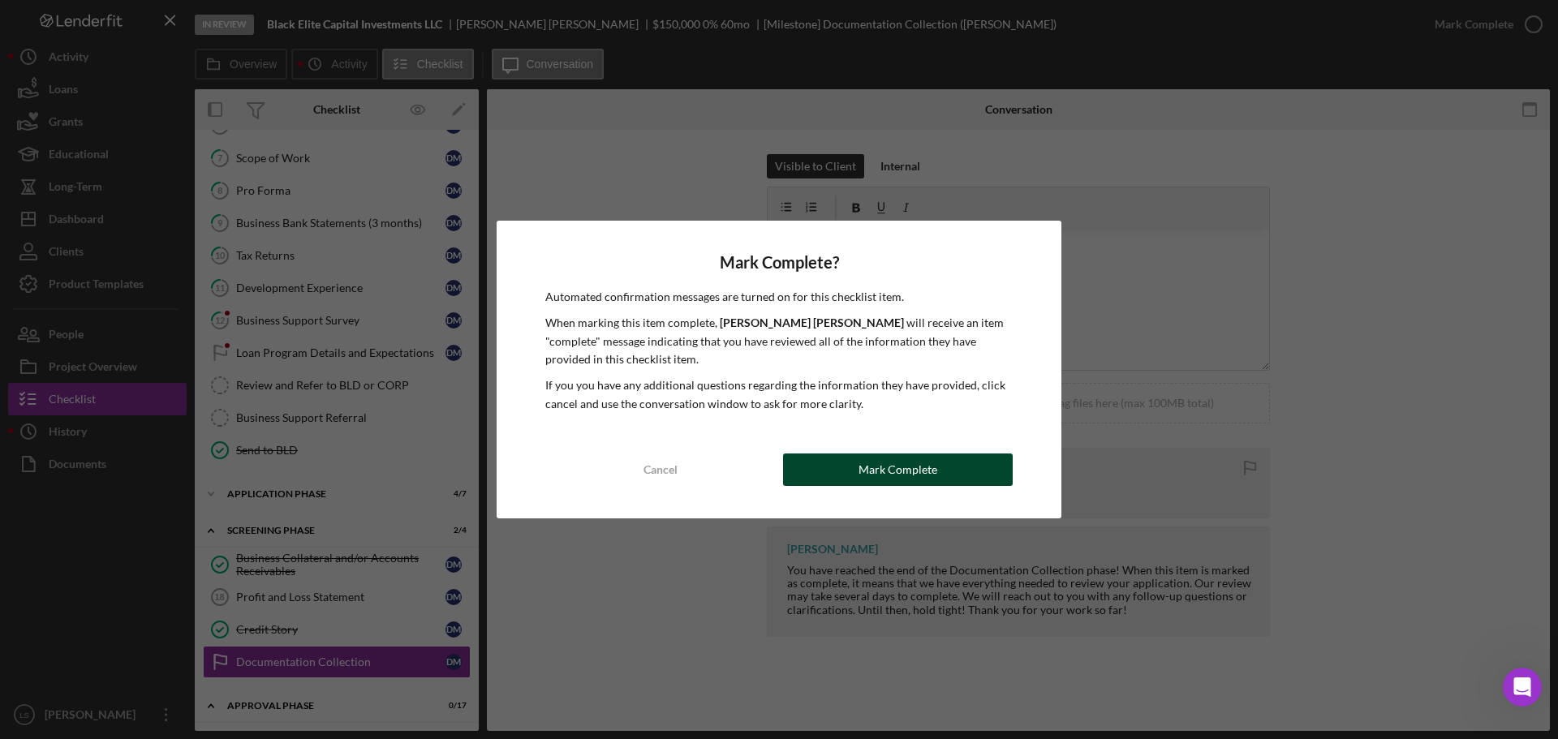
click at [861, 478] on div "Mark Complete" at bounding box center [898, 470] width 79 height 32
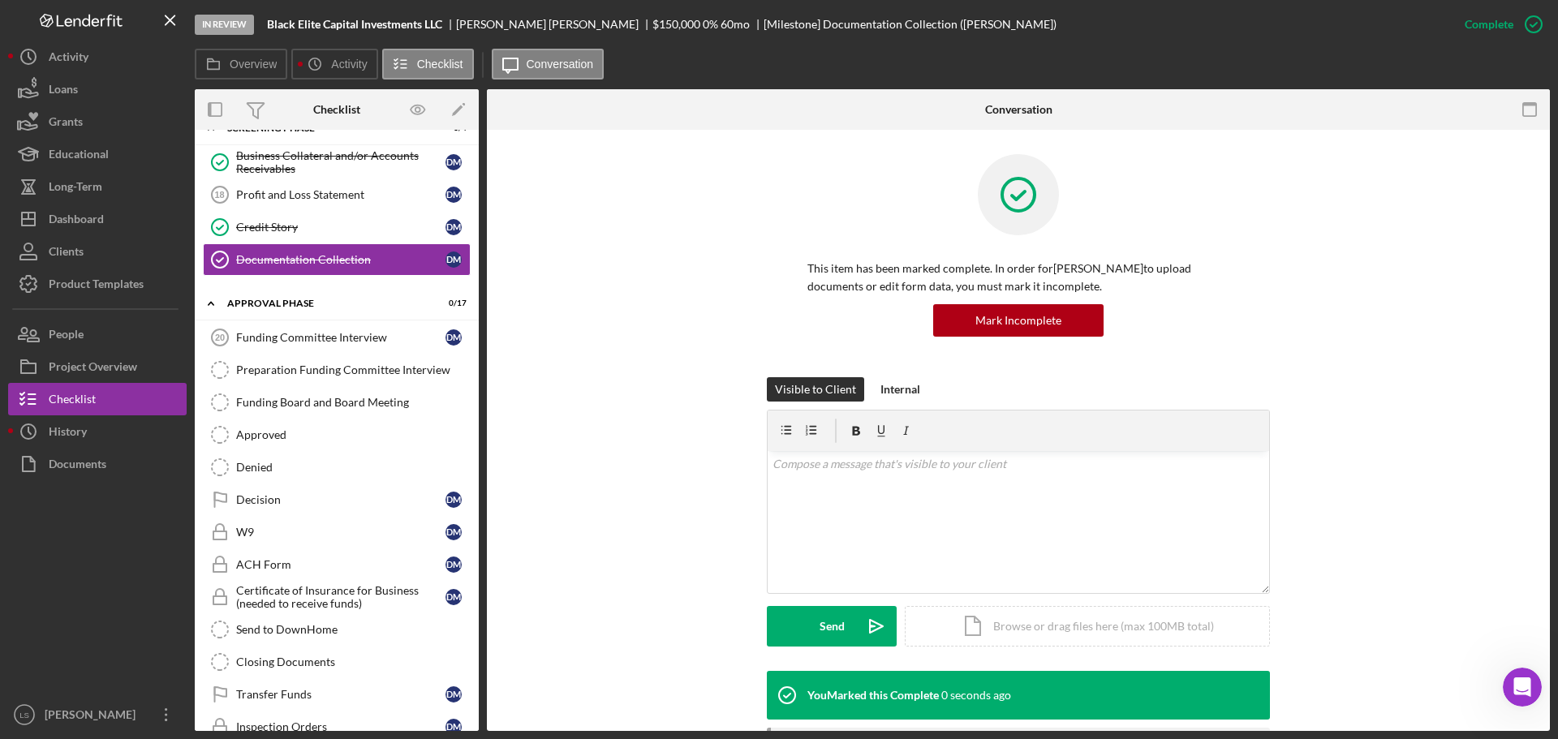
scroll to position [662, 0]
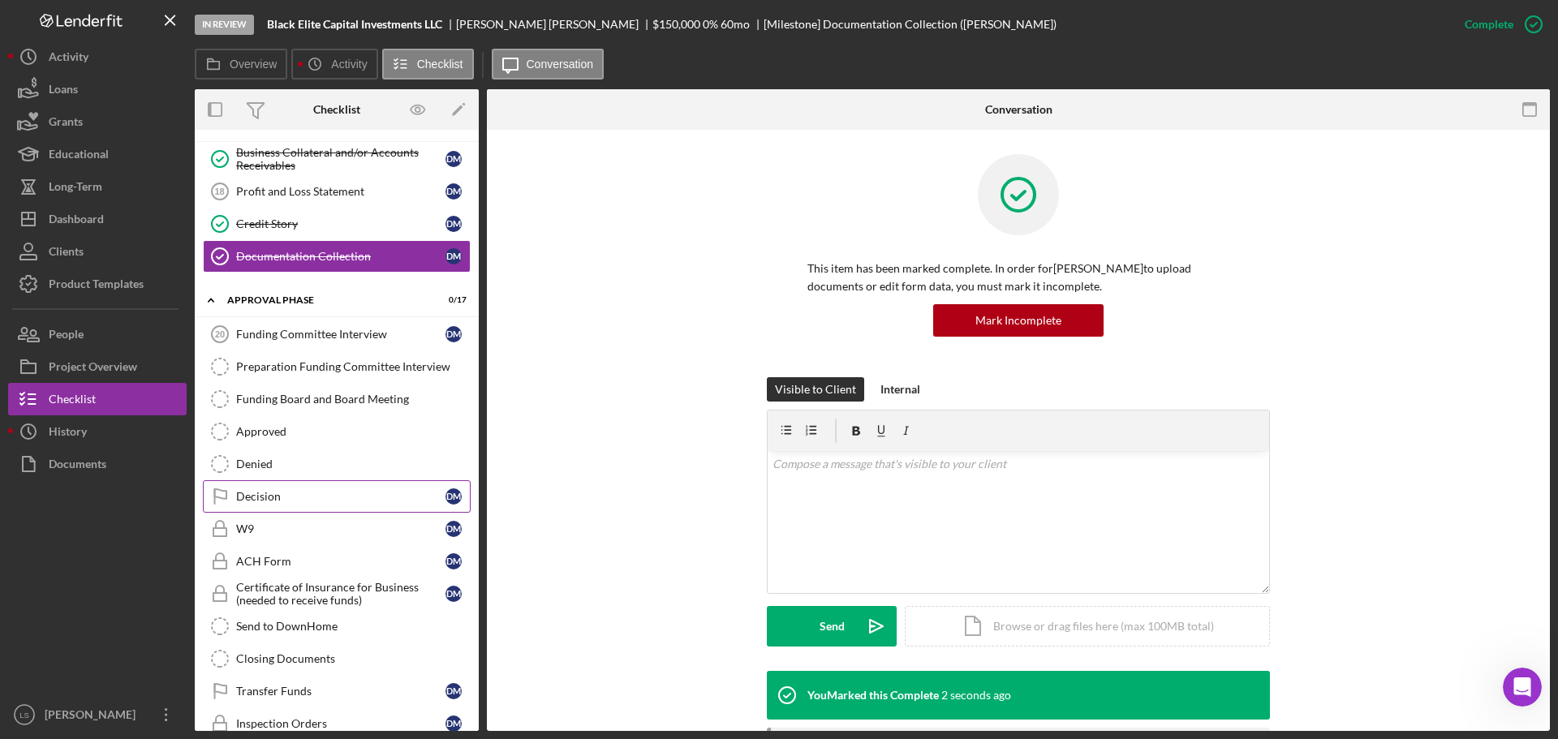
drag, startPoint x: 299, startPoint y: 500, endPoint x: 293, endPoint y: 506, distance: 8.6
click at [300, 500] on div "Decision" at bounding box center [340, 496] width 209 height 13
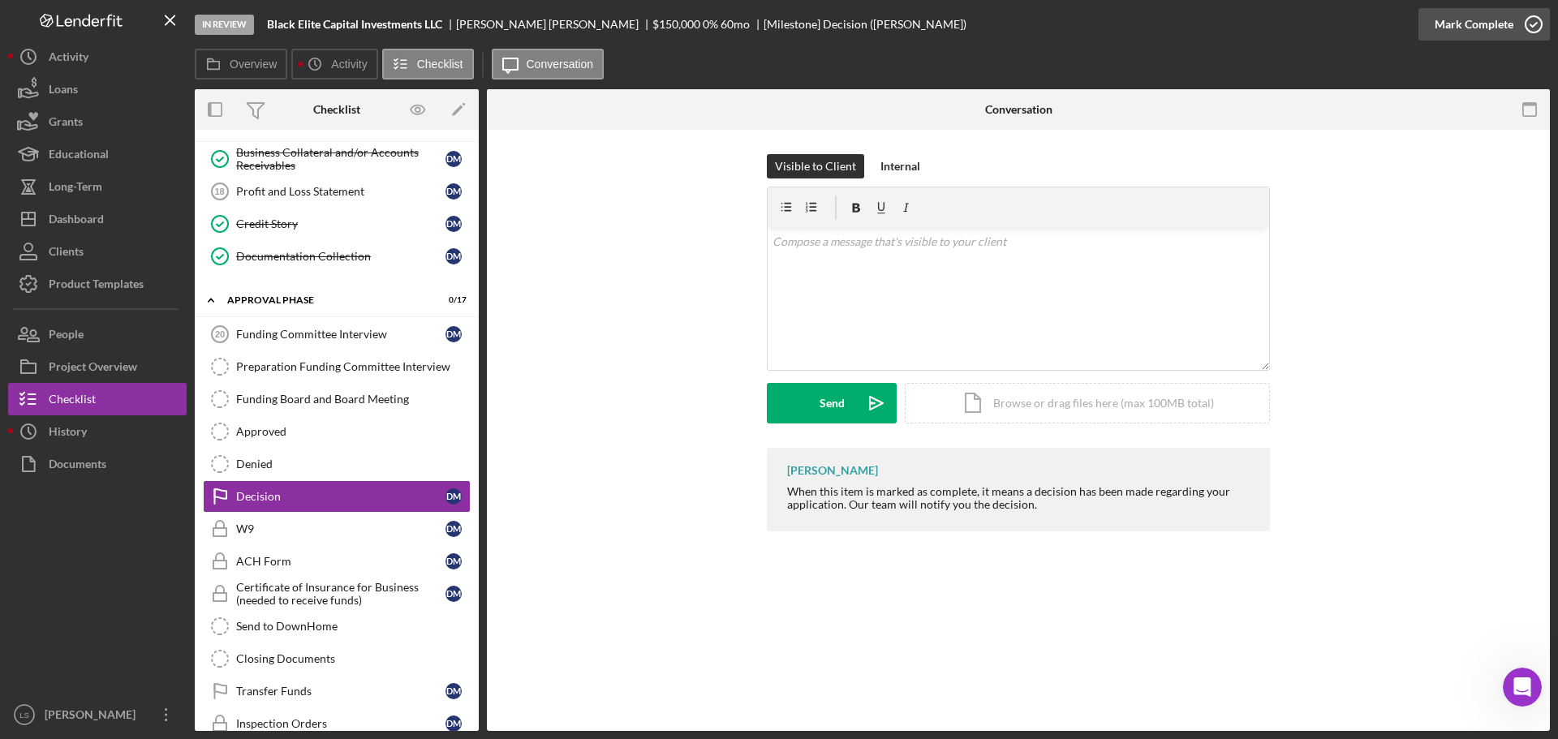
click at [1521, 18] on icon "button" at bounding box center [1534, 24] width 41 height 41
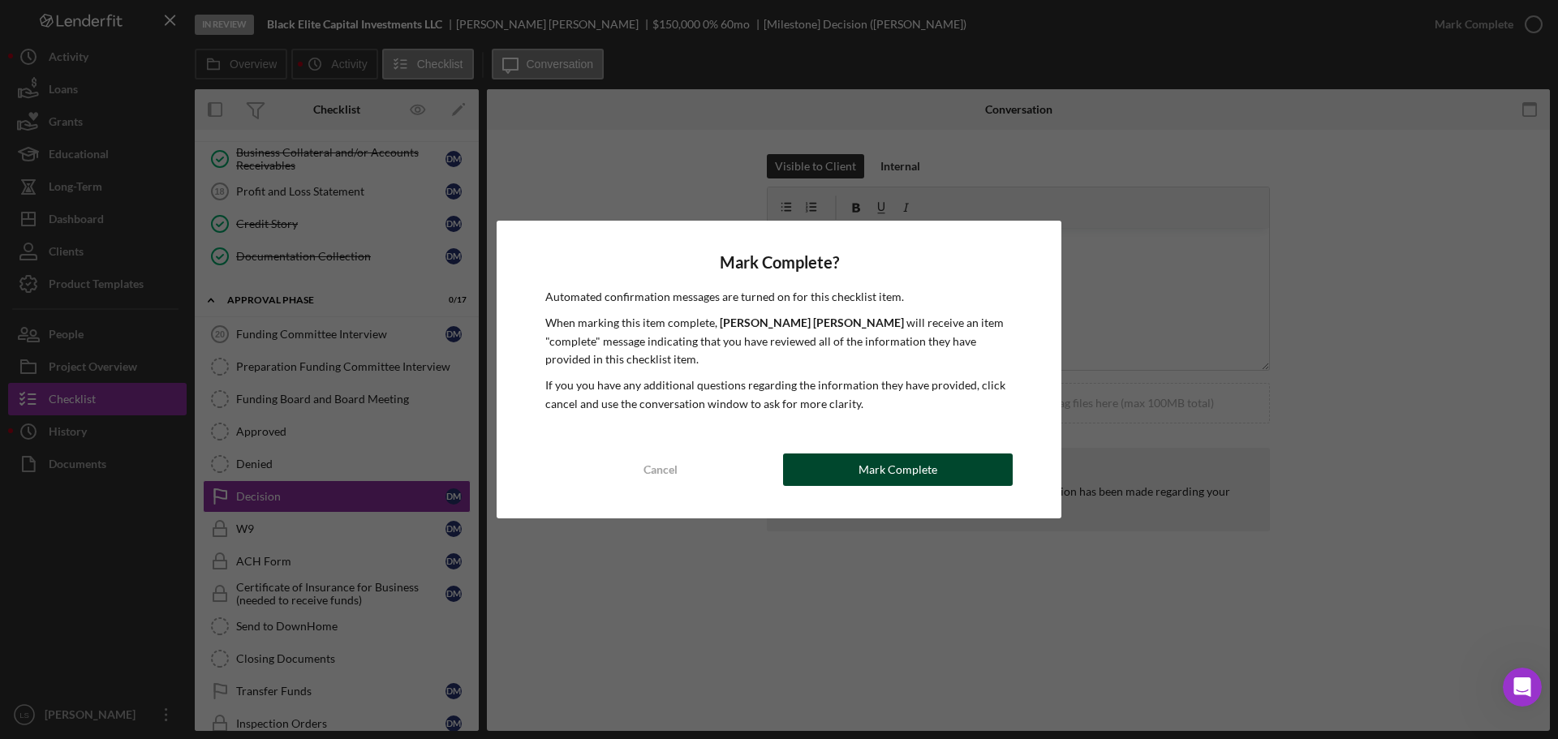
click at [929, 460] on div "Mark Complete" at bounding box center [898, 470] width 79 height 32
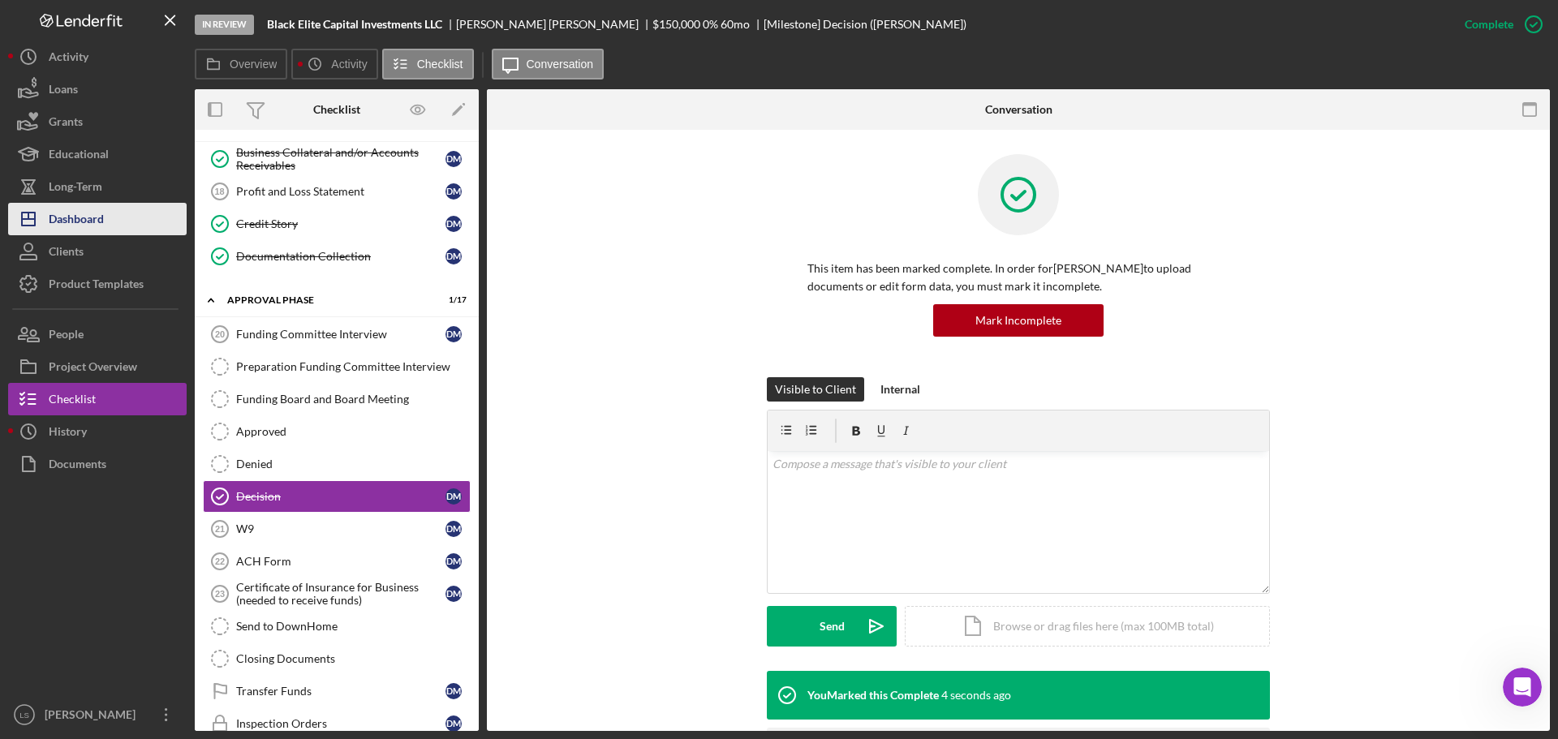
click at [136, 234] on button "Icon/Dashboard Dashboard" at bounding box center [97, 219] width 179 height 32
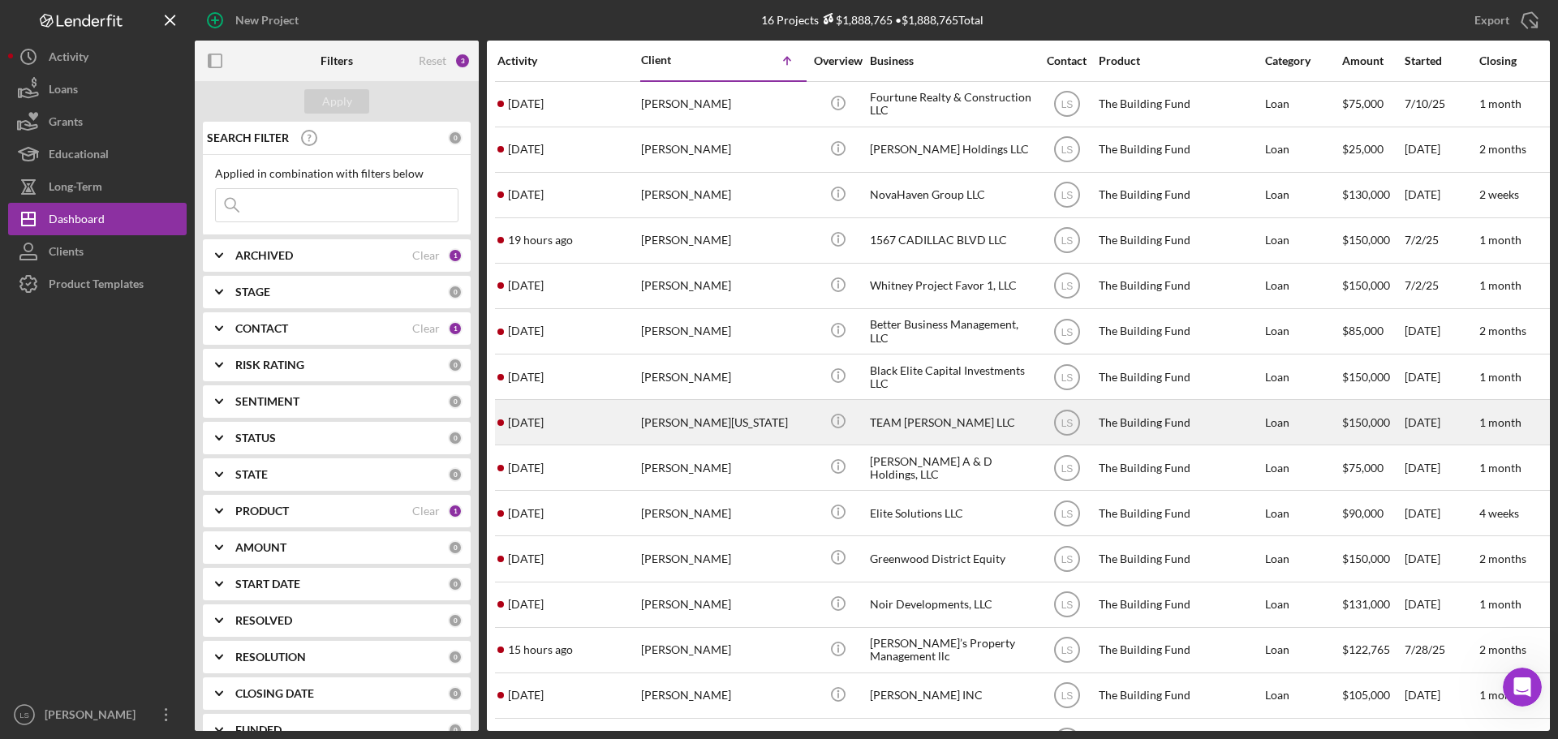
click at [712, 411] on div "[PERSON_NAME][US_STATE]" at bounding box center [722, 422] width 162 height 43
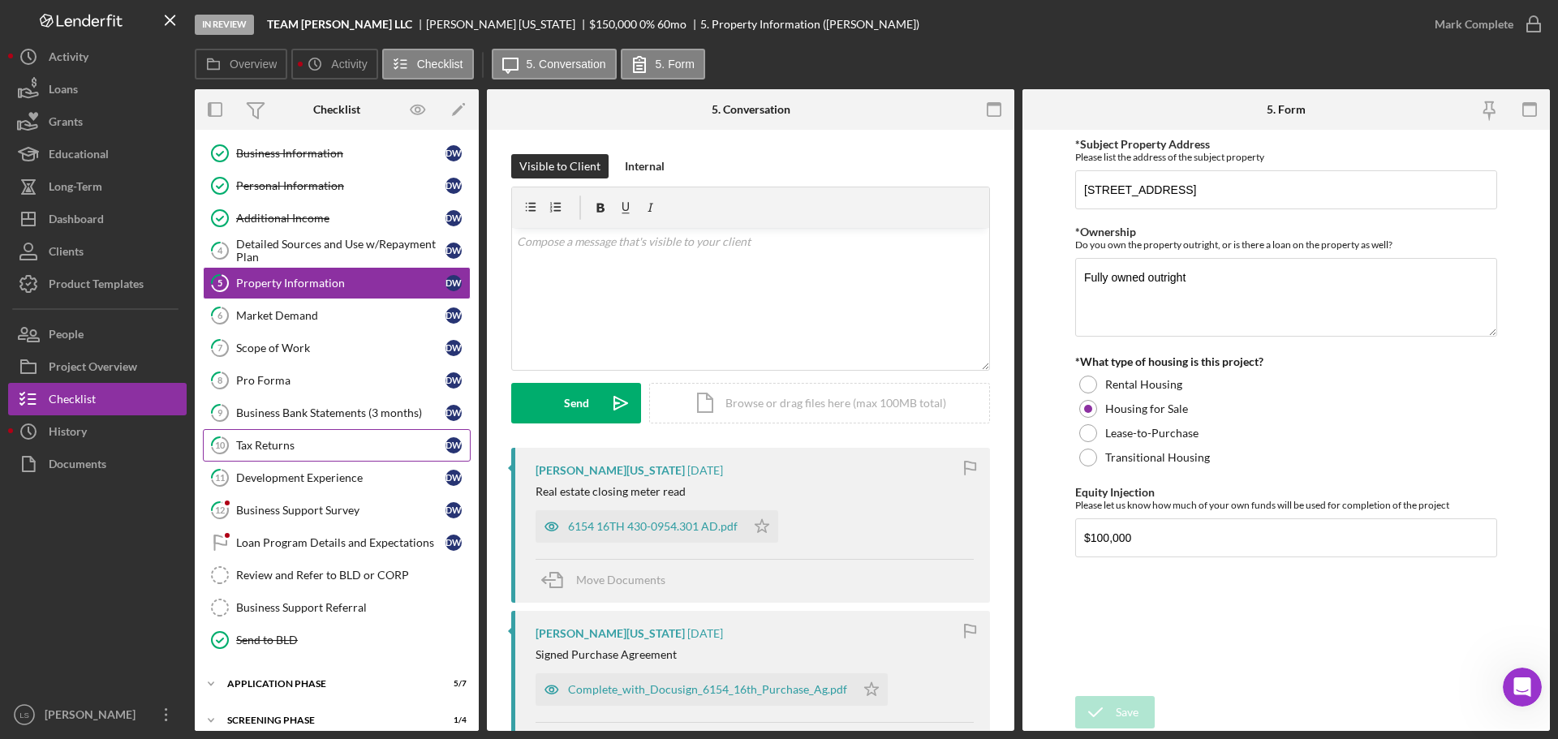
scroll to position [118, 0]
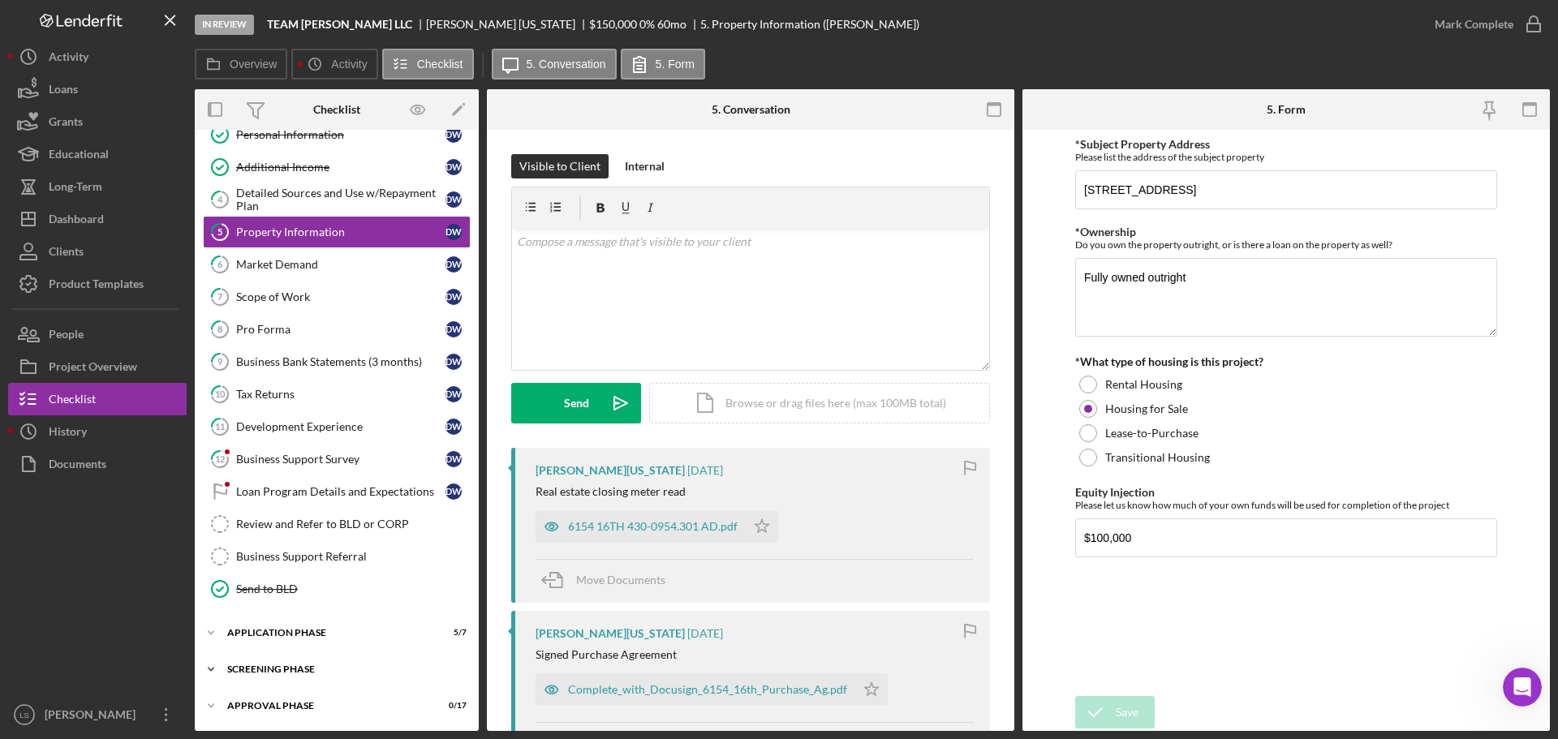
click at [356, 680] on div "Icon/Expander Screening Phase 1 / 4" at bounding box center [337, 669] width 284 height 32
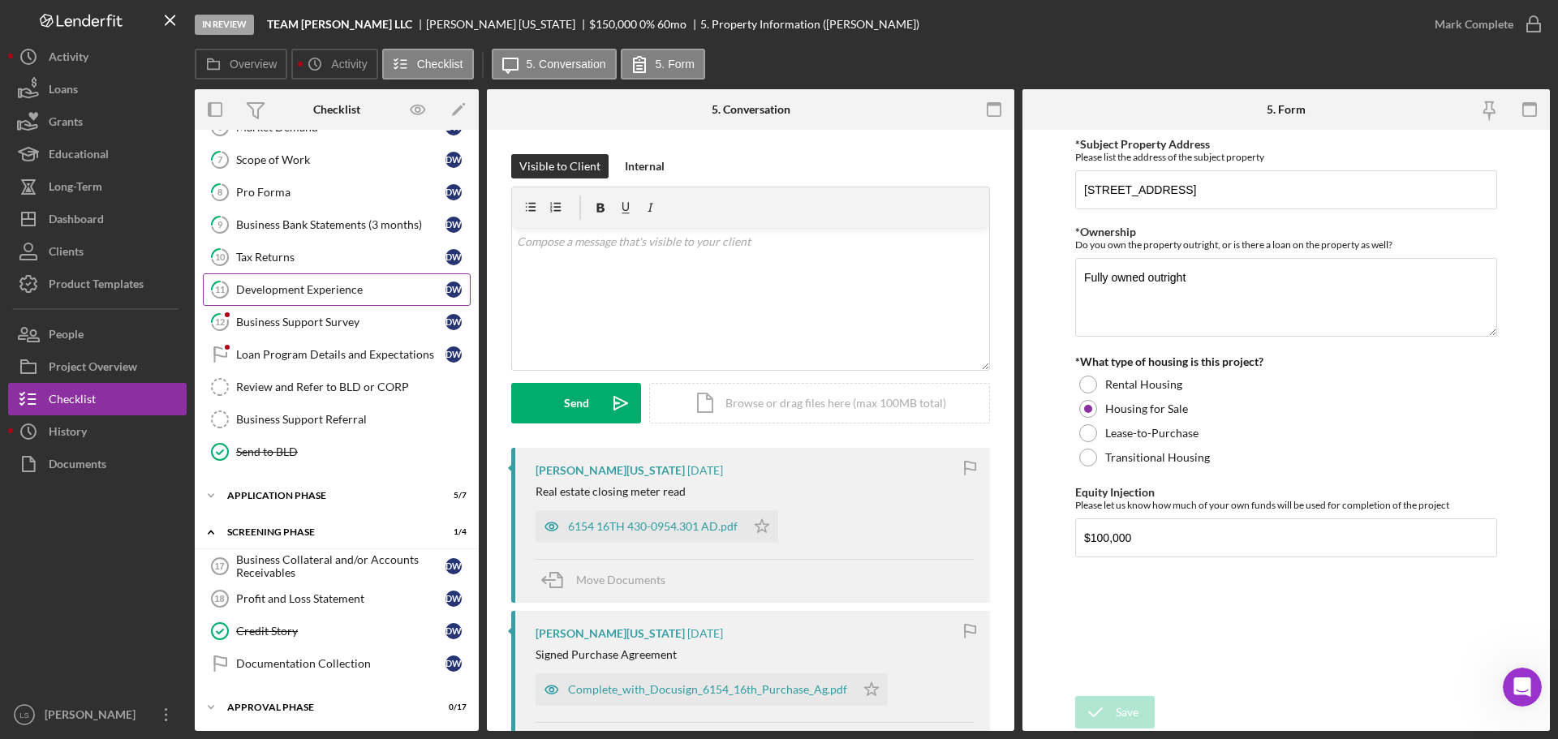
scroll to position [256, 0]
click at [308, 708] on div "Approval Phase" at bounding box center [342, 706] width 231 height 10
click at [329, 673] on link "Documentation Collection Documentation Collection D W" at bounding box center [337, 662] width 268 height 32
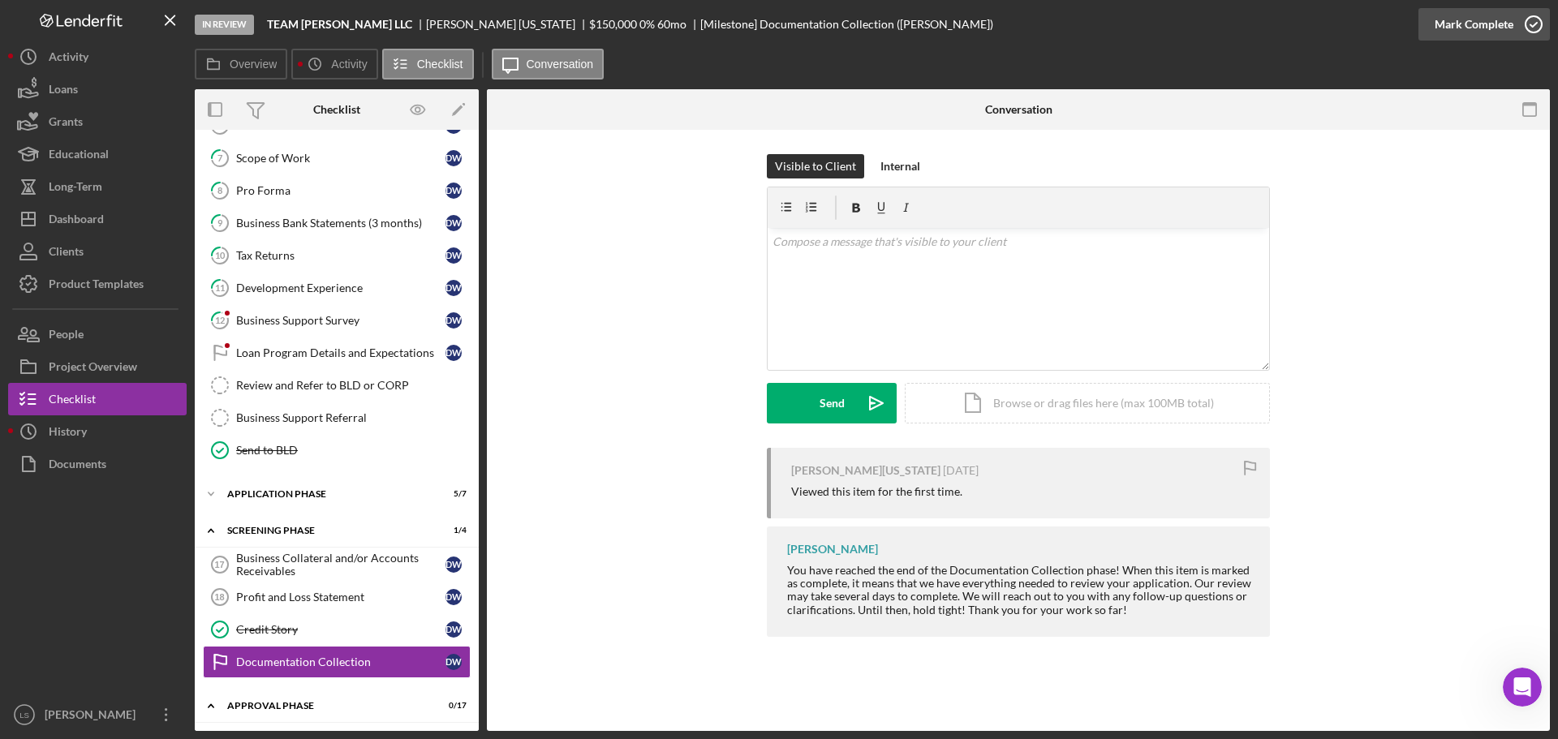
click at [1542, 24] on icon "button" at bounding box center [1534, 24] width 41 height 41
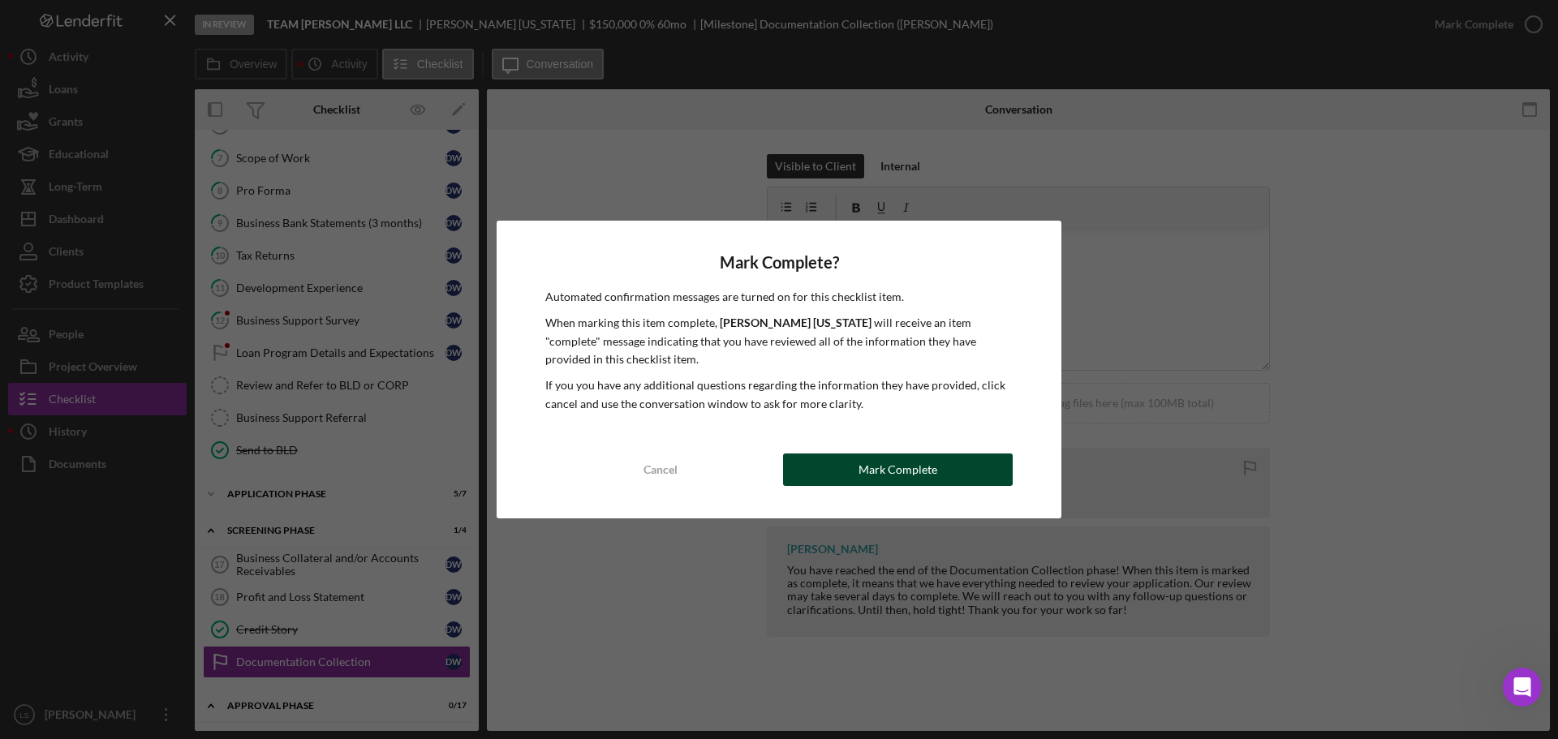
click at [927, 472] on div "Mark Complete" at bounding box center [898, 470] width 79 height 32
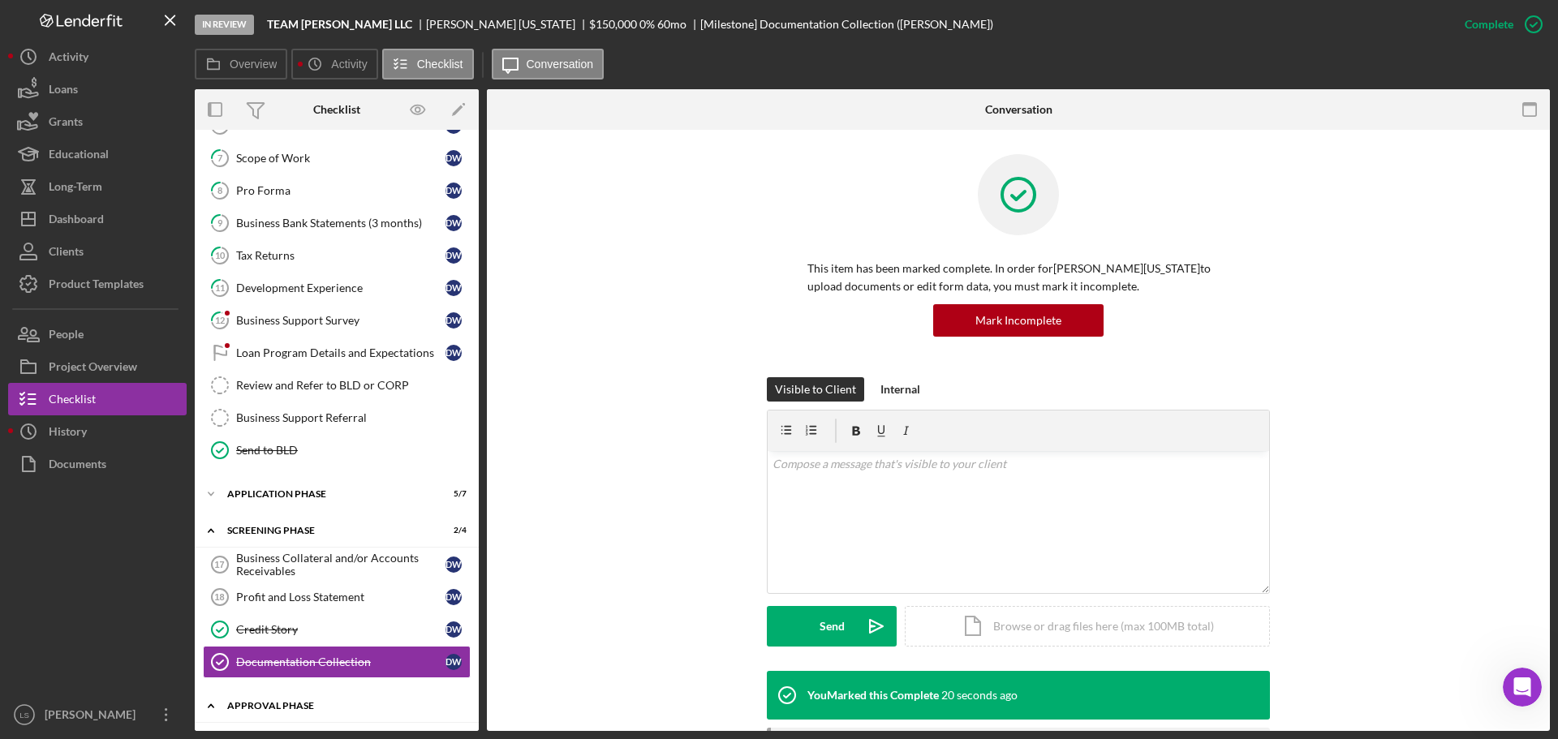
click at [355, 704] on div "Approval Phase" at bounding box center [342, 706] width 231 height 10
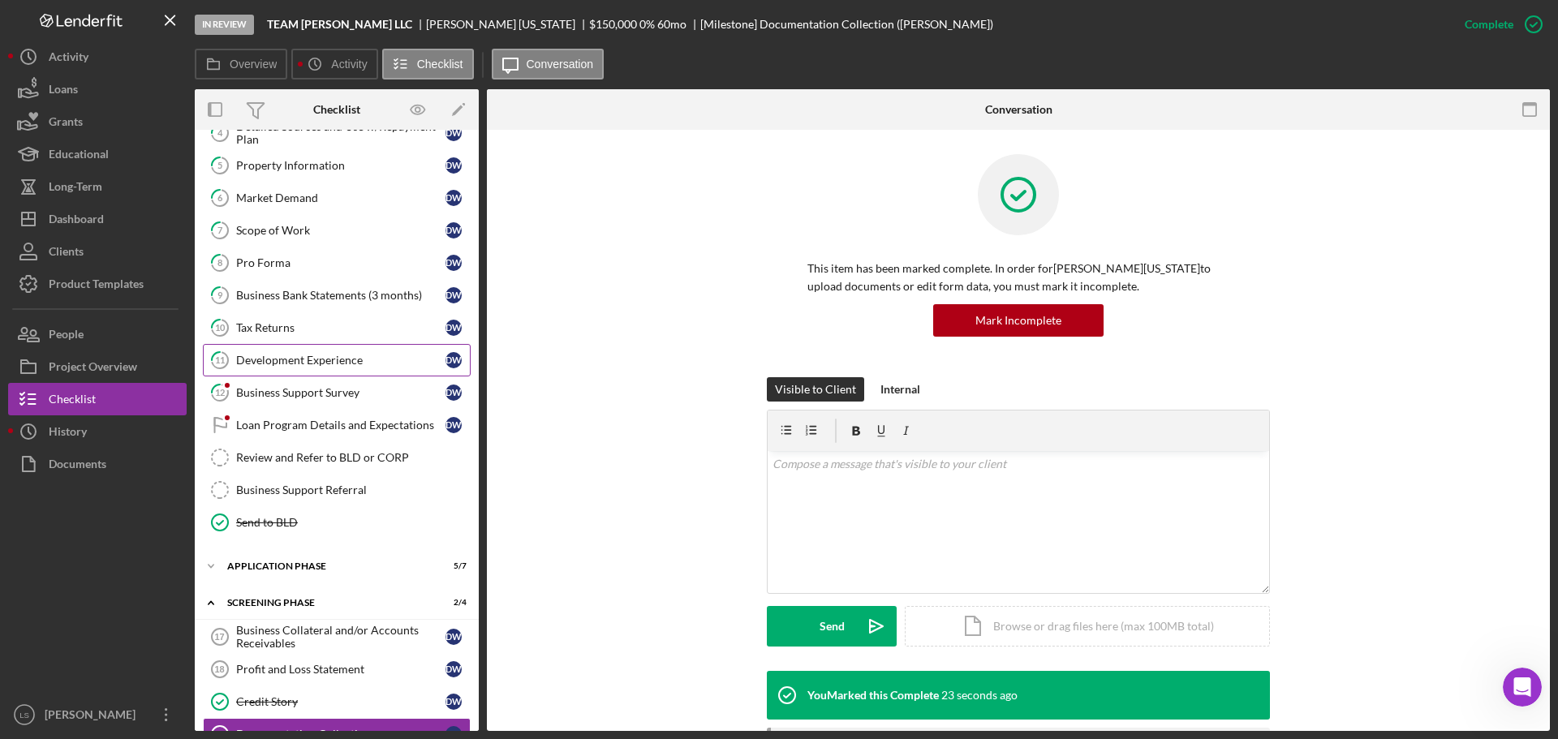
scroll to position [256, 0]
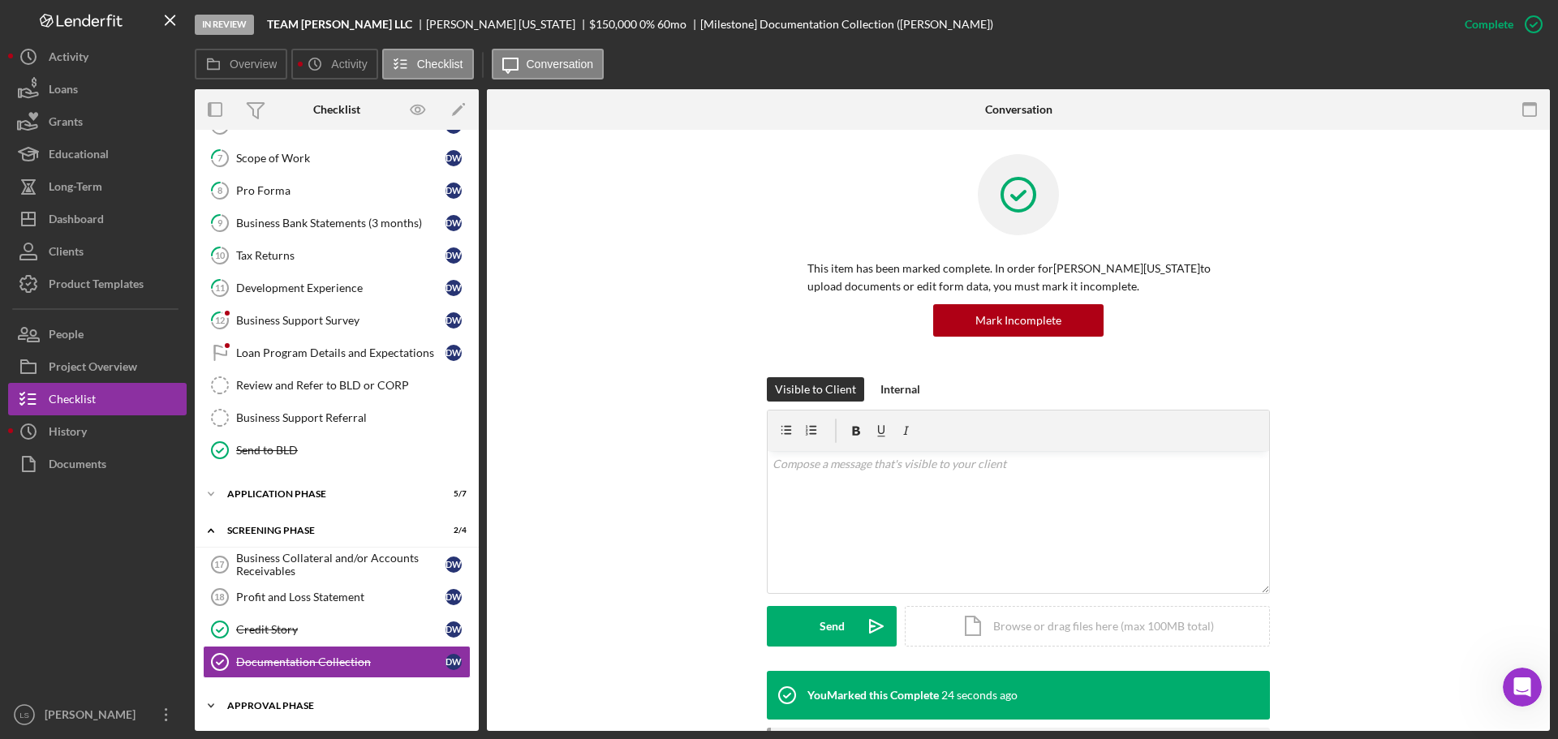
click at [295, 710] on div "Approval Phase" at bounding box center [342, 706] width 231 height 10
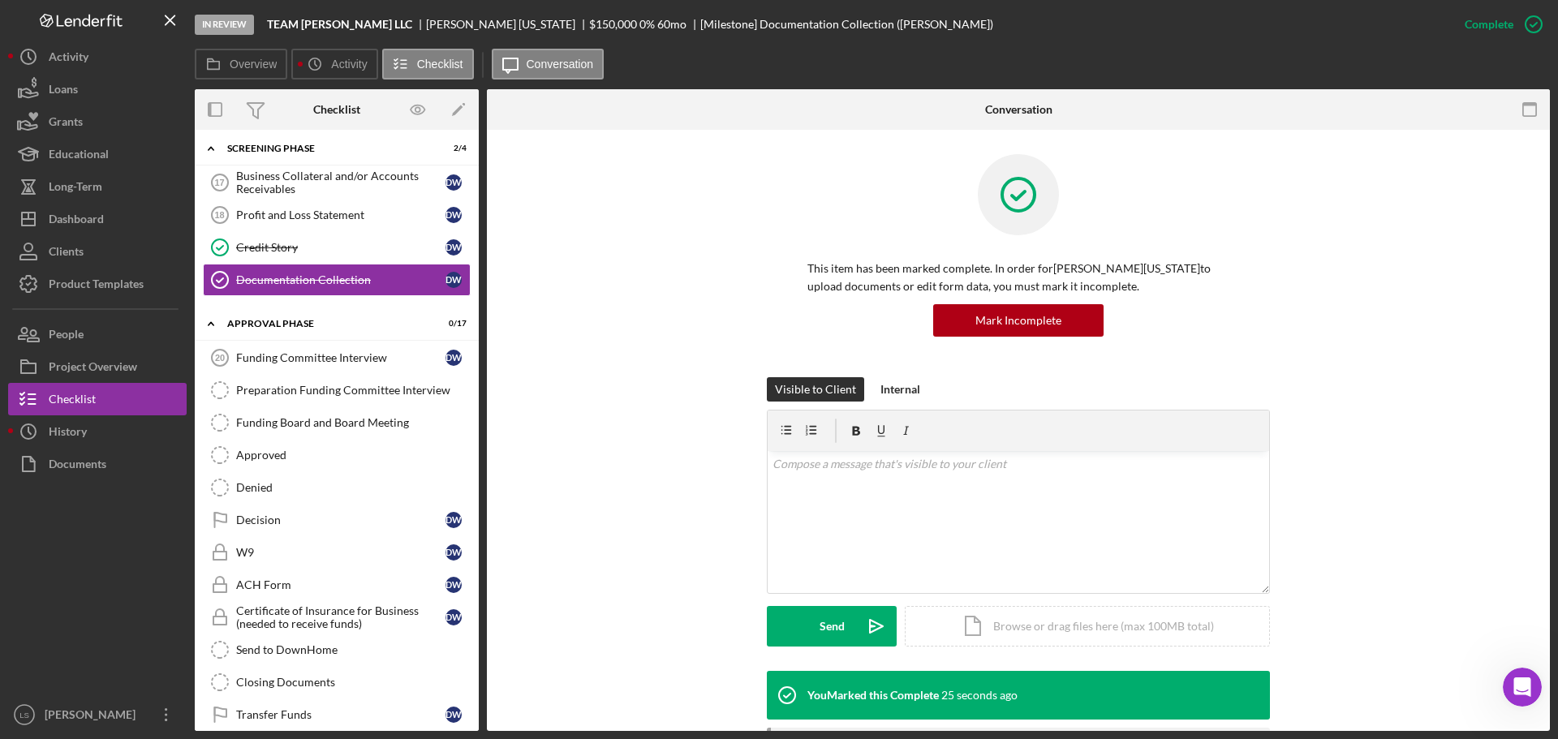
scroll to position [662, 0]
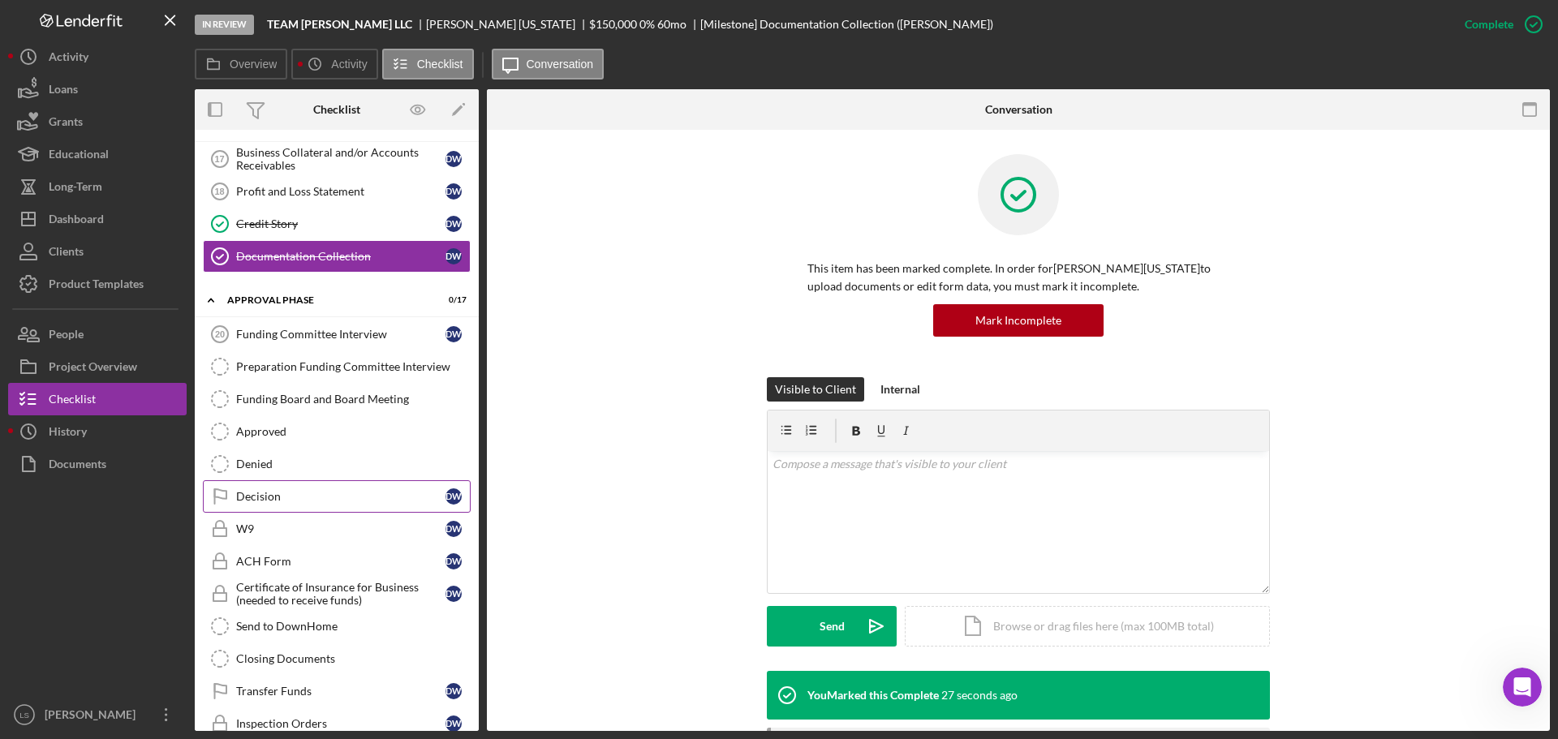
click at [298, 488] on link "Decision Decision D W" at bounding box center [337, 496] width 268 height 32
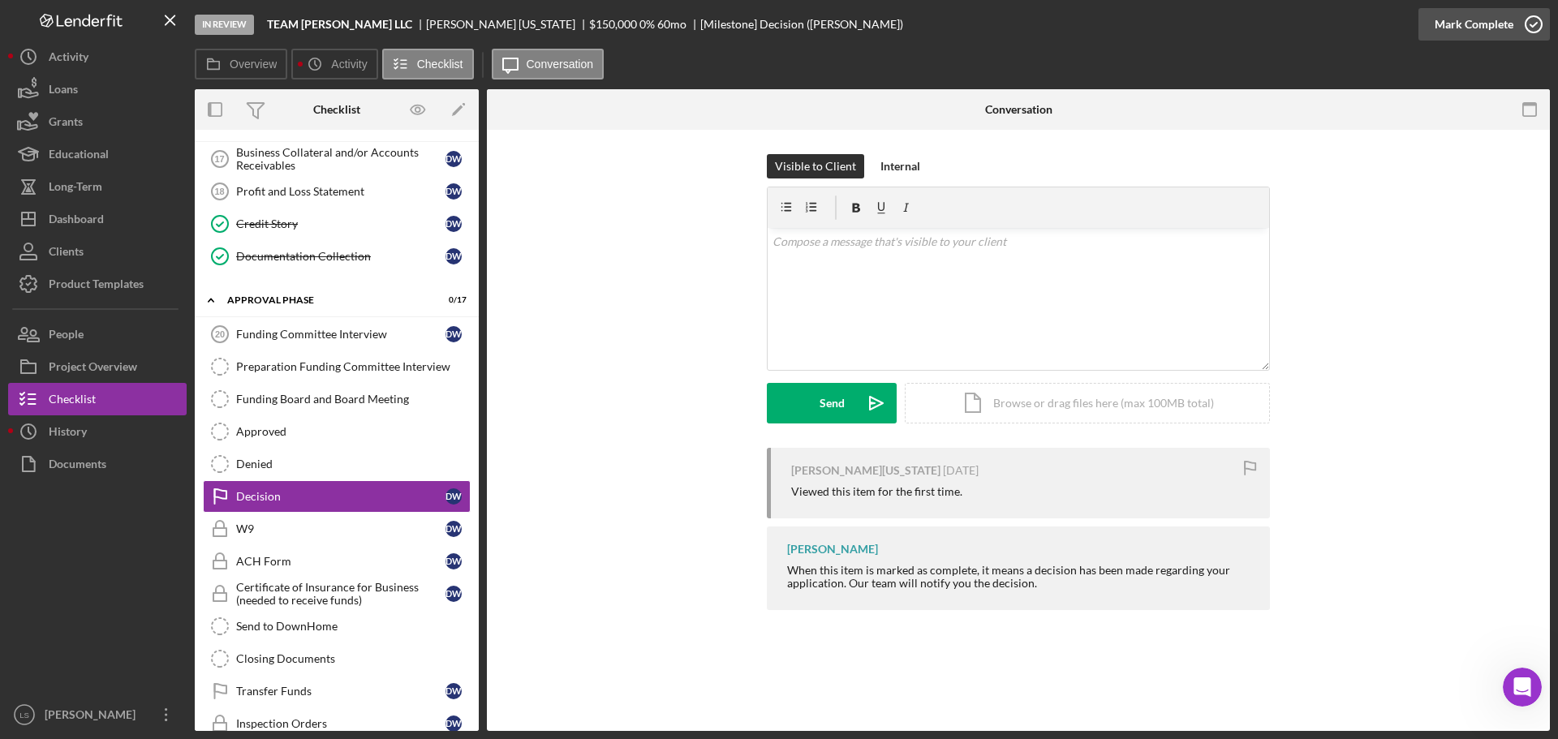
click at [1540, 14] on icon "button" at bounding box center [1534, 24] width 41 height 41
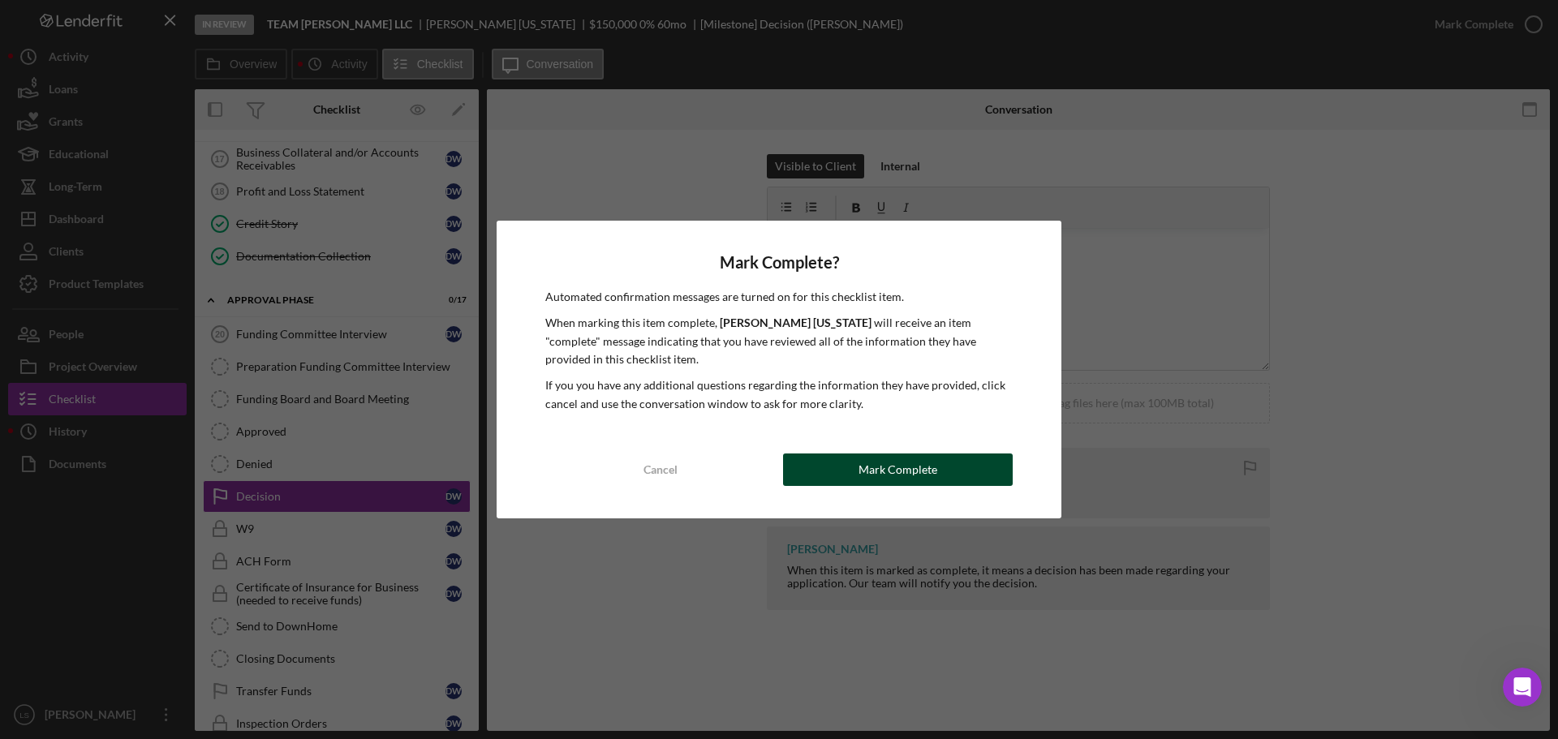
click at [910, 486] on div "Cancel Mark Complete" at bounding box center [778, 470] width 467 height 32
click at [911, 473] on div "Mark Complete" at bounding box center [898, 470] width 79 height 32
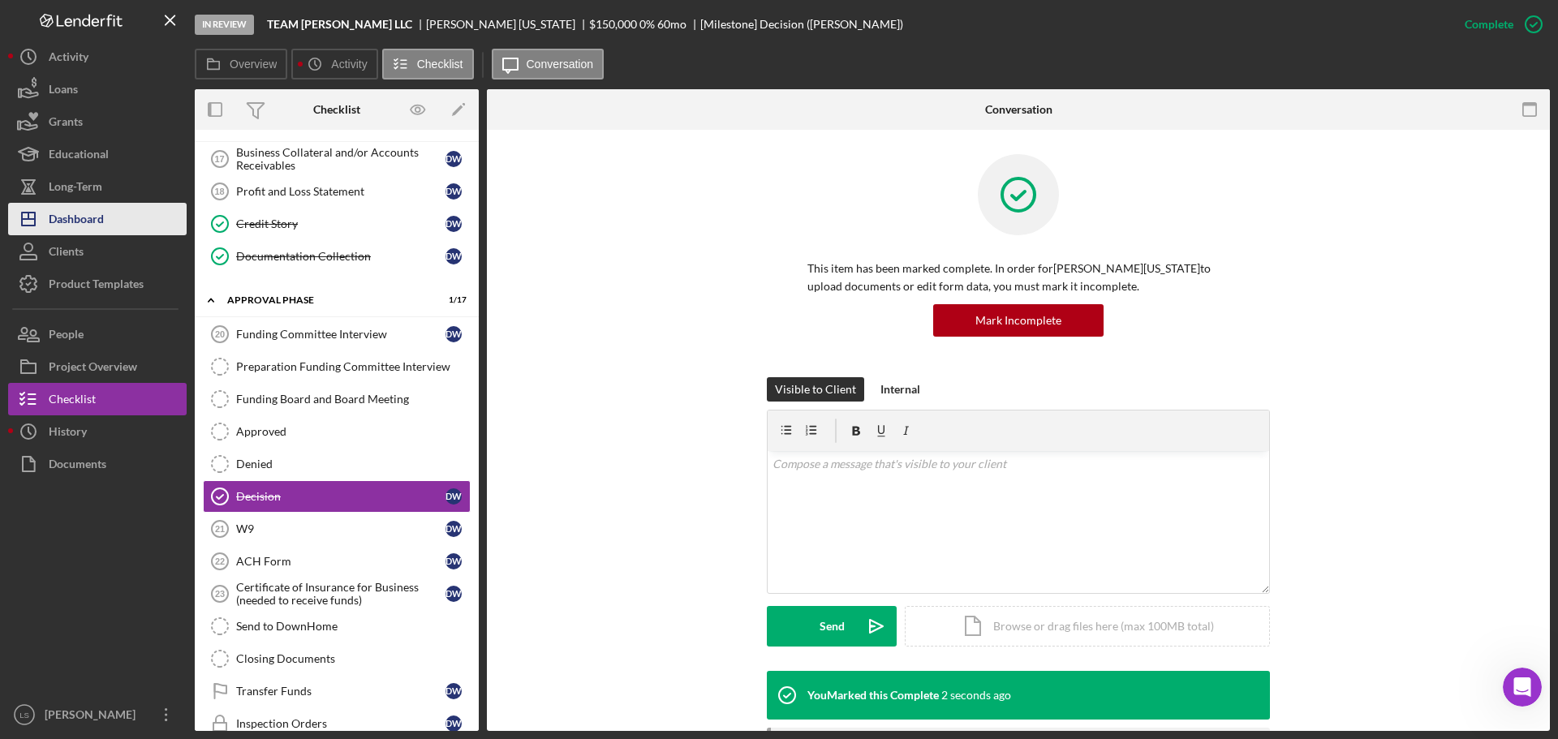
click at [100, 214] on div "Dashboard" at bounding box center [76, 221] width 55 height 37
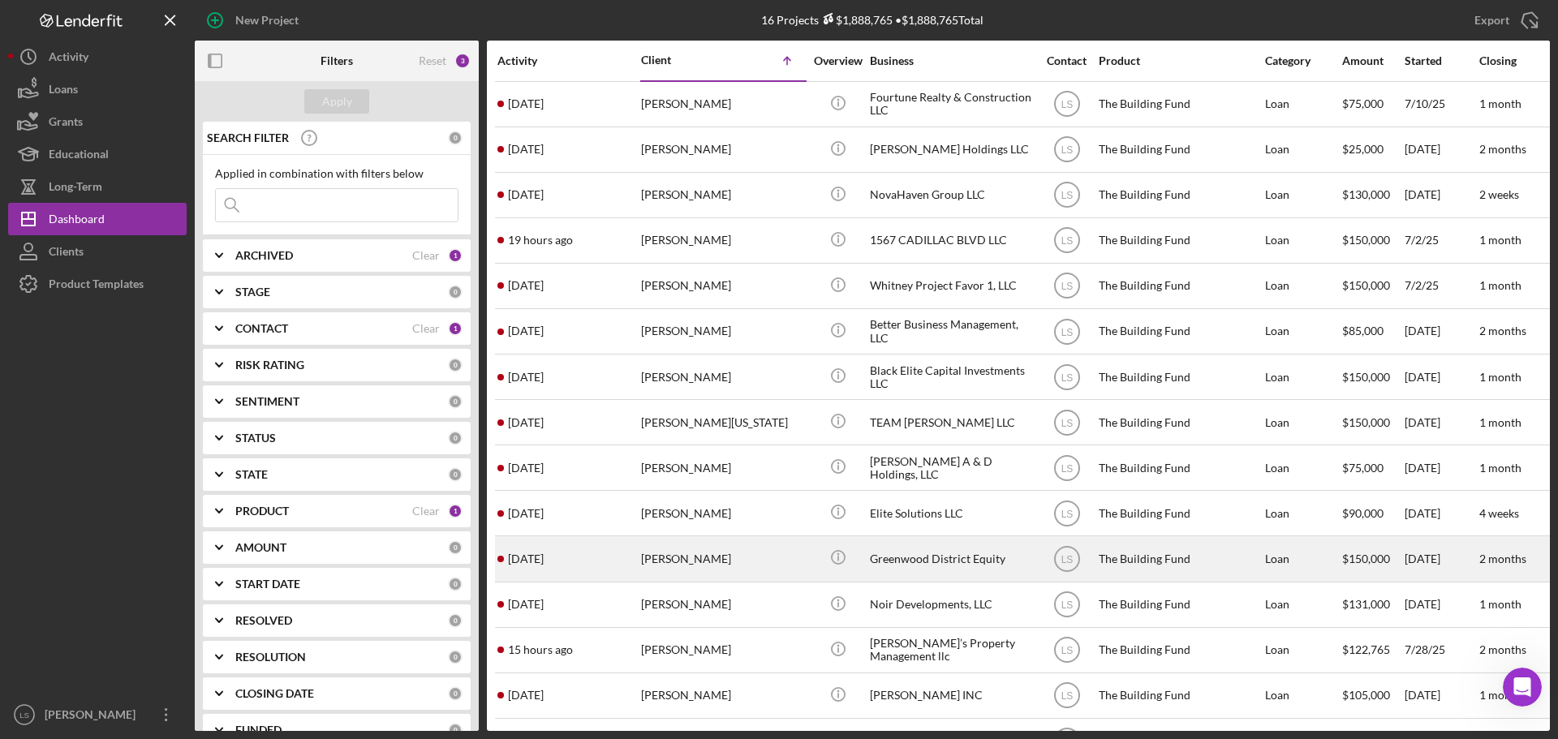
click at [683, 561] on div "[PERSON_NAME]" at bounding box center [722, 558] width 162 height 43
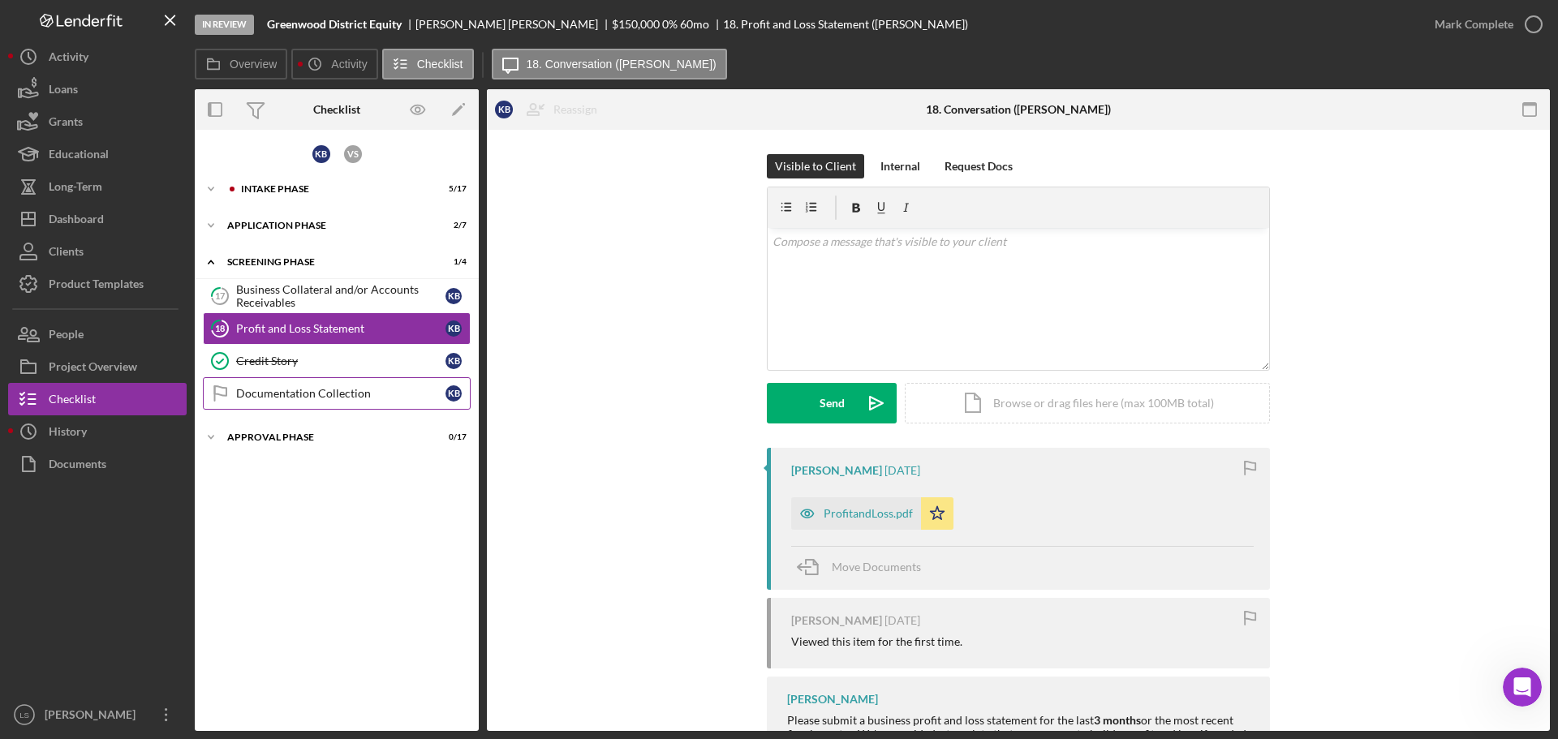
click at [365, 400] on div "Documentation Collection" at bounding box center [340, 393] width 209 height 13
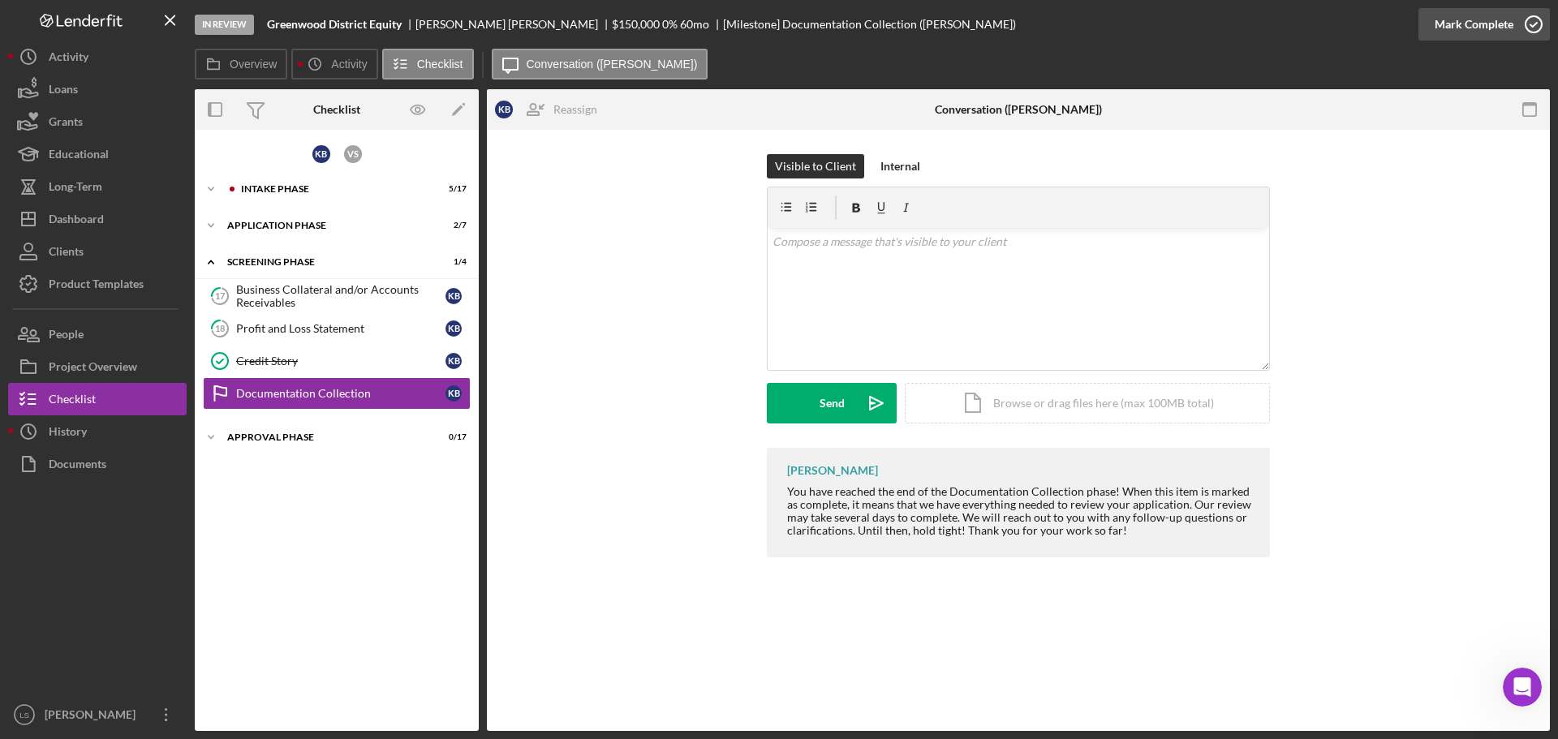
click at [1527, 28] on icon "button" at bounding box center [1534, 24] width 41 height 41
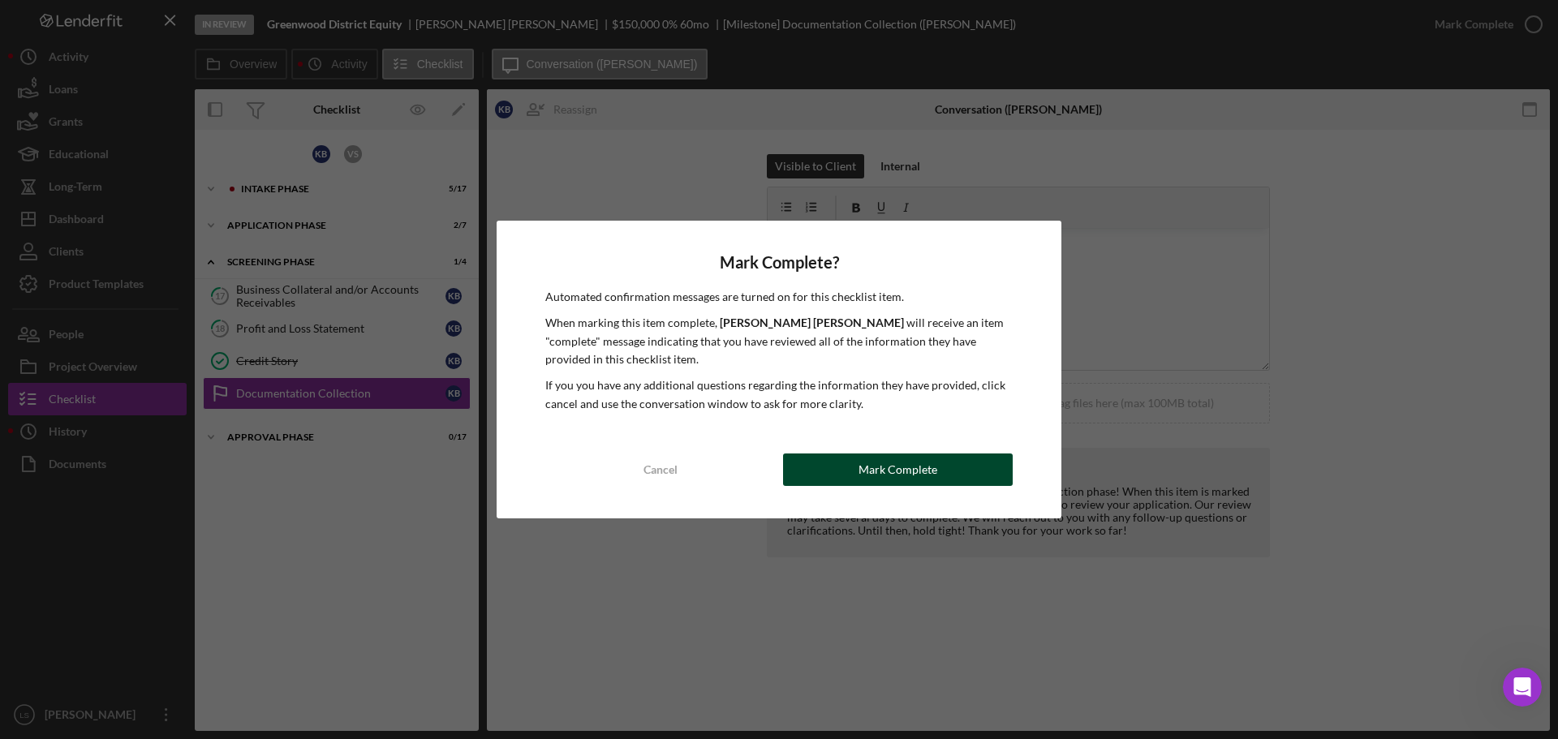
click at [919, 471] on div "Mark Complete" at bounding box center [898, 470] width 79 height 32
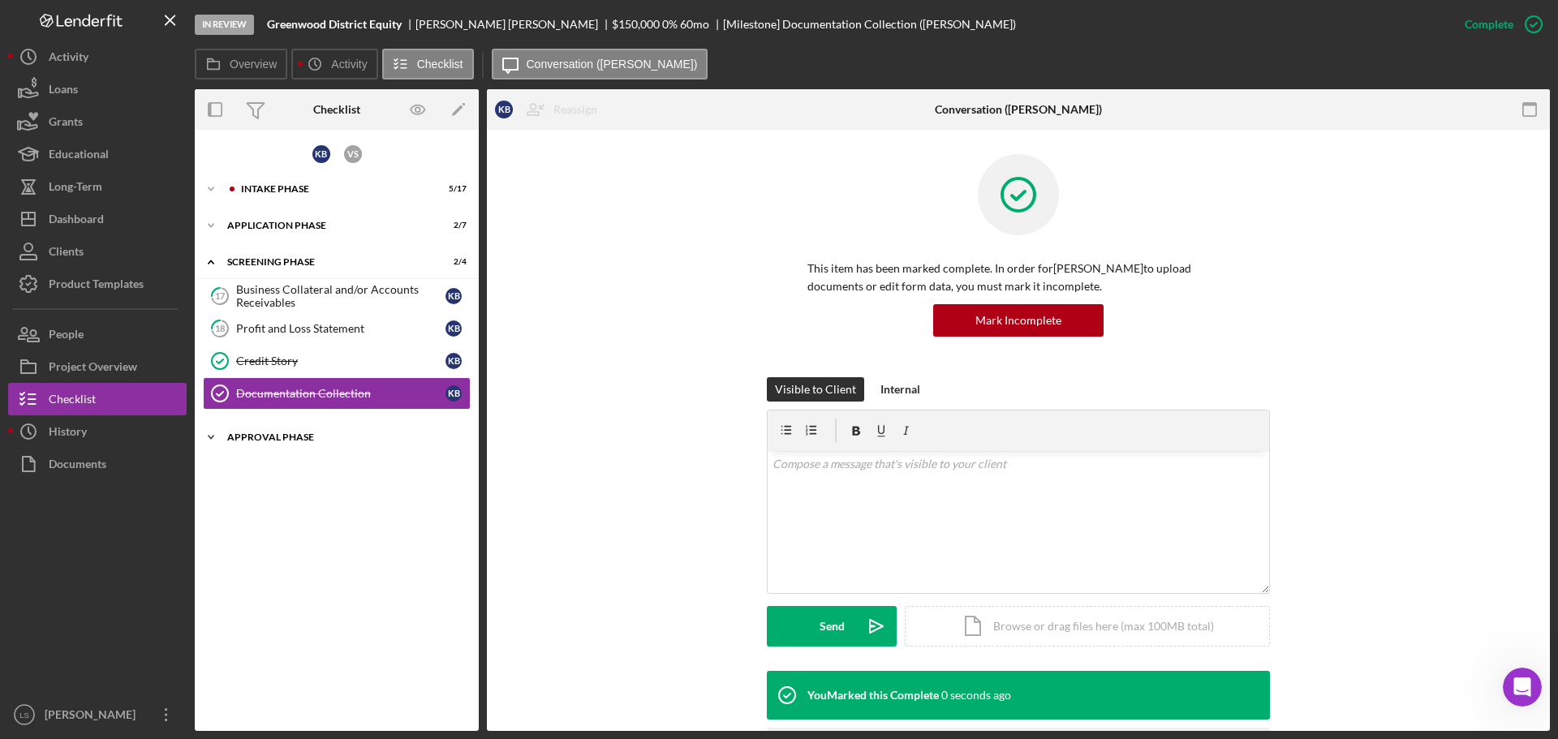
click at [331, 435] on div "Approval Phase" at bounding box center [342, 438] width 231 height 10
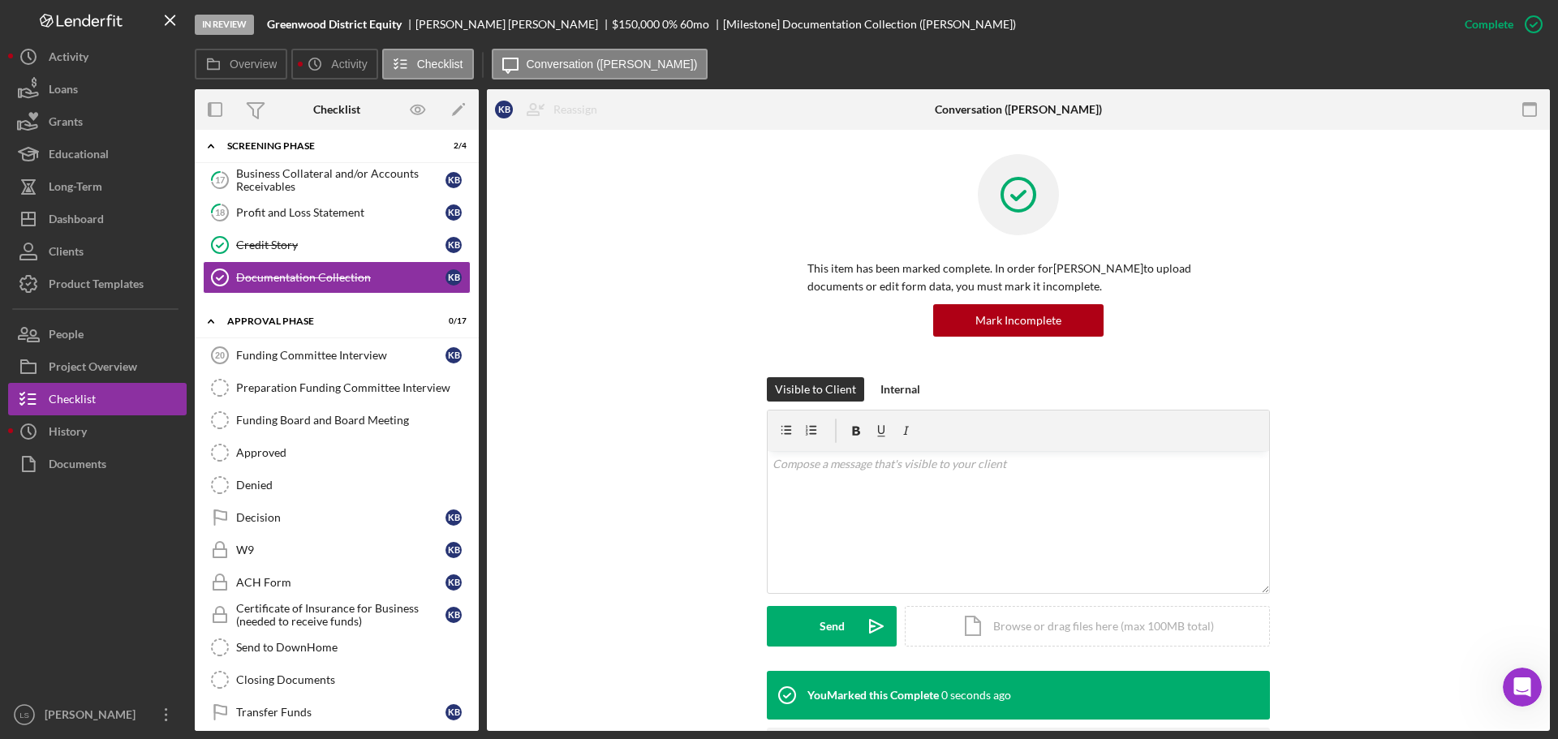
scroll to position [162, 0]
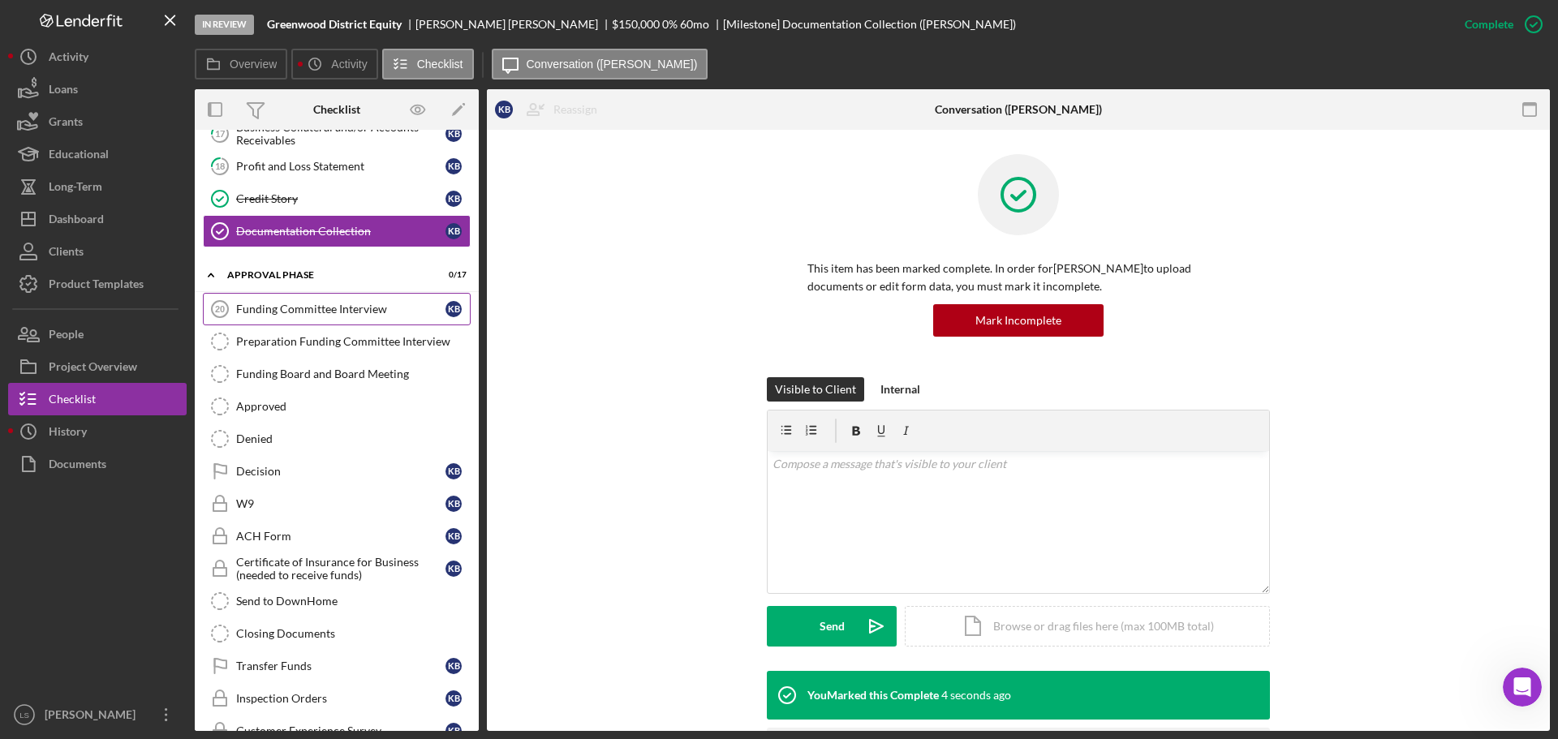
click at [433, 317] on link "Funding Committee Interview 20 Funding Committee Interview K B" at bounding box center [337, 309] width 268 height 32
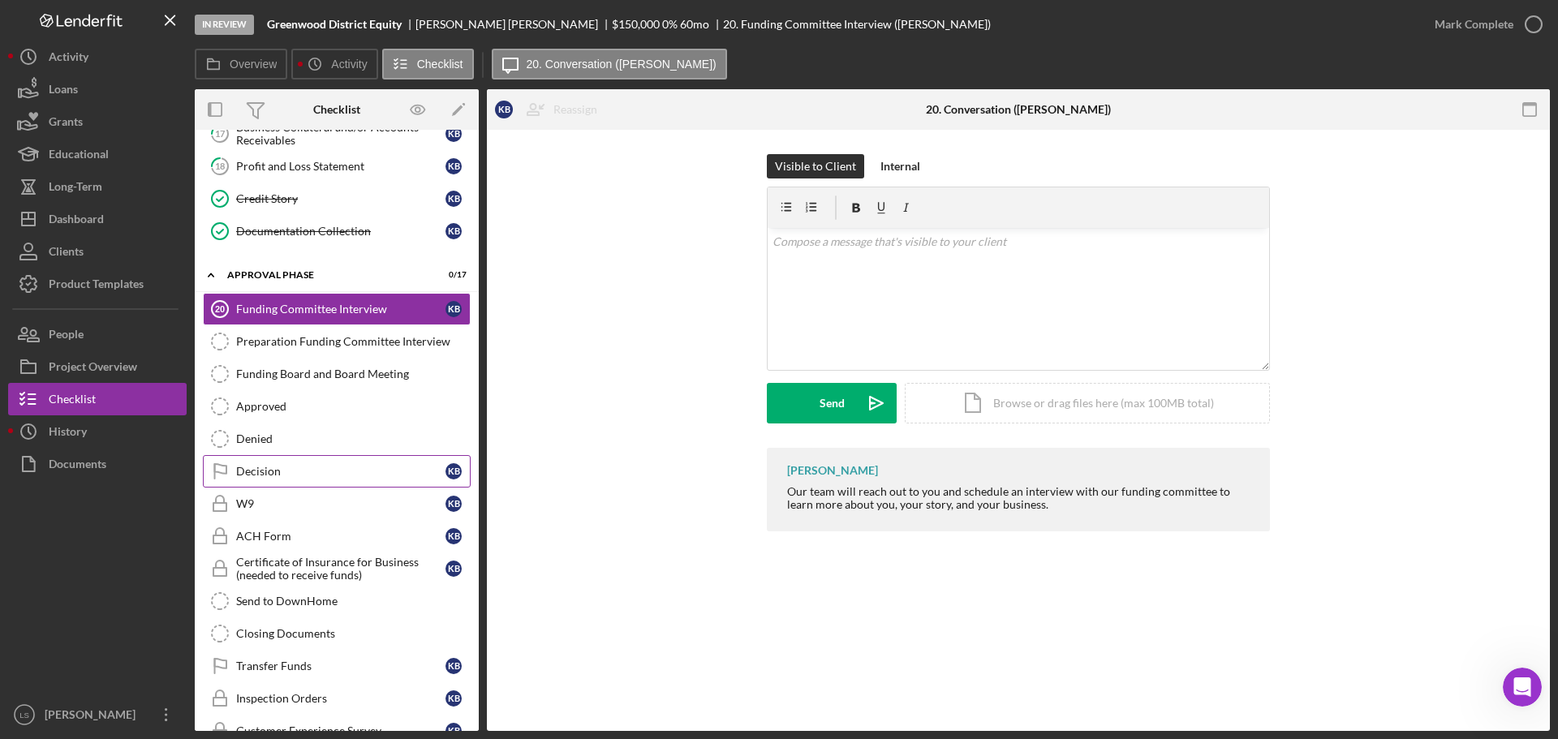
click at [342, 476] on div "Decision" at bounding box center [340, 471] width 209 height 13
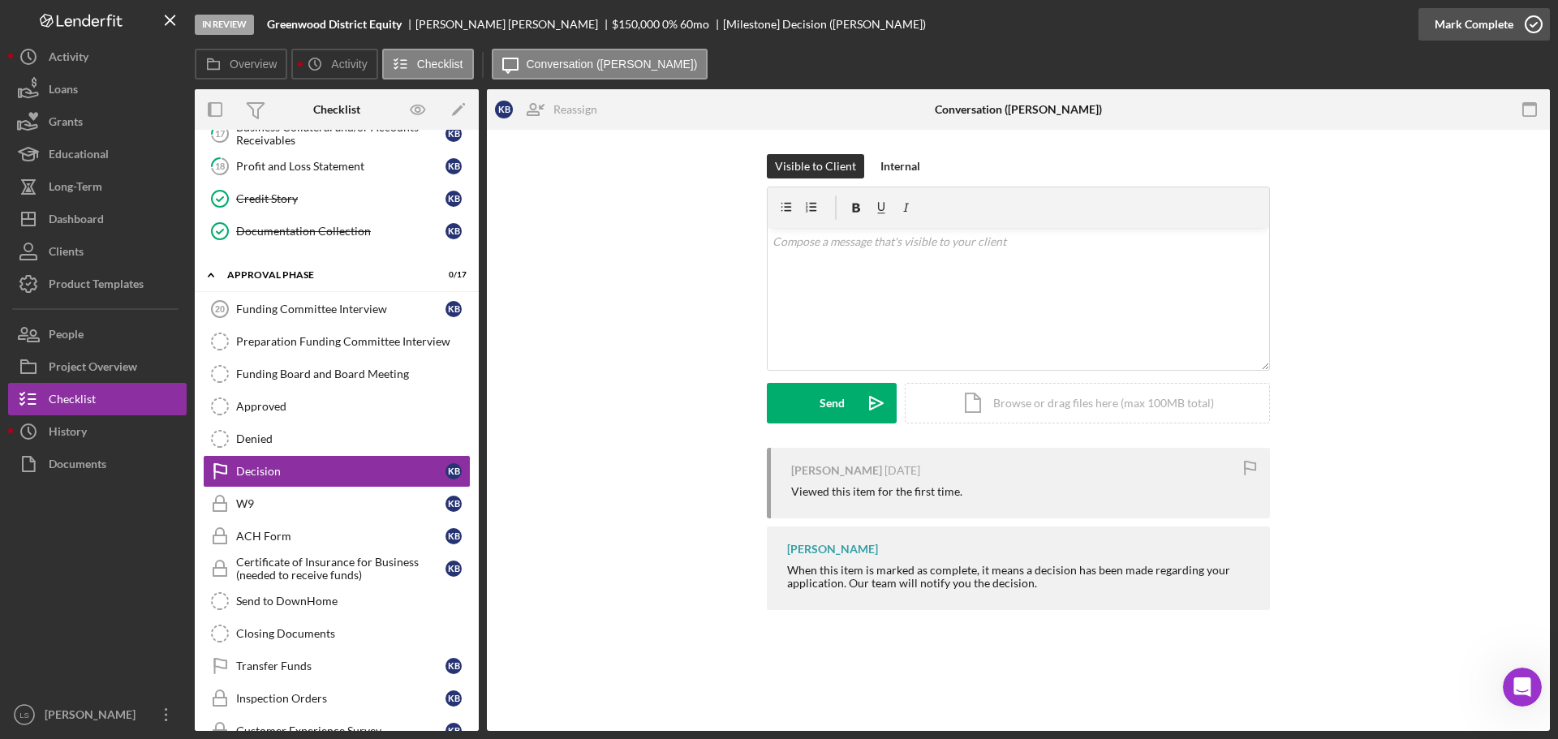
click at [1535, 31] on icon "button" at bounding box center [1534, 24] width 41 height 41
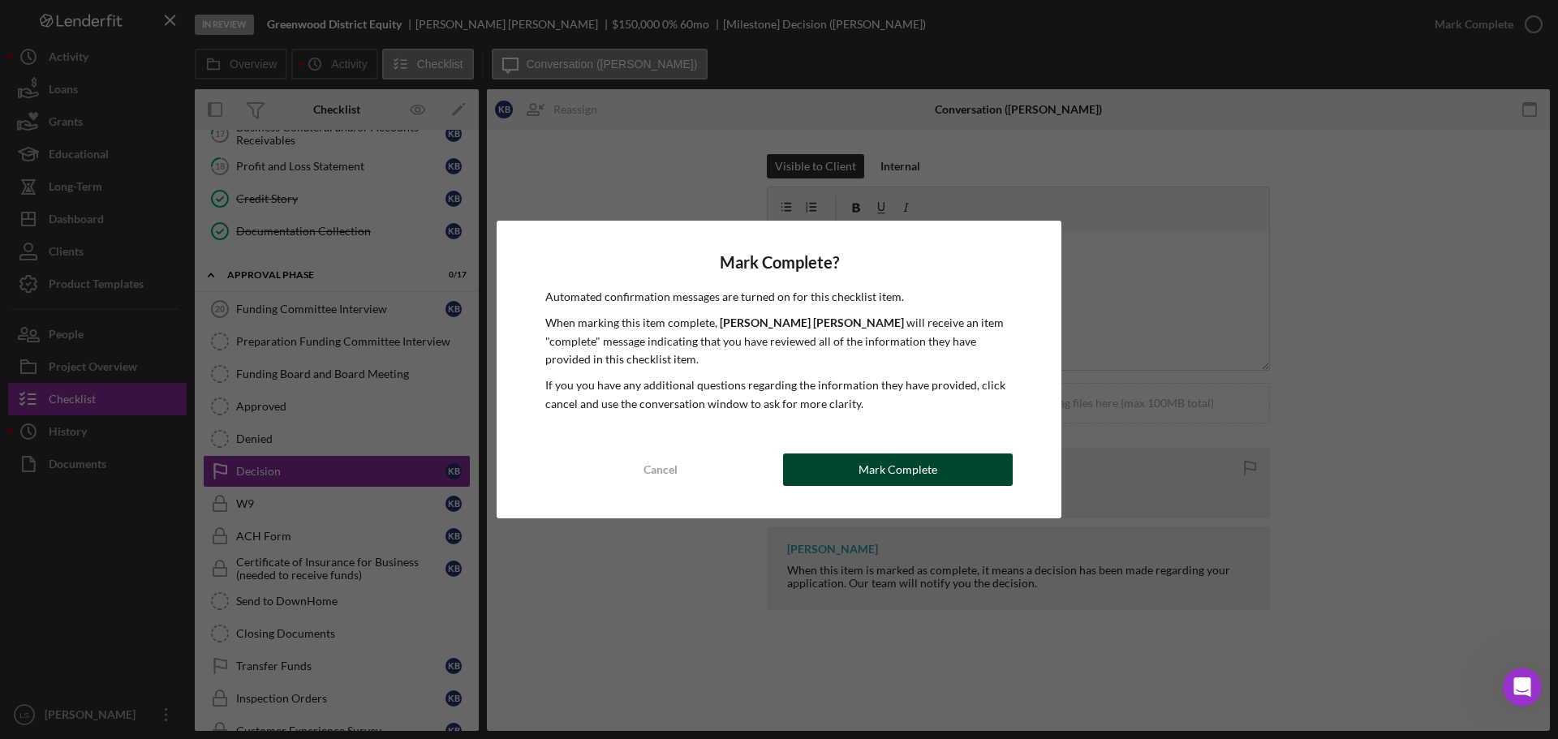
click at [846, 471] on button "Mark Complete" at bounding box center [898, 470] width 230 height 32
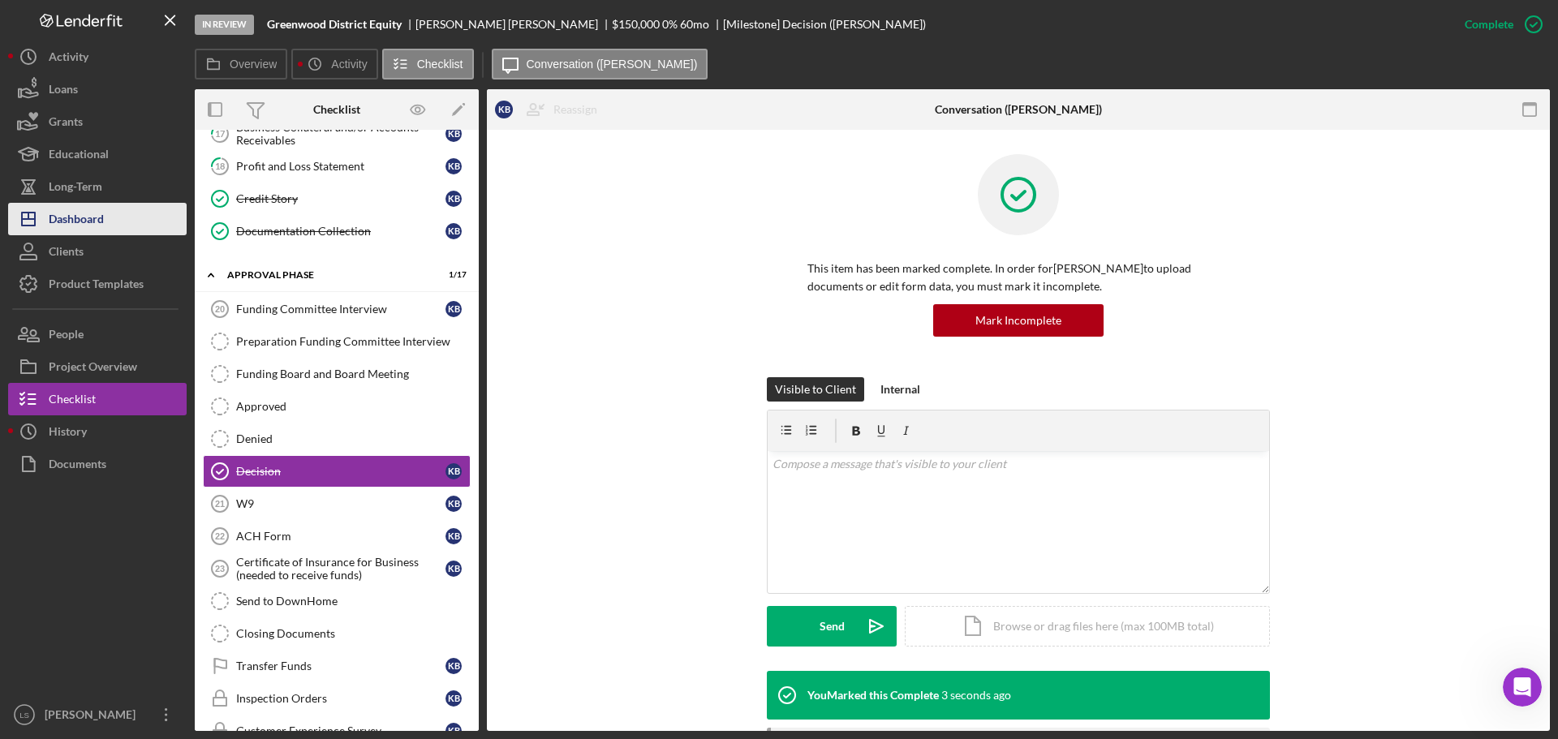
click at [103, 209] on div "Dashboard" at bounding box center [76, 221] width 55 height 37
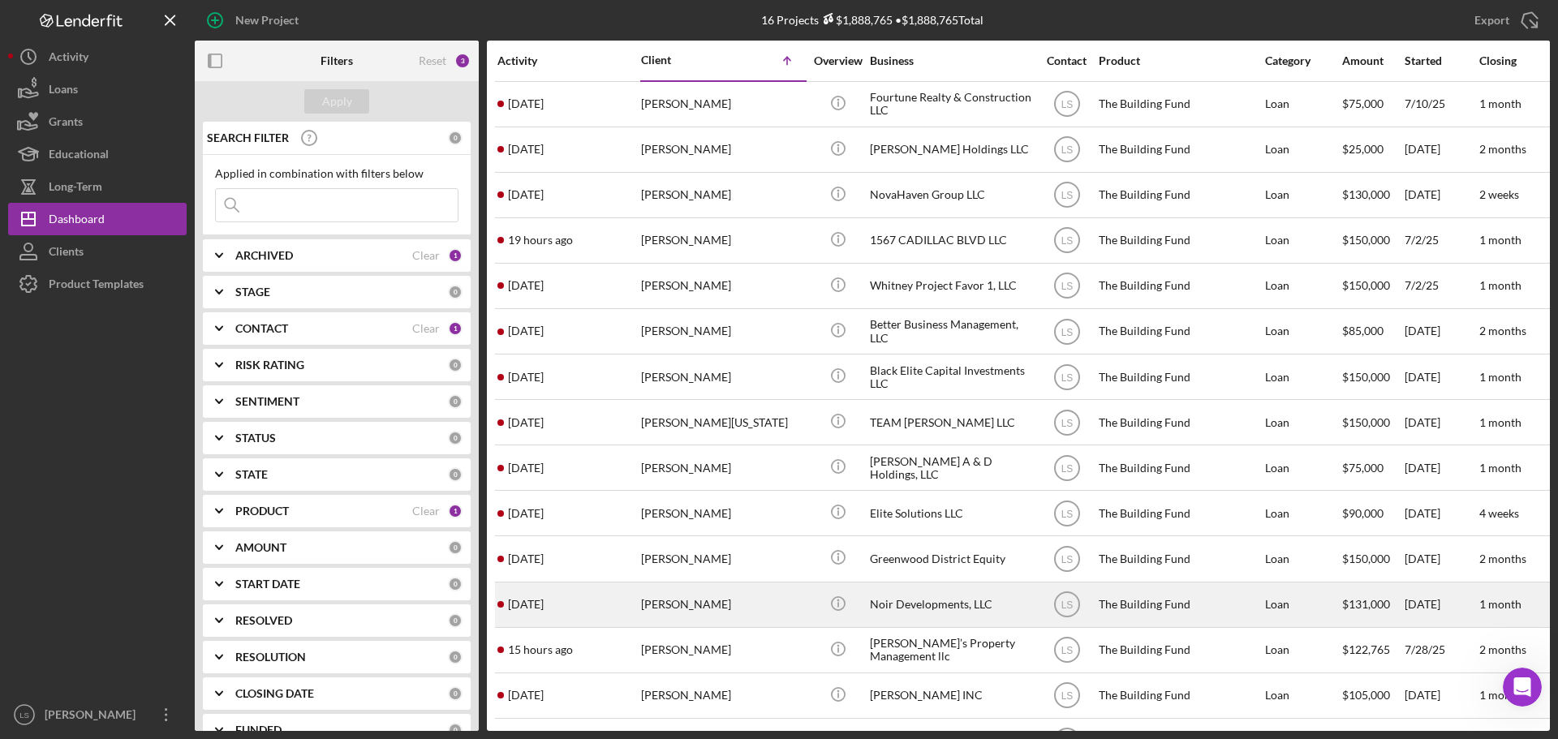
click at [670, 591] on div "[PERSON_NAME]" at bounding box center [722, 605] width 162 height 43
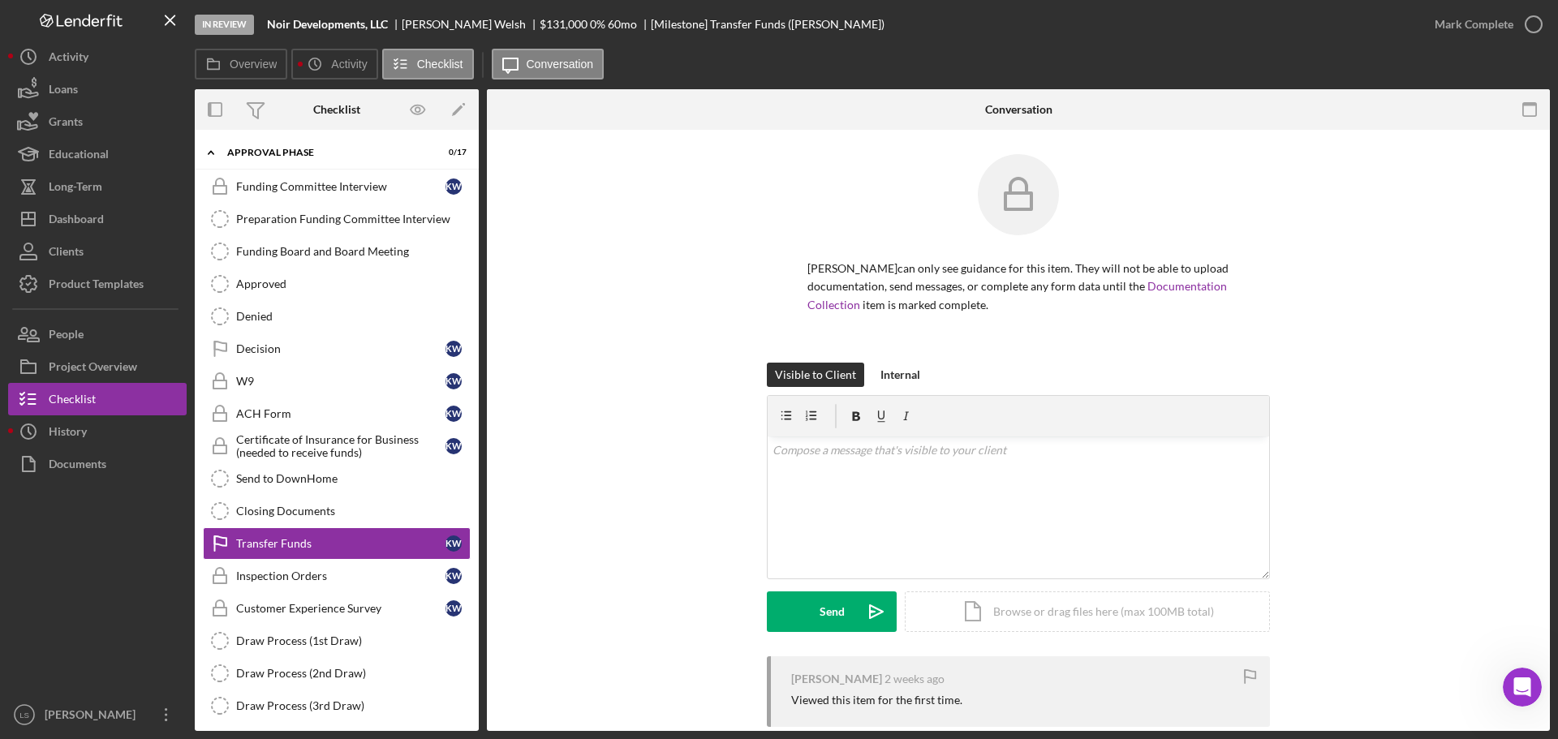
scroll to position [116, 0]
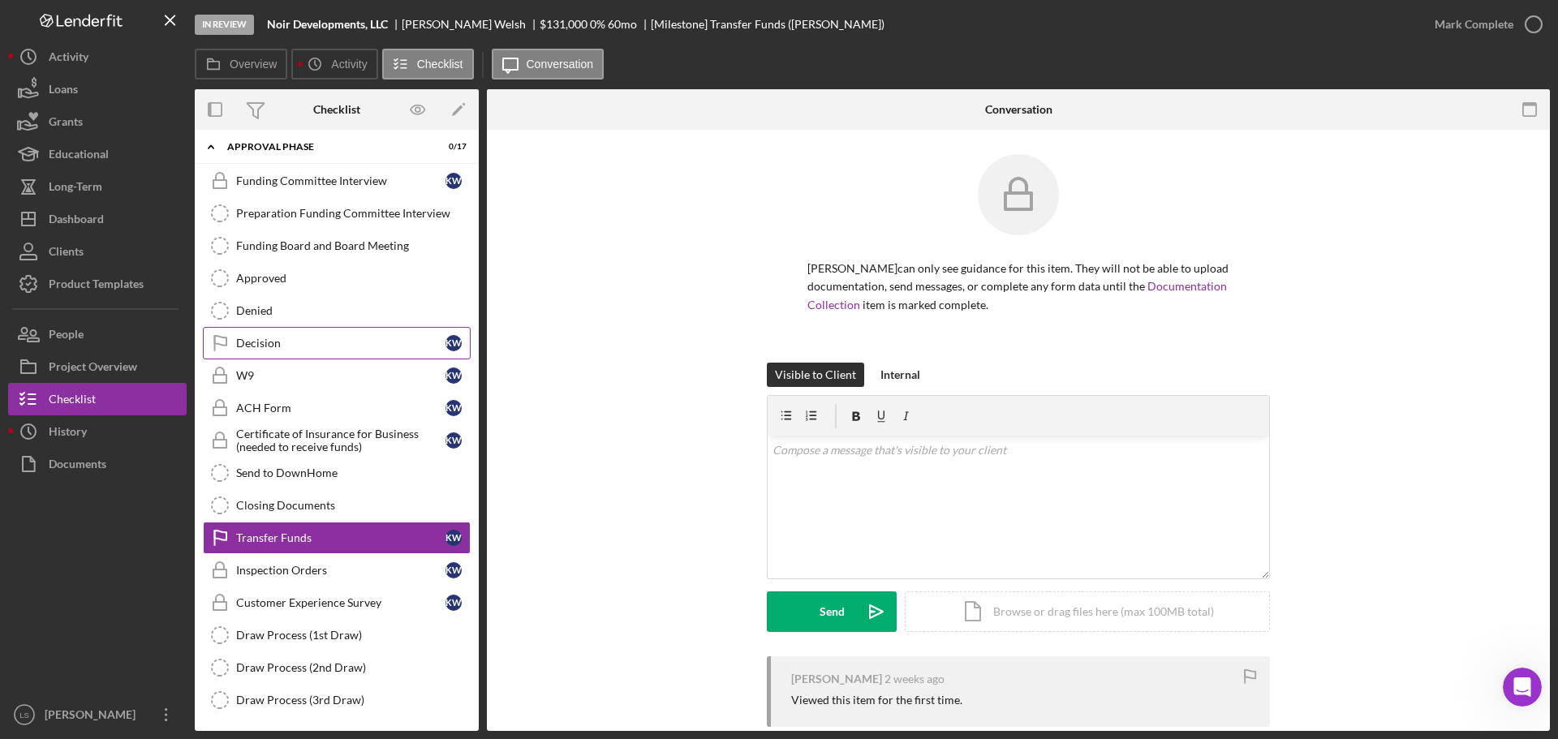
click at [327, 345] on div "Decision" at bounding box center [340, 343] width 209 height 13
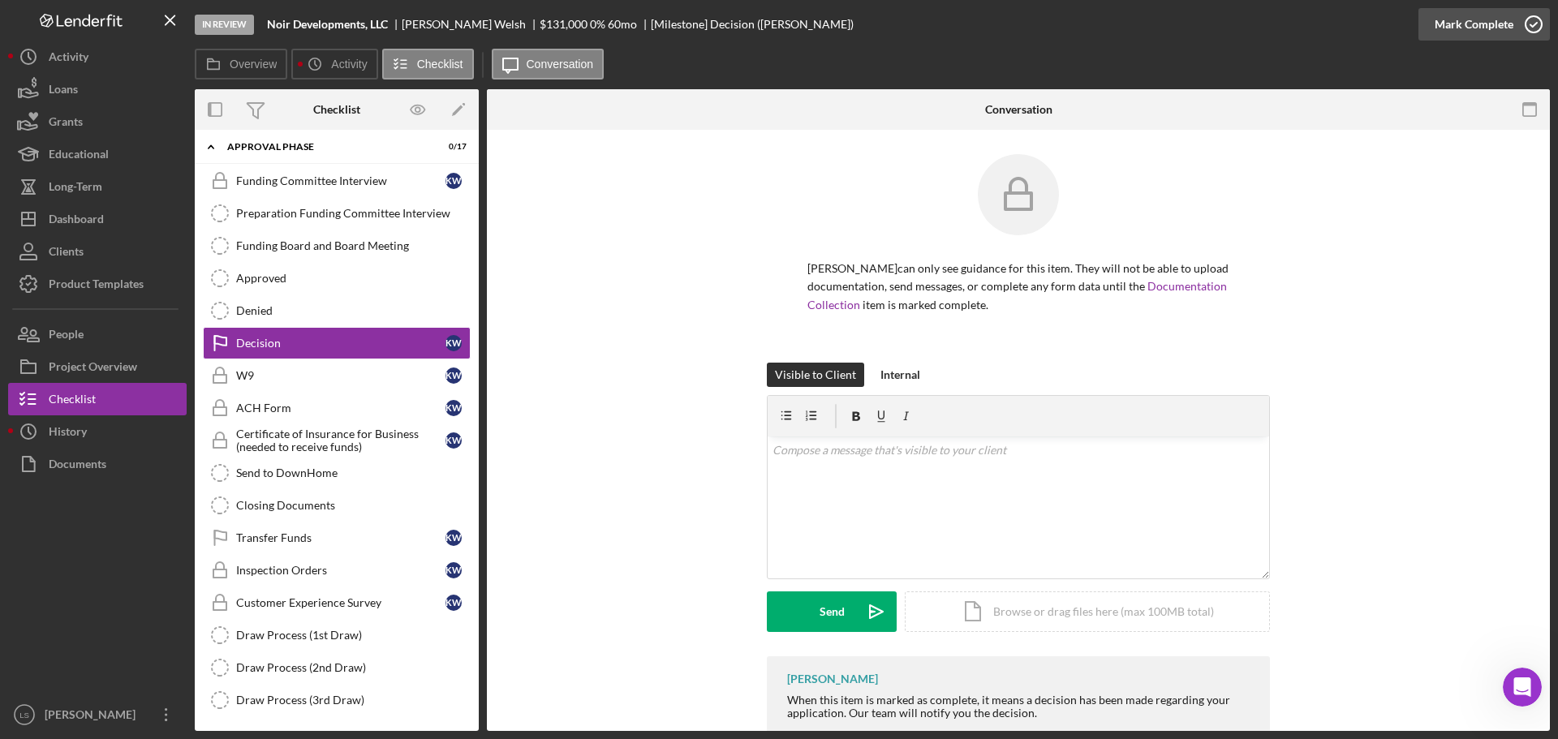
click at [1539, 31] on icon "button" at bounding box center [1534, 24] width 41 height 41
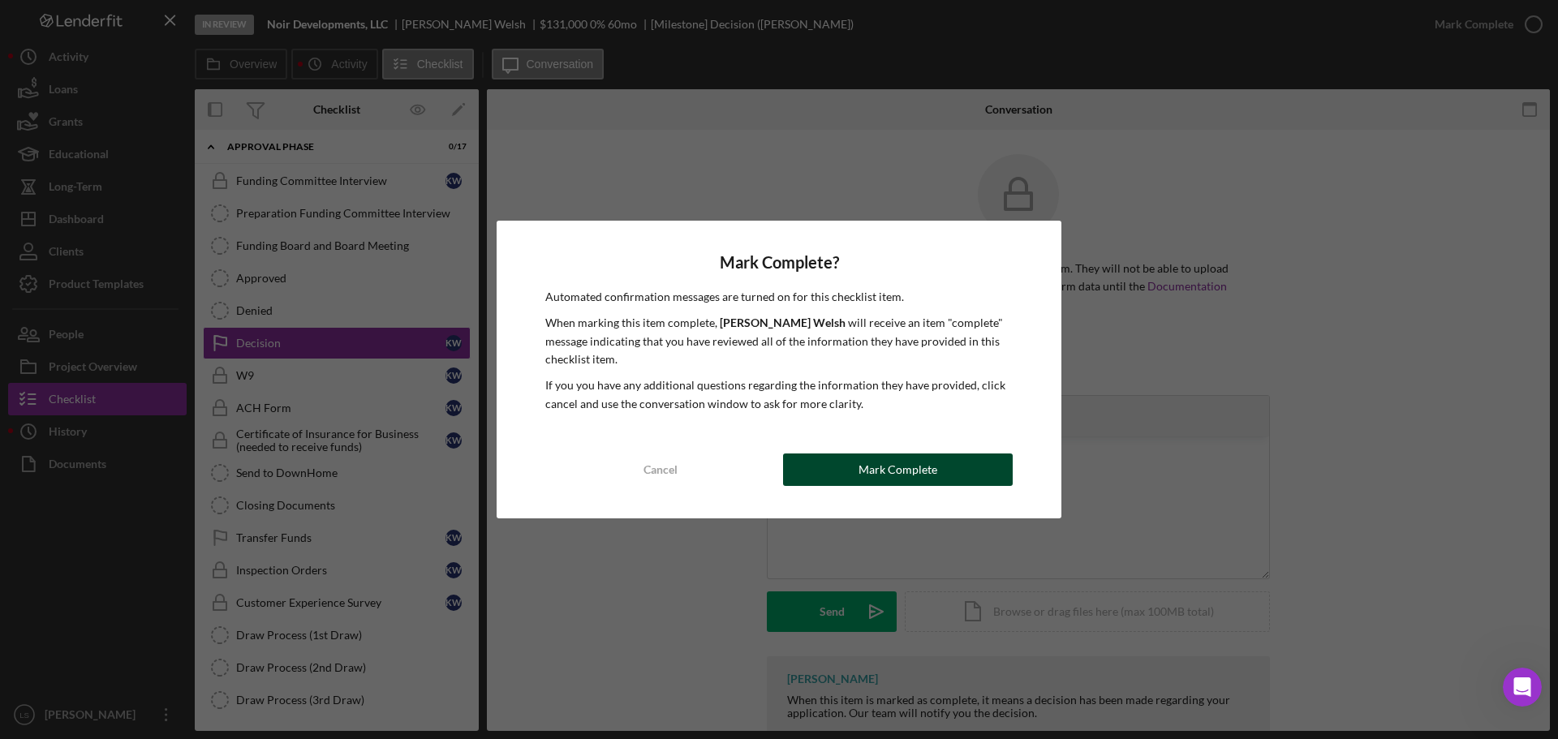
click at [910, 478] on div "Mark Complete" at bounding box center [898, 470] width 79 height 32
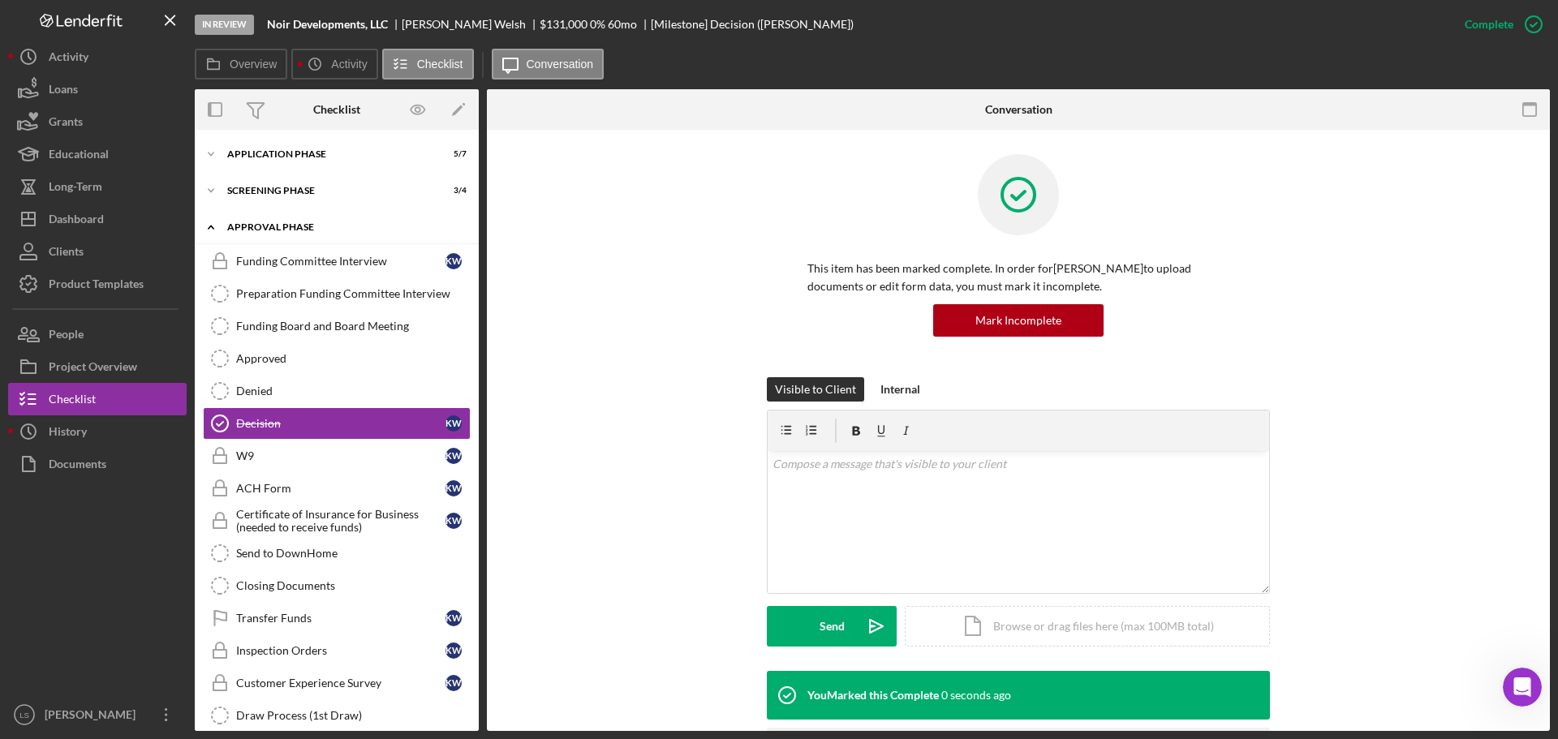
scroll to position [35, 0]
click at [329, 225] on div "Approval Phase" at bounding box center [342, 228] width 231 height 10
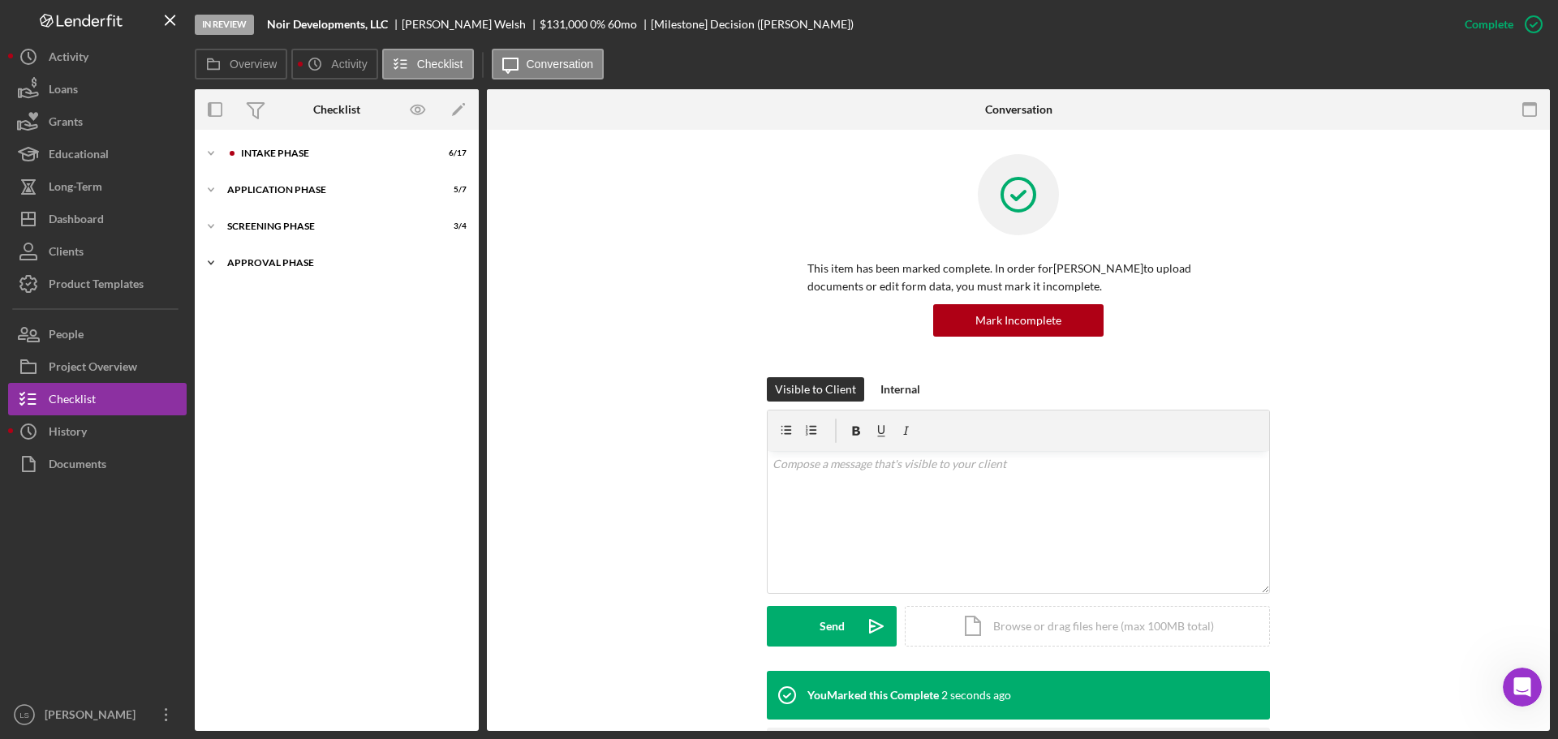
scroll to position [0, 0]
click at [329, 225] on div "Screening Phase" at bounding box center [326, 227] width 199 height 10
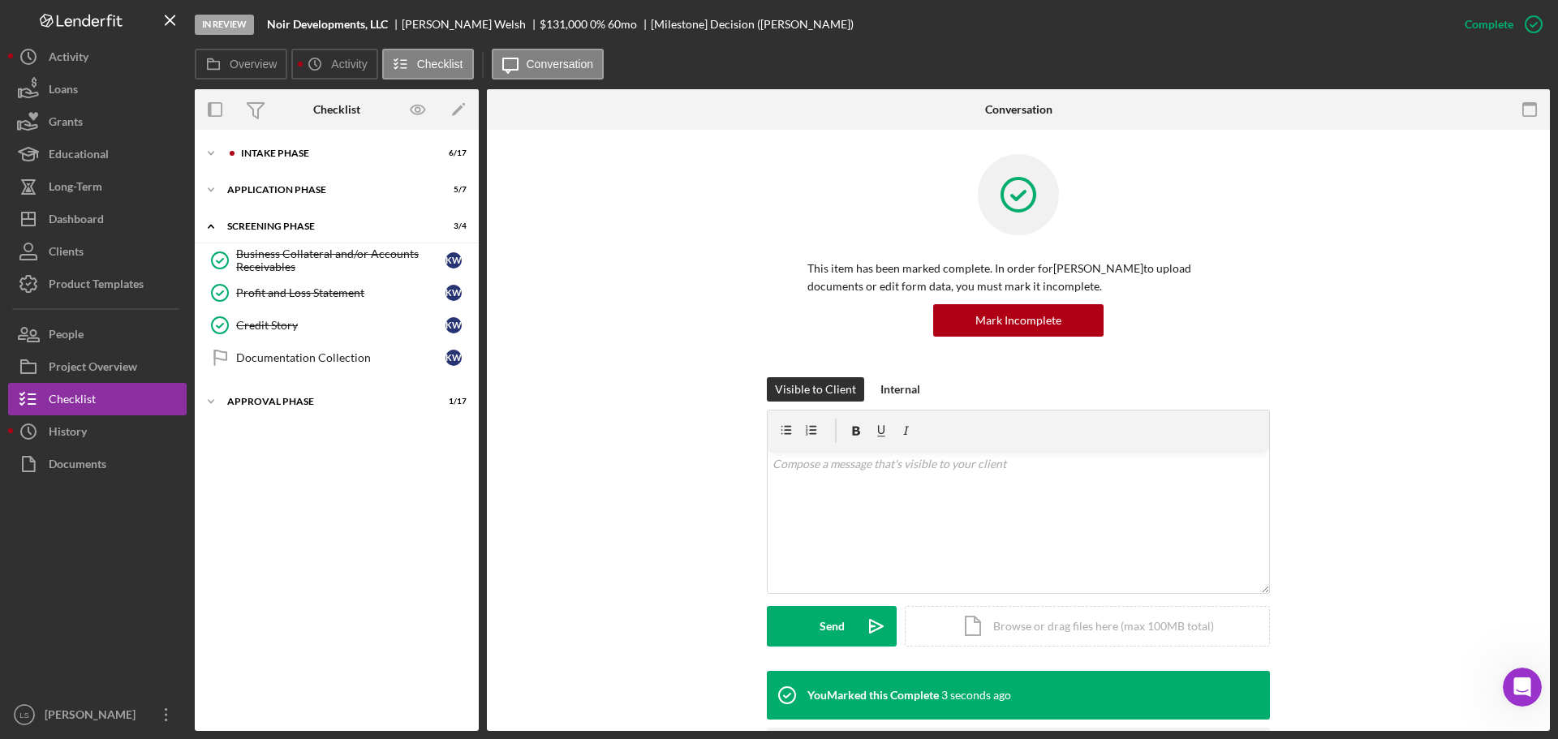
drag, startPoint x: 323, startPoint y: 353, endPoint x: 1002, endPoint y: 192, distance: 698.2
click at [324, 353] on div "Documentation Collection" at bounding box center [340, 357] width 209 height 13
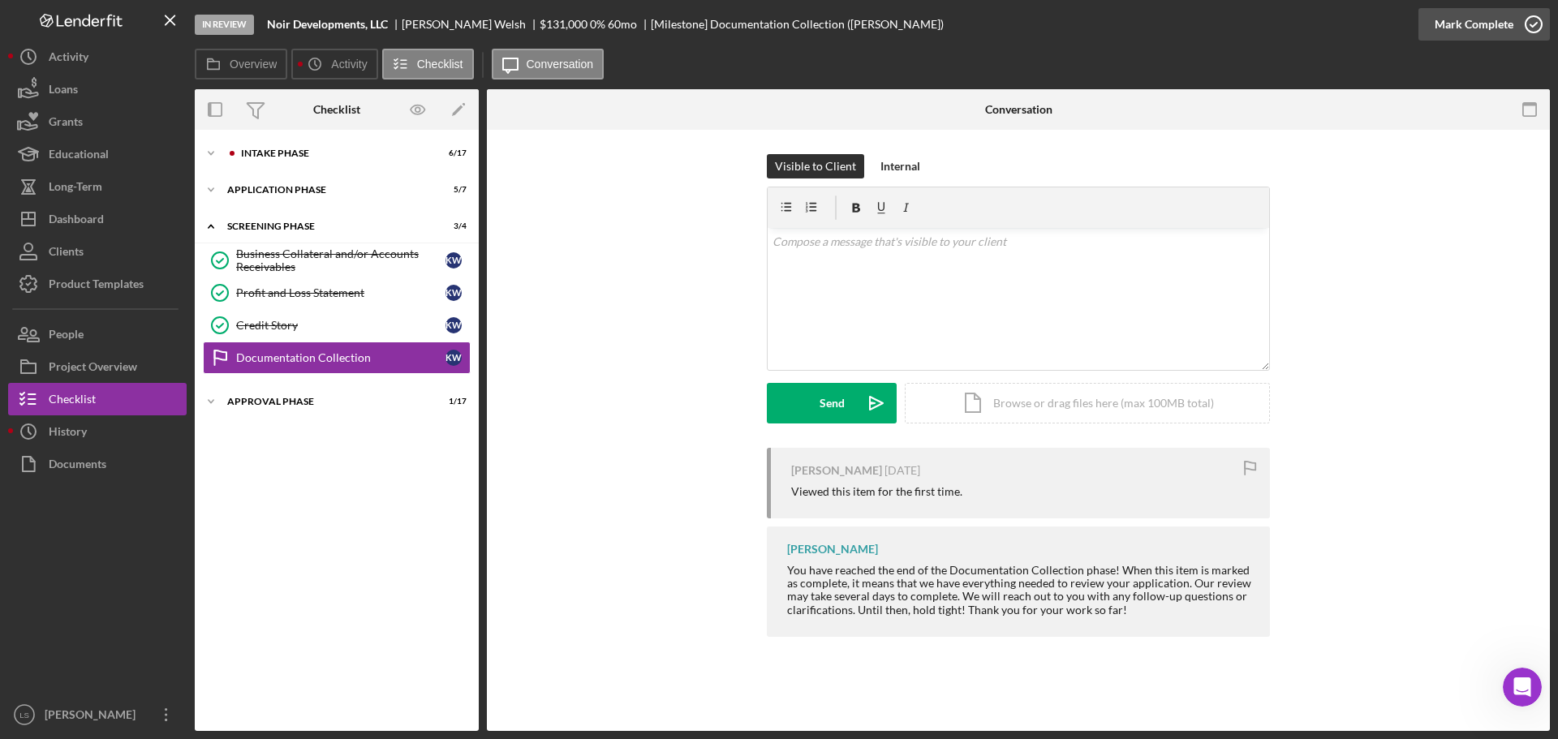
click at [1531, 28] on icon "button" at bounding box center [1534, 24] width 41 height 41
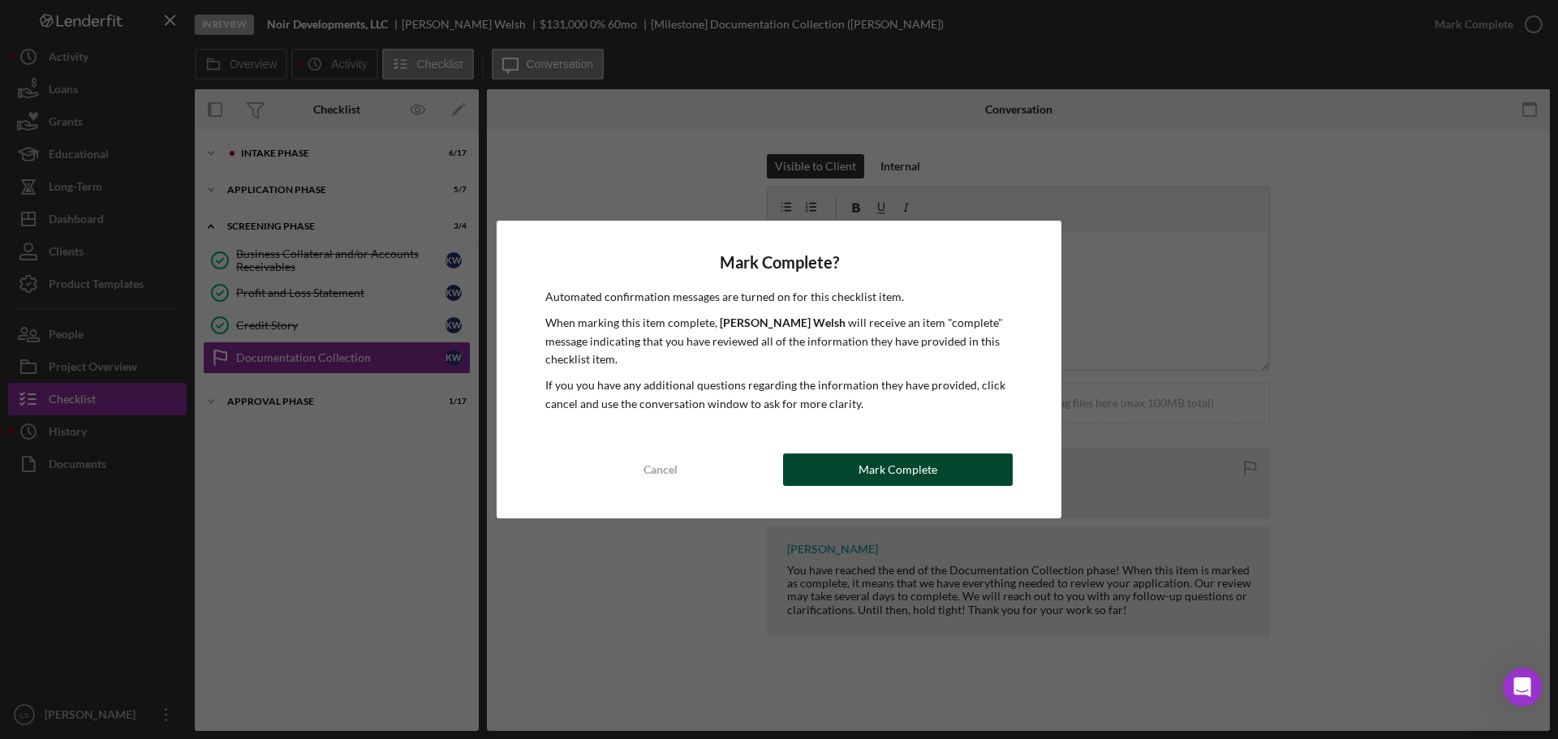
click at [897, 458] on div "Mark Complete" at bounding box center [898, 470] width 79 height 32
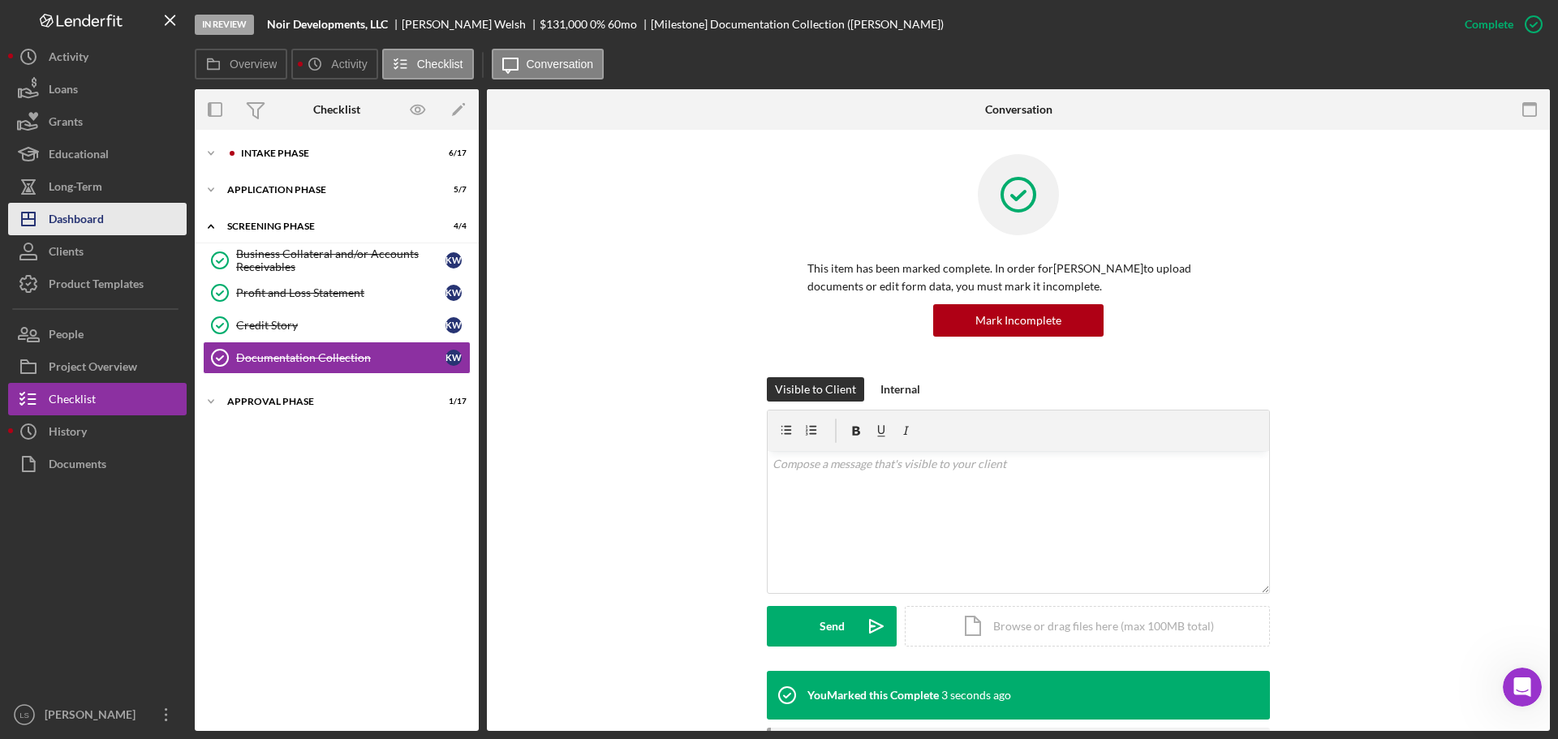
click at [127, 229] on button "Icon/Dashboard Dashboard" at bounding box center [97, 219] width 179 height 32
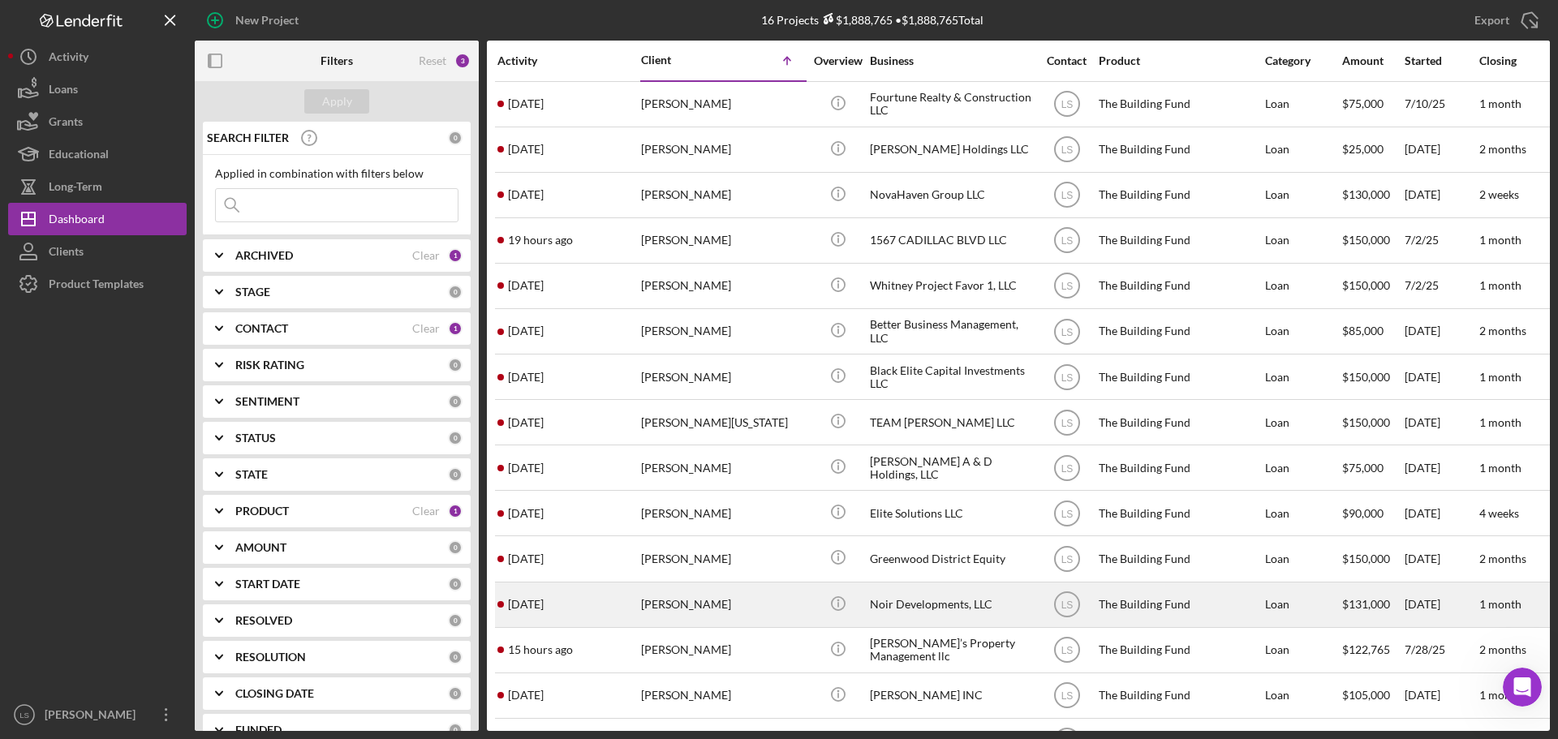
click at [687, 586] on div "[PERSON_NAME]" at bounding box center [722, 605] width 162 height 43
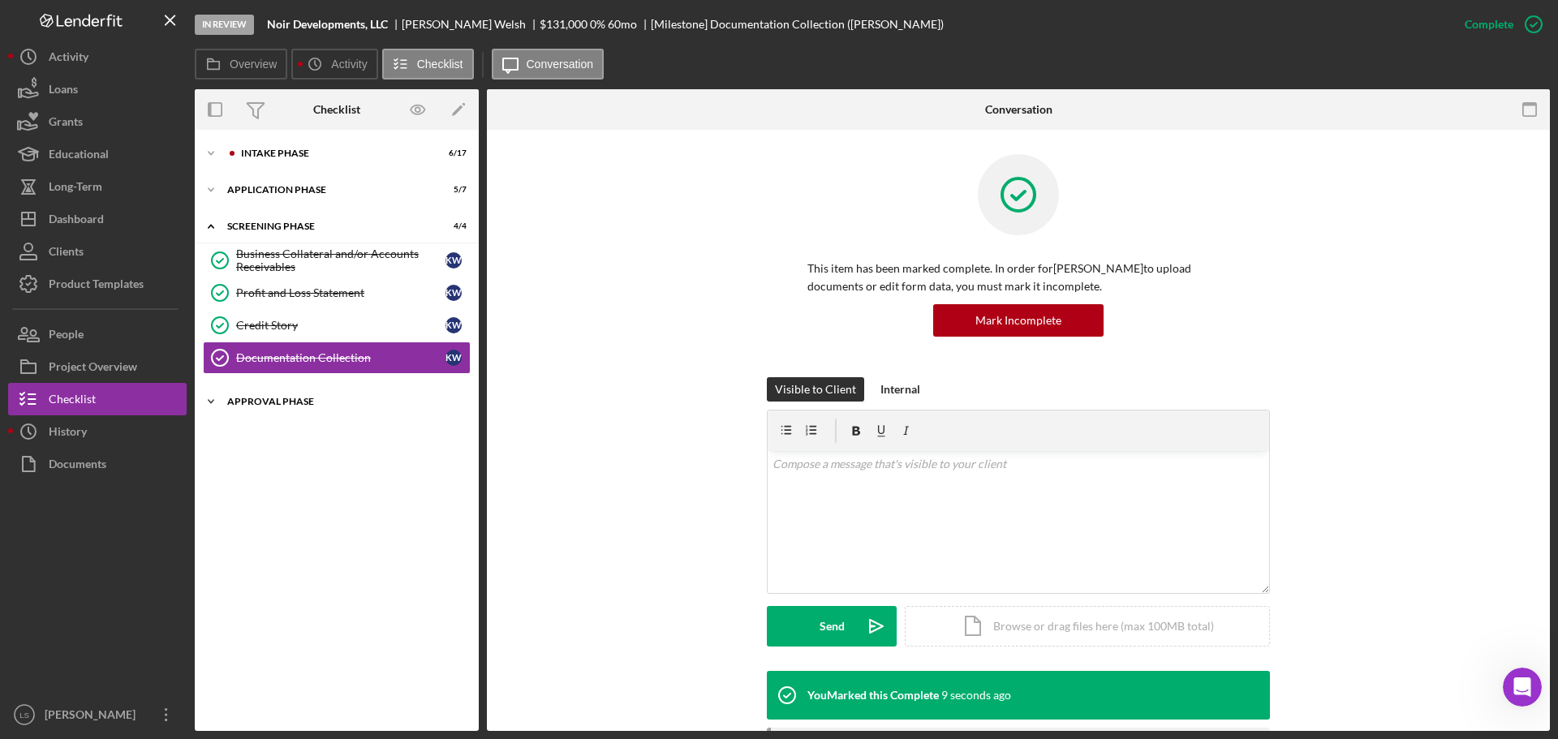
click at [389, 410] on div "Icon/Expander Approval Phase 1 / 17" at bounding box center [337, 401] width 284 height 32
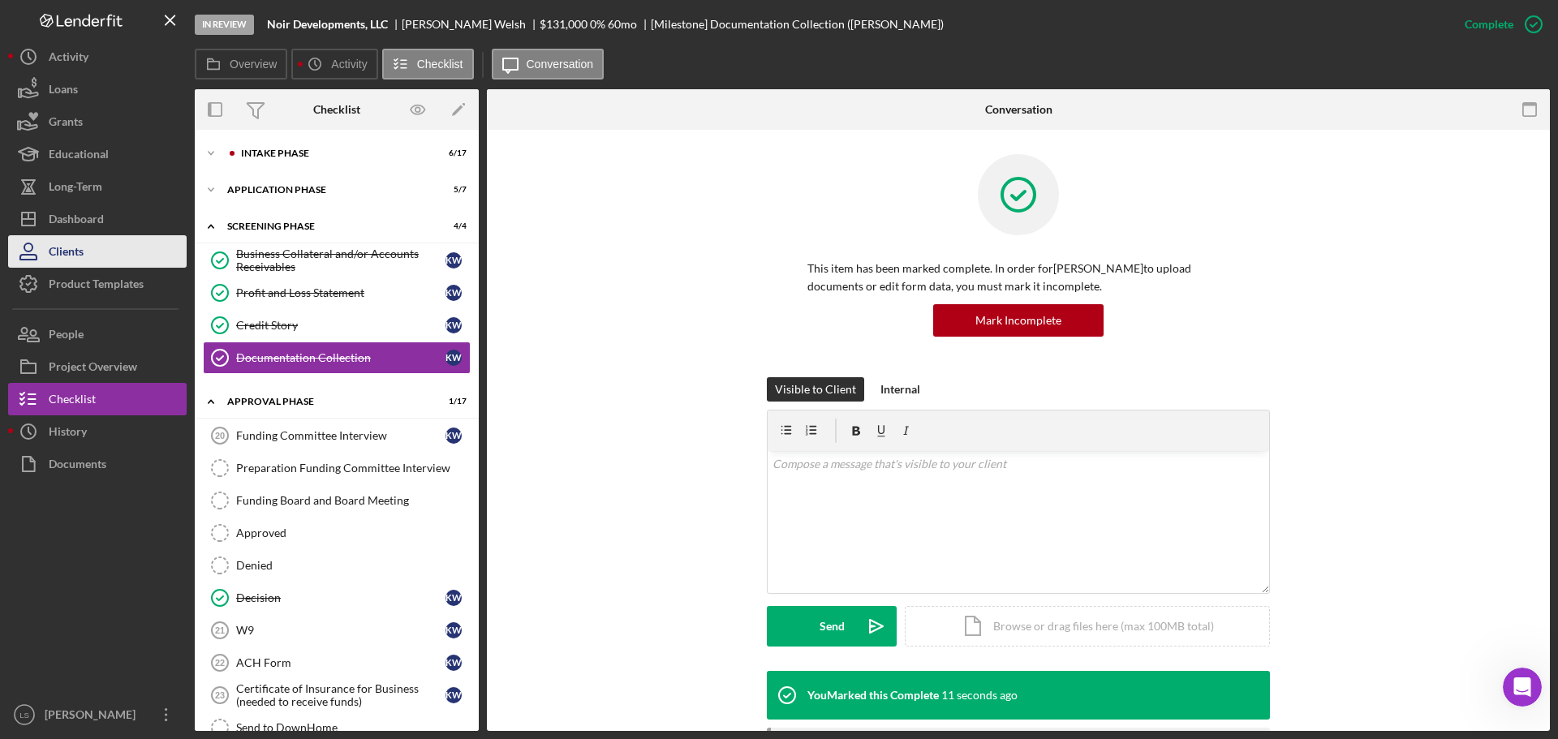
click at [118, 238] on button "Clients" at bounding box center [97, 251] width 179 height 32
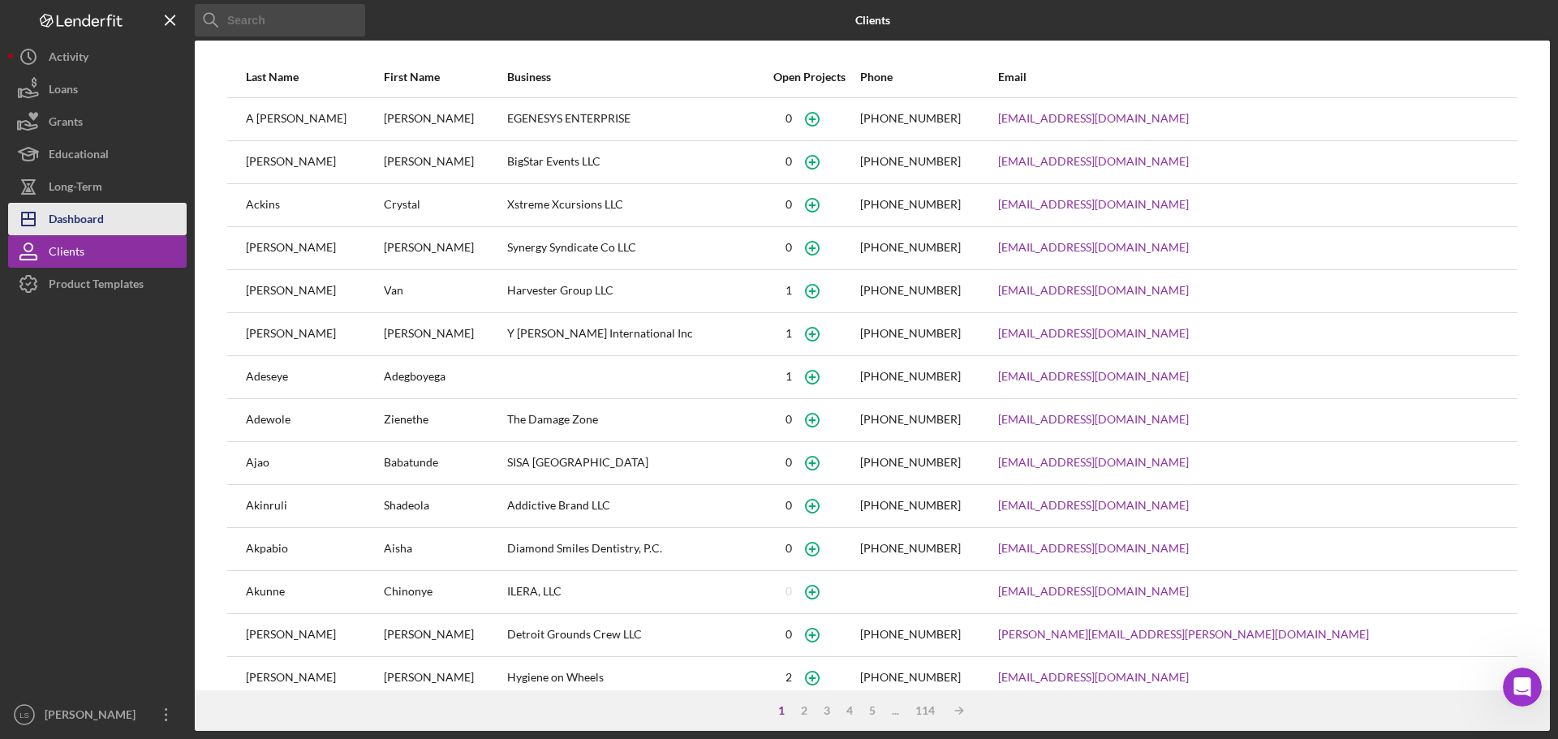
click at [127, 220] on button "Icon/Dashboard Dashboard" at bounding box center [97, 219] width 179 height 32
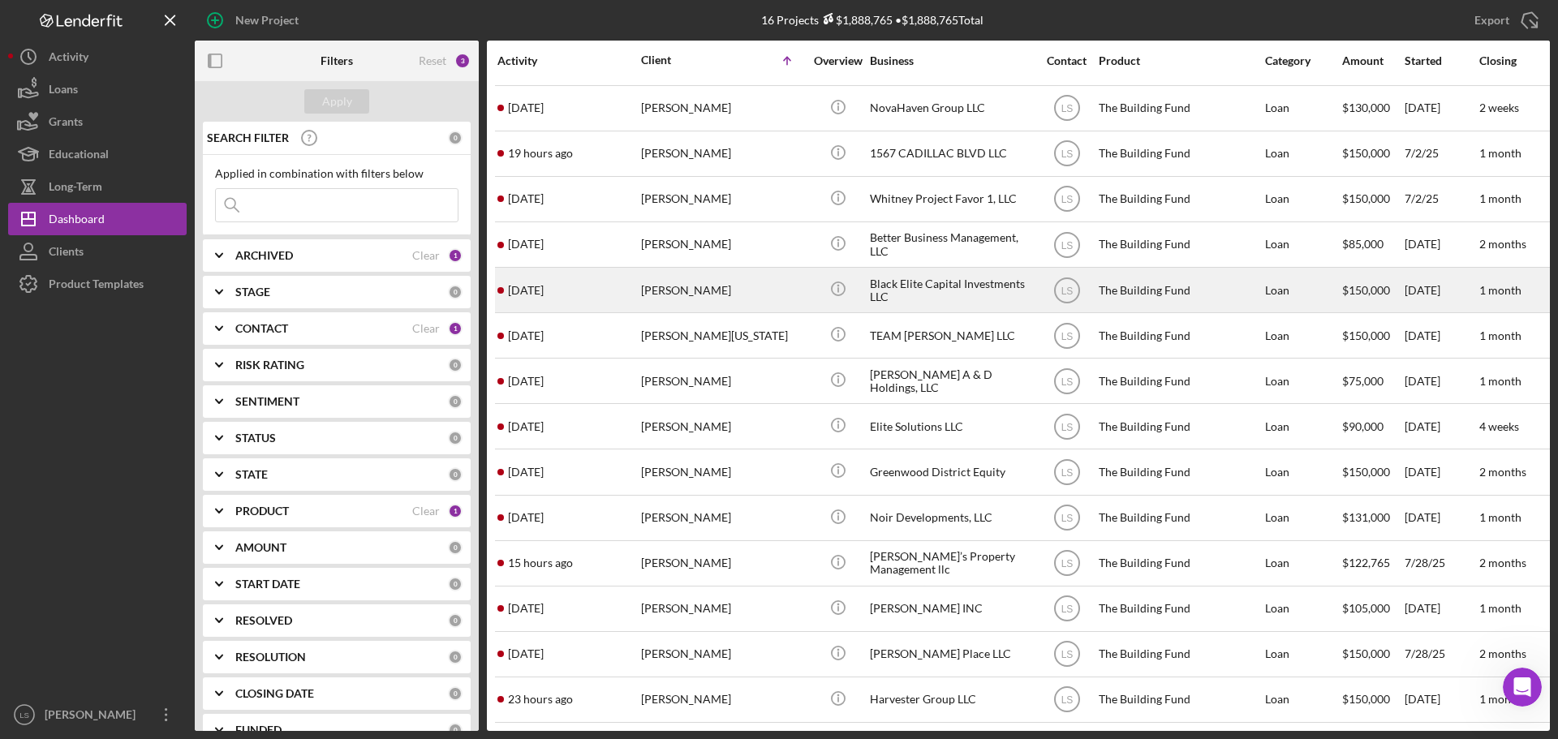
scroll to position [99, 0]
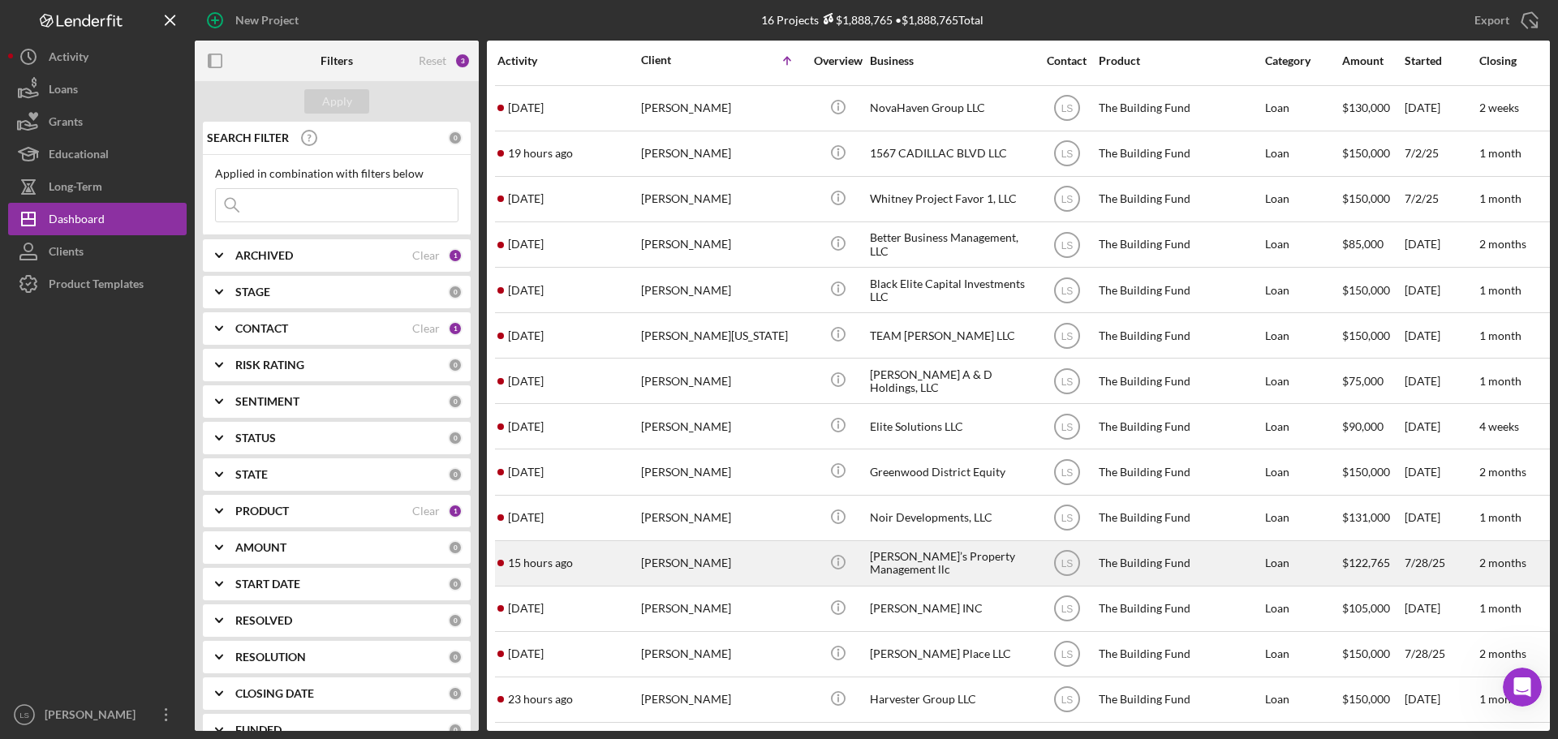
click at [669, 563] on div "[PERSON_NAME]" at bounding box center [722, 563] width 162 height 43
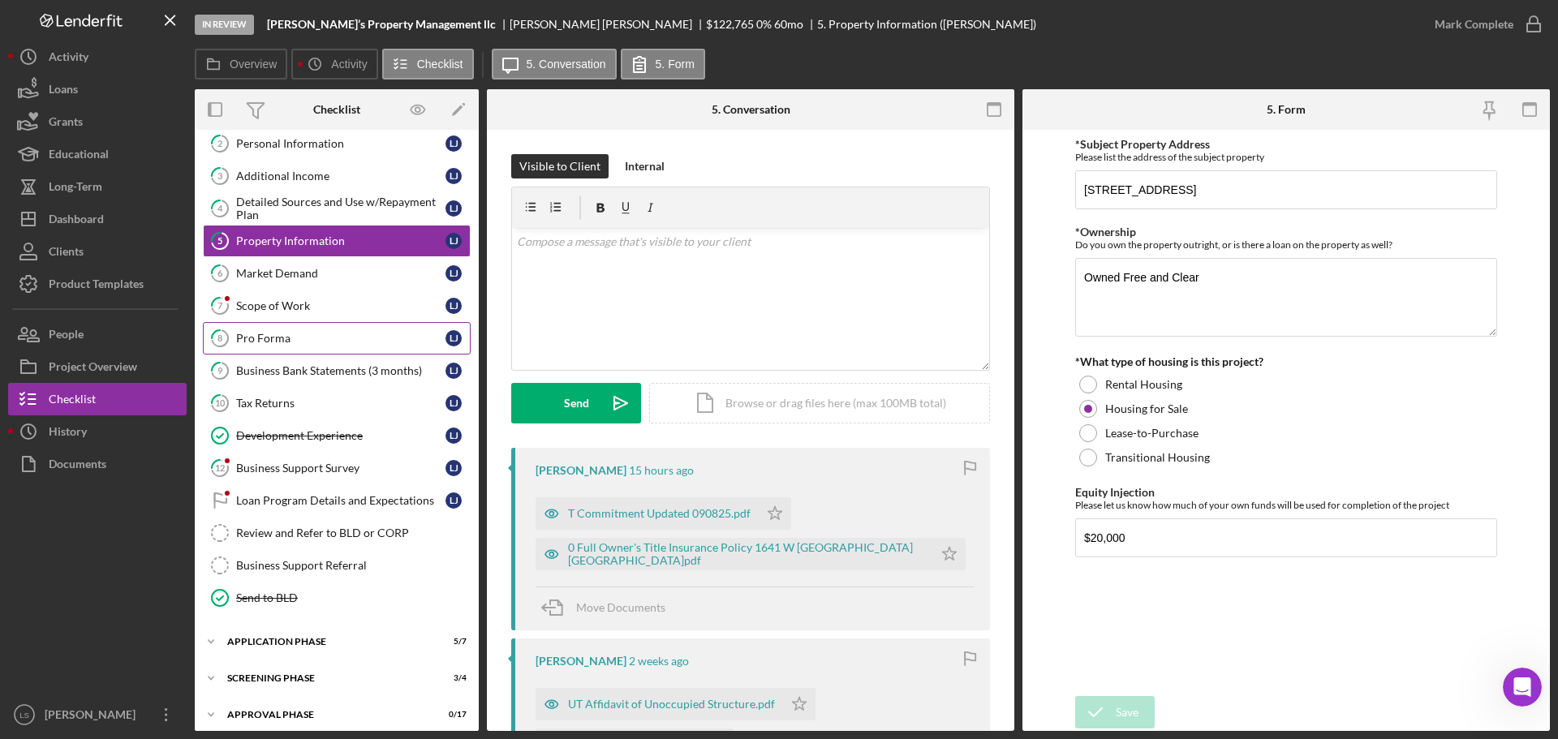
scroll to position [118, 0]
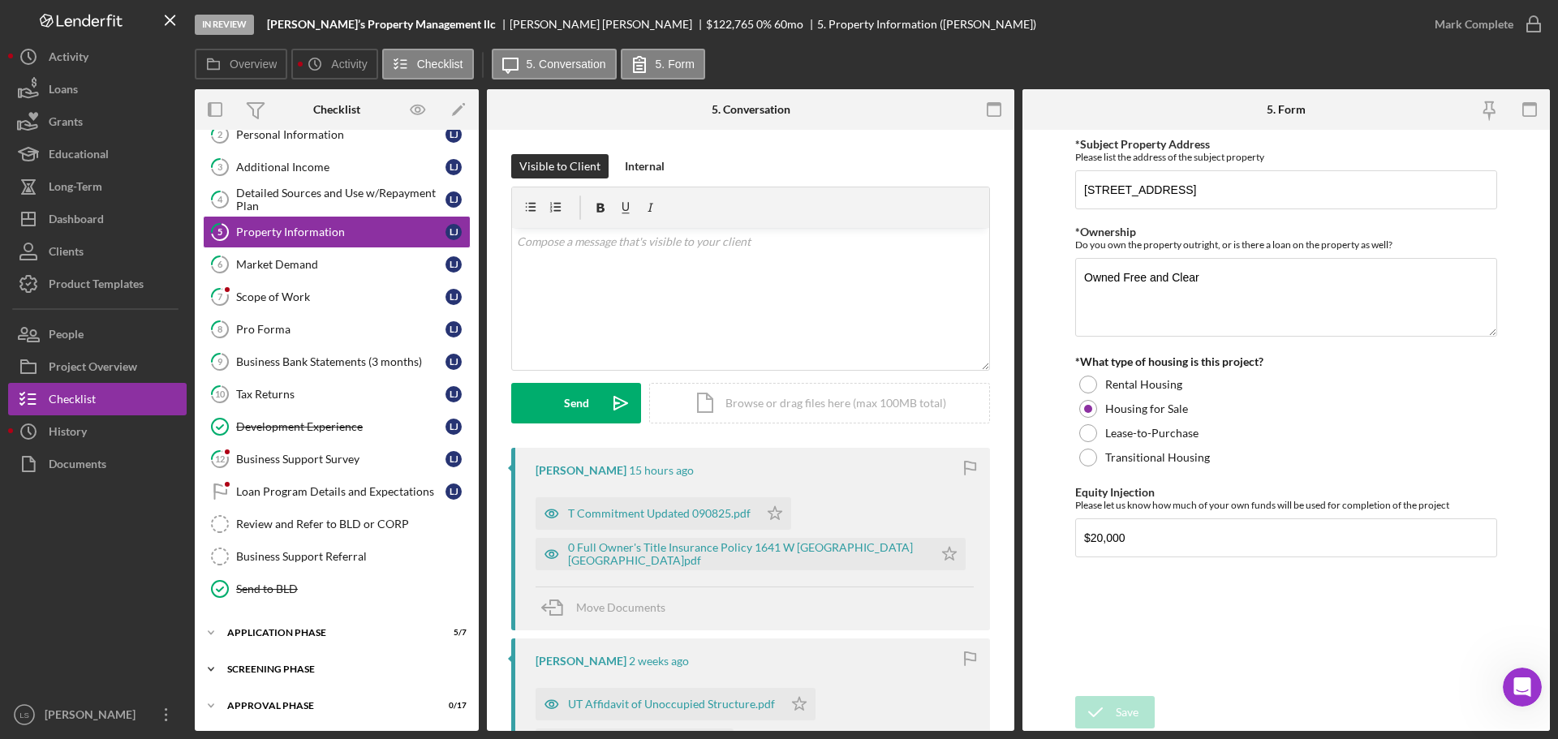
click at [342, 660] on div "Icon/Expander Screening Phase 3 / 4" at bounding box center [337, 669] width 284 height 32
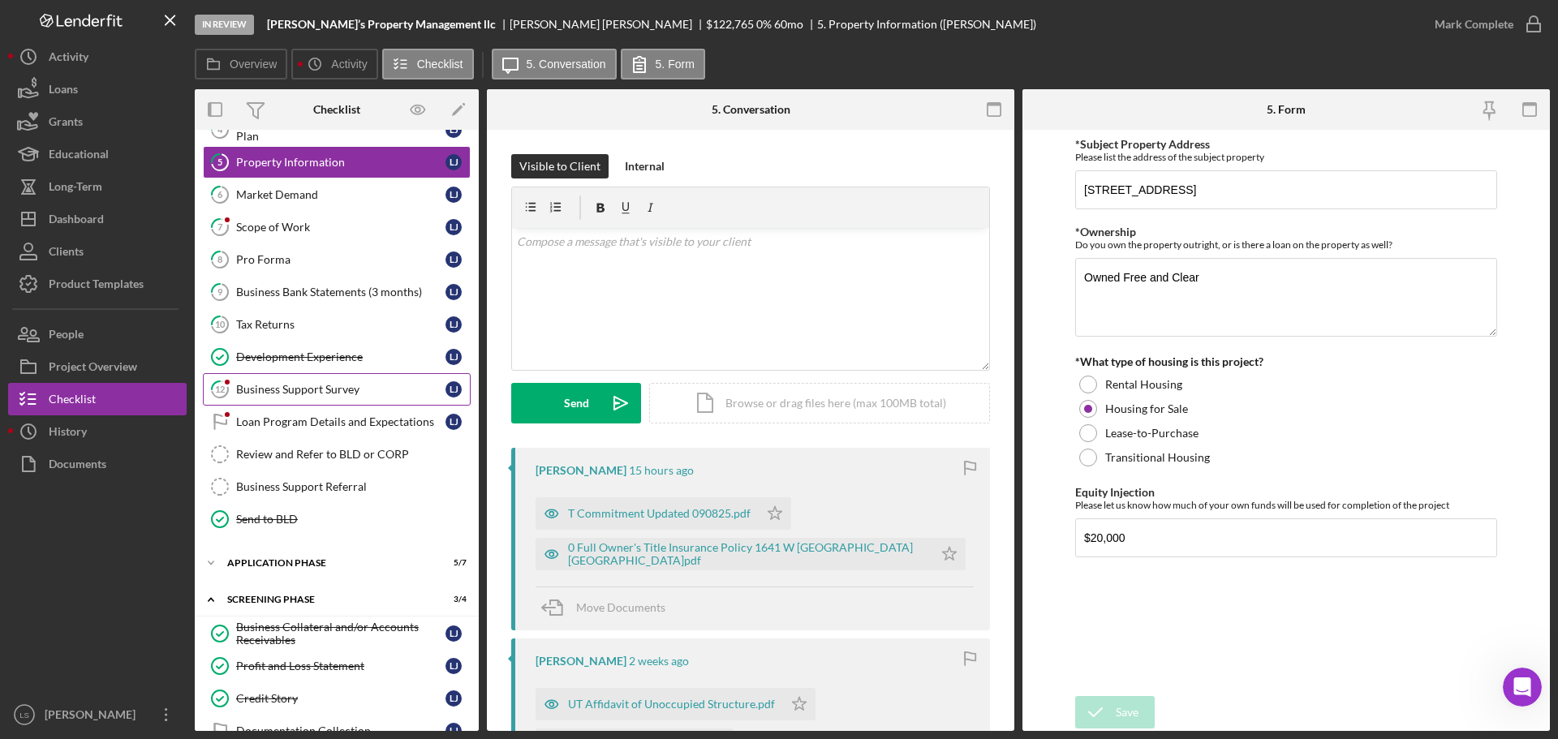
scroll to position [256, 0]
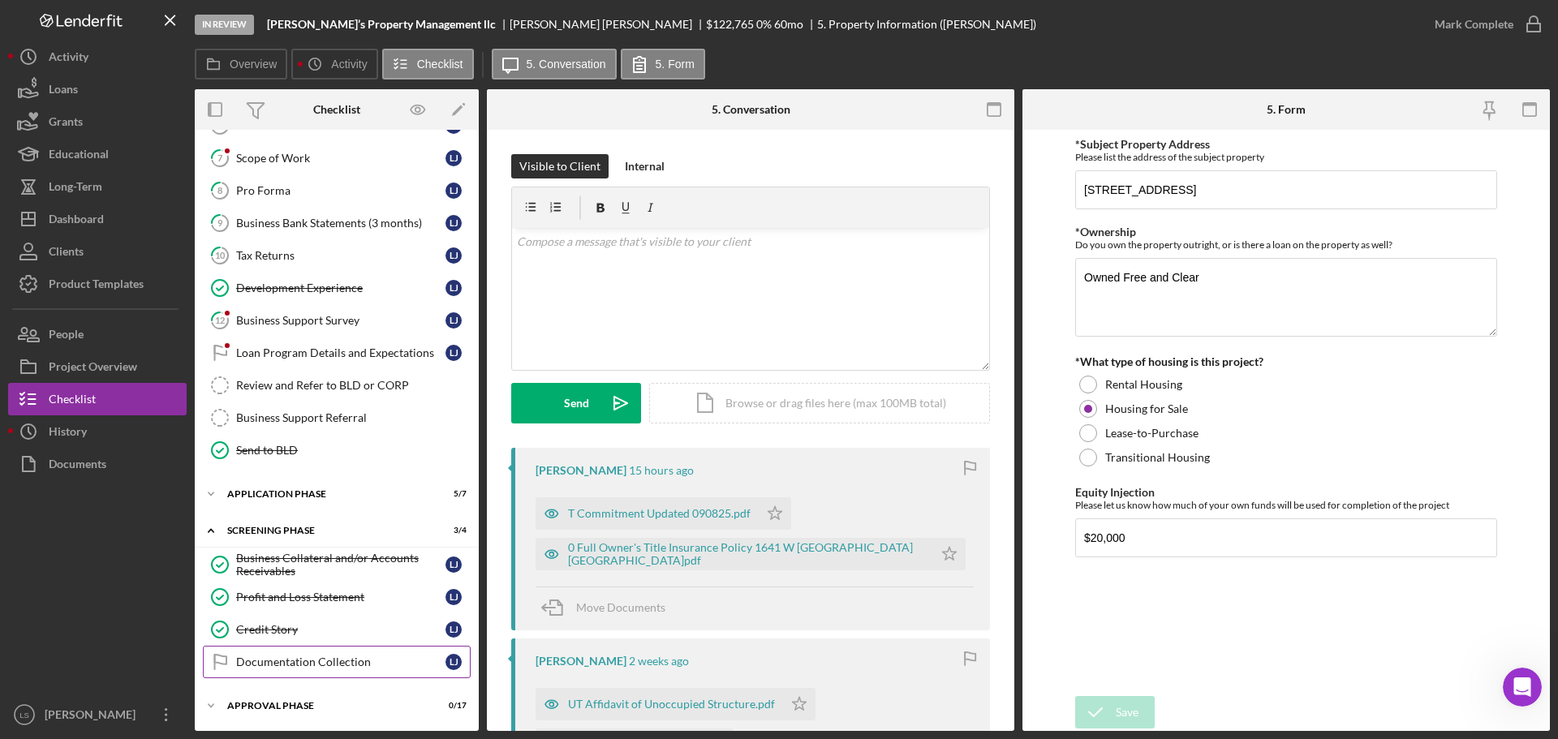
click at [326, 670] on link "Documentation Collection Documentation Collection [PERSON_NAME]" at bounding box center [337, 662] width 268 height 32
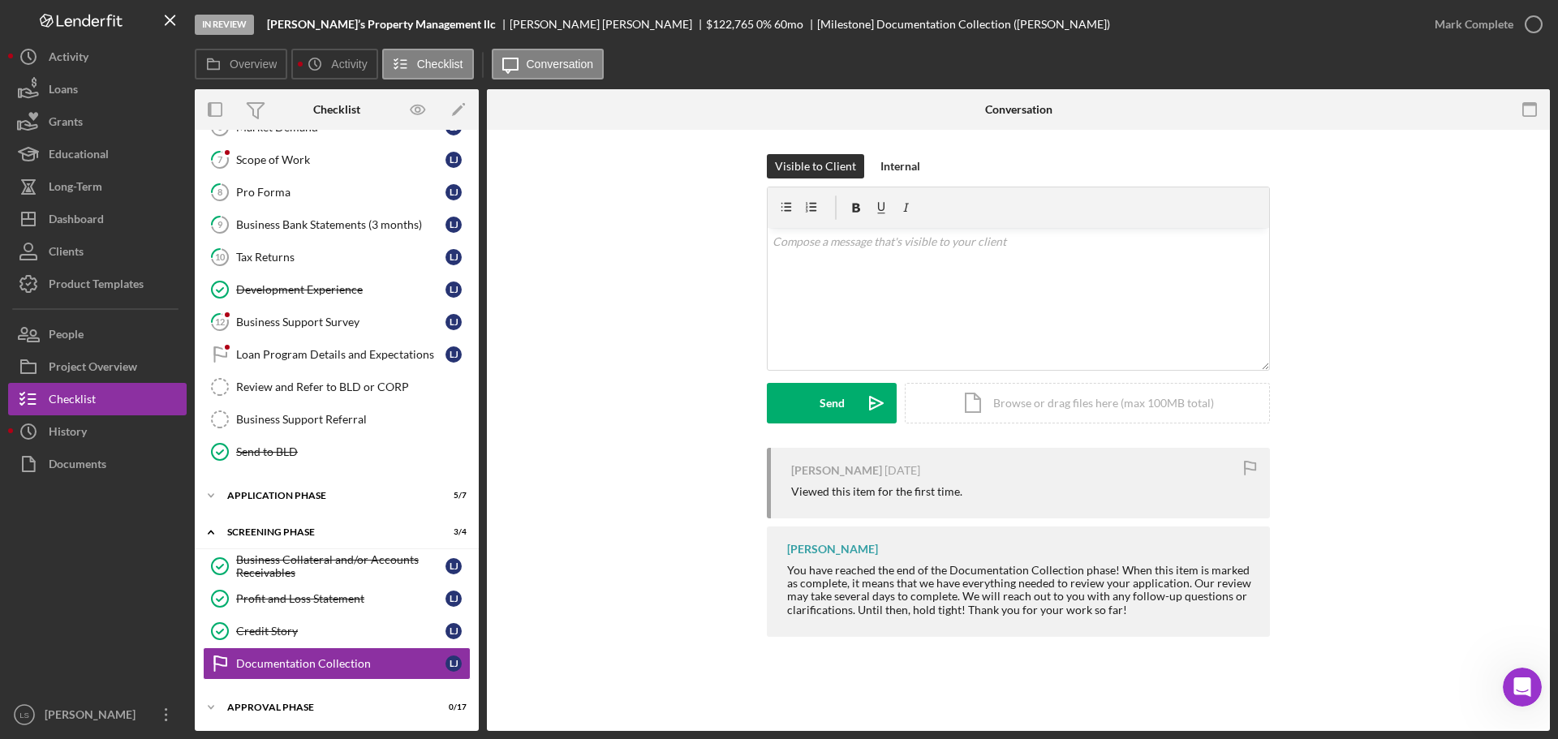
scroll to position [256, 0]
click at [1538, 24] on icon "button" at bounding box center [1534, 24] width 41 height 41
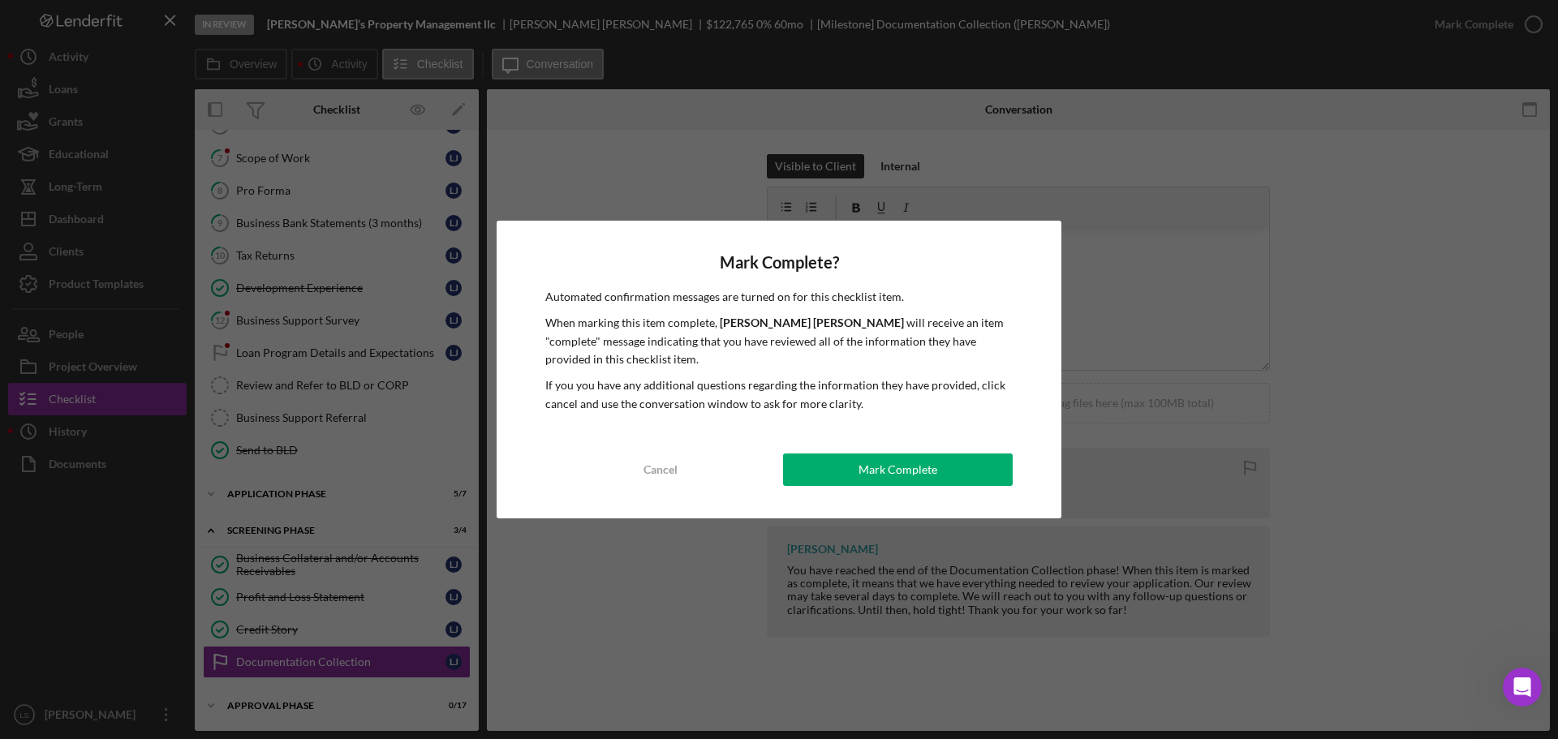
click at [932, 467] on div "Mark Complete" at bounding box center [898, 470] width 79 height 32
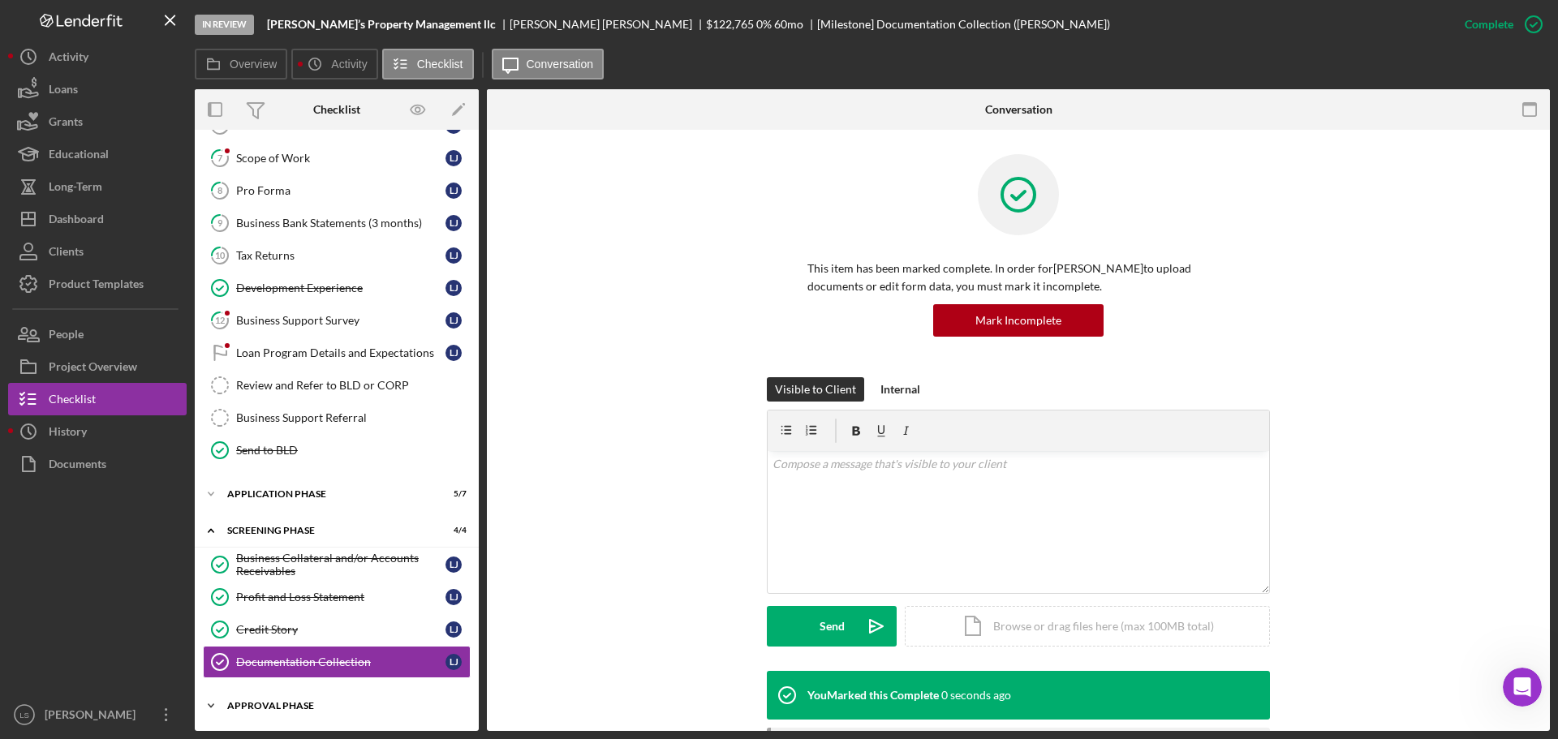
click at [321, 702] on div "Approval Phase" at bounding box center [342, 706] width 231 height 10
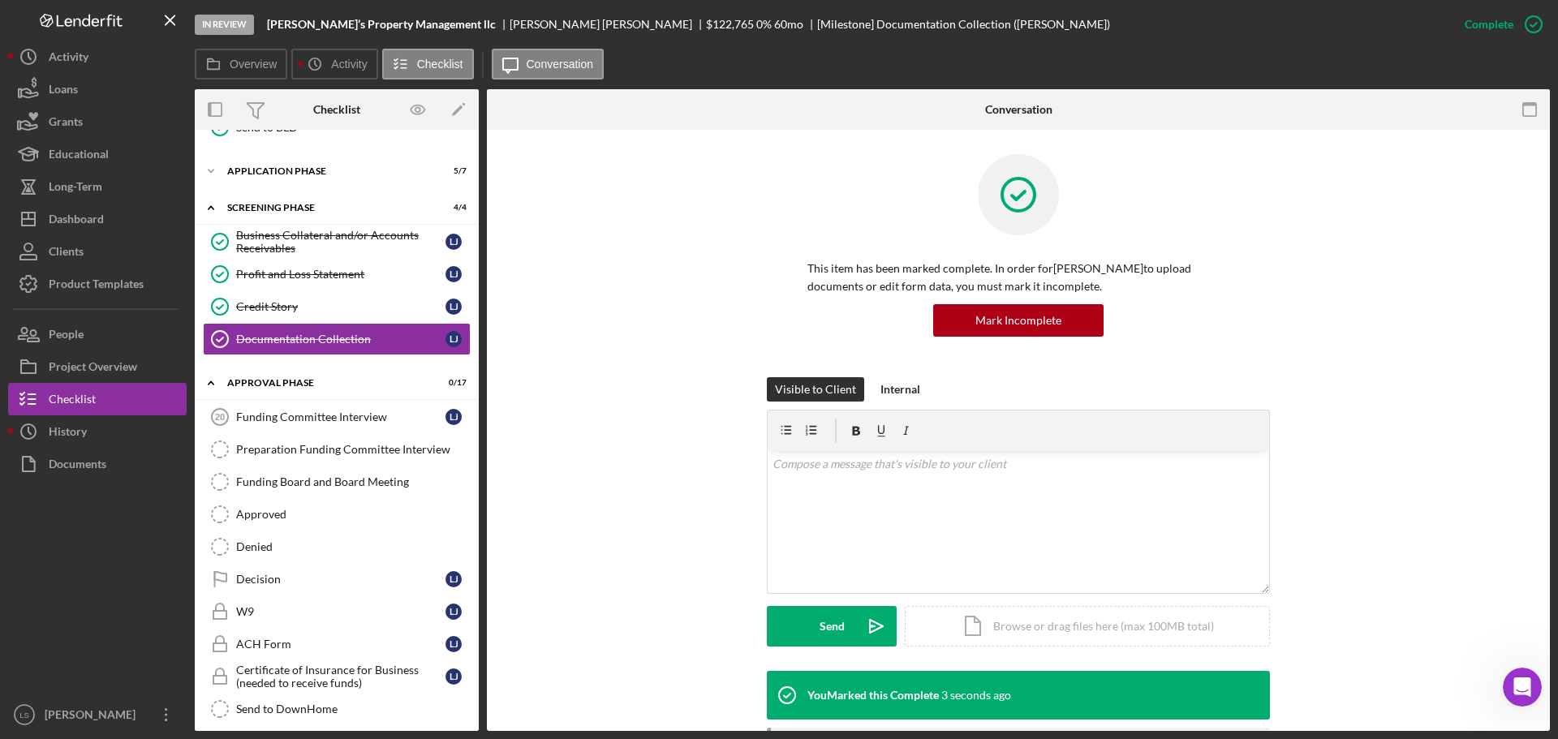
scroll to position [581, 0]
click at [316, 567] on link "Decision Decision [PERSON_NAME]" at bounding box center [337, 578] width 268 height 32
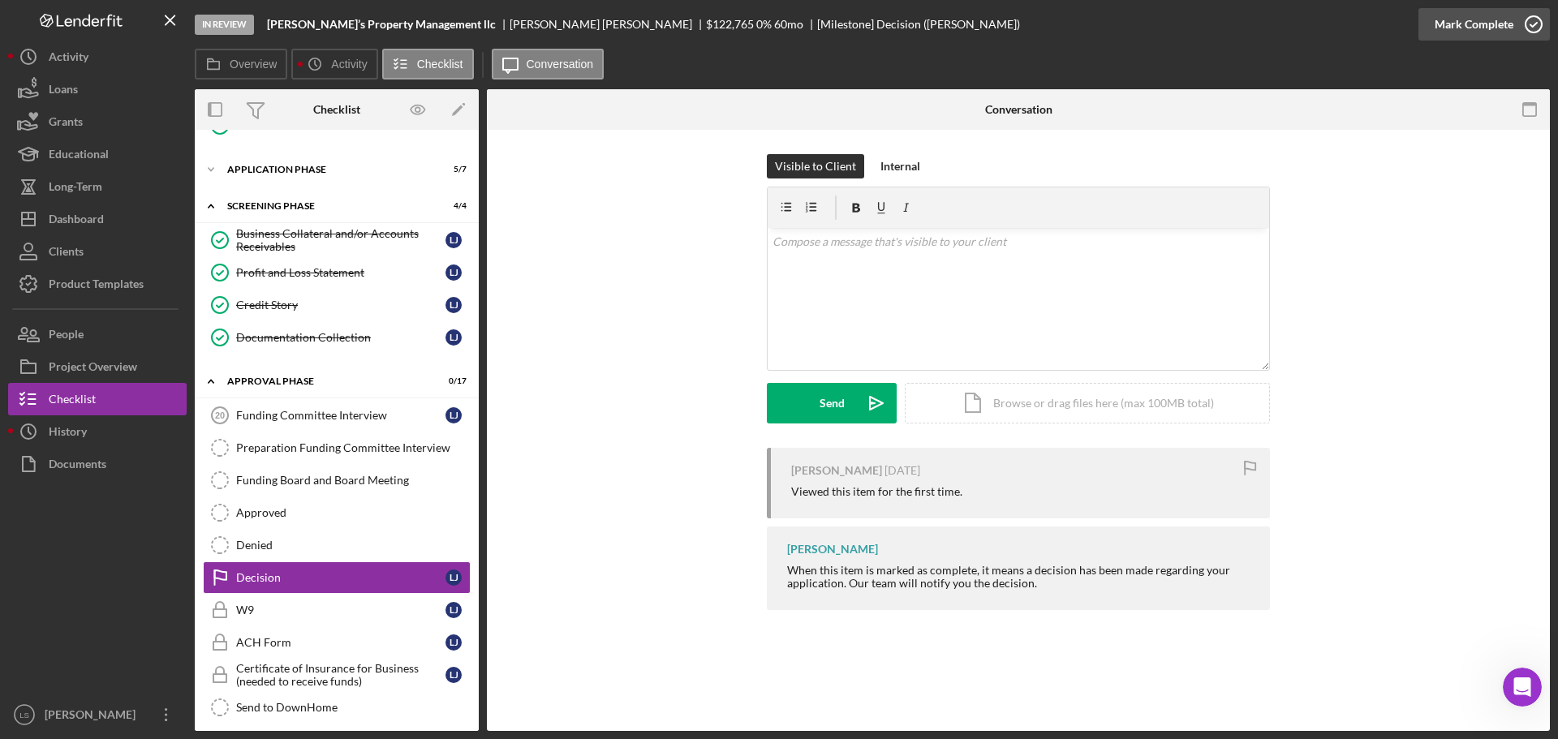
click at [1533, 21] on icon "button" at bounding box center [1534, 24] width 41 height 41
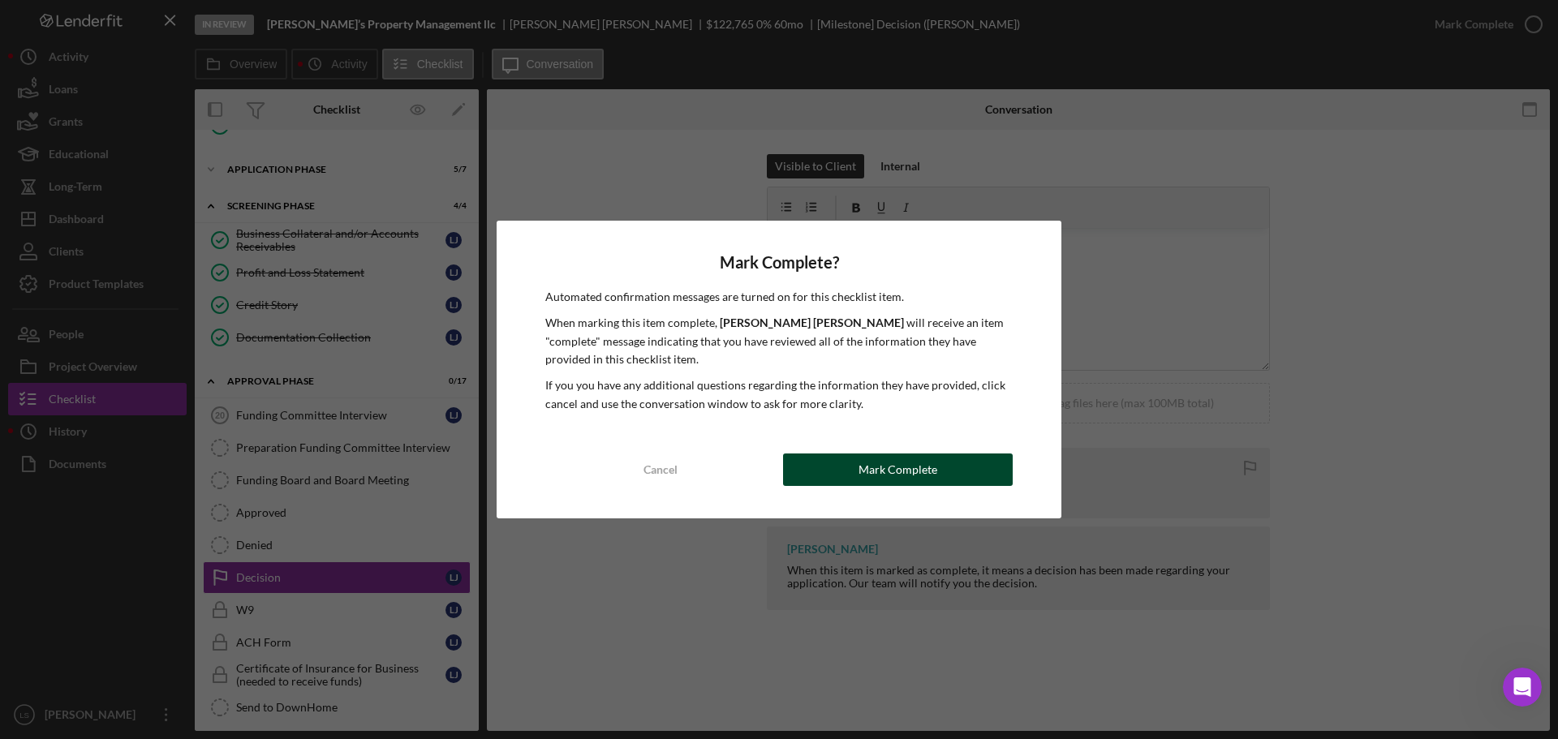
click at [924, 466] on div "Mark Complete" at bounding box center [898, 470] width 79 height 32
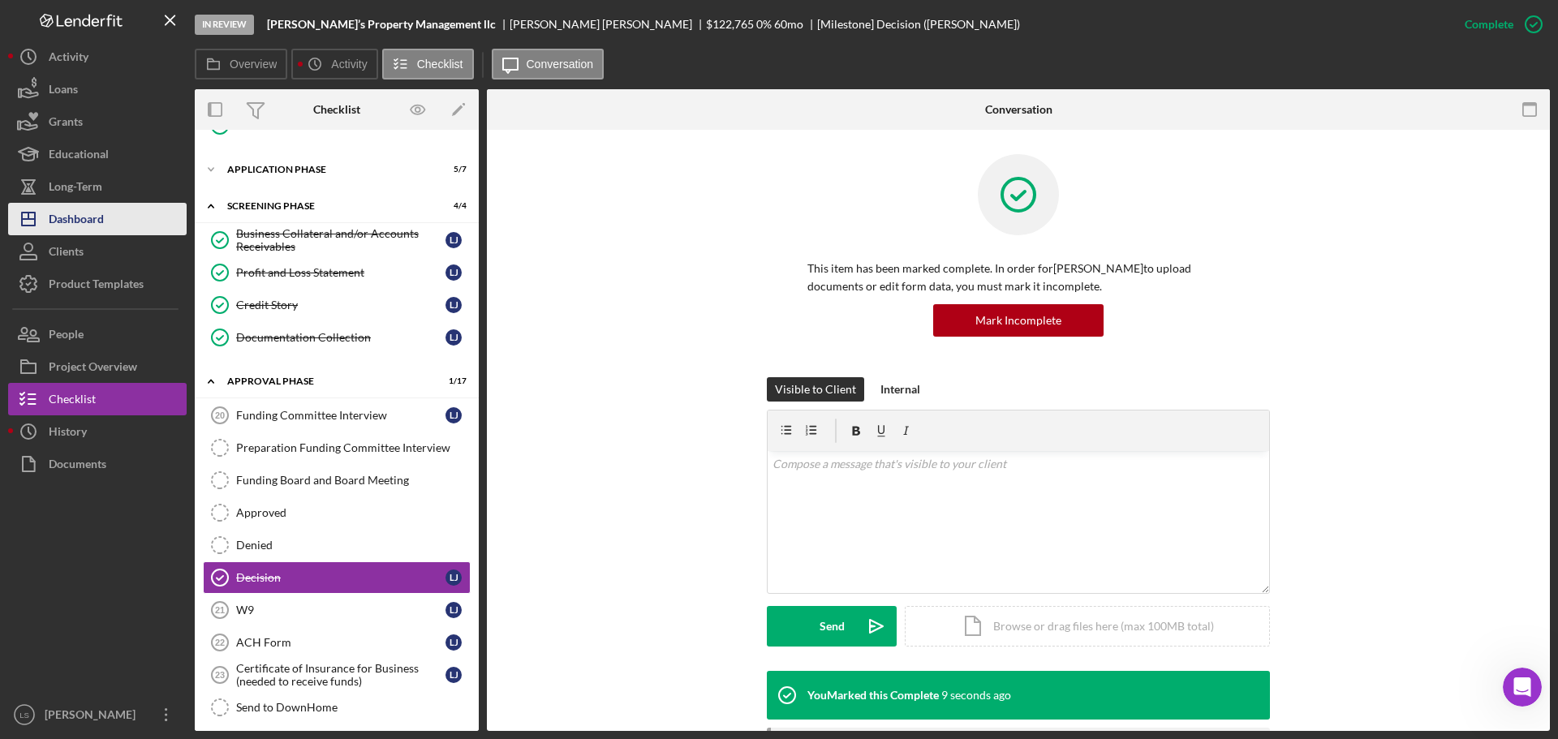
click at [100, 213] on div "Dashboard" at bounding box center [76, 221] width 55 height 37
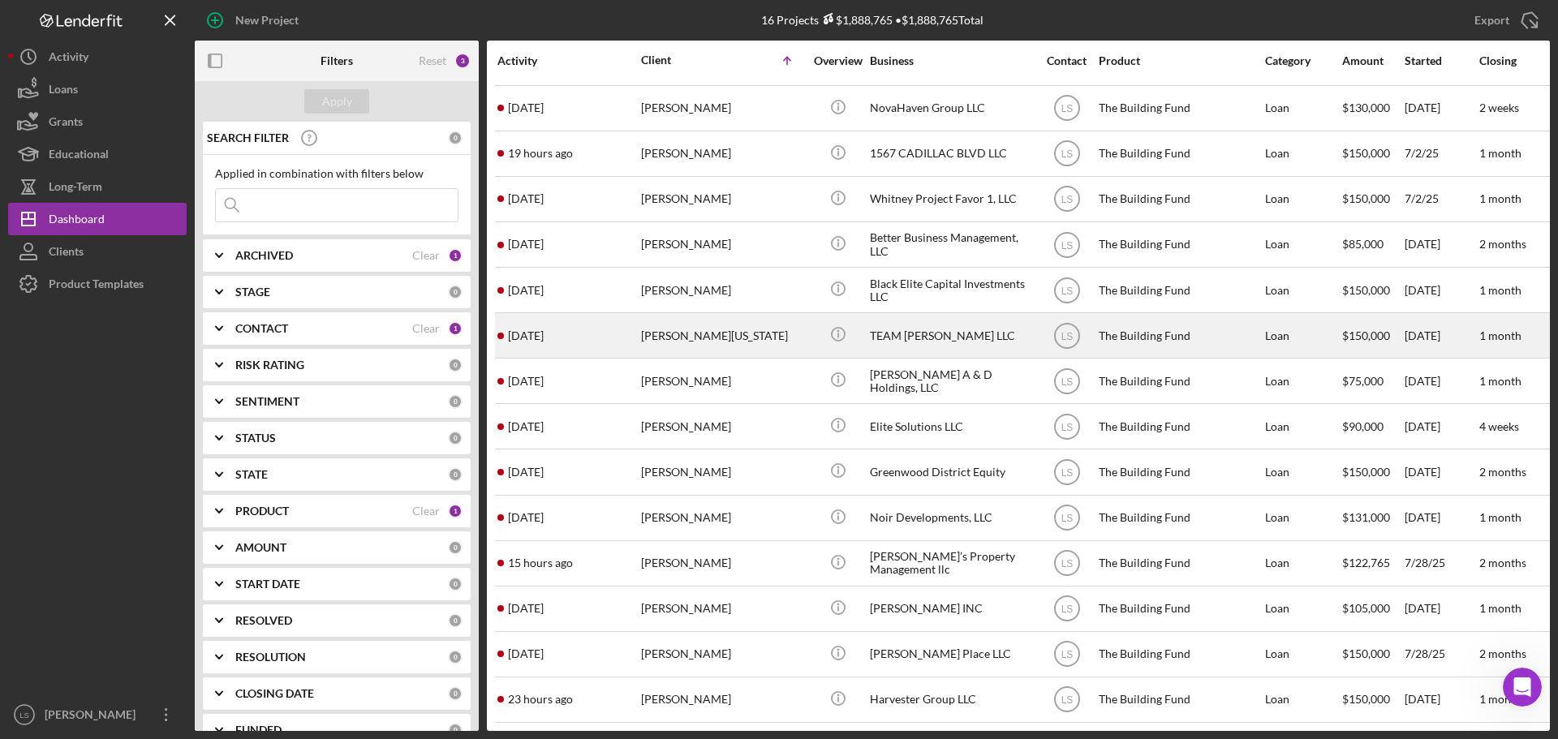
scroll to position [99, 0]
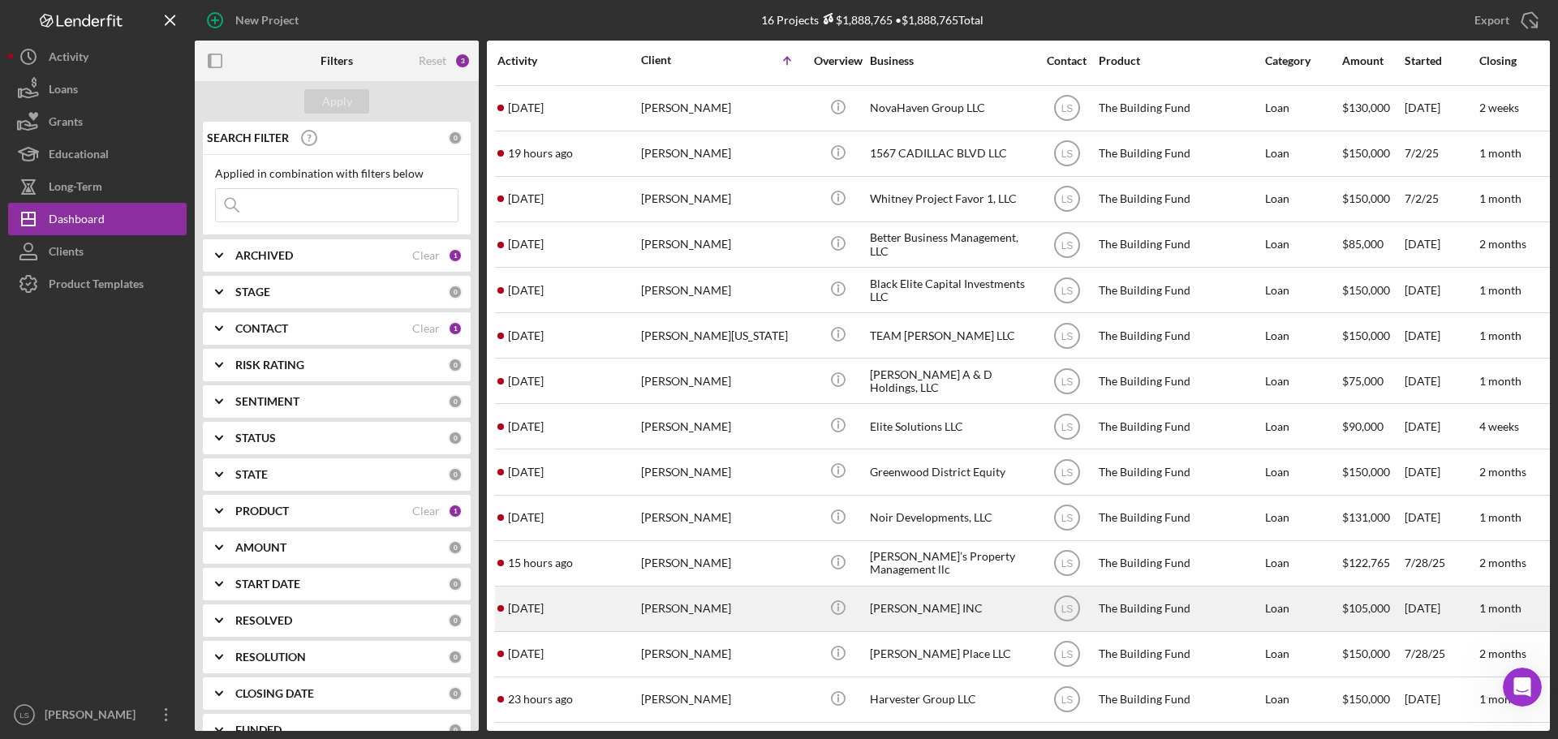
click at [707, 588] on div "[PERSON_NAME]" at bounding box center [722, 609] width 162 height 43
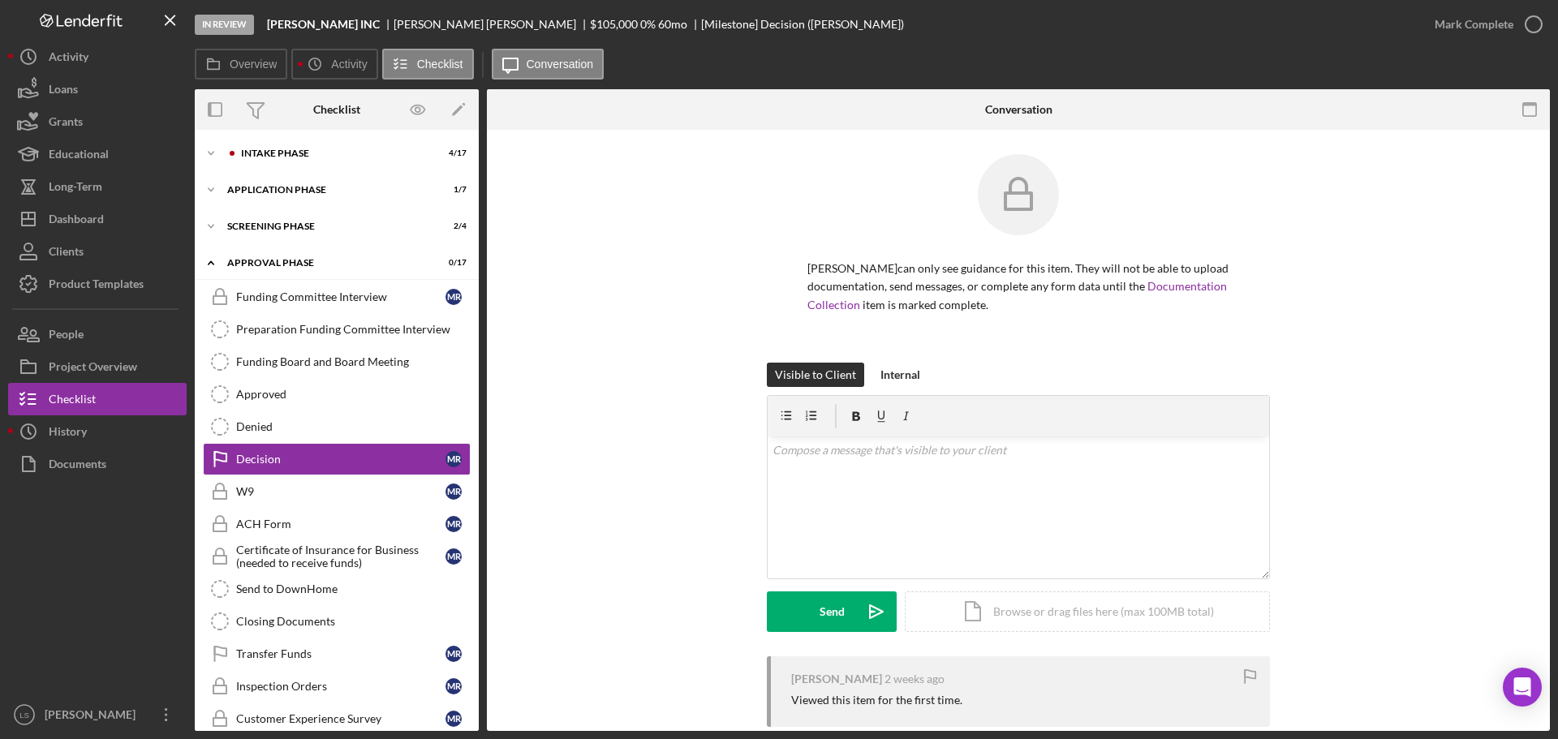
scroll to position [29, 0]
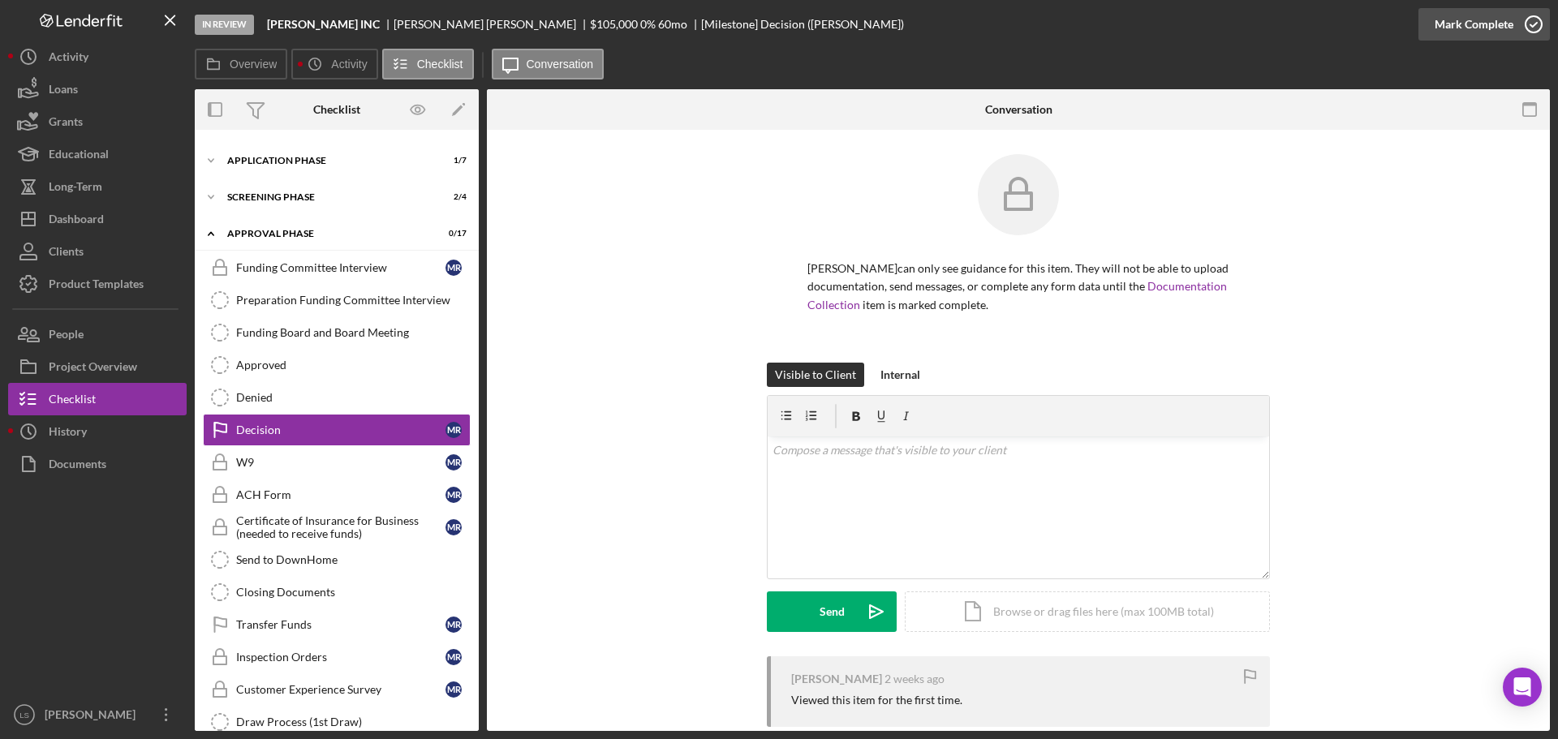
click at [1518, 28] on icon "button" at bounding box center [1534, 24] width 41 height 41
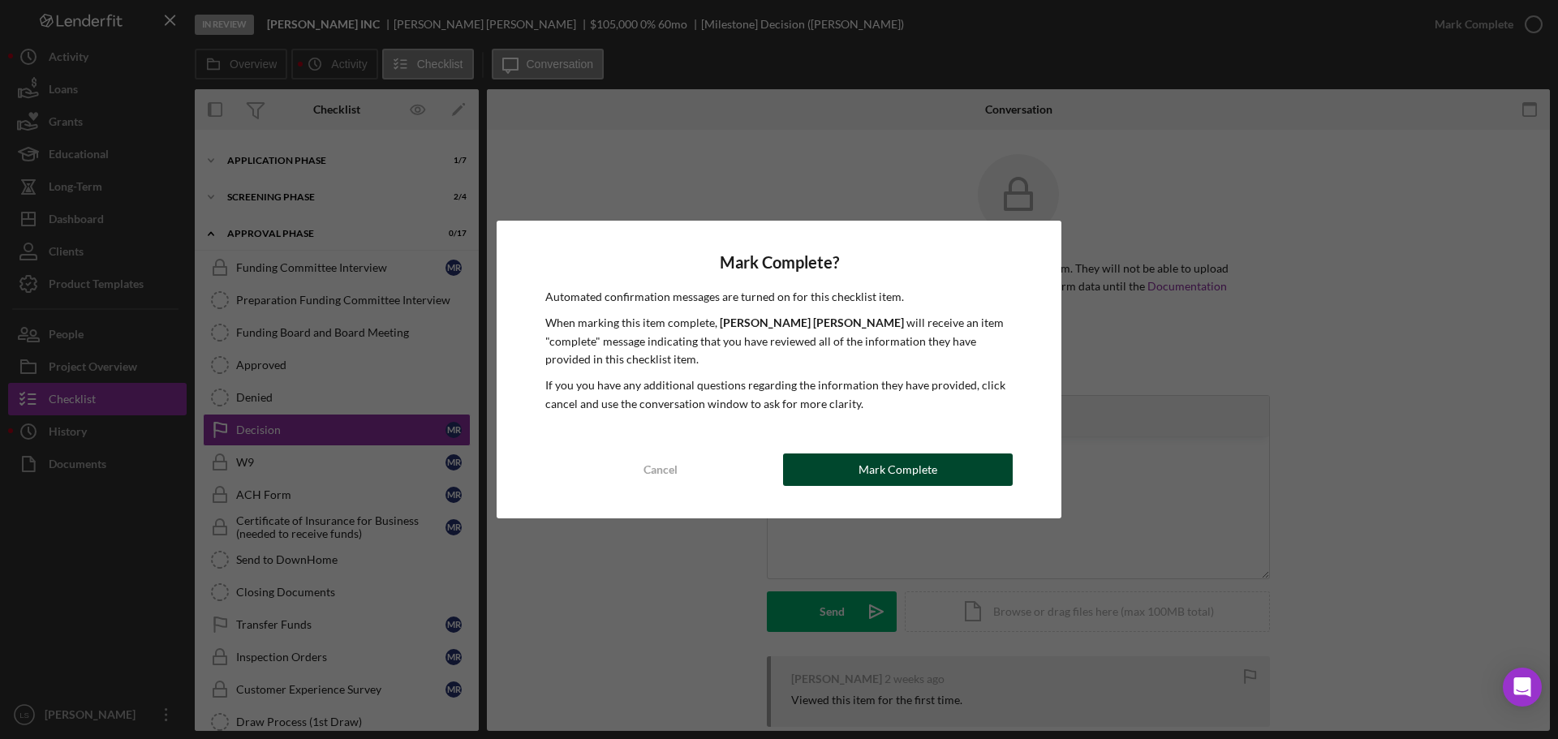
click at [910, 468] on div "Mark Complete" at bounding box center [898, 470] width 79 height 32
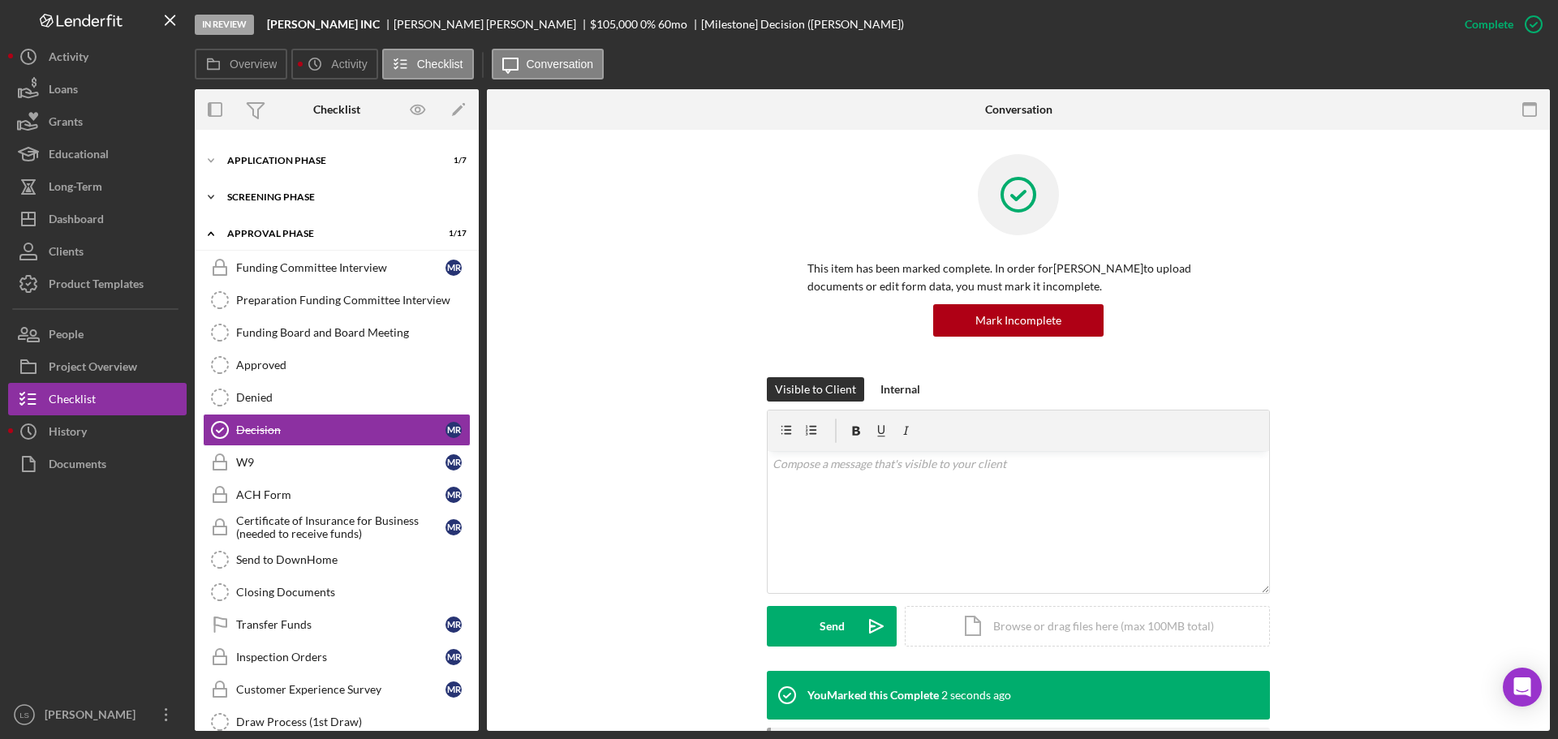
click at [338, 205] on div "Icon/Expander Screening Phase 2 / 4" at bounding box center [337, 197] width 284 height 32
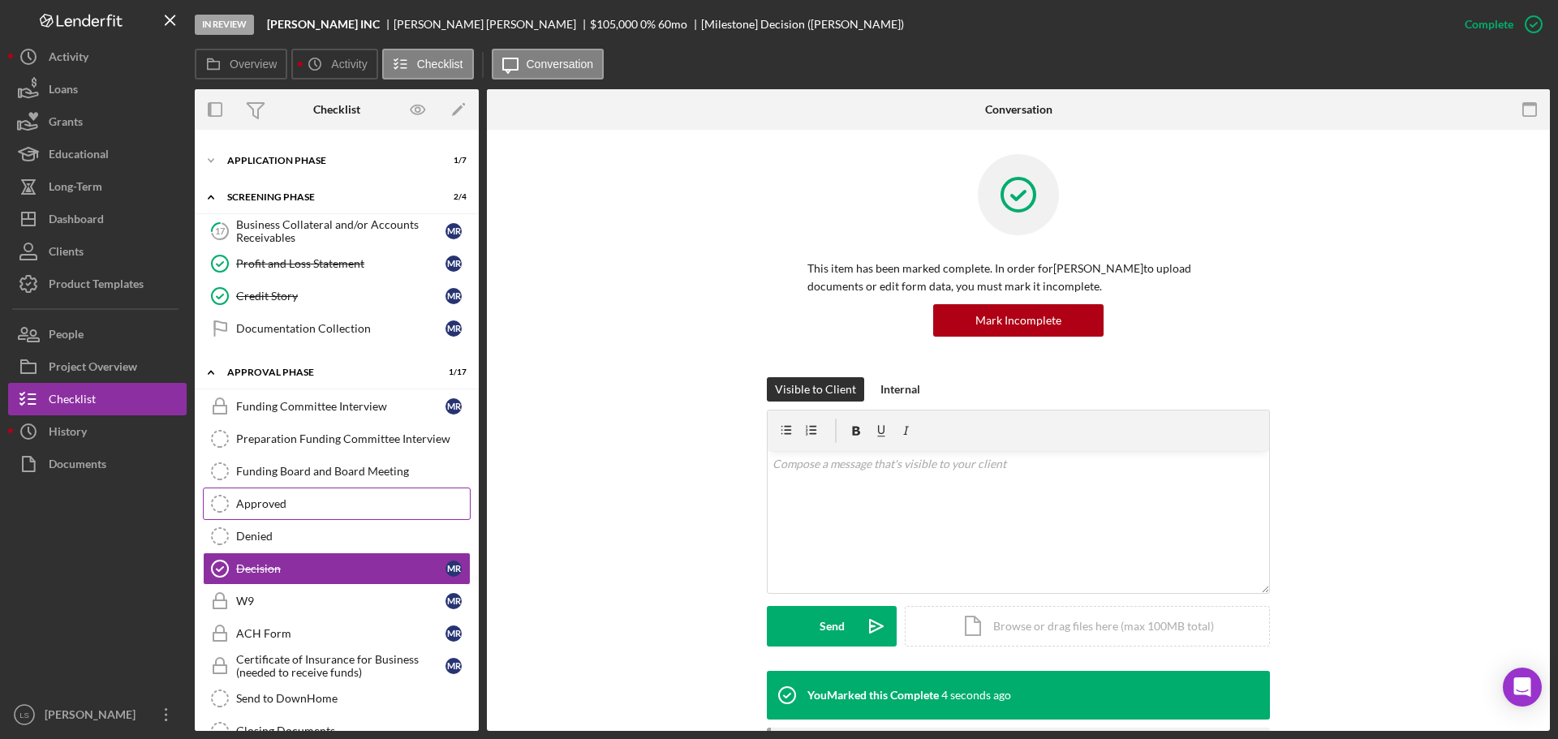
click at [305, 504] on div "Approved" at bounding box center [353, 503] width 234 height 13
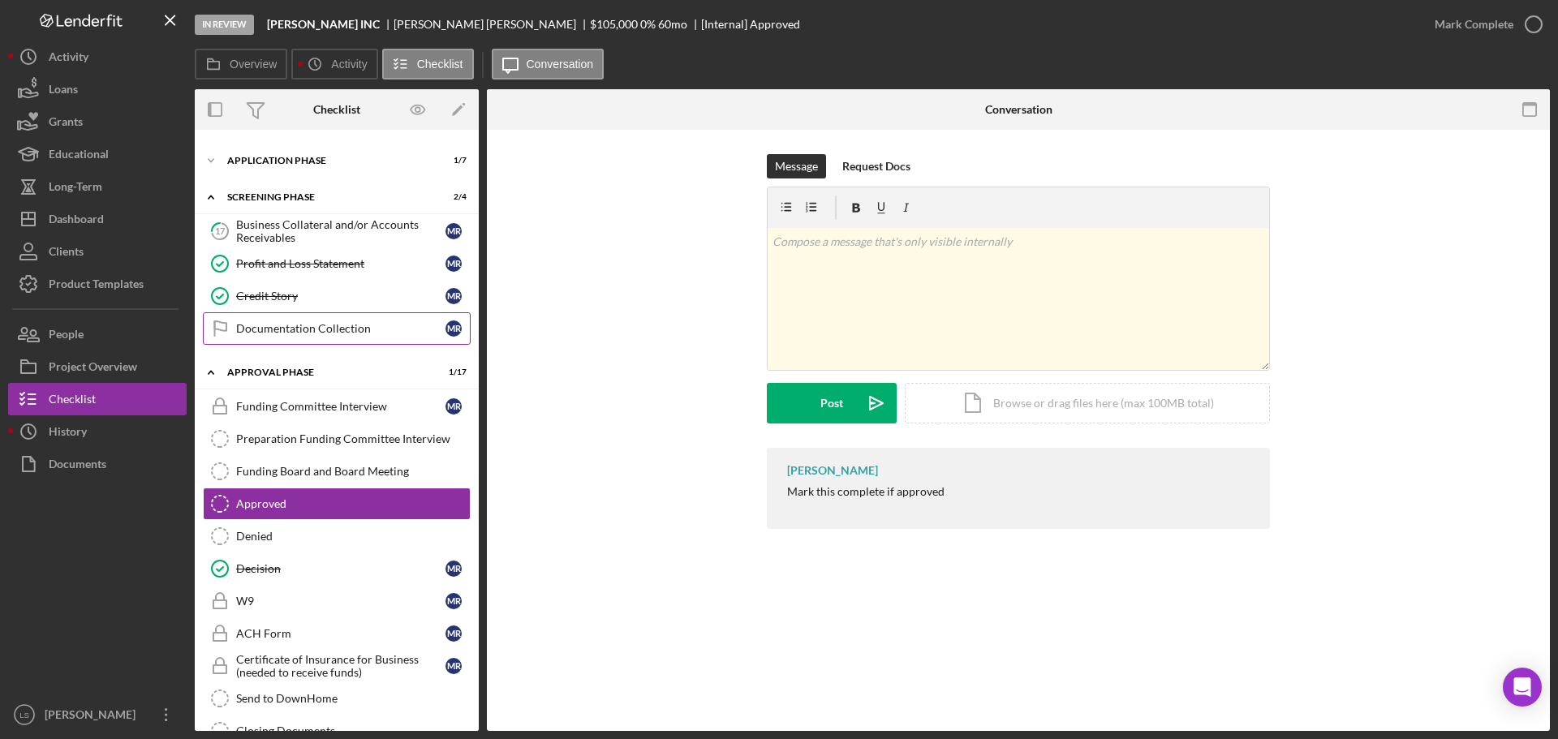
click at [329, 328] on div "Documentation Collection" at bounding box center [340, 328] width 209 height 13
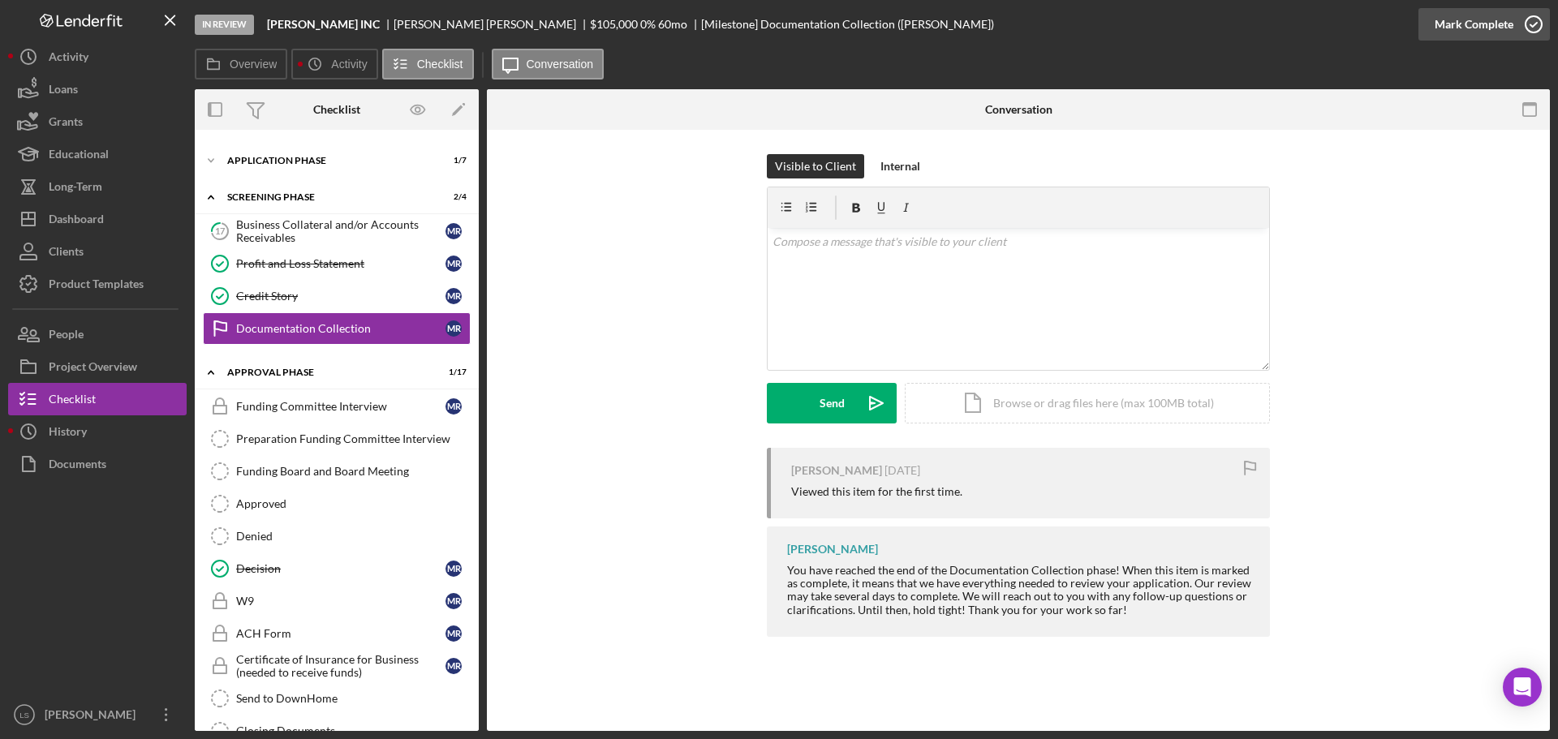
click at [1543, 17] on icon "button" at bounding box center [1534, 24] width 41 height 41
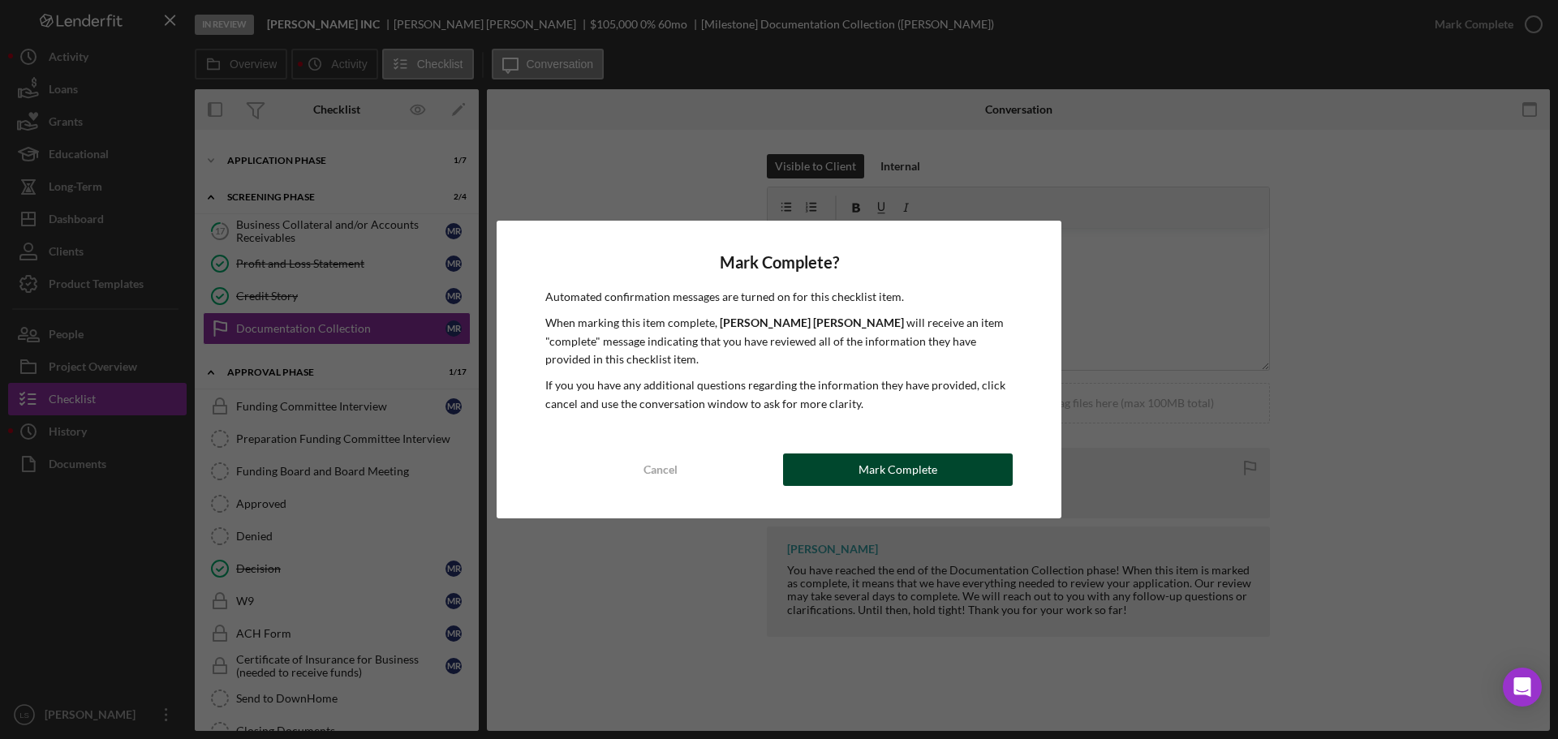
click at [889, 471] on div "Mark Complete" at bounding box center [898, 470] width 79 height 32
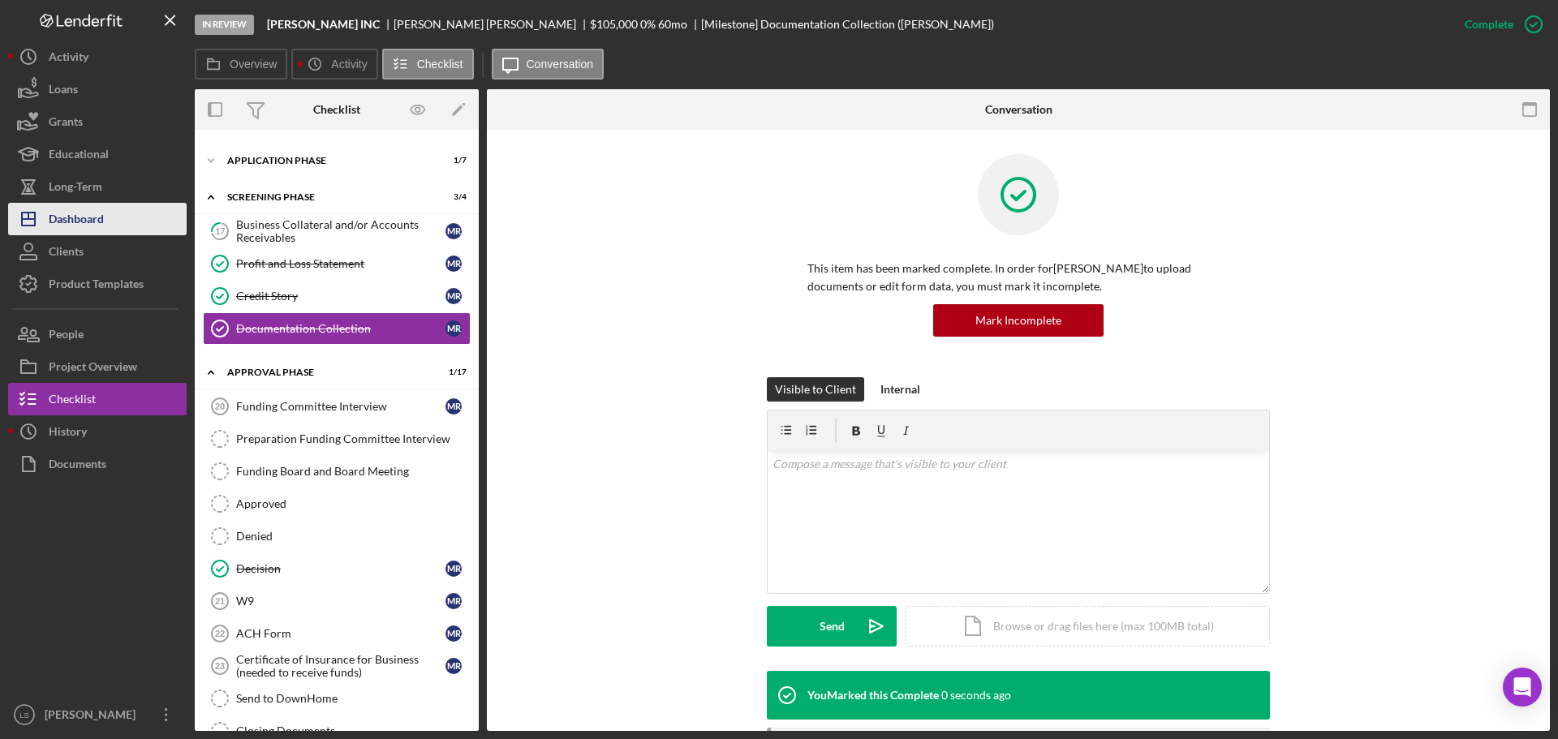
click at [90, 220] on div "Dashboard" at bounding box center [76, 221] width 55 height 37
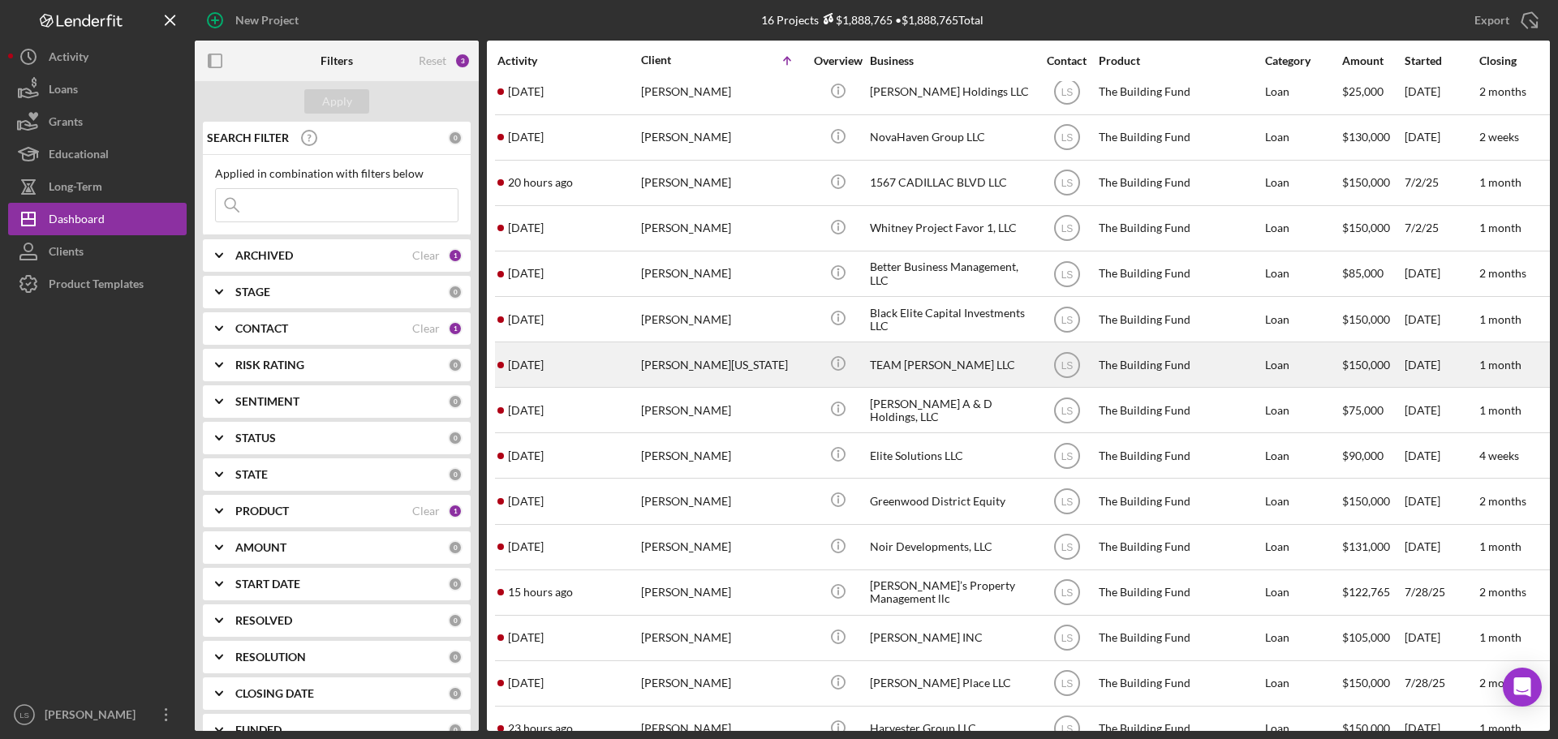
scroll to position [99, 0]
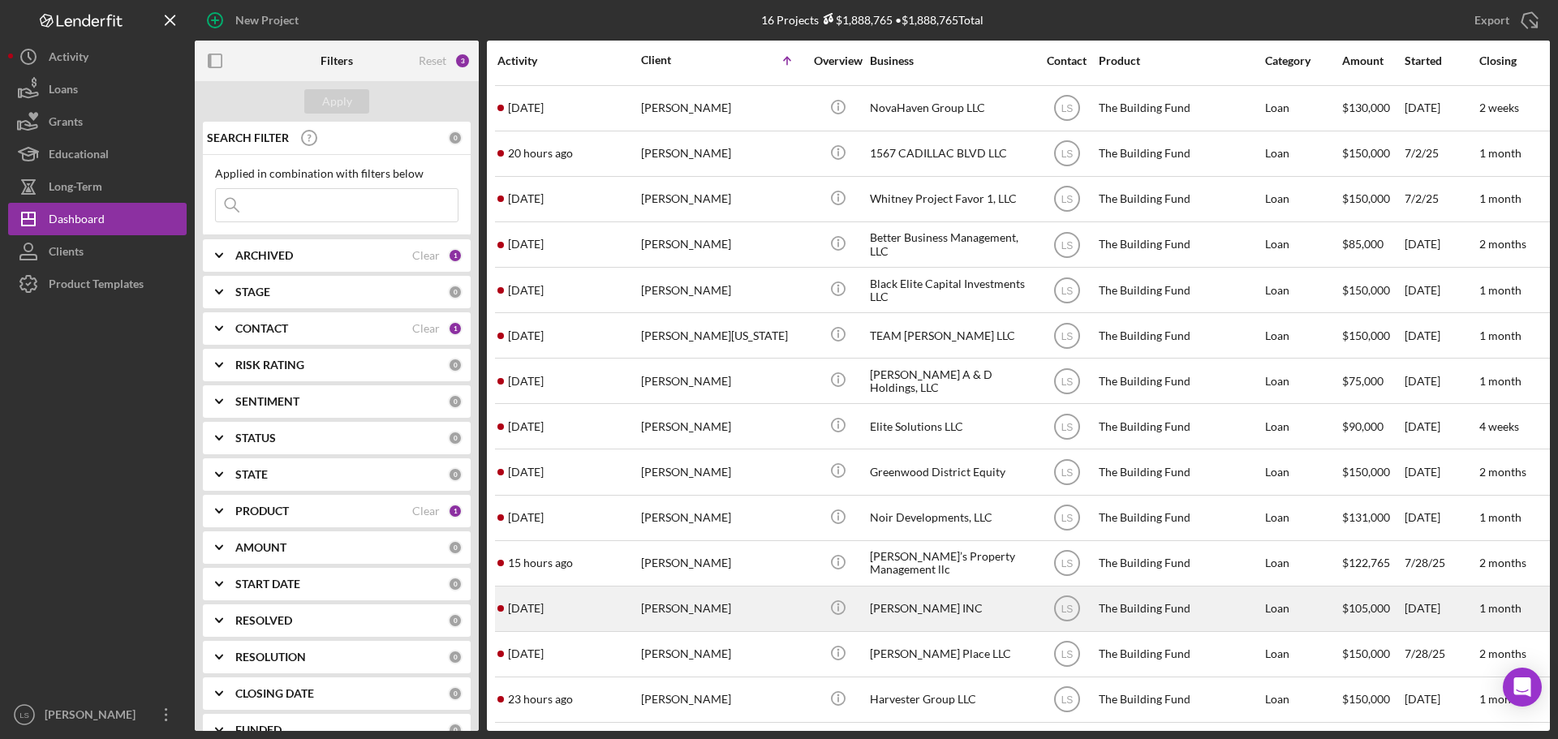
click at [689, 596] on div "[PERSON_NAME]" at bounding box center [722, 609] width 162 height 43
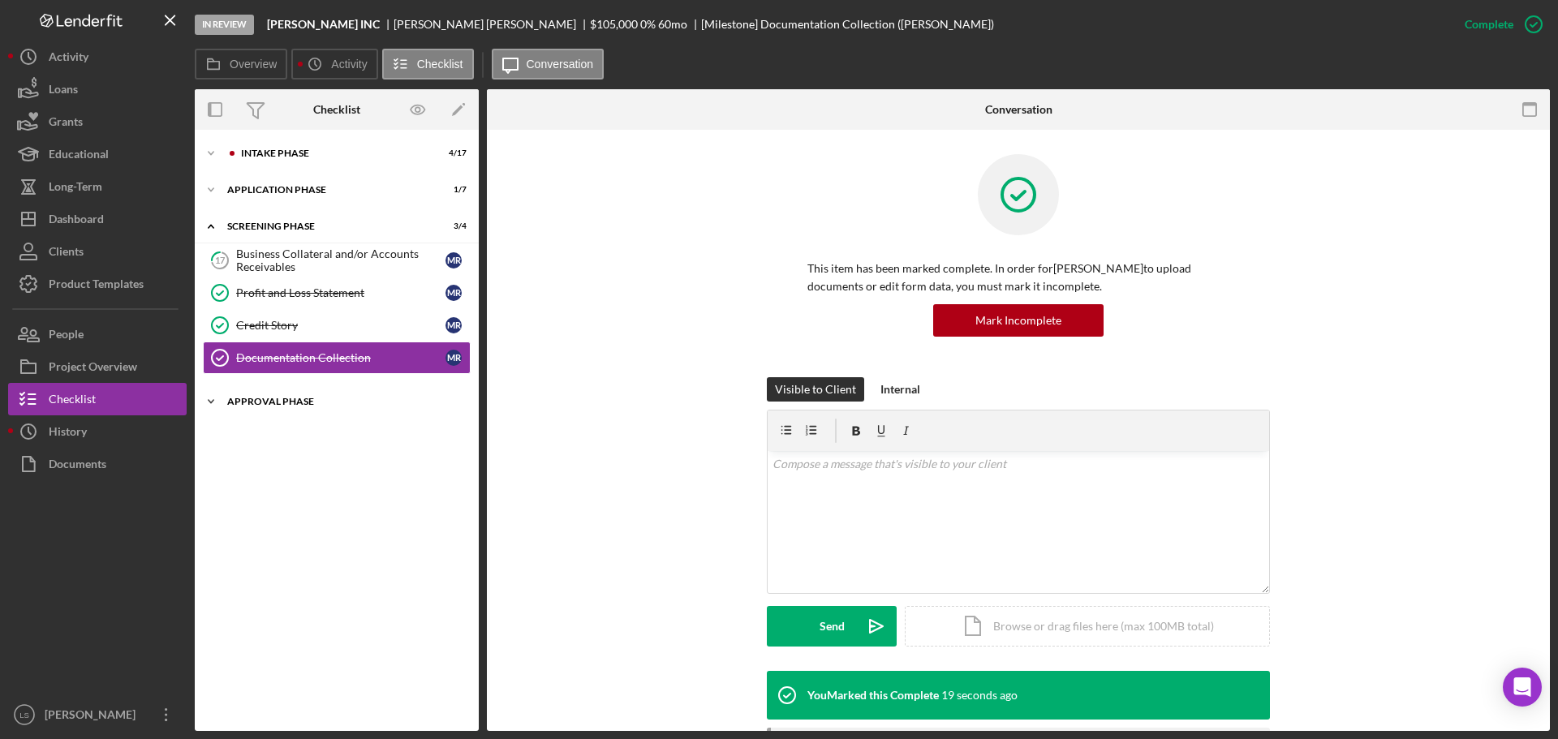
click at [352, 405] on div "Approval Phase" at bounding box center [342, 402] width 231 height 10
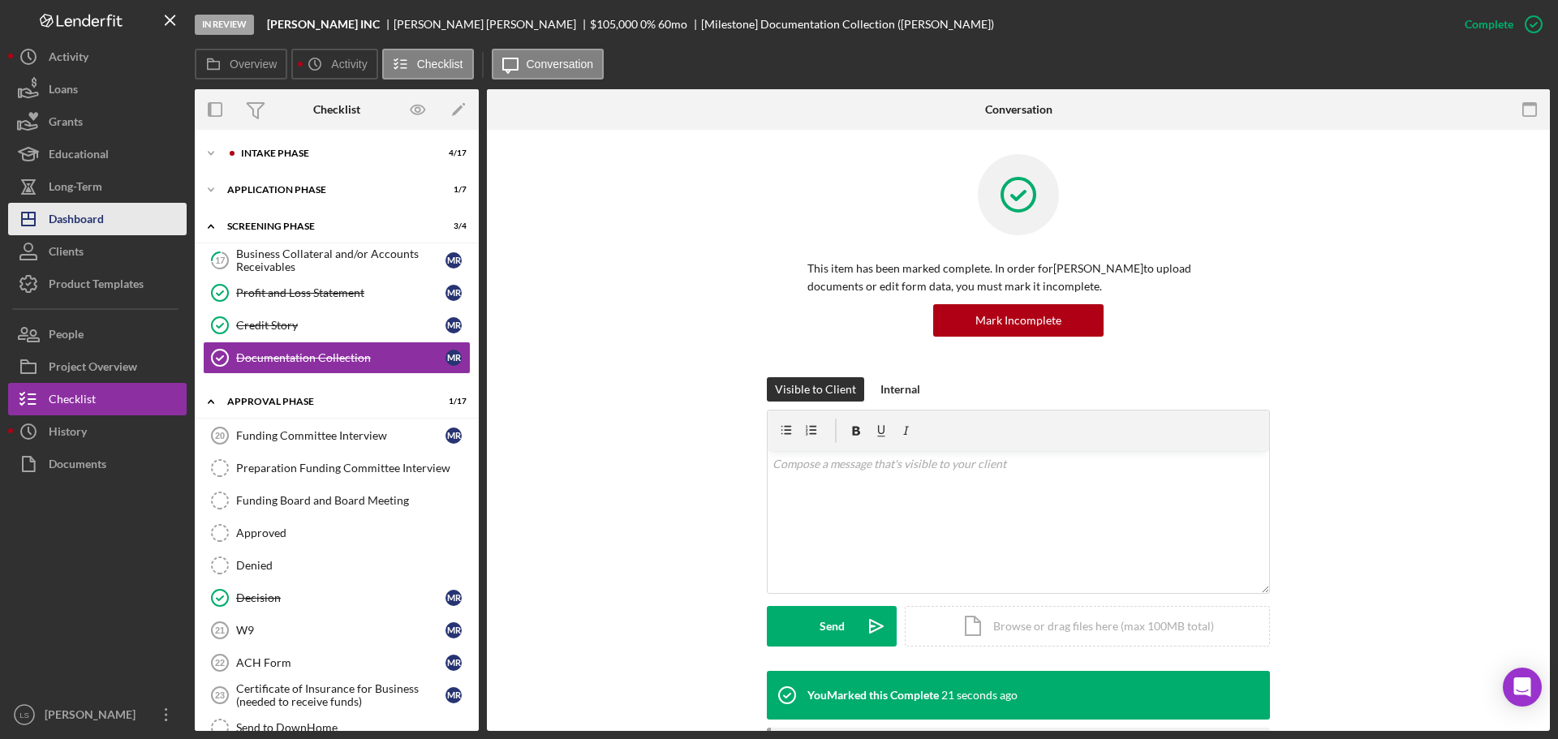
click at [100, 227] on div "Dashboard" at bounding box center [76, 221] width 55 height 37
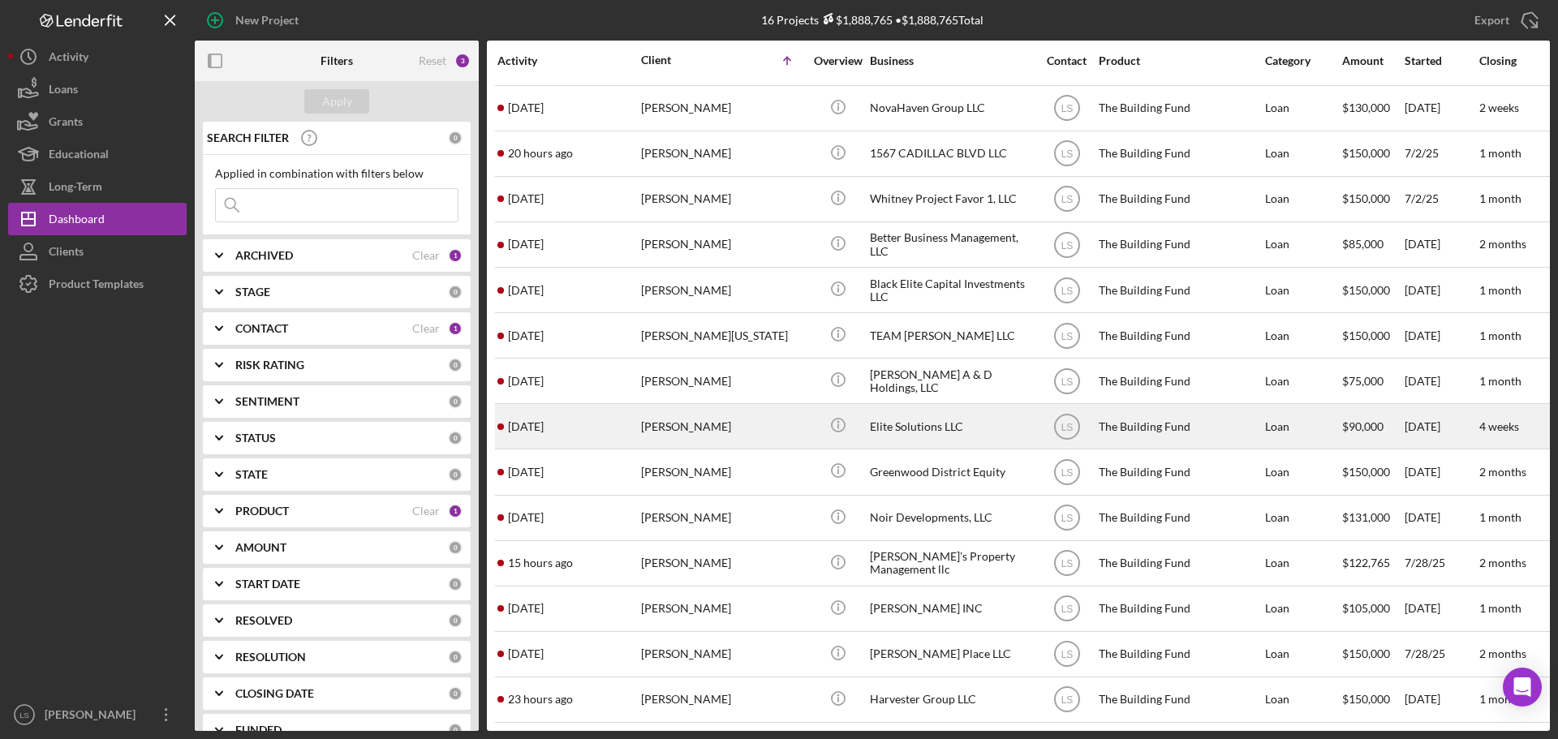
scroll to position [99, 0]
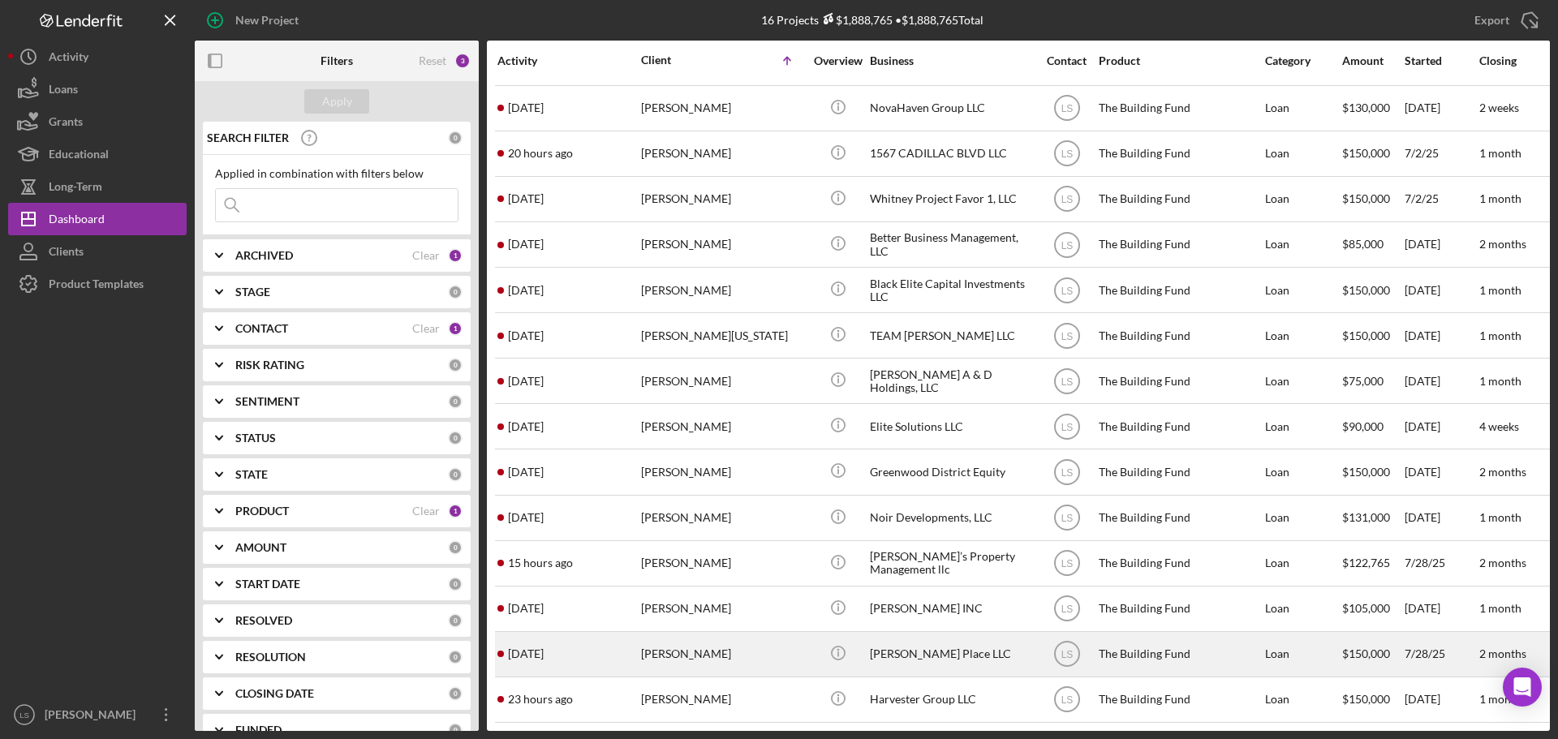
click at [706, 633] on div "[PERSON_NAME]" at bounding box center [722, 654] width 162 height 43
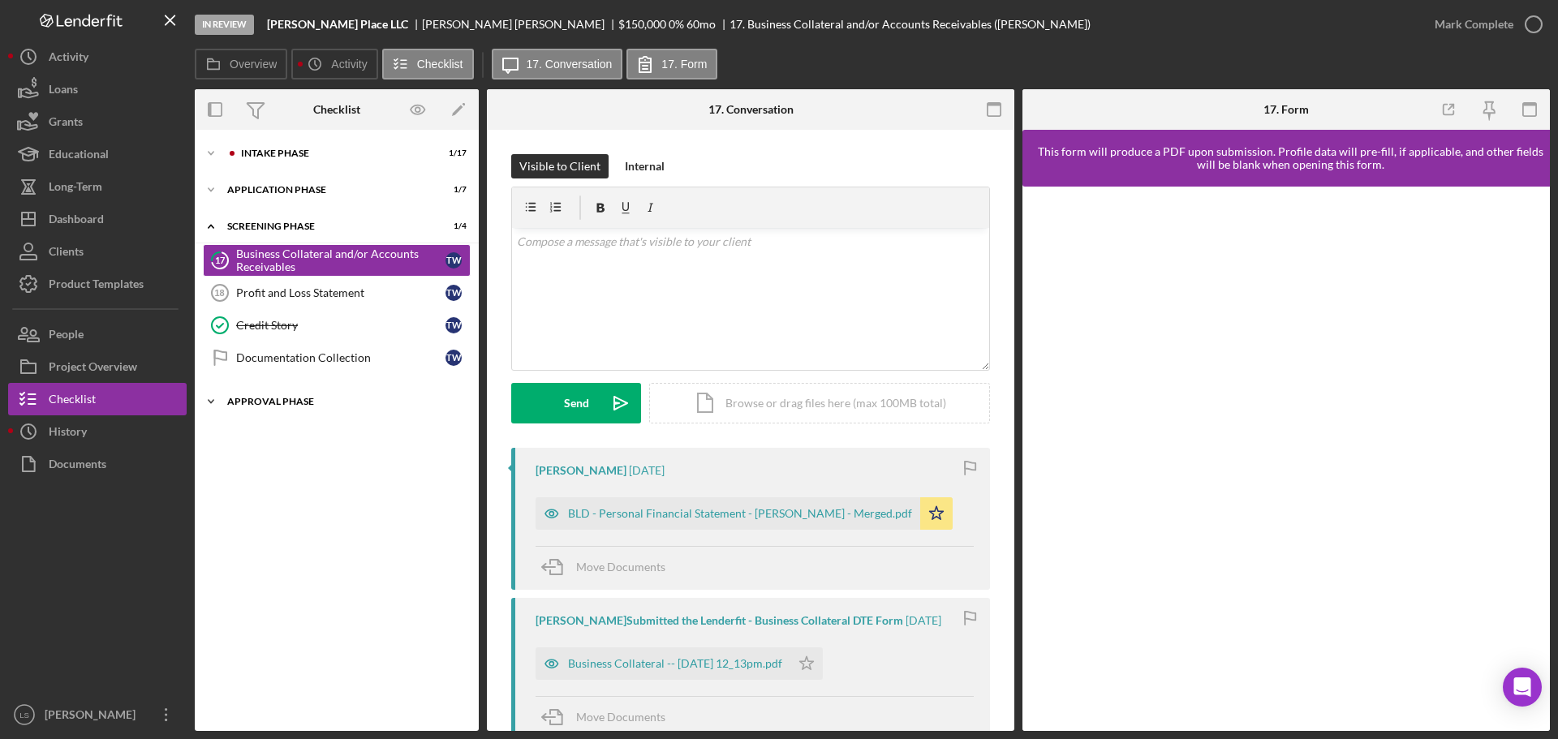
click at [351, 403] on div "Approval Phase" at bounding box center [342, 402] width 231 height 10
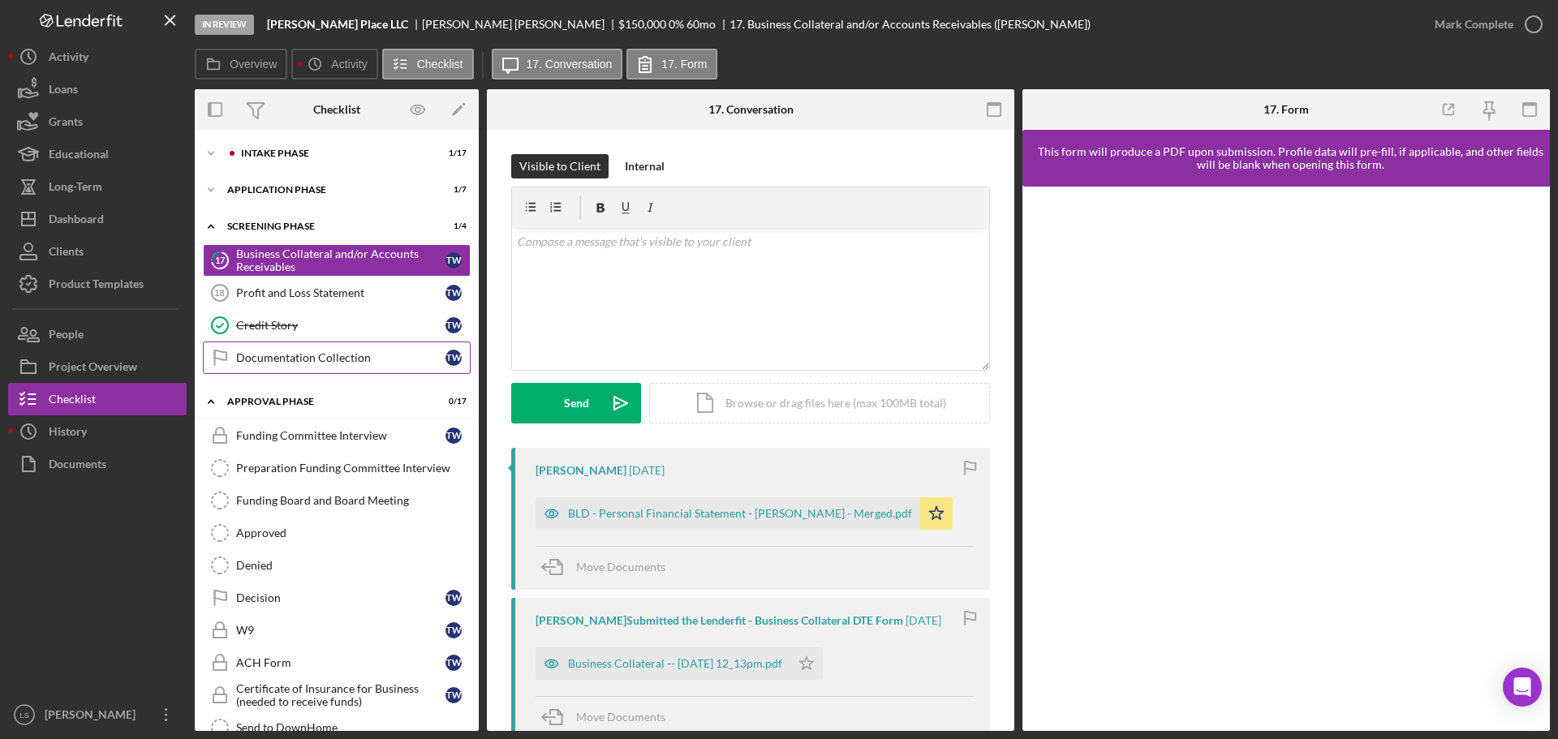
click at [365, 350] on link "Documentation Collection Documentation Collection T W" at bounding box center [337, 358] width 268 height 32
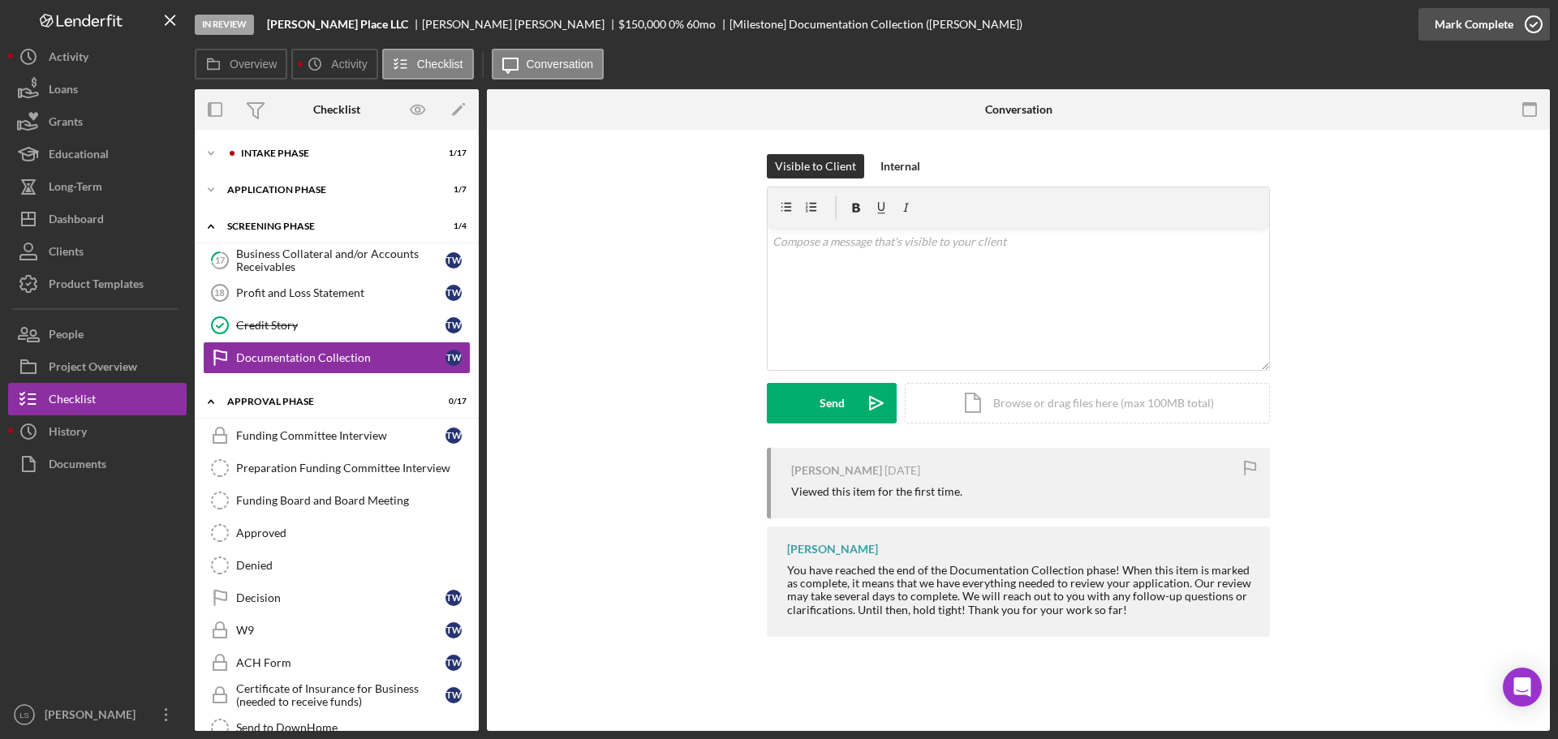
click at [1519, 26] on icon "button" at bounding box center [1534, 24] width 41 height 41
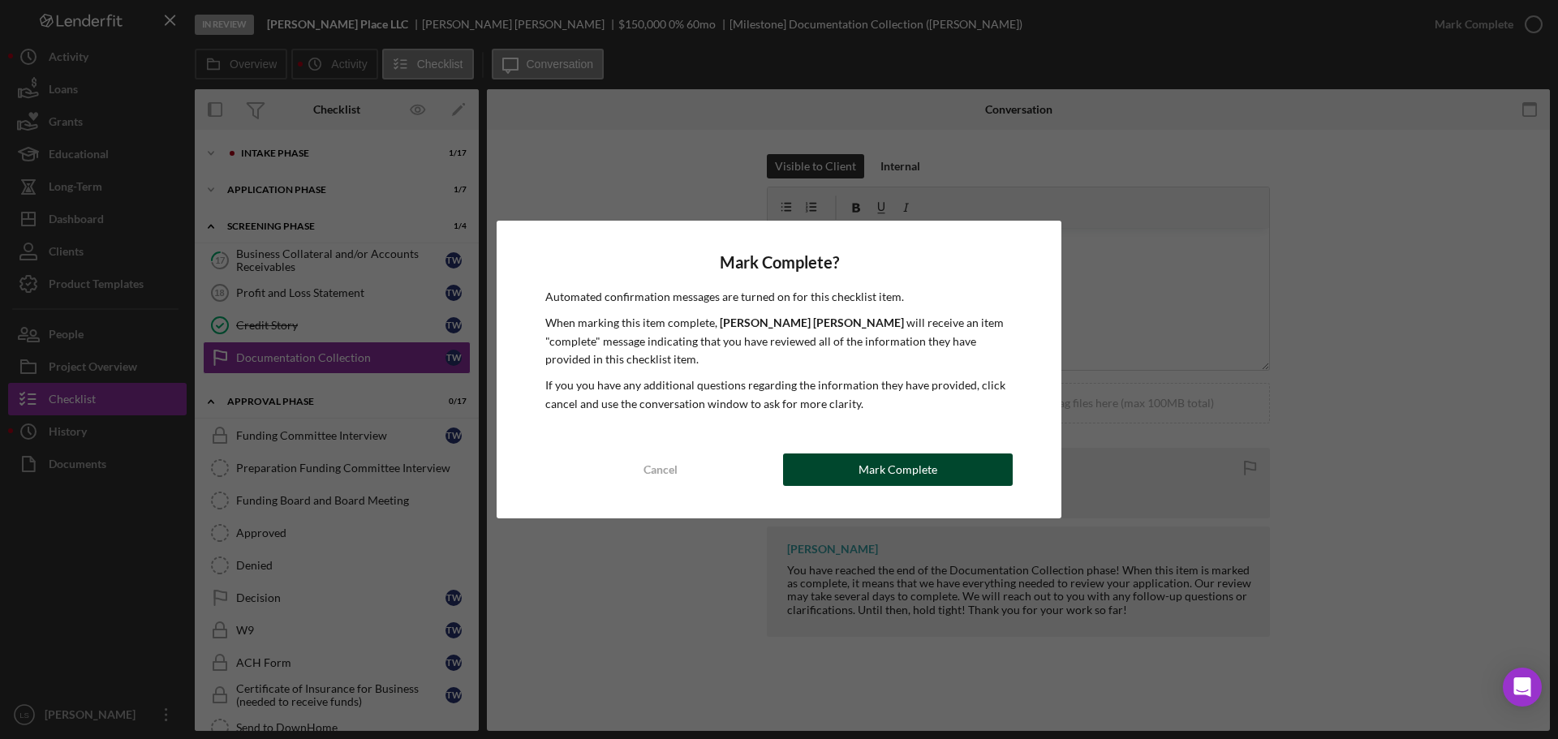
click at [895, 459] on div "Mark Complete" at bounding box center [898, 470] width 79 height 32
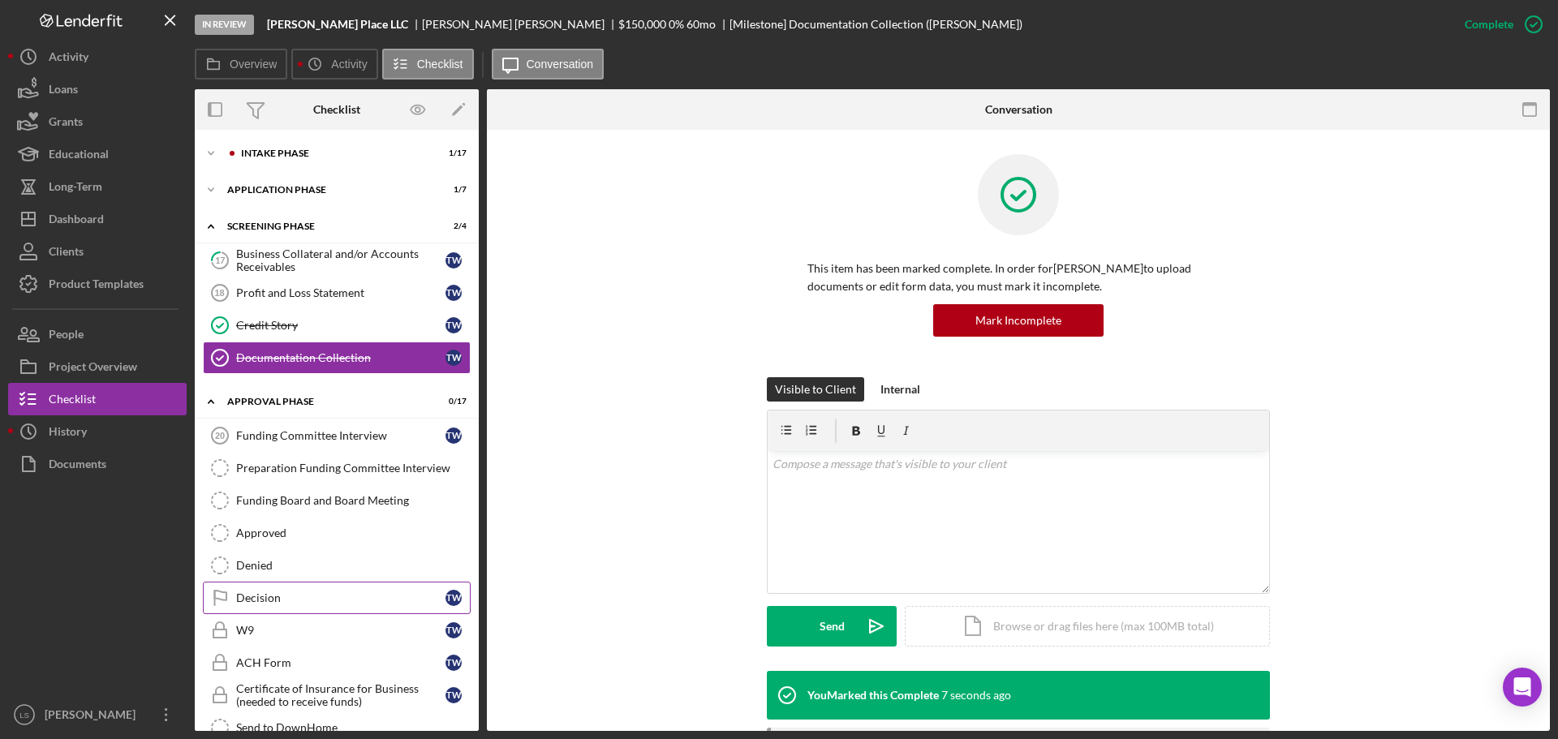
click at [287, 596] on div "Decision" at bounding box center [340, 598] width 209 height 13
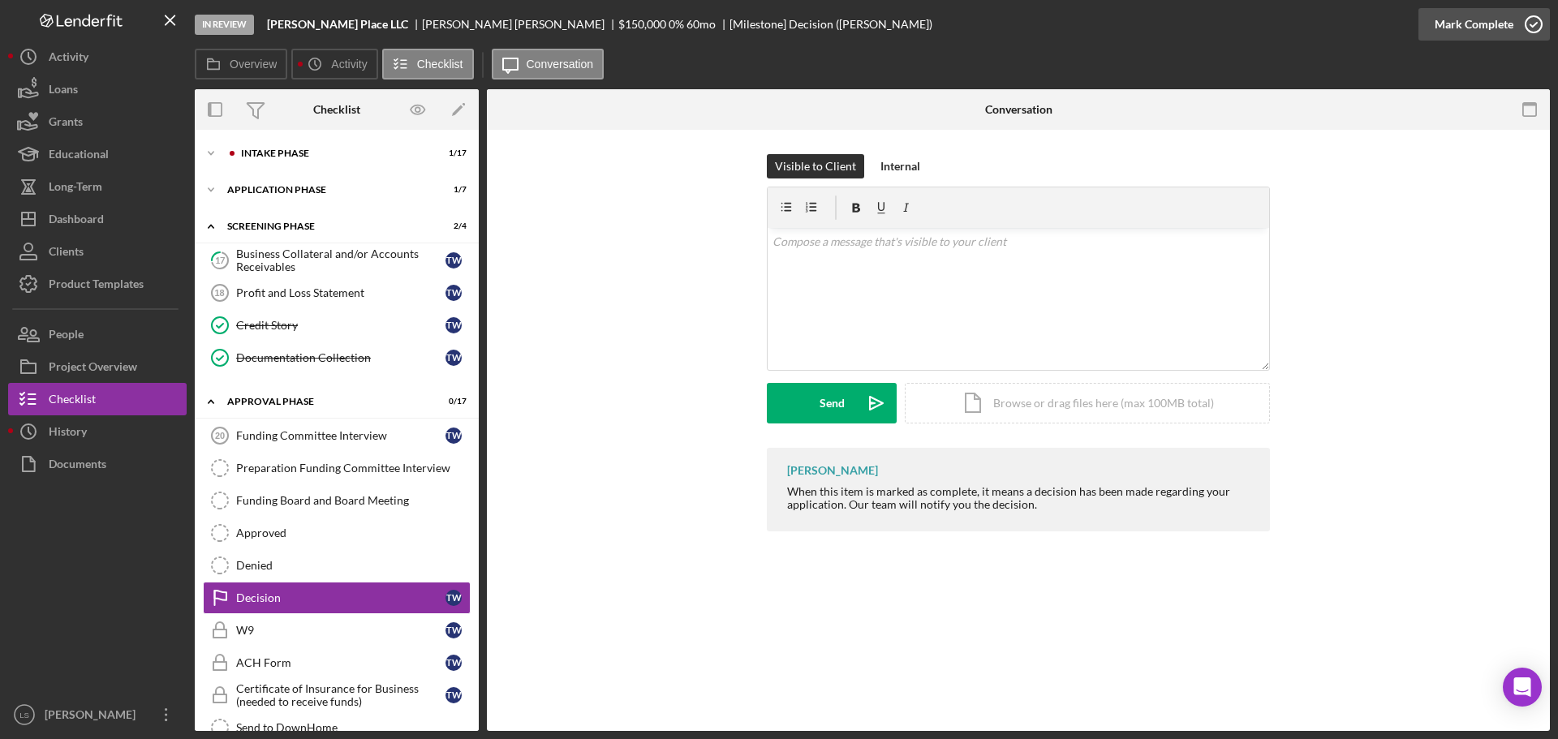
click at [1537, 18] on icon "button" at bounding box center [1534, 24] width 41 height 41
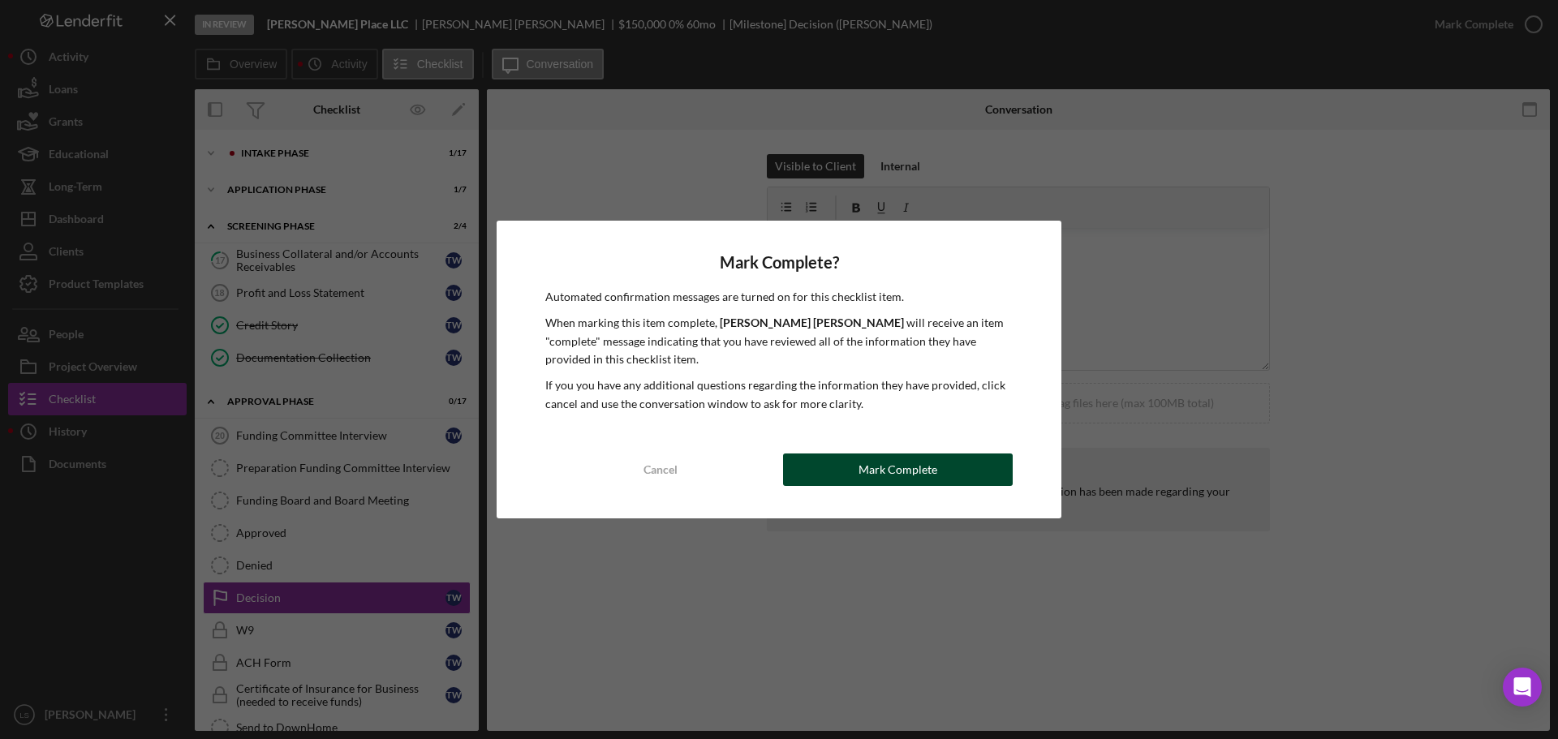
click at [866, 482] on div "Mark Complete" at bounding box center [898, 470] width 79 height 32
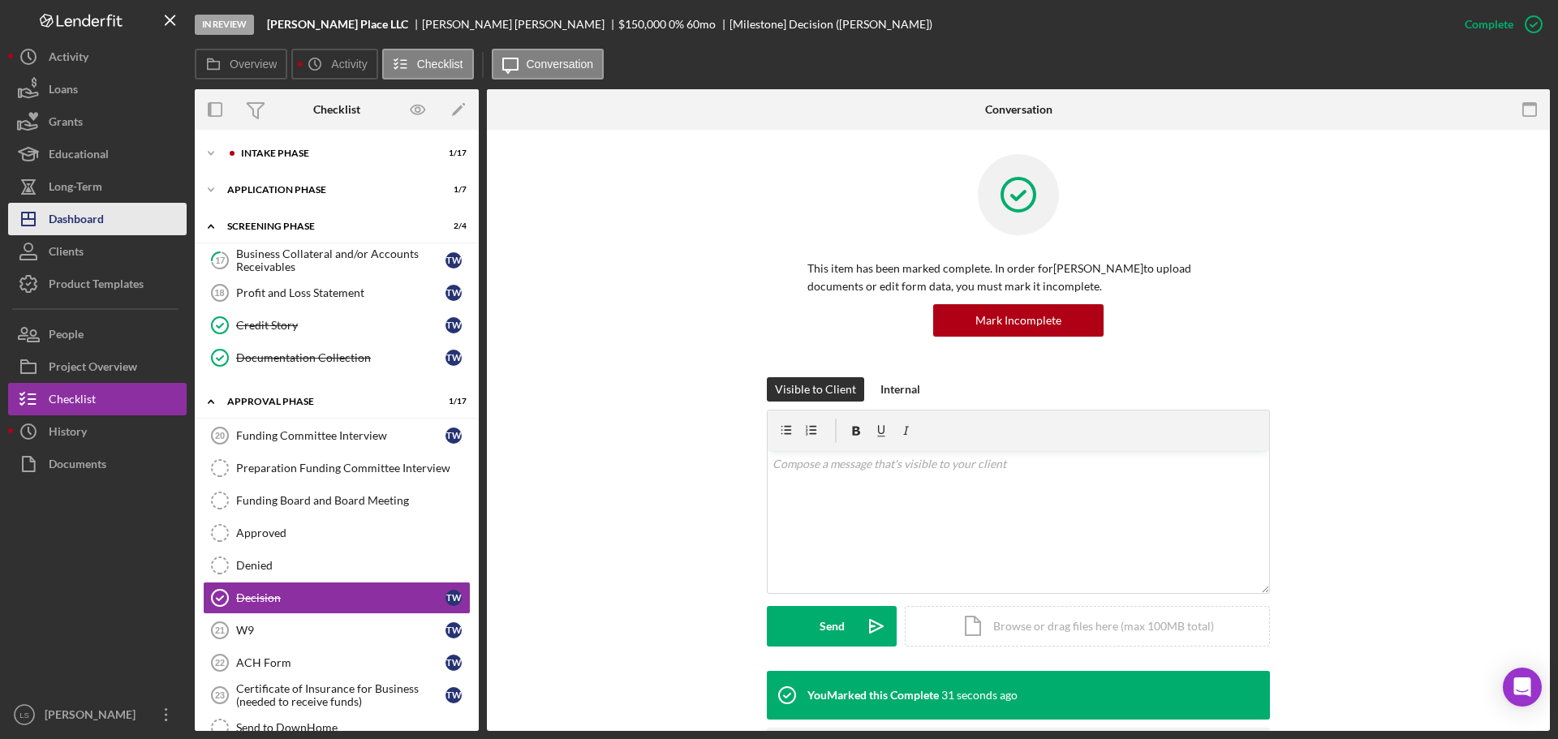
click at [58, 215] on div "Dashboard" at bounding box center [76, 221] width 55 height 37
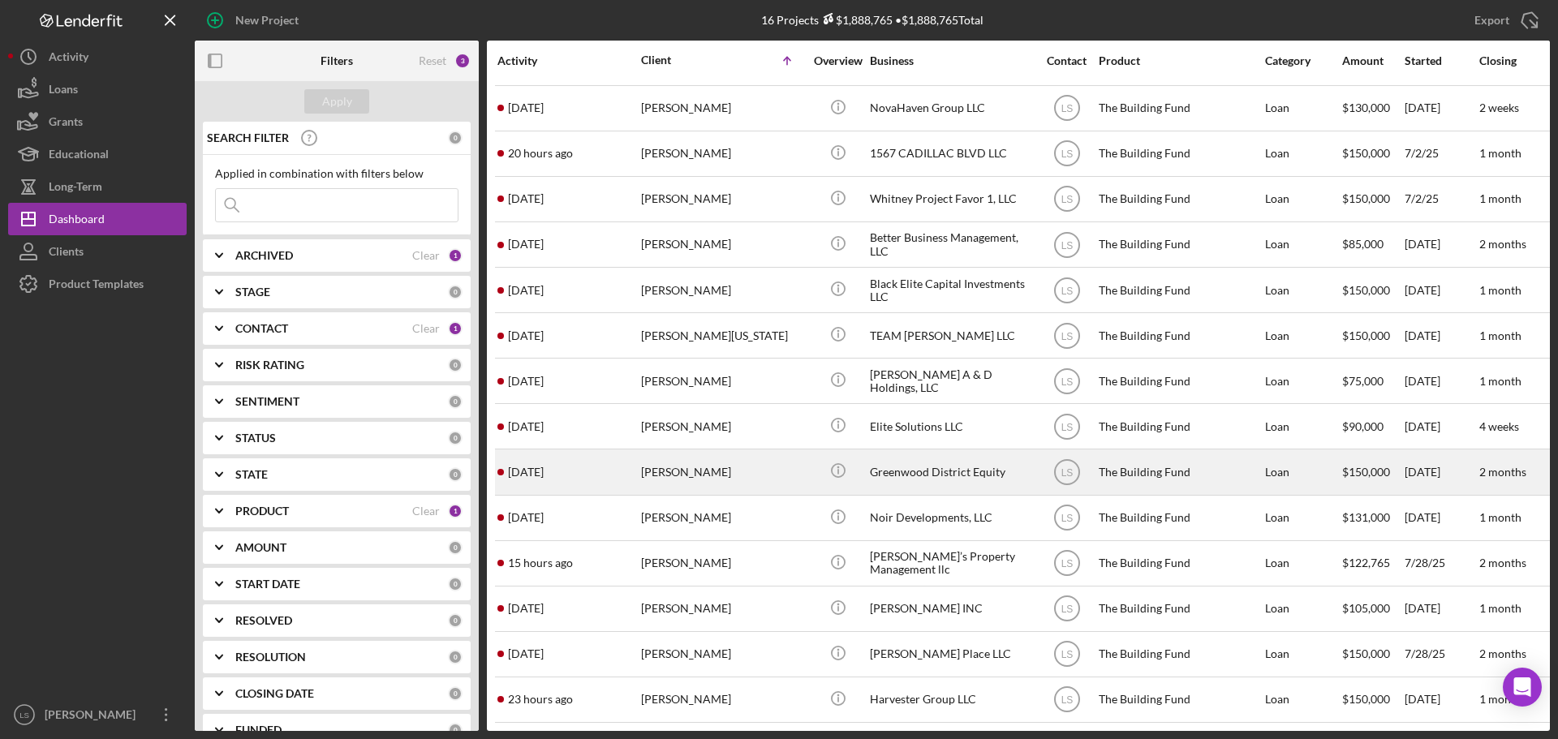
scroll to position [99, 0]
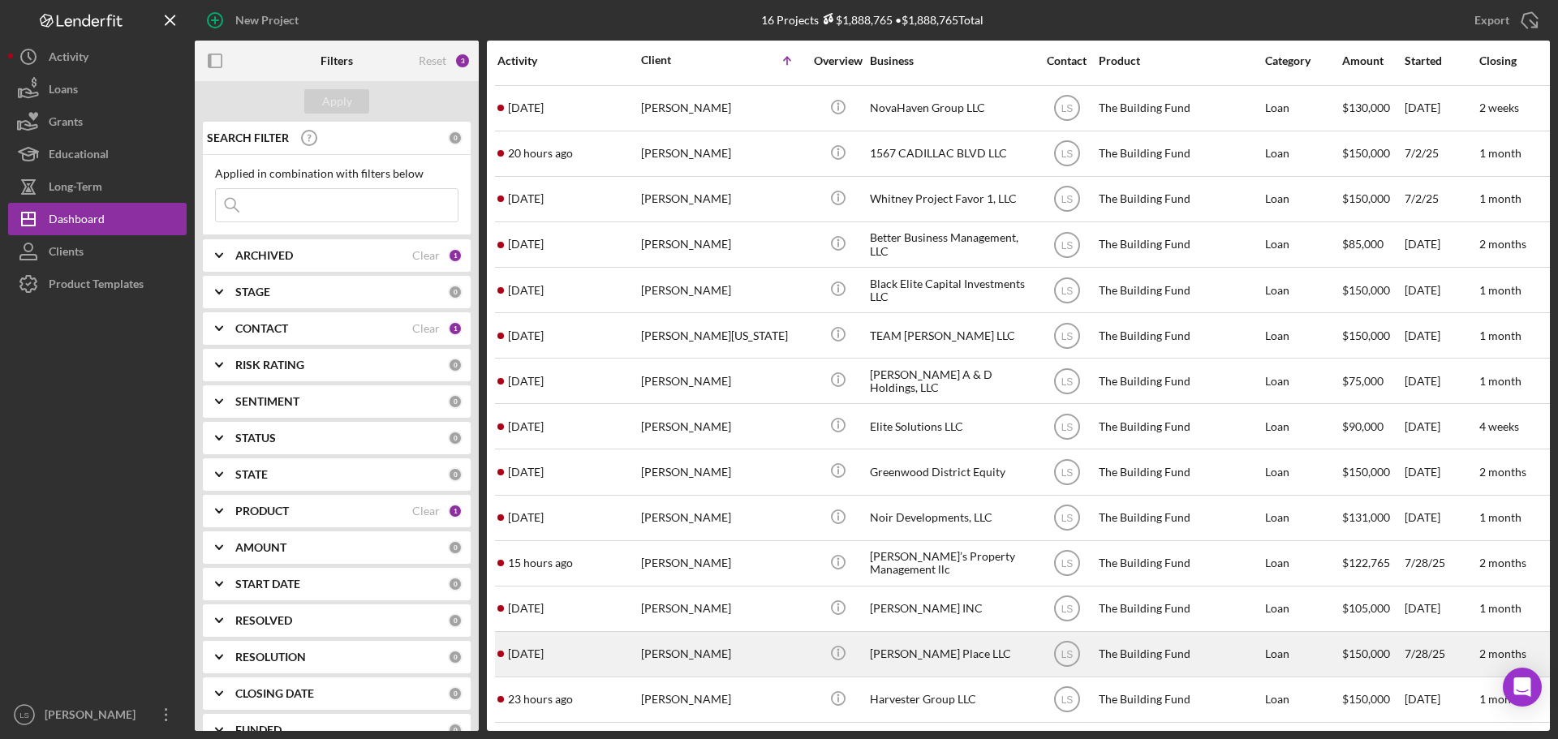
click at [717, 655] on div "[PERSON_NAME]" at bounding box center [722, 654] width 162 height 43
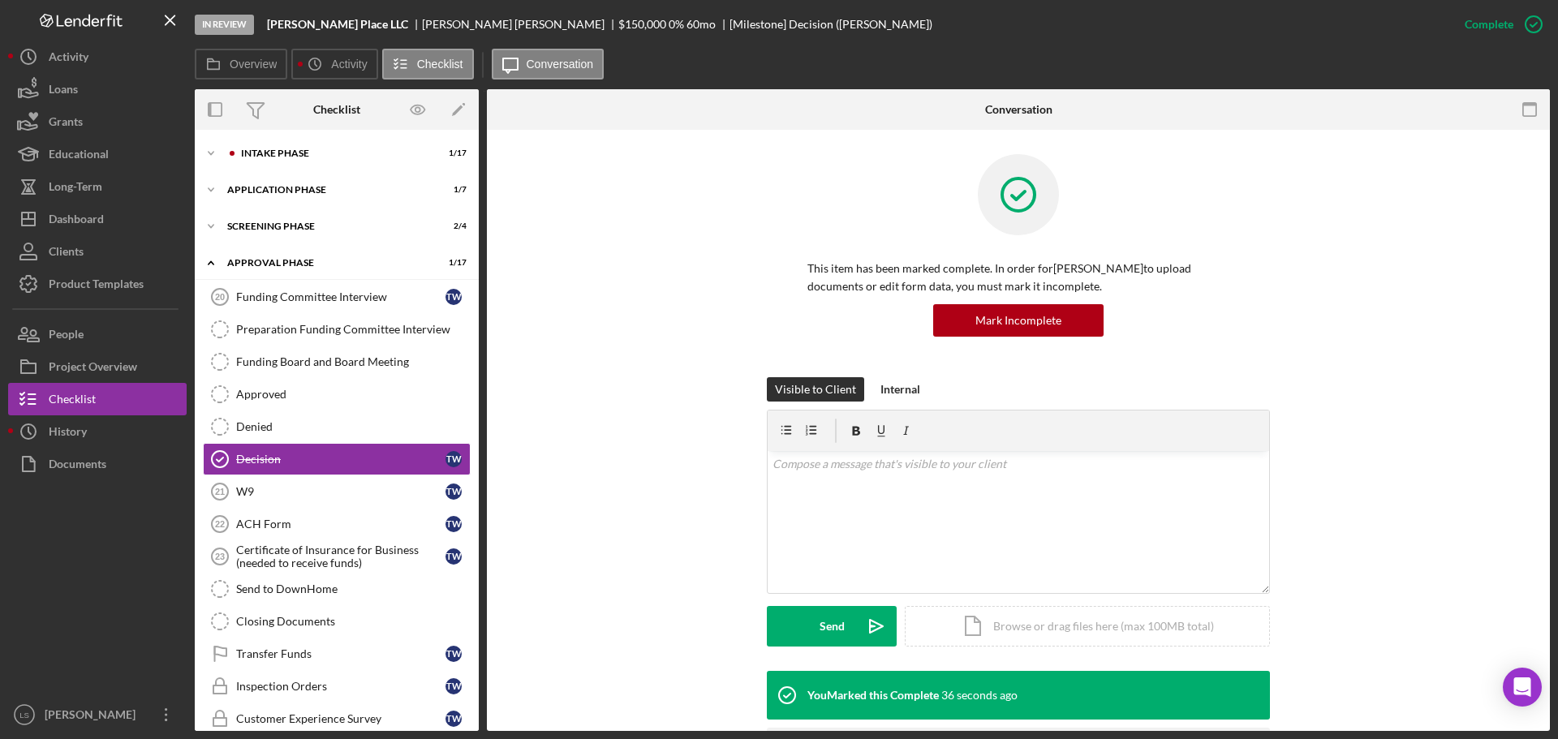
scroll to position [28, 0]
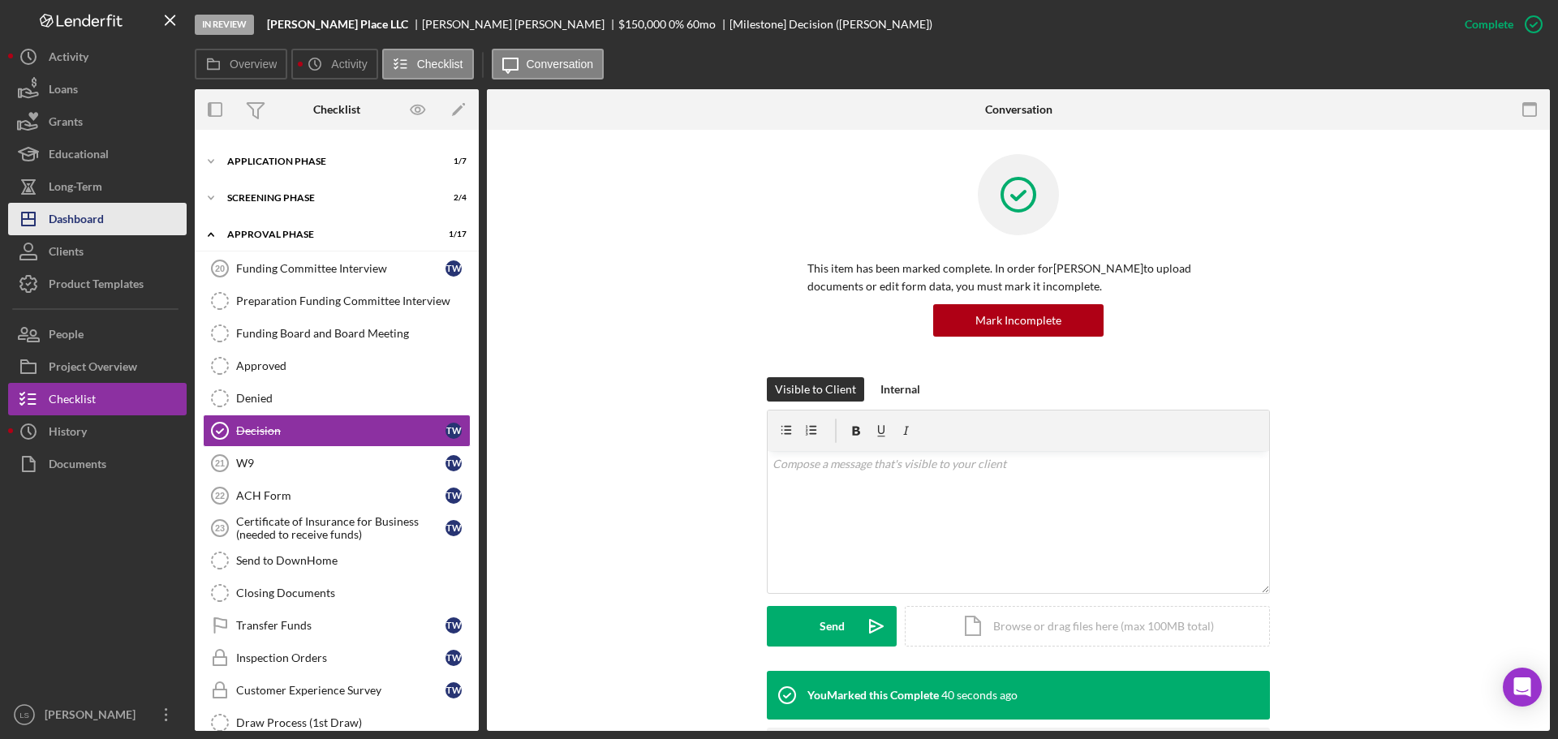
click at [102, 214] on div "Dashboard" at bounding box center [76, 221] width 55 height 37
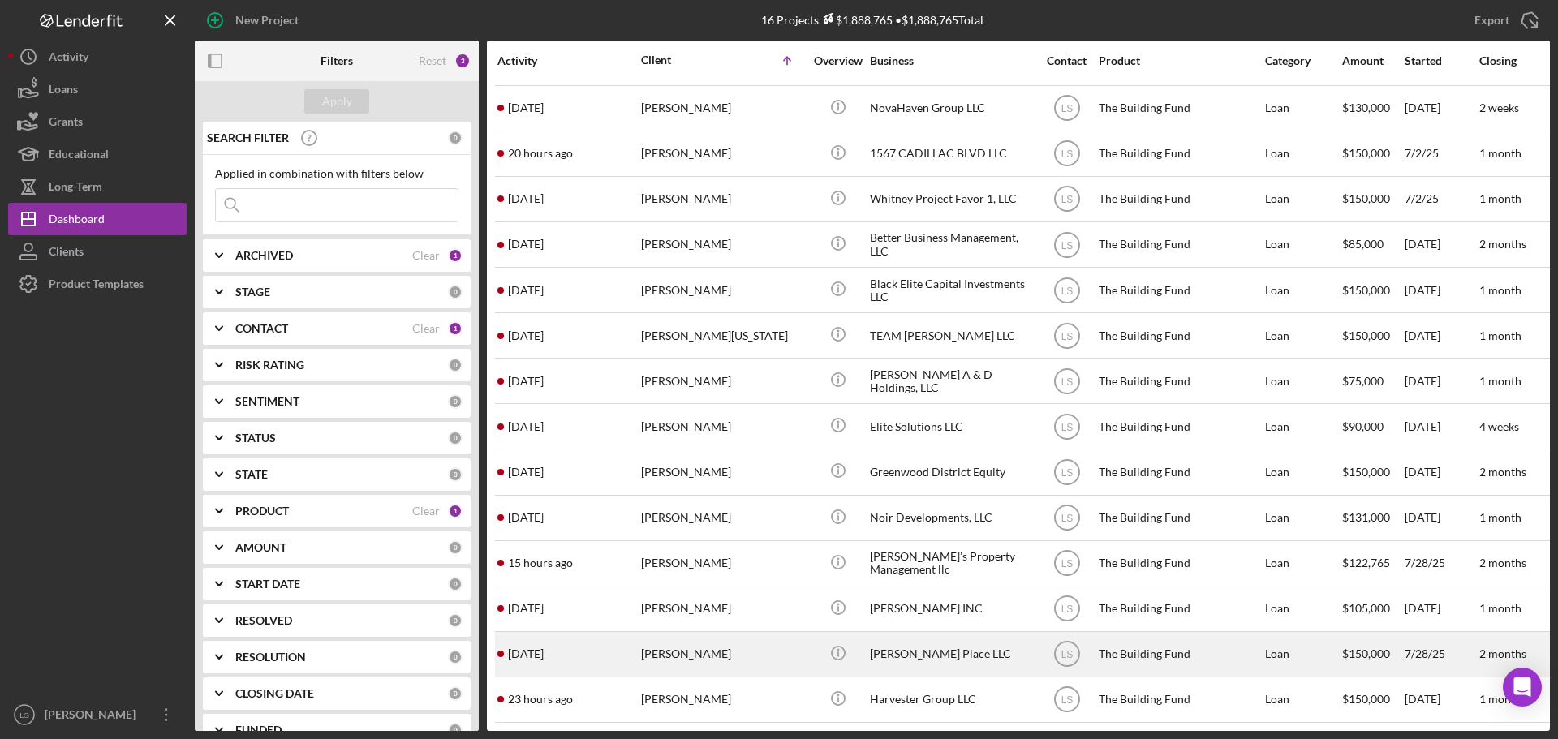
scroll to position [99, 0]
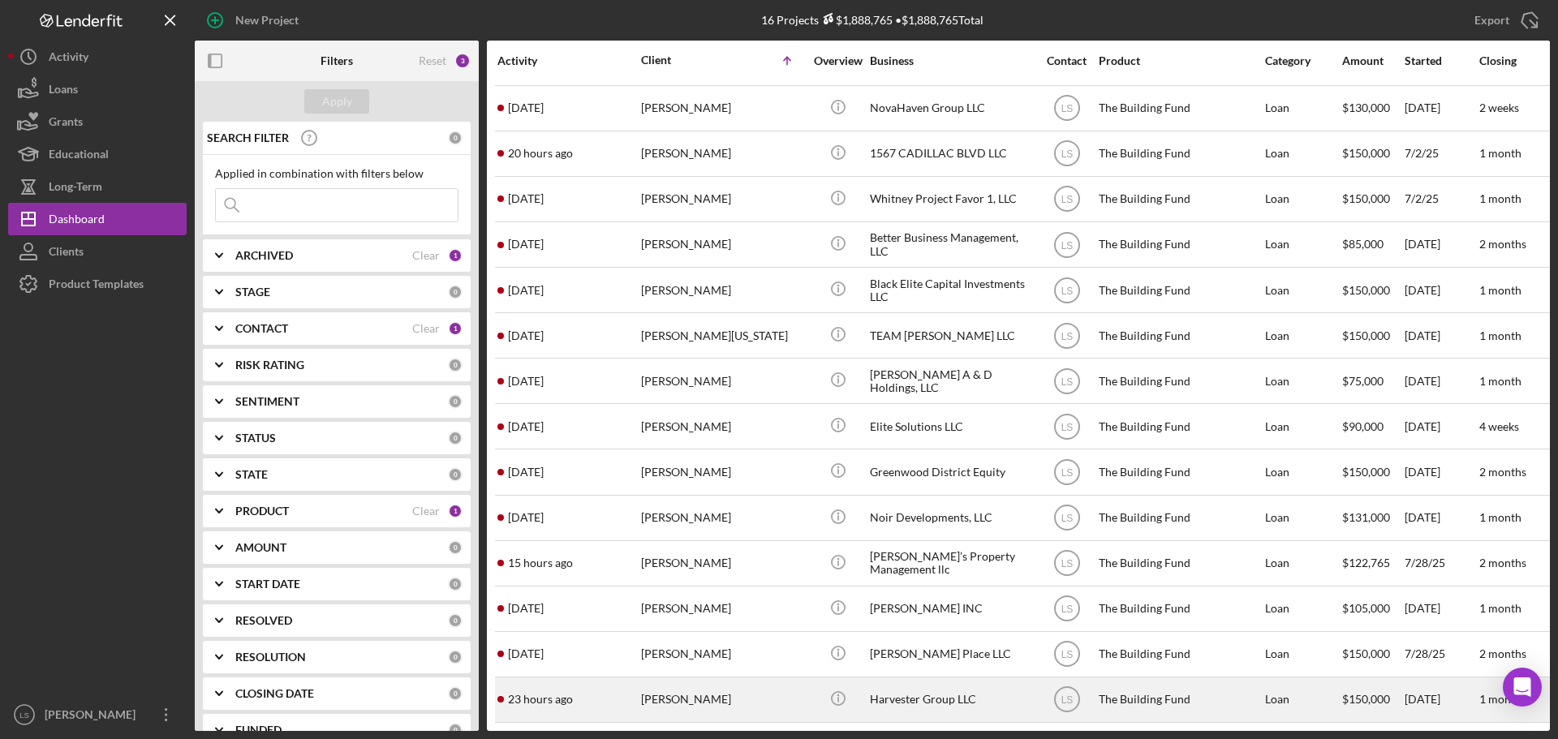
click at [687, 688] on div "[PERSON_NAME]" at bounding box center [722, 699] width 162 height 43
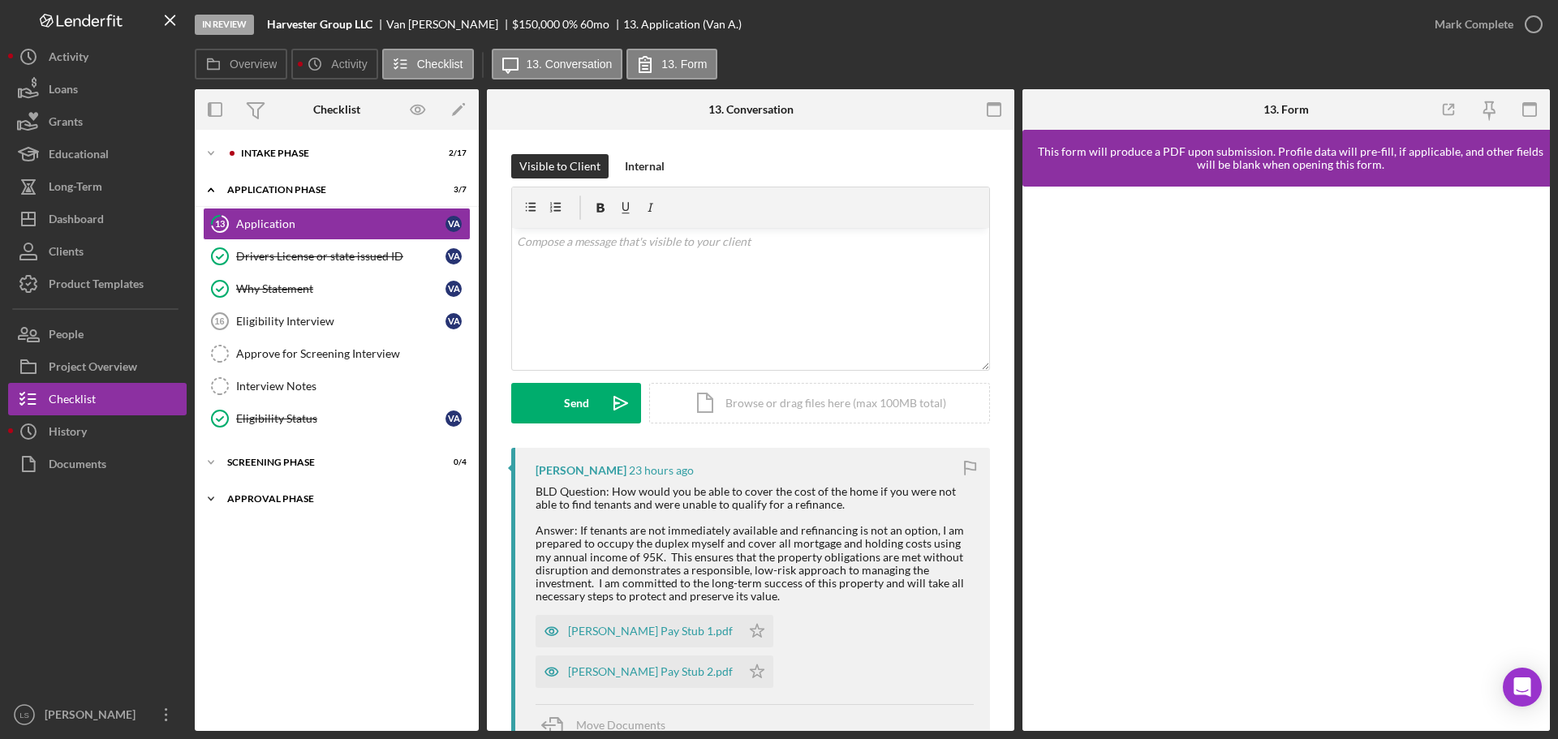
click at [333, 502] on div "Approval Phase" at bounding box center [342, 499] width 231 height 10
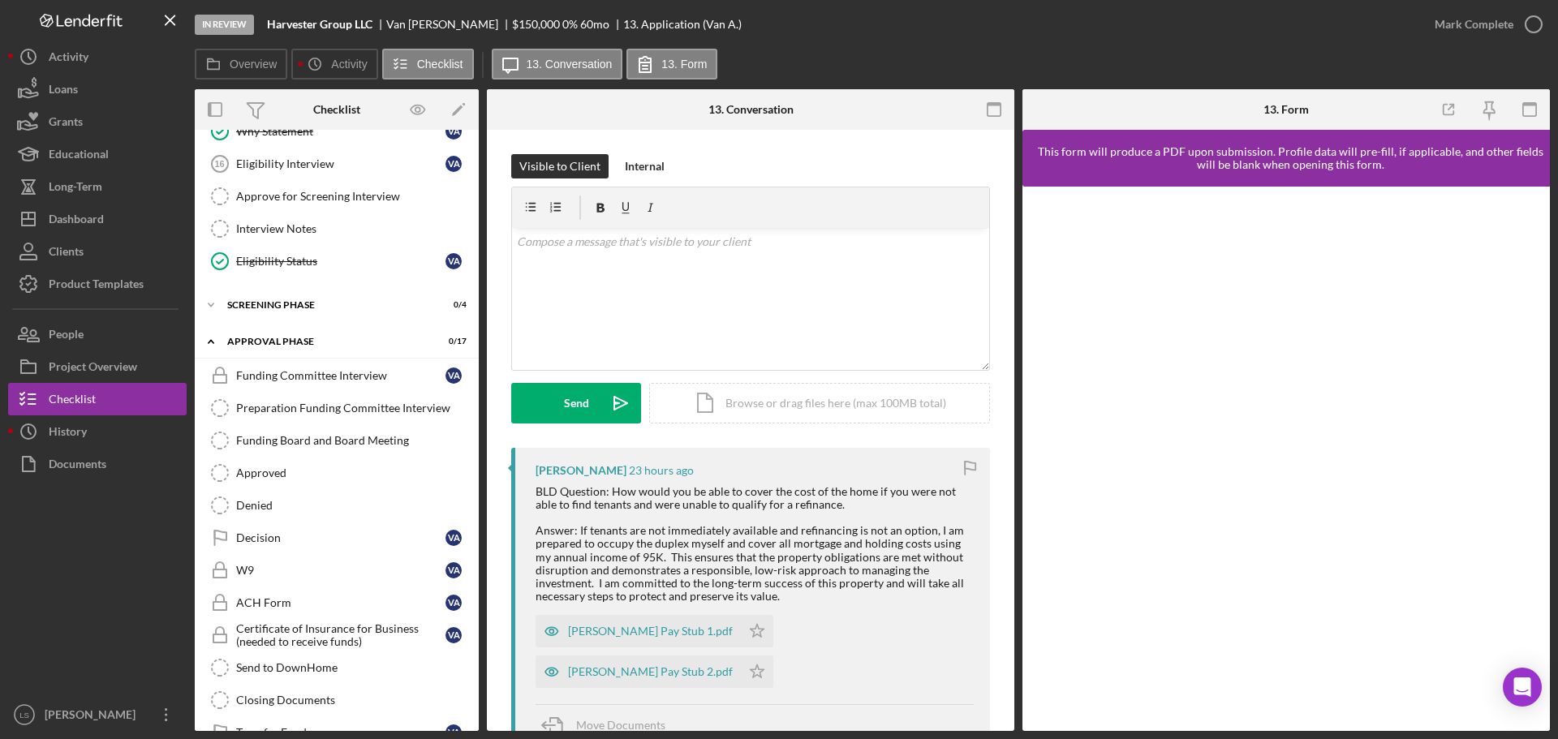
scroll to position [162, 0]
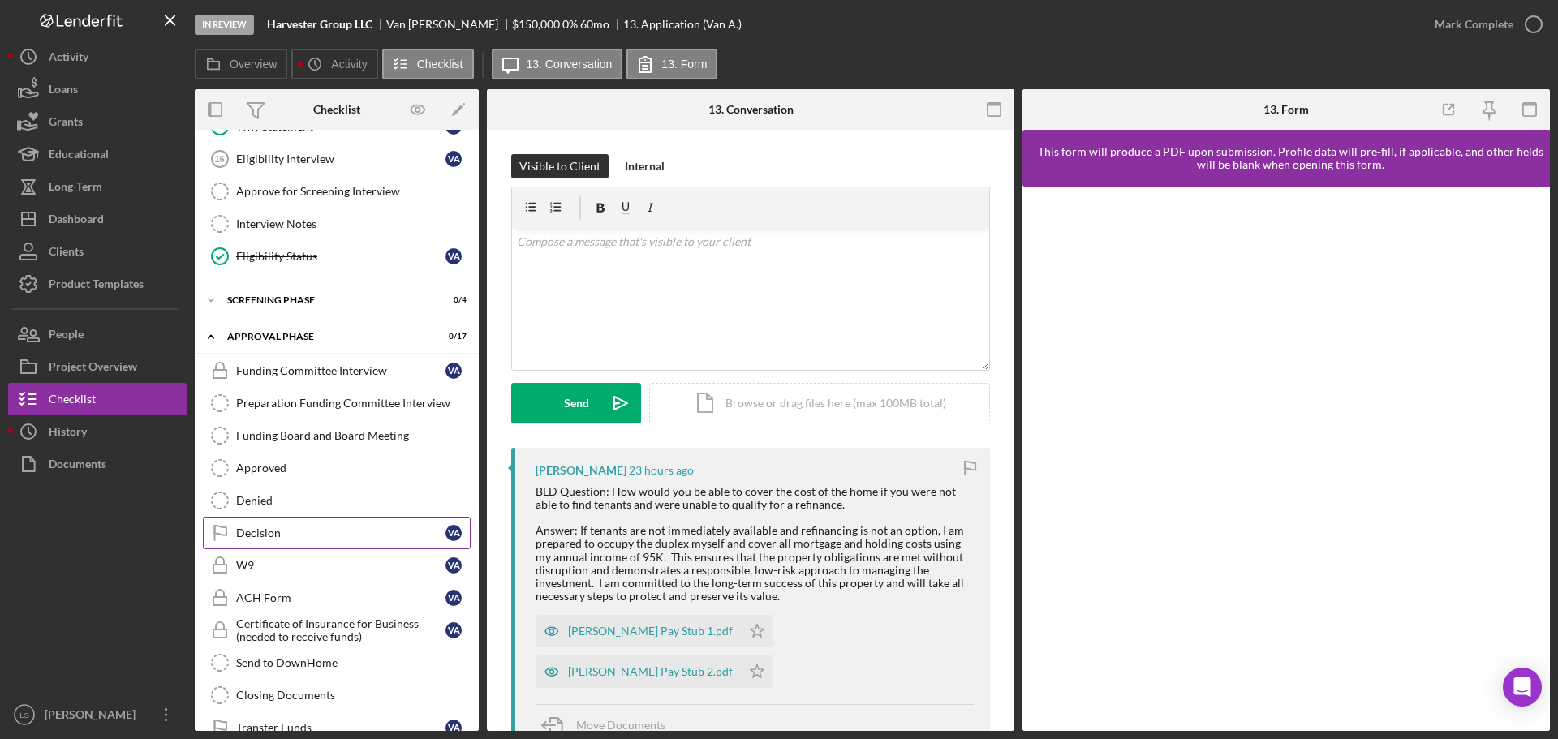
click at [272, 523] on link "Decision Decision V A" at bounding box center [337, 533] width 268 height 32
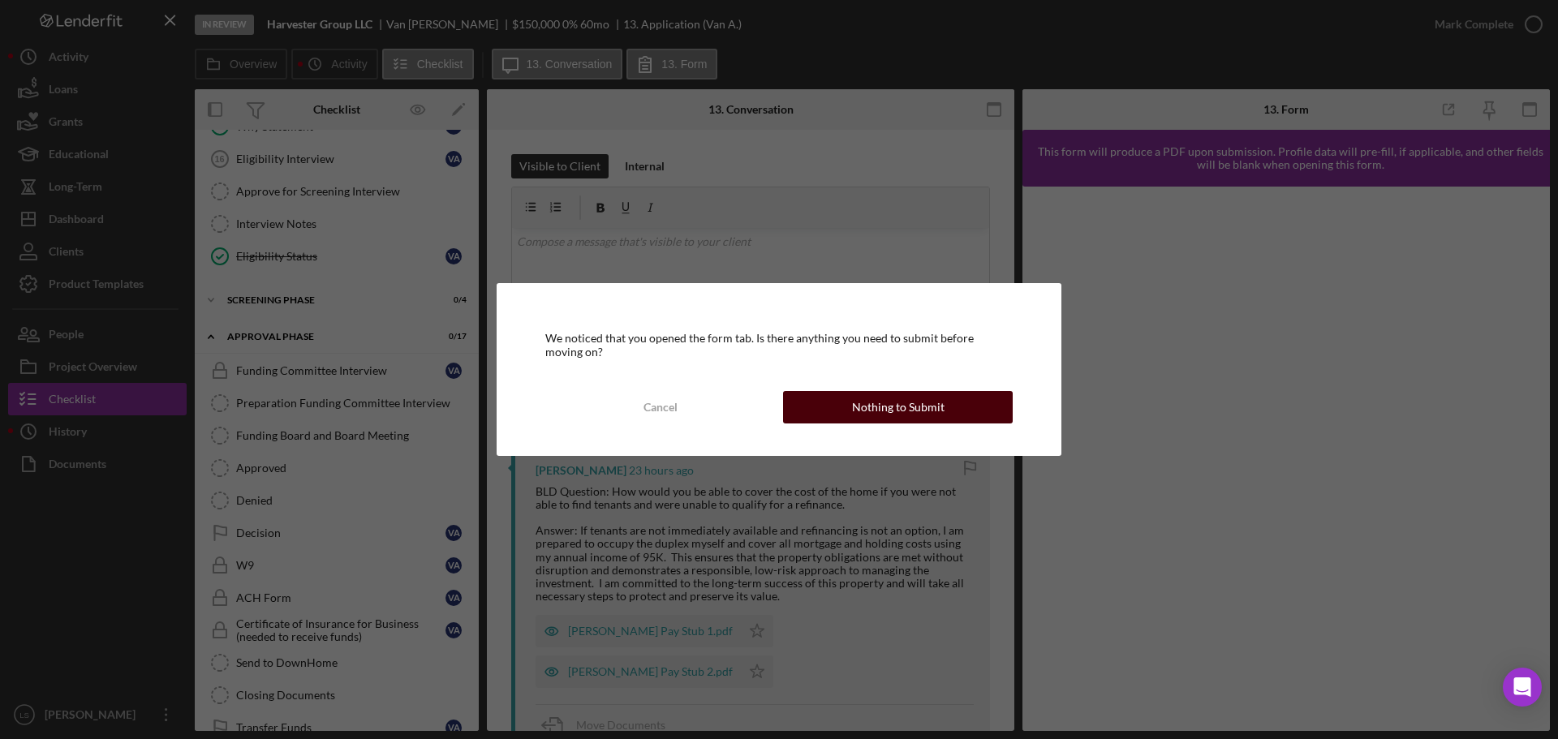
click at [915, 409] on div "Nothing to Submit" at bounding box center [898, 407] width 93 height 32
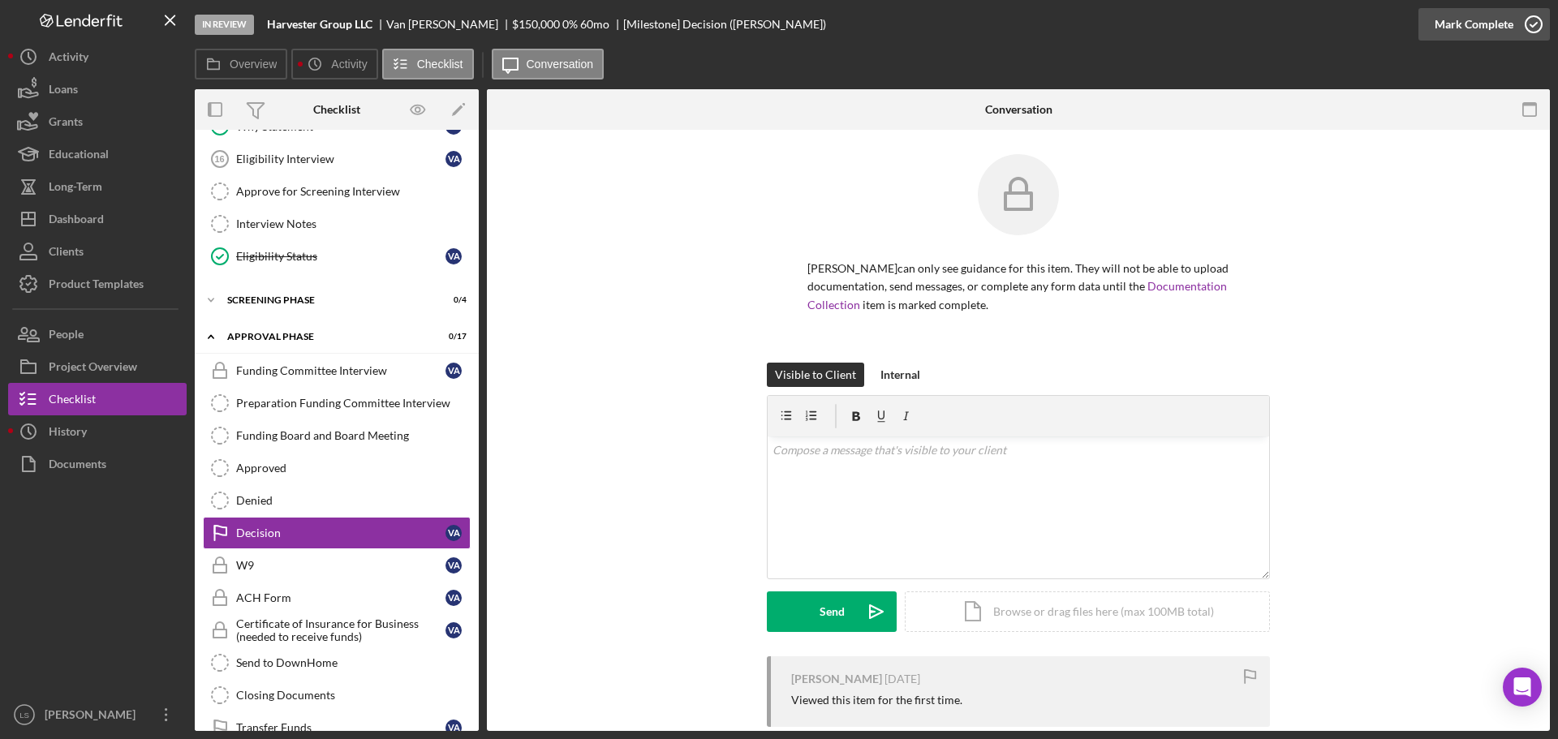
click at [1542, 29] on icon "button" at bounding box center [1534, 24] width 41 height 41
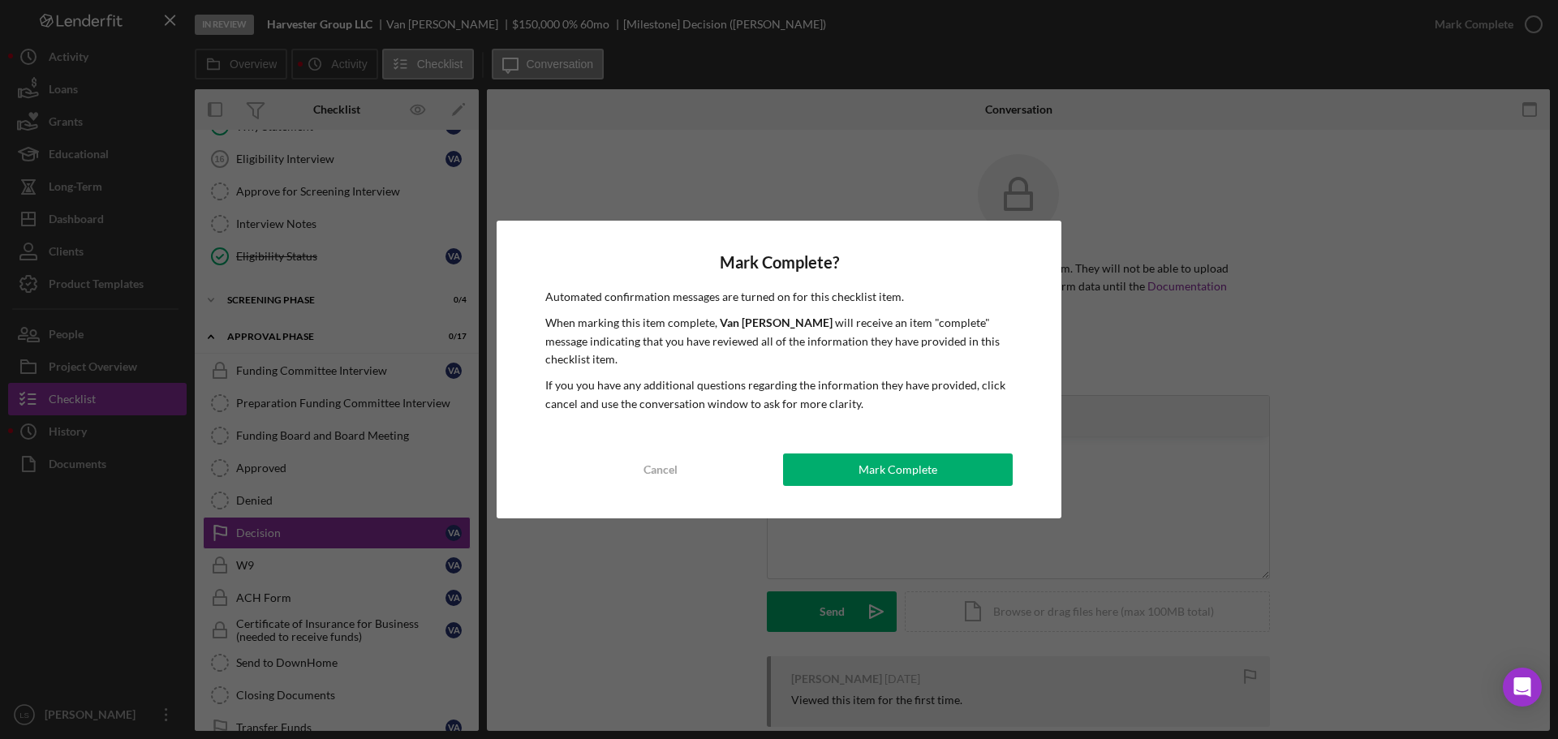
click at [890, 502] on div "Mark Complete? Automated confirmation messages are turned on for this checklist…" at bounding box center [779, 370] width 565 height 298
click at [894, 490] on div "Mark Complete? Automated confirmation messages are turned on for this checklist…" at bounding box center [779, 370] width 565 height 298
click at [898, 476] on div "Mark Complete" at bounding box center [898, 470] width 79 height 32
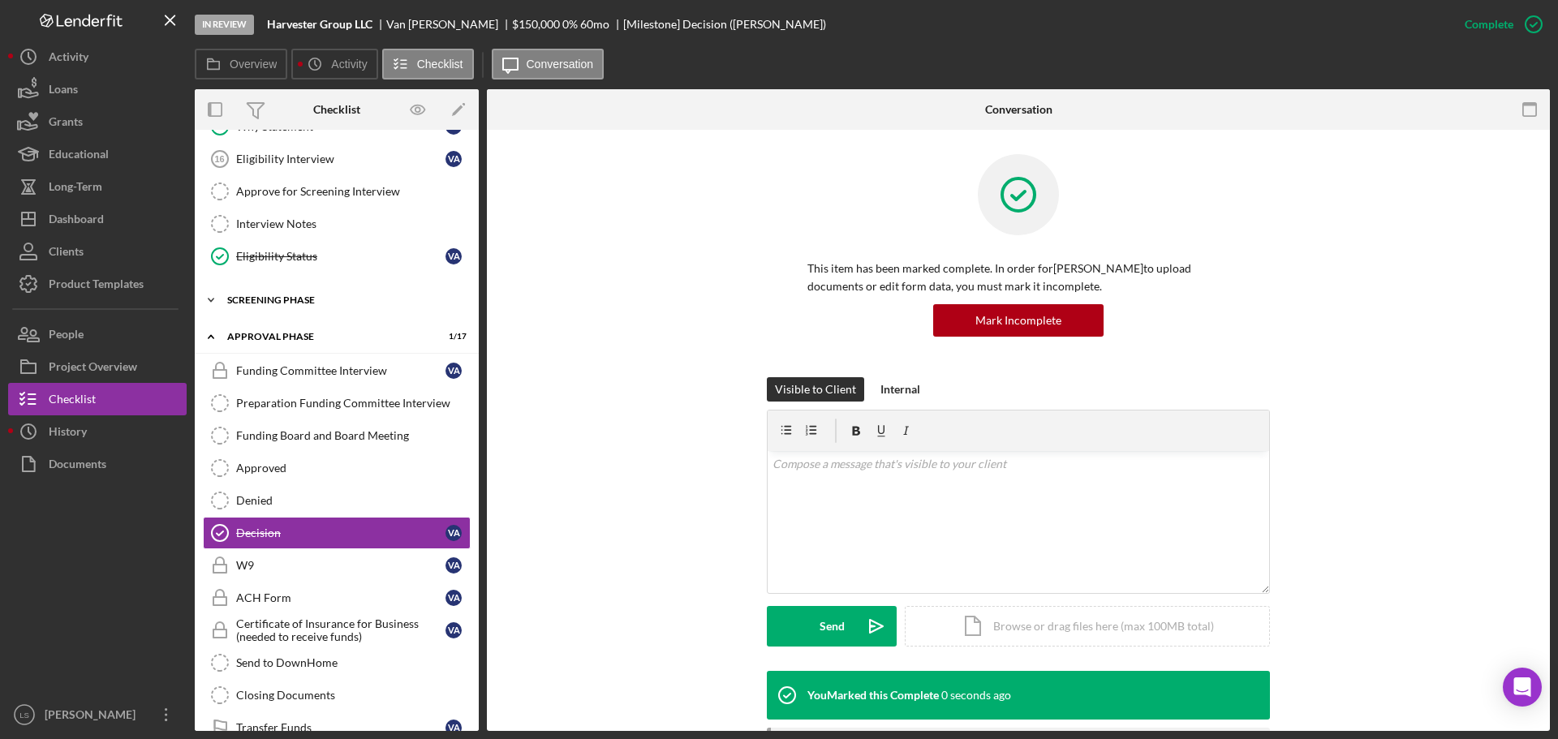
click at [363, 296] on div "Screening Phase" at bounding box center [342, 300] width 231 height 10
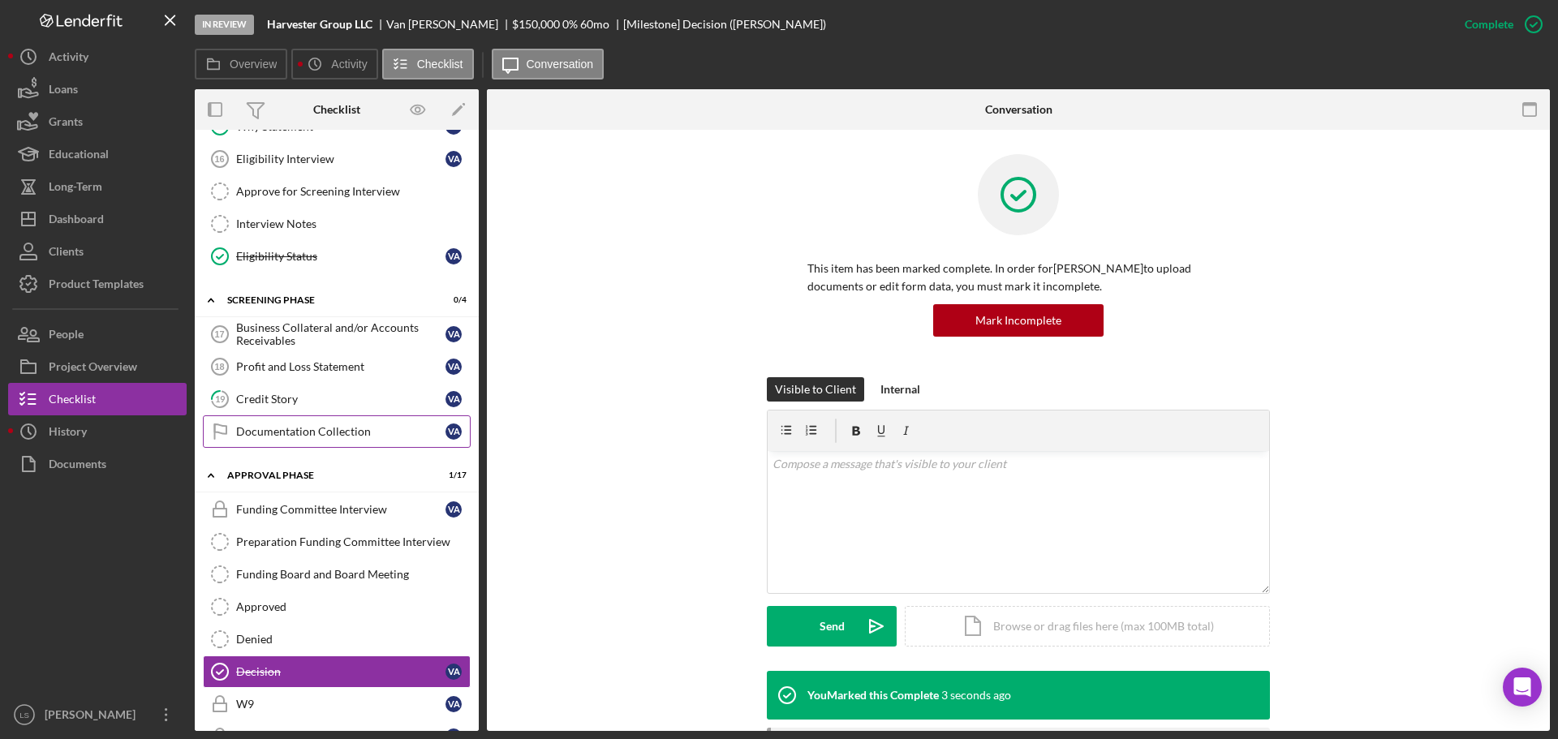
click at [355, 432] on div "Documentation Collection" at bounding box center [340, 431] width 209 height 13
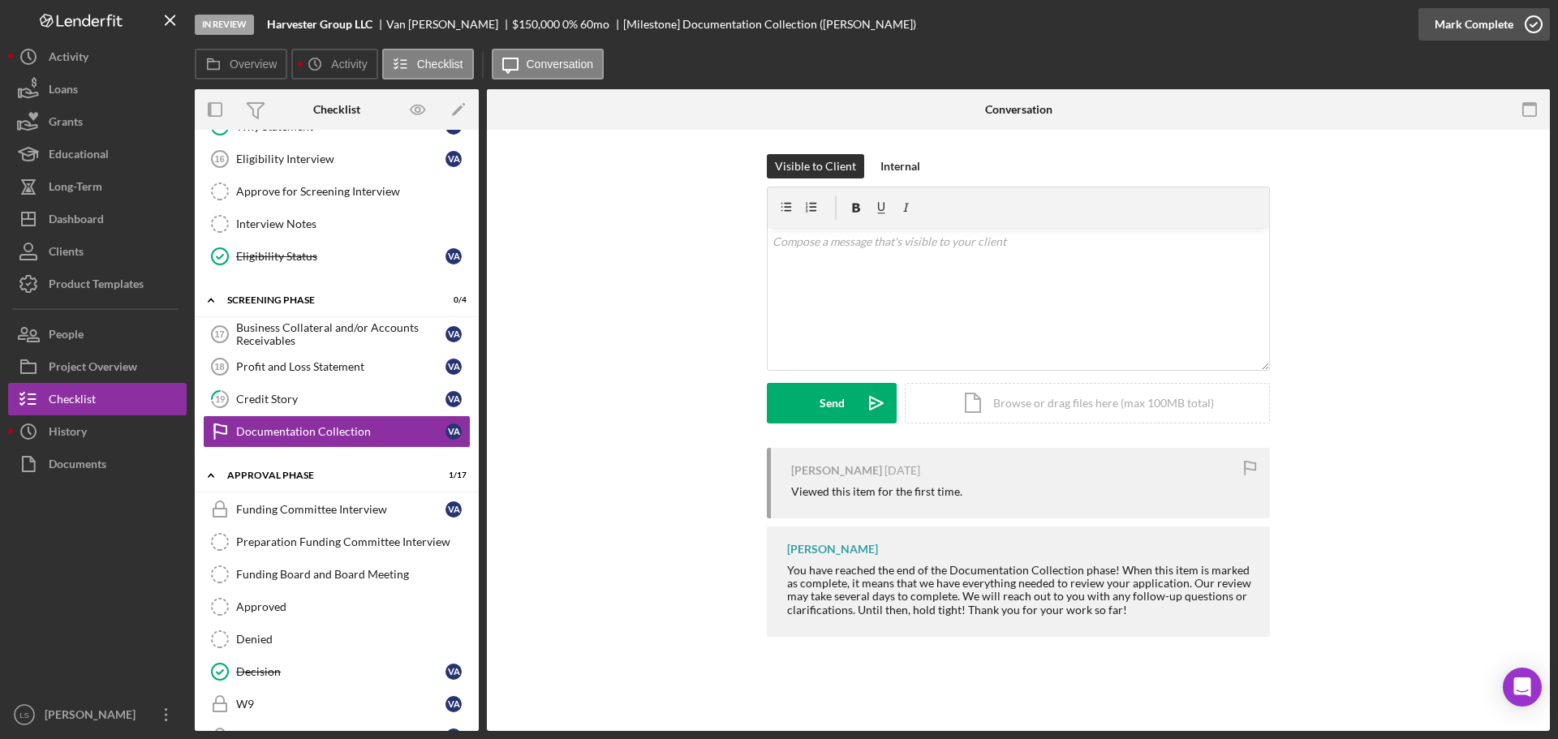
click at [1530, 35] on icon "button" at bounding box center [1534, 24] width 41 height 41
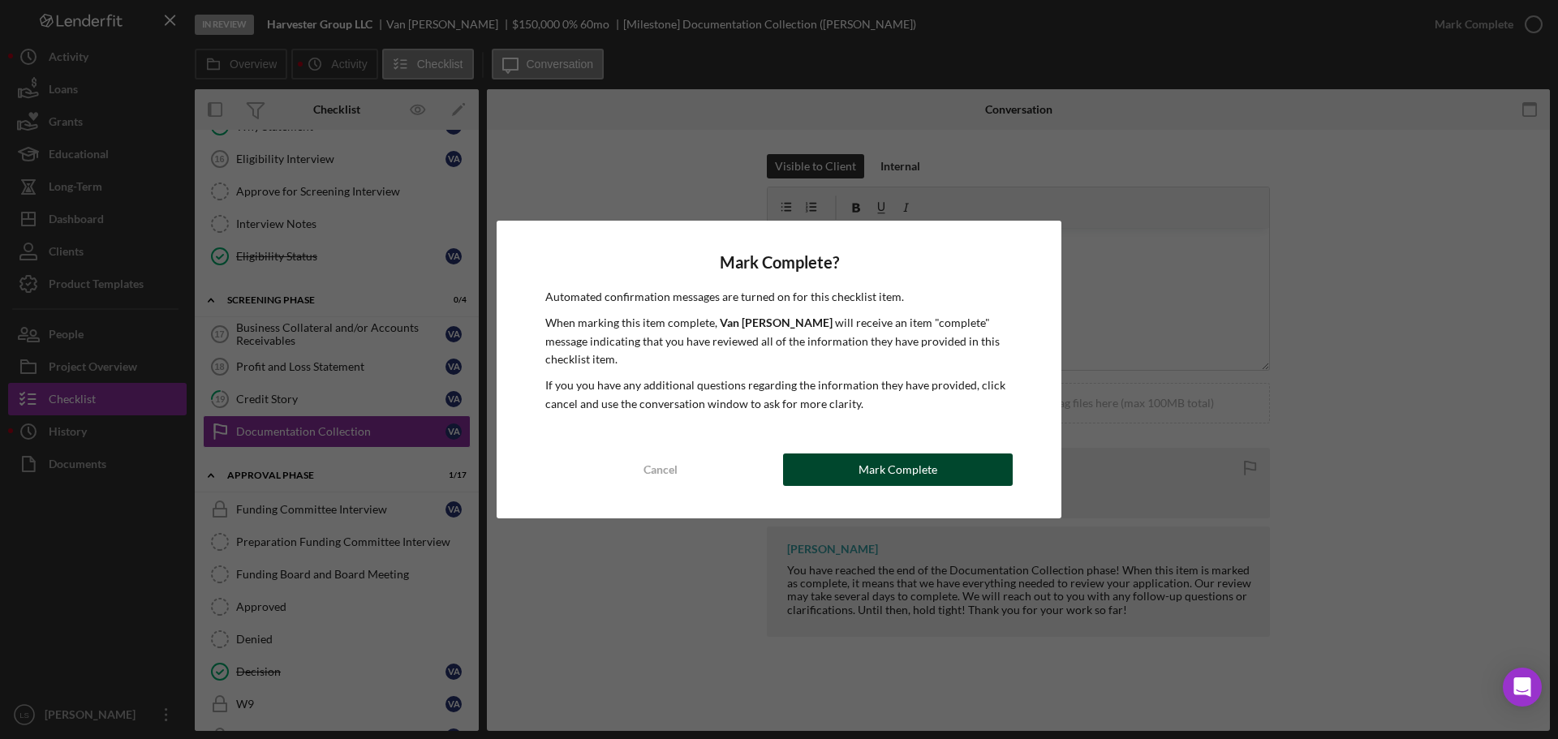
click at [968, 484] on button "Mark Complete" at bounding box center [898, 470] width 230 height 32
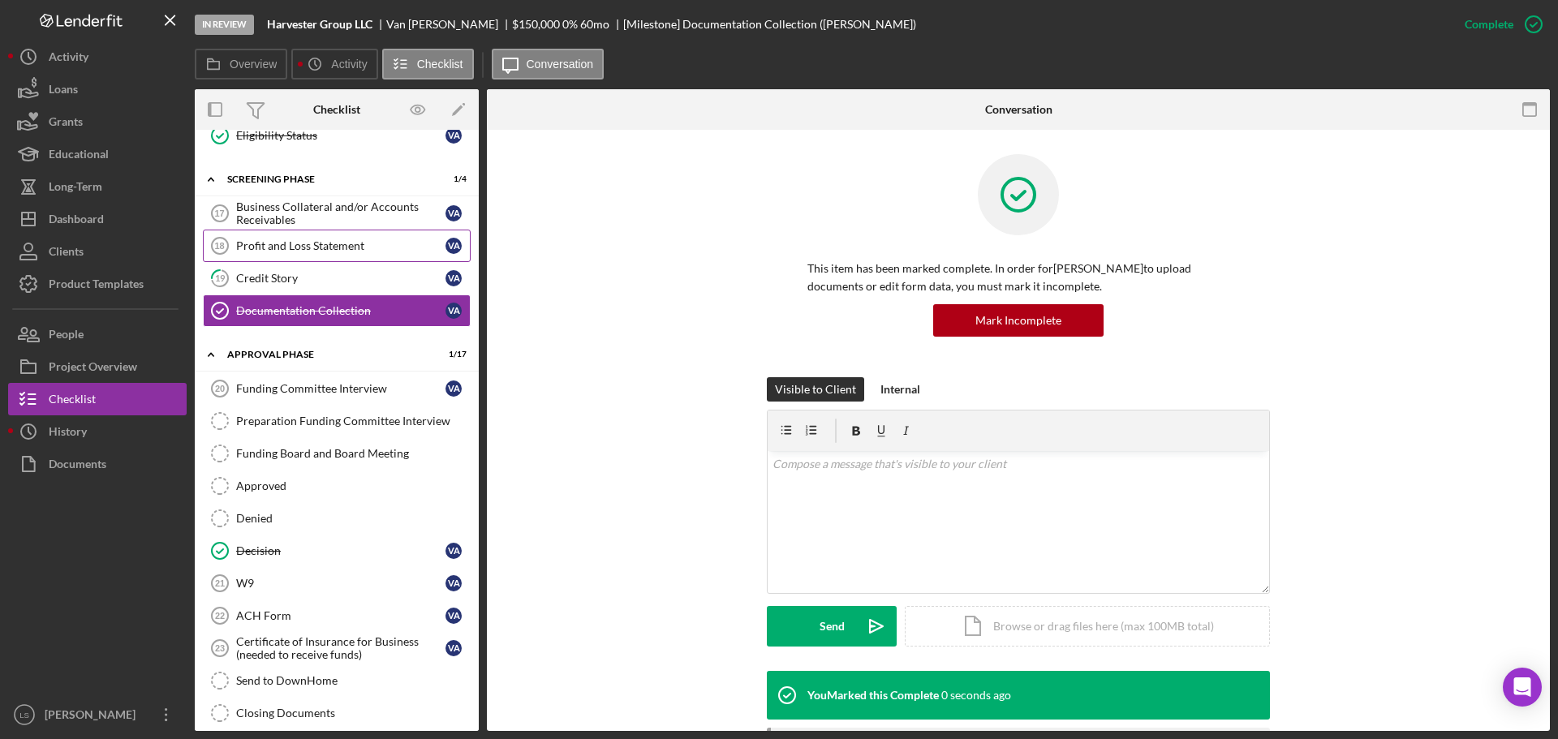
scroll to position [325, 0]
